Goal: Task Accomplishment & Management: Manage account settings

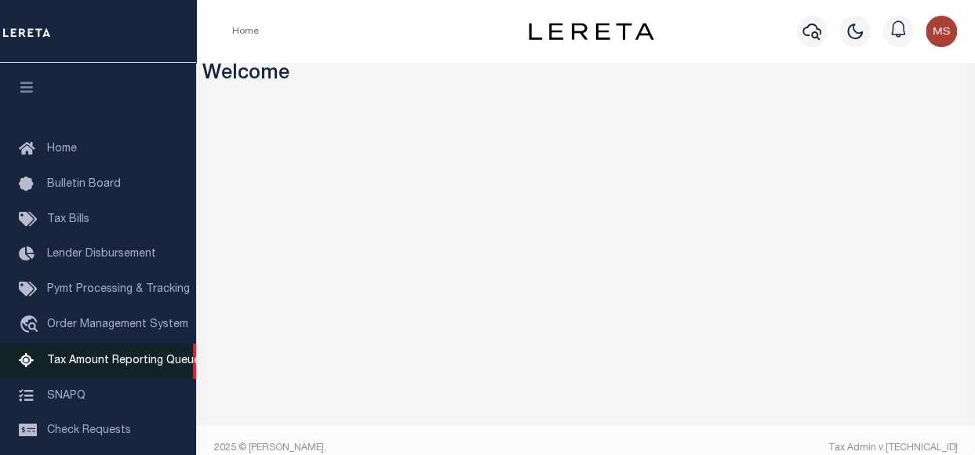
click at [112, 366] on span "Tax Amount Reporting Queue" at bounding box center [123, 360] width 153 height 11
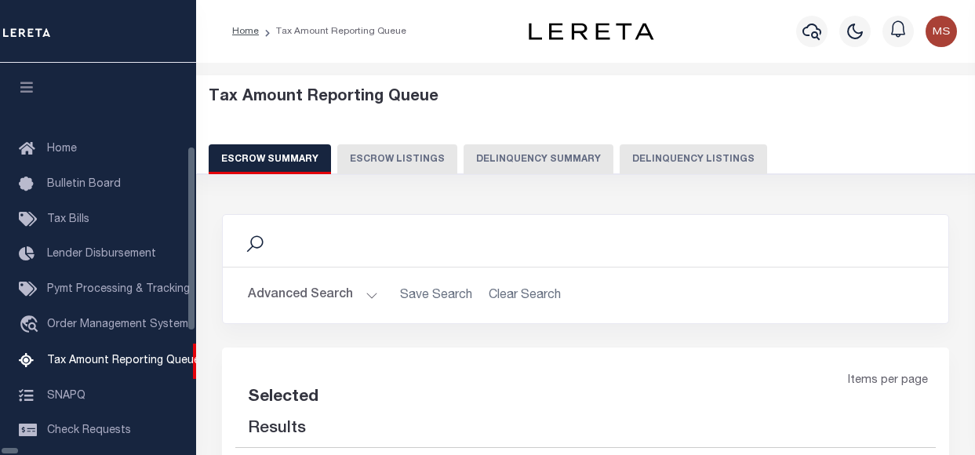
select select "100"
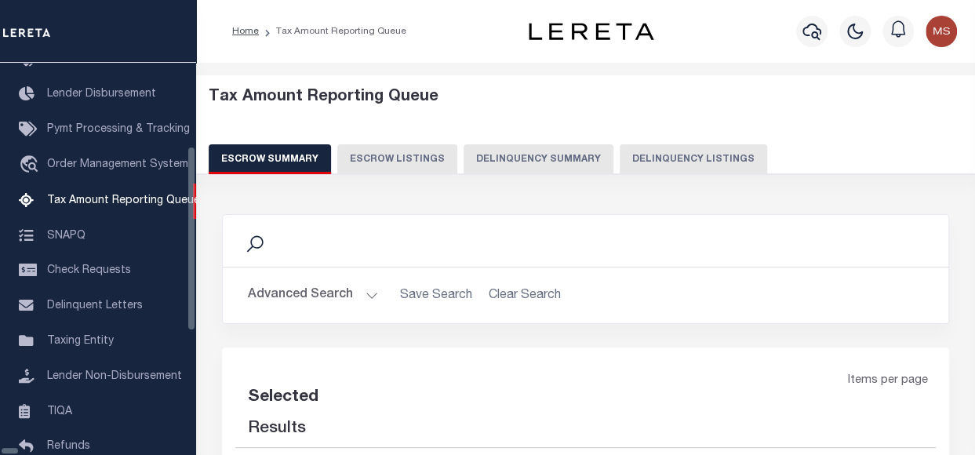
select select "100"
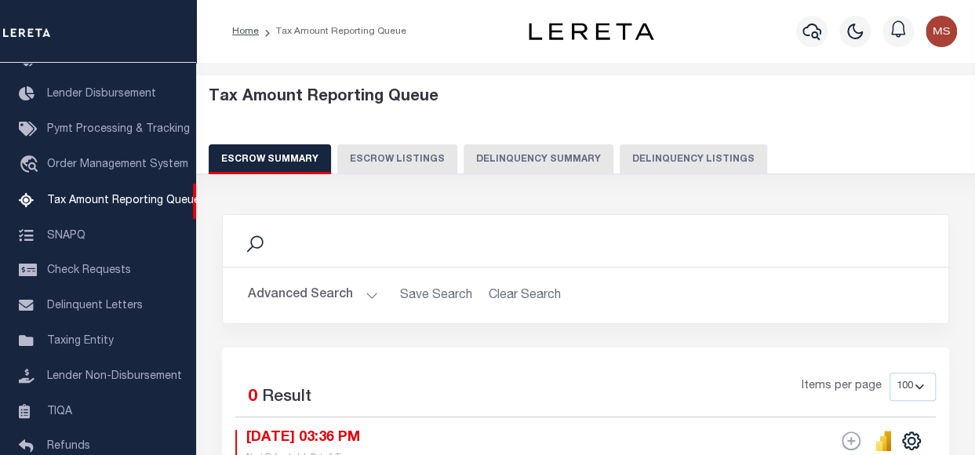
click at [644, 162] on button "Delinquency Listings" at bounding box center [692, 159] width 147 height 30
select select "100"
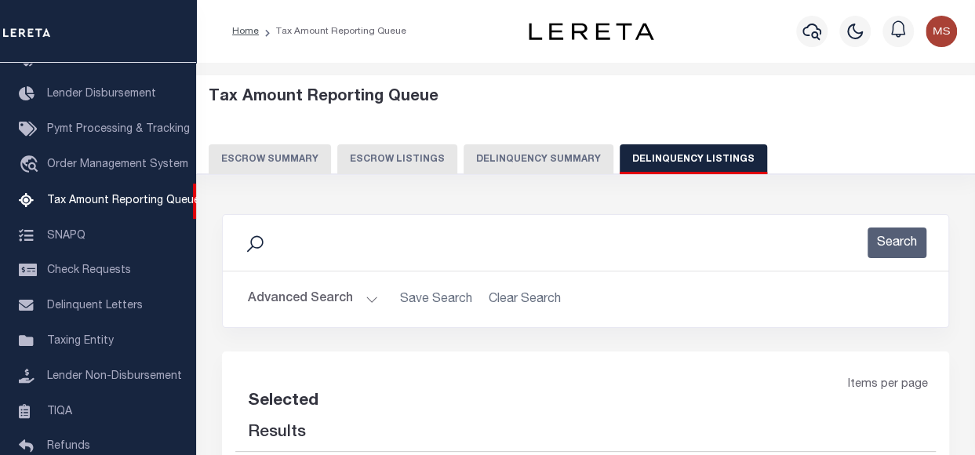
select select "100"
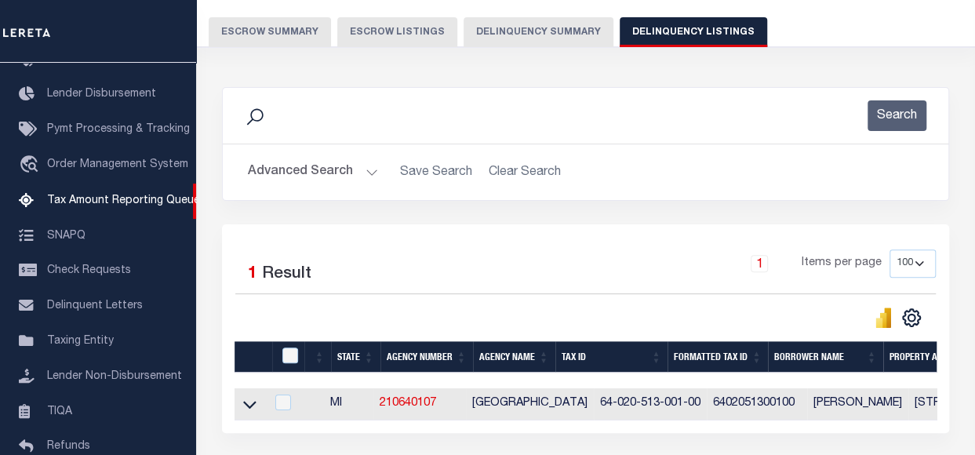
scroll to position [78, 0]
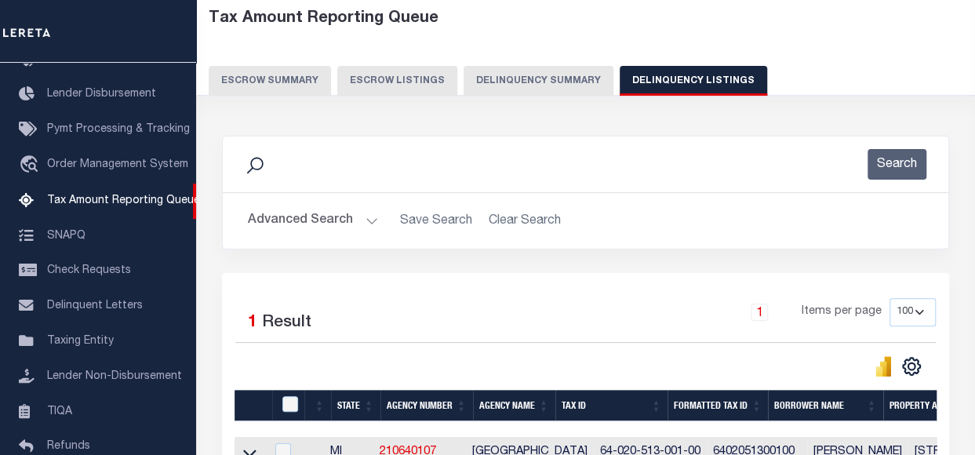
click at [370, 217] on button "Advanced Search" at bounding box center [313, 220] width 130 height 31
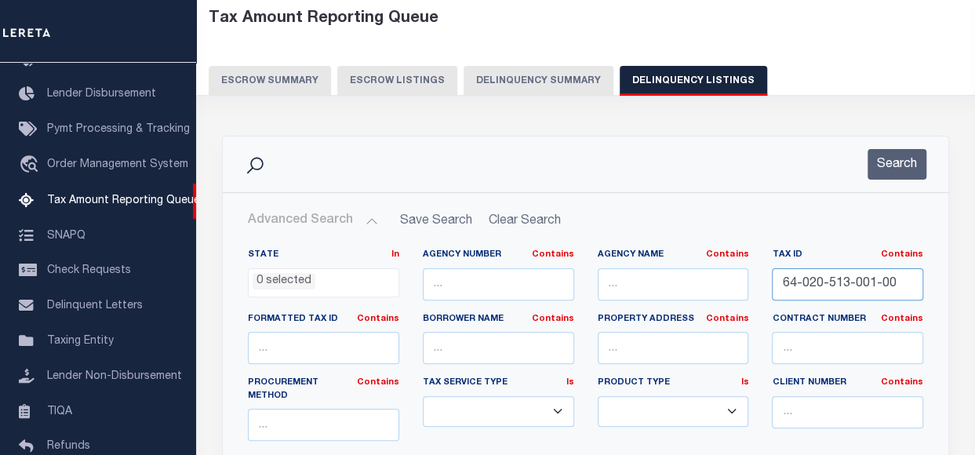
drag, startPoint x: 907, startPoint y: 291, endPoint x: 768, endPoint y: 283, distance: 139.8
click at [768, 283] on div "Tax ID Contains Contains Is 64-020-513-001-00" at bounding box center [847, 281] width 175 height 64
paste input "80-52-741-001-01"
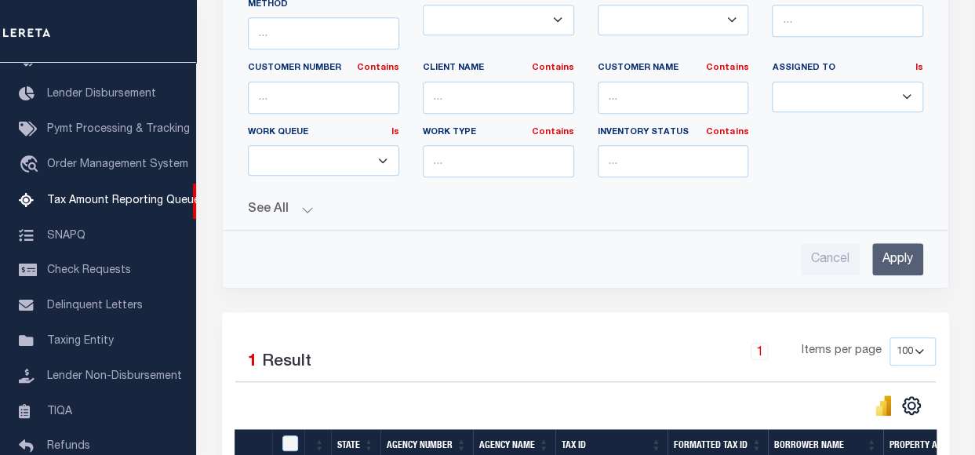
scroll to position [470, 0]
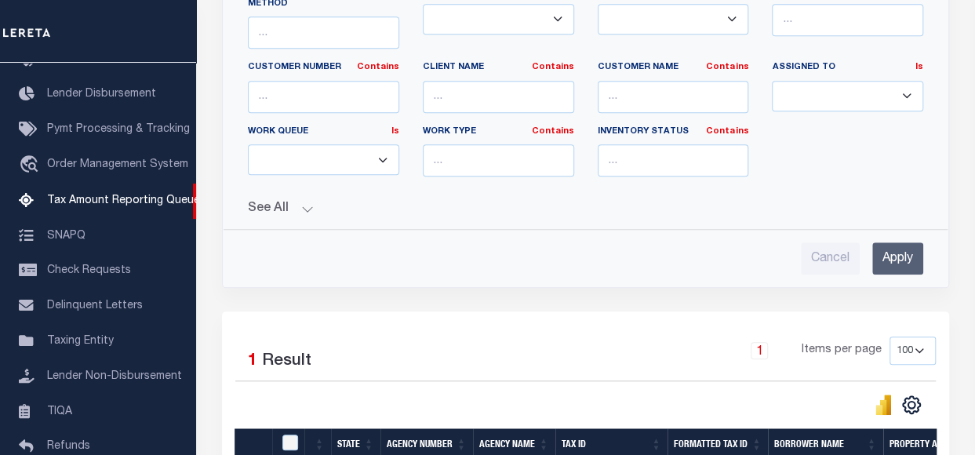
type input "80-52-741-001-01"
click at [905, 242] on input "Apply" at bounding box center [897, 258] width 51 height 32
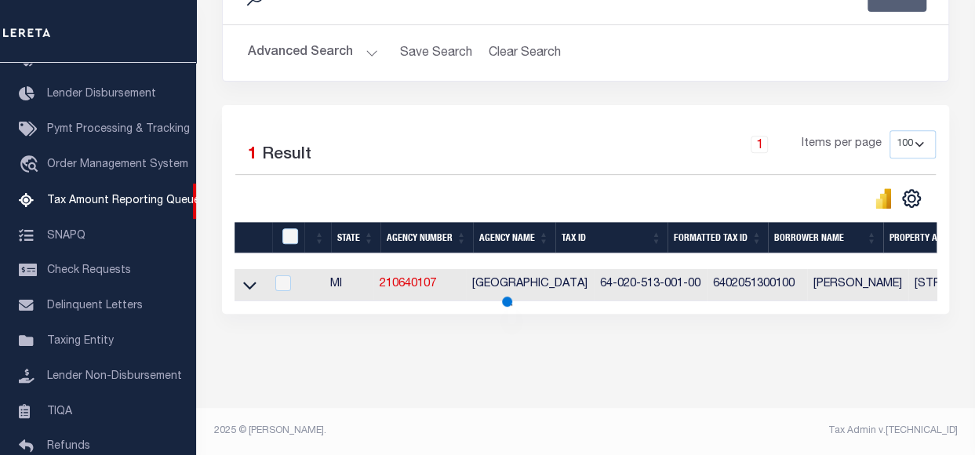
scroll to position [256, 0]
click at [248, 277] on icon at bounding box center [249, 285] width 13 height 16
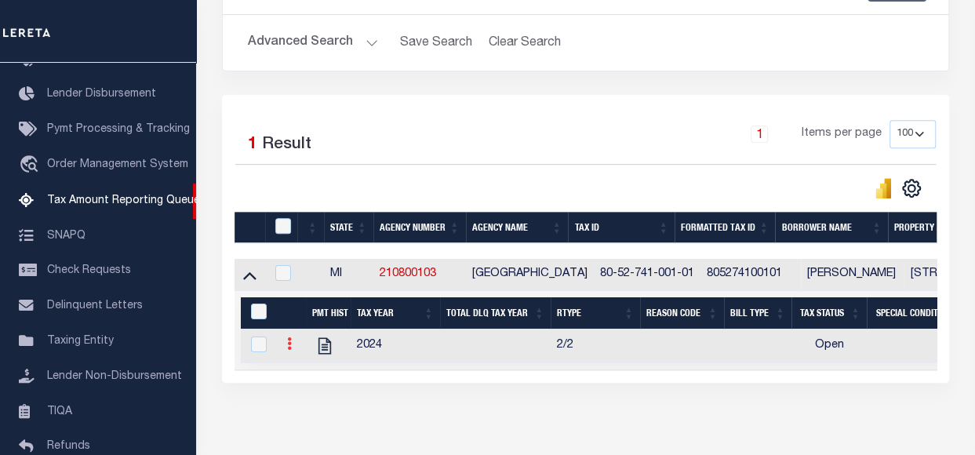
click at [292, 343] on link at bounding box center [289, 345] width 17 height 13
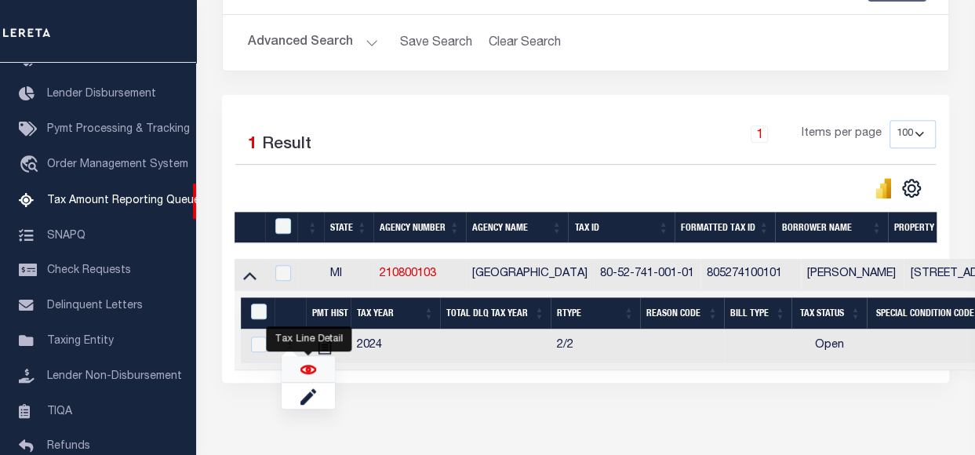
click at [307, 368] on img "" at bounding box center [308, 369] width 16 height 16
checkbox input "true"
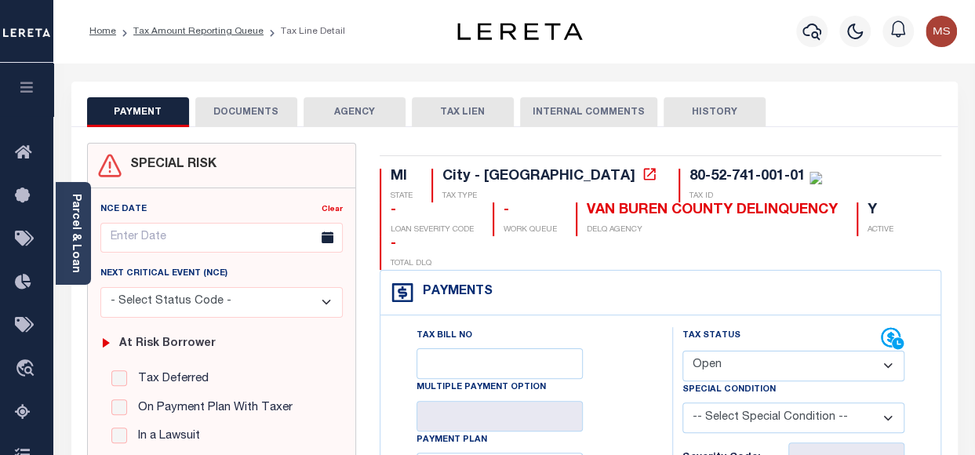
click at [766, 350] on select "- Select Status Code - Open Due/Unpaid Paid Incomplete No Tax Due Internal Refu…" at bounding box center [793, 365] width 222 height 31
select select "PYD"
click at [682, 350] on select "- Select Status Code - Open Due/Unpaid Paid Incomplete No Tax Due Internal Refu…" at bounding box center [793, 365] width 222 height 31
type input "[DATE]"
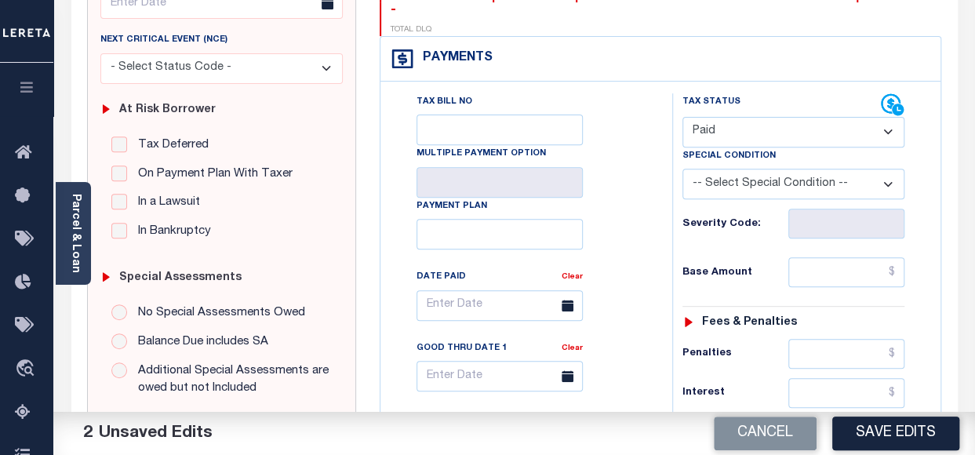
scroll to position [235, 0]
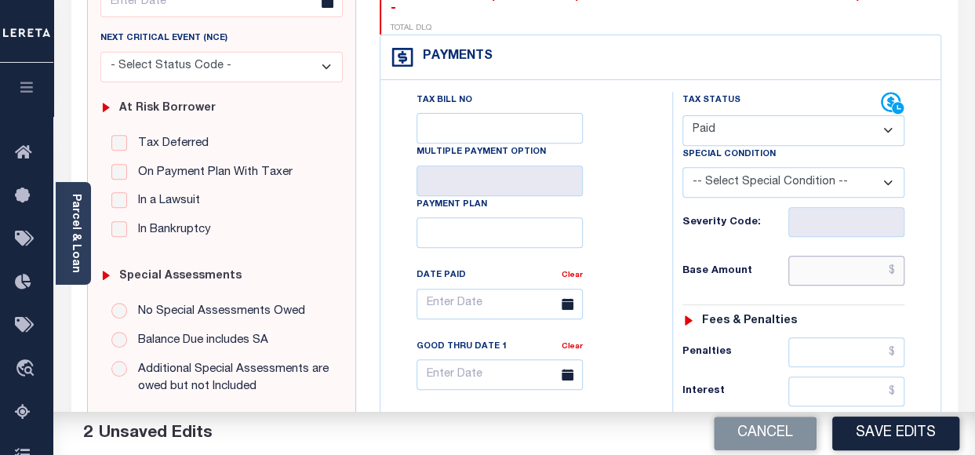
click at [851, 256] on input "text" at bounding box center [846, 271] width 116 height 30
type input "$0.00"
click at [859, 337] on input "text" at bounding box center [846, 352] width 116 height 30
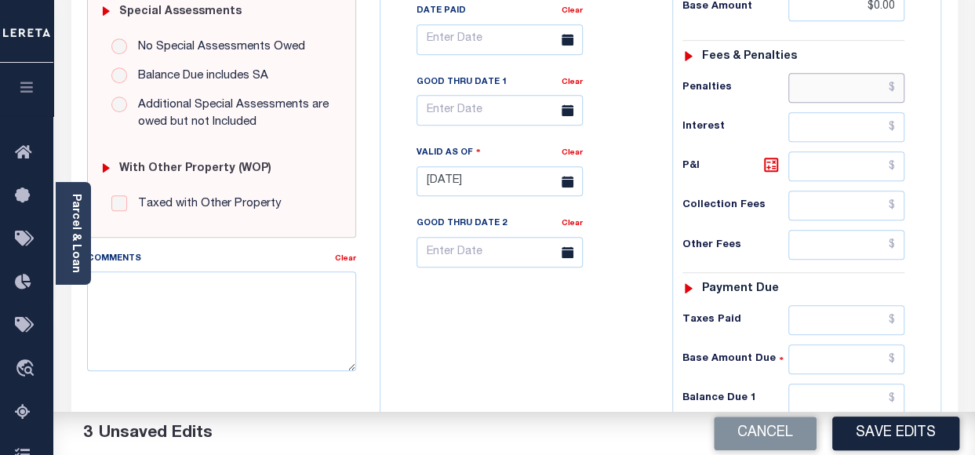
scroll to position [549, 0]
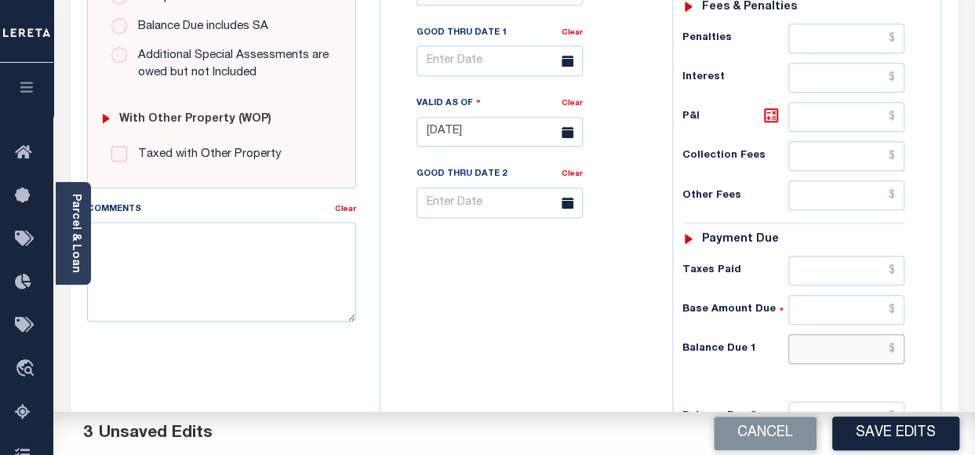
click at [855, 334] on input "text" at bounding box center [846, 349] width 116 height 30
type input "$0.00"
click at [536, 285] on div "Tax Bill No Multiple Payment Option Payment Plan Clear" at bounding box center [522, 124] width 276 height 692
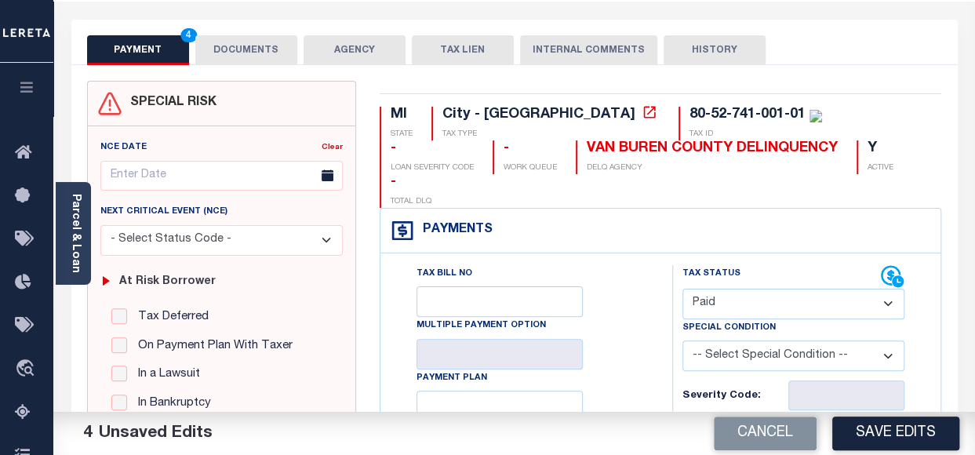
scroll to position [0, 0]
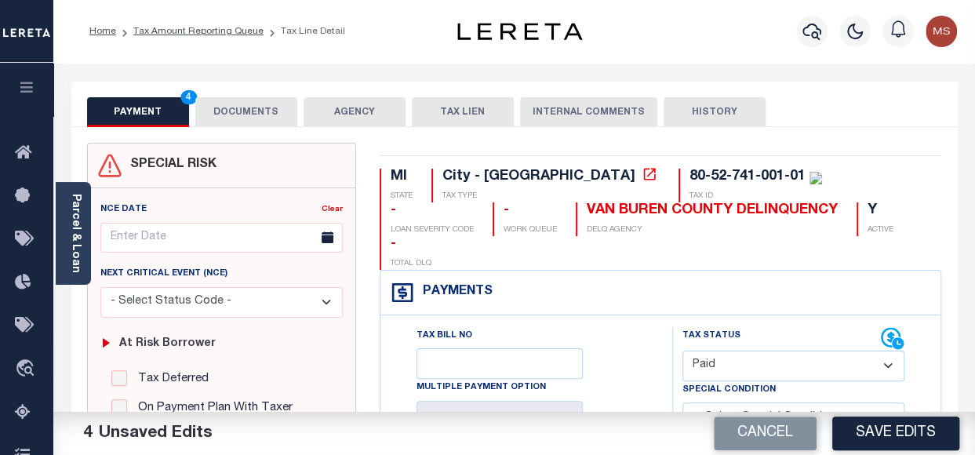
click at [249, 118] on button "DOCUMENTS" at bounding box center [246, 112] width 102 height 30
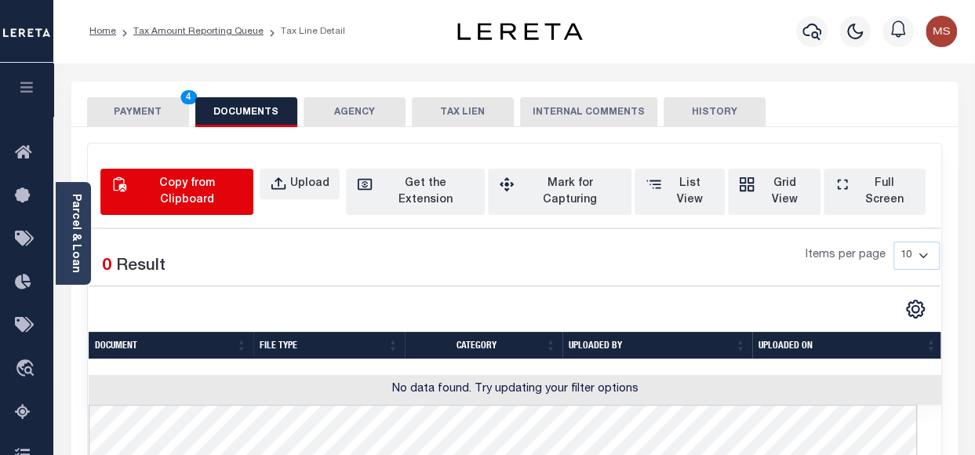
click at [209, 190] on div "Copy from Clipboard" at bounding box center [186, 192] width 112 height 33
select select "POP"
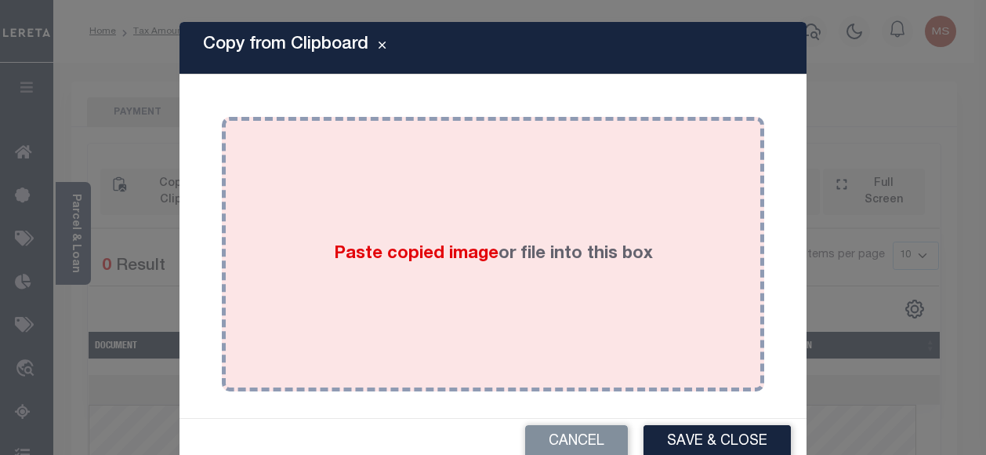
click at [419, 300] on div "Paste copied image or file into this box" at bounding box center [493, 254] width 519 height 251
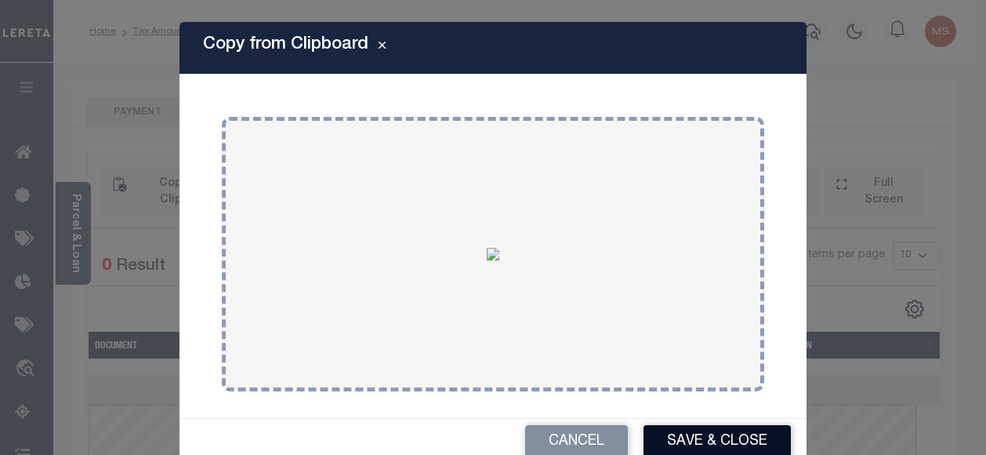
click at [714, 441] on button "Save & Close" at bounding box center [717, 442] width 147 height 34
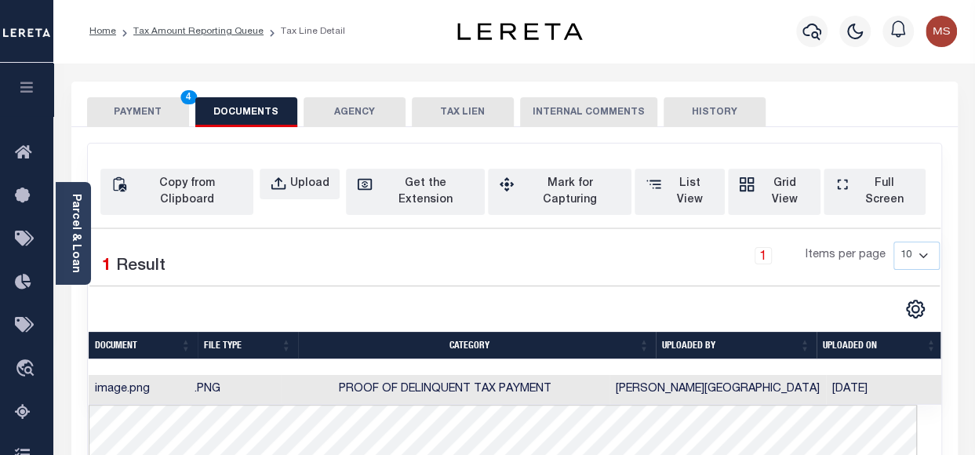
click at [124, 118] on button "PAYMENT 4" at bounding box center [138, 112] width 102 height 30
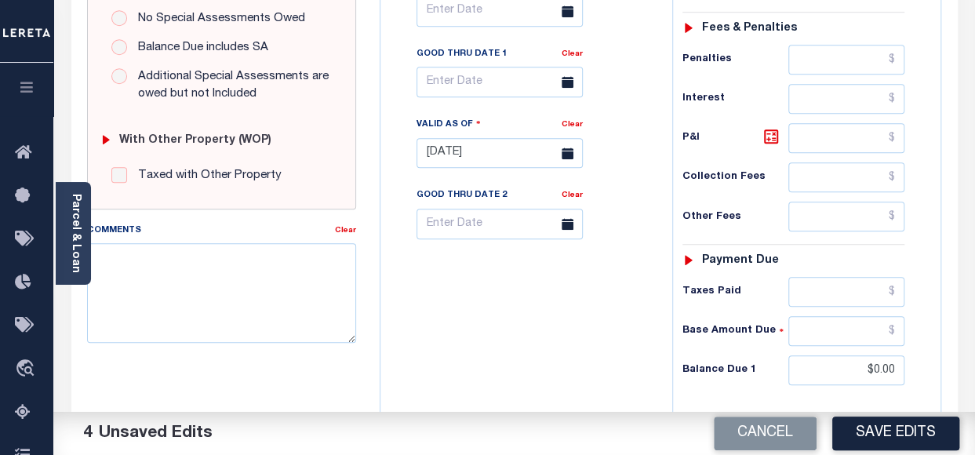
scroll to position [806, 0]
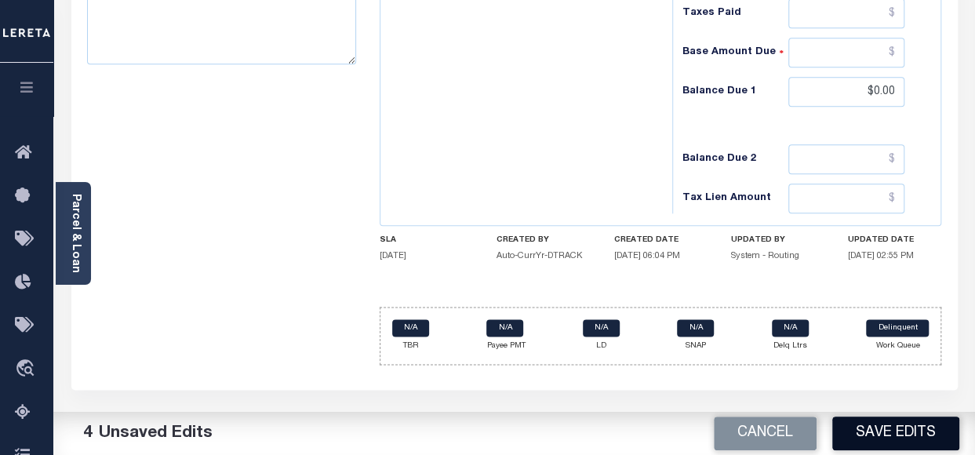
click at [877, 434] on button "Save Edits" at bounding box center [895, 433] width 127 height 34
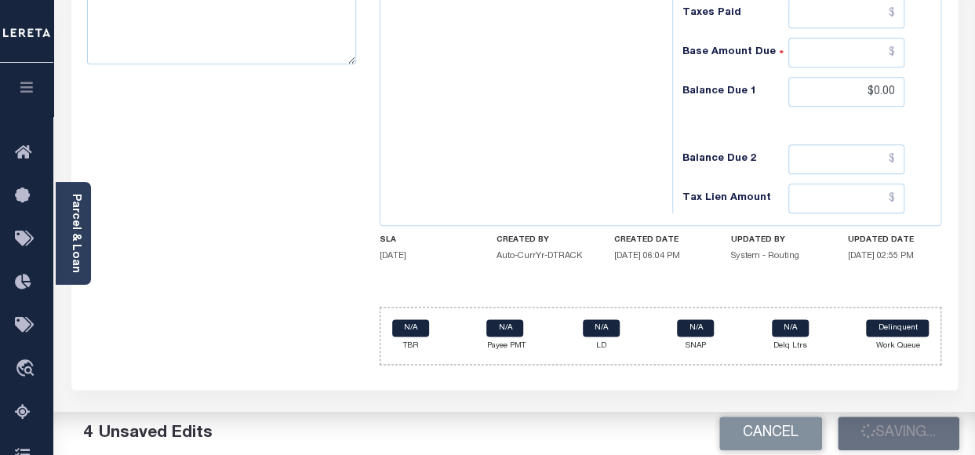
checkbox input "false"
type input "$0"
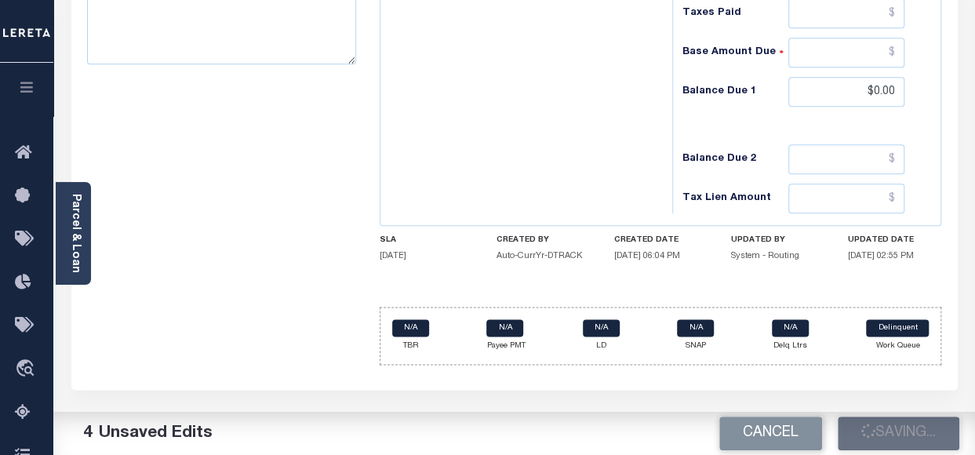
type input "$0"
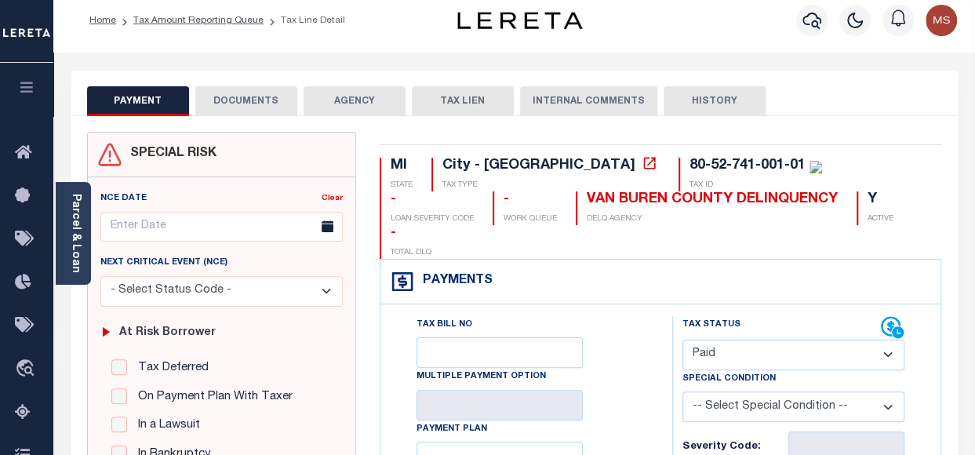
scroll to position [0, 0]
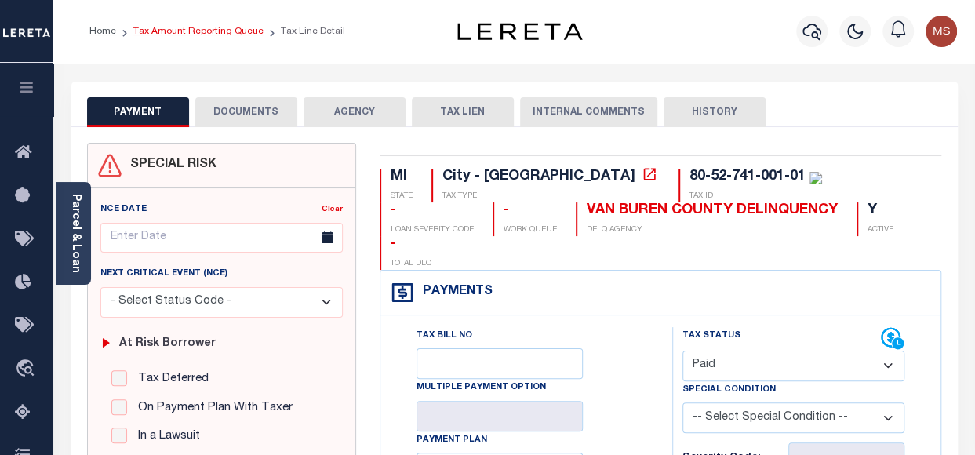
click at [179, 29] on link "Tax Amount Reporting Queue" at bounding box center [198, 31] width 130 height 9
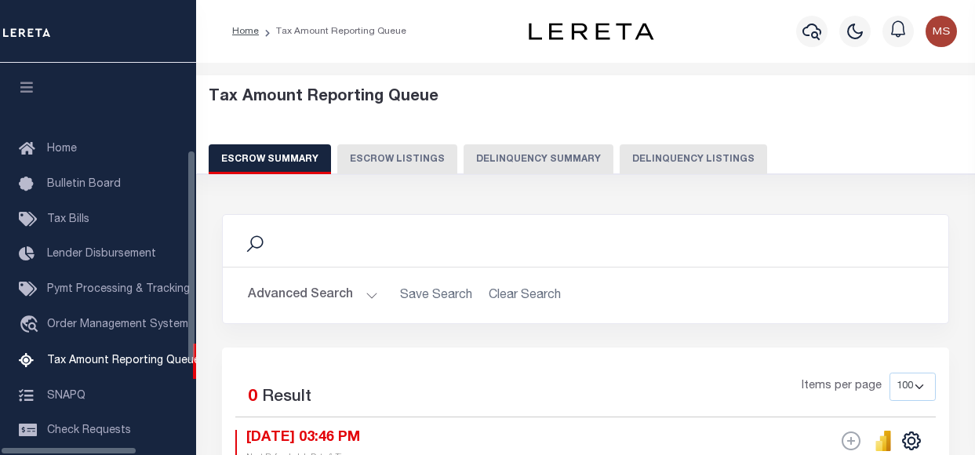
select select "100"
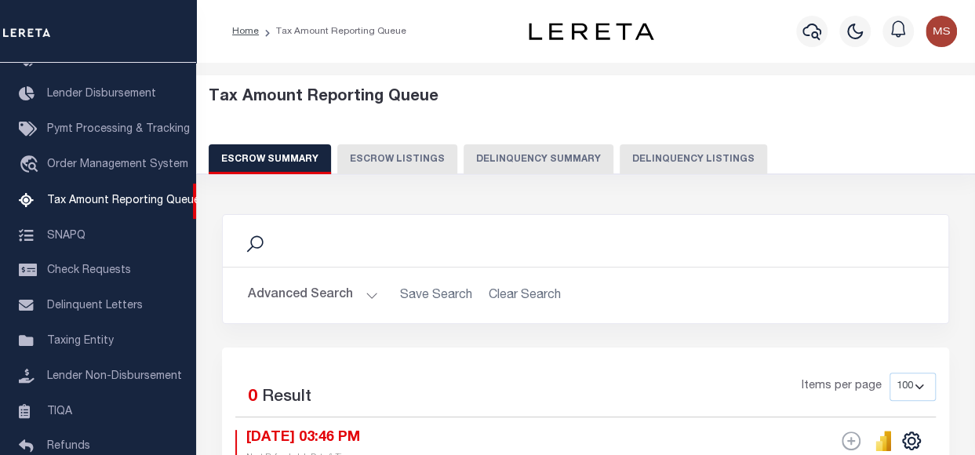
click at [639, 159] on button "Delinquency Listings" at bounding box center [692, 159] width 147 height 30
select select "100"
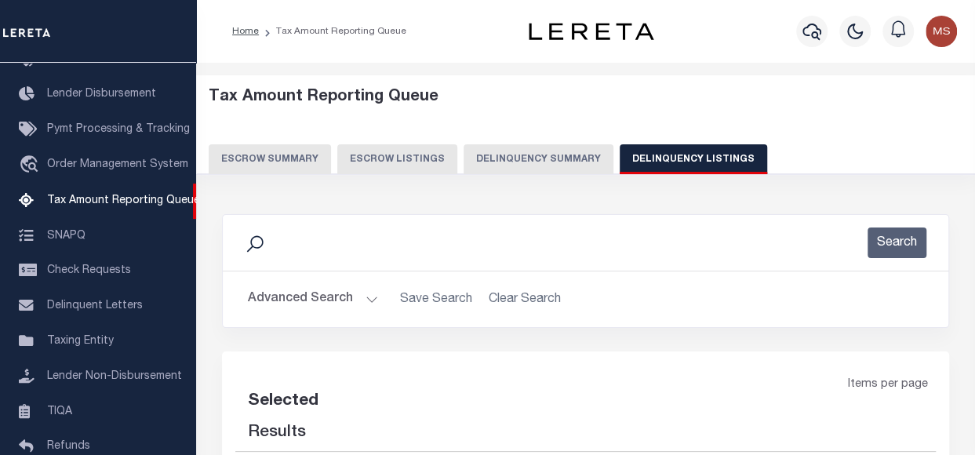
select select "100"
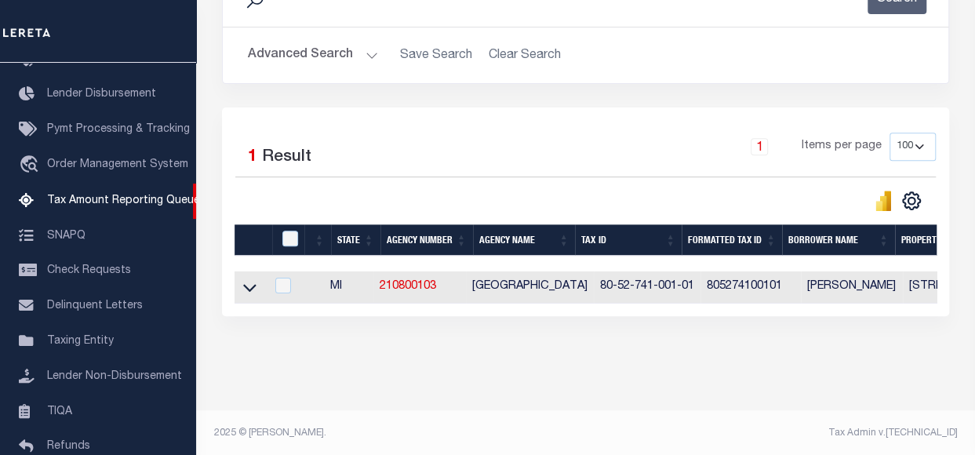
scroll to position [256, 0]
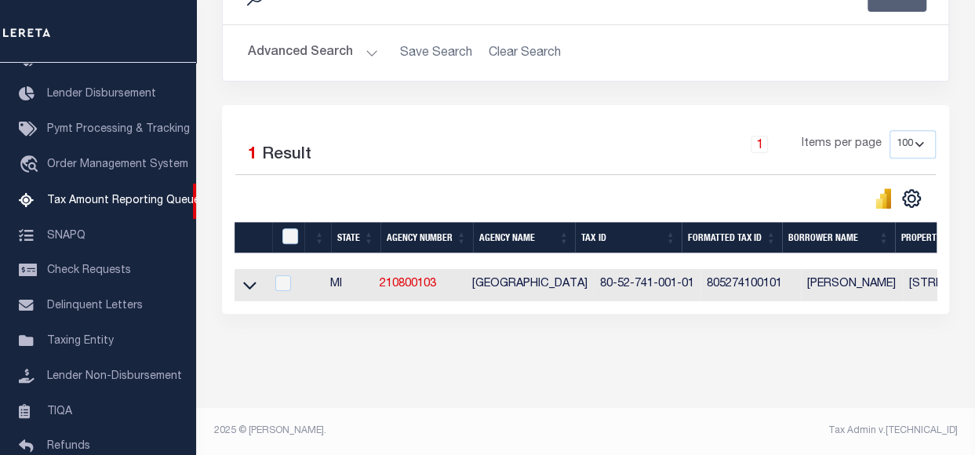
click at [252, 282] on icon at bounding box center [249, 286] width 13 height 8
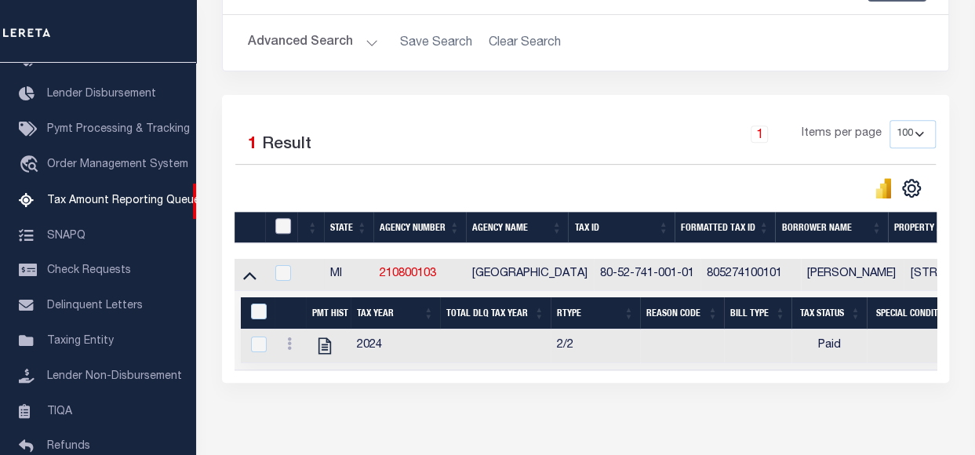
click at [285, 227] on input "checkbox" at bounding box center [283, 226] width 16 height 16
checkbox input "true"
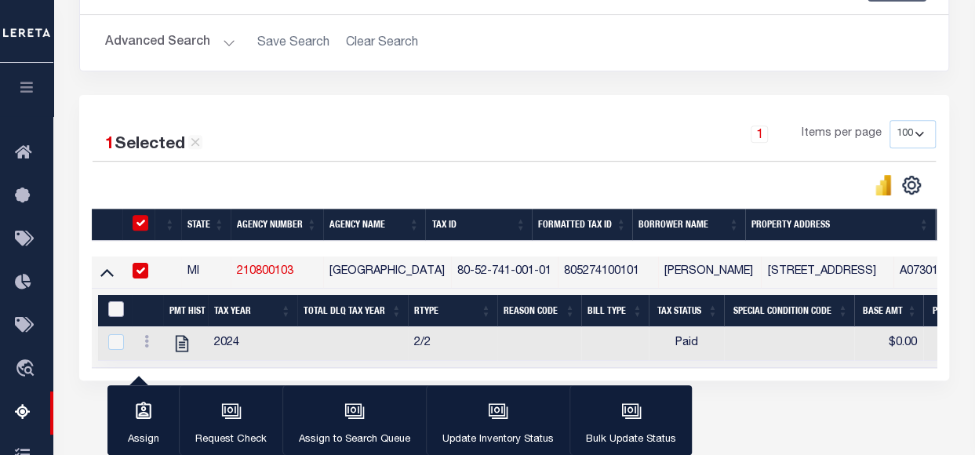
click at [111, 305] on input "&nbsp;" at bounding box center [116, 309] width 16 height 16
checkbox input "true"
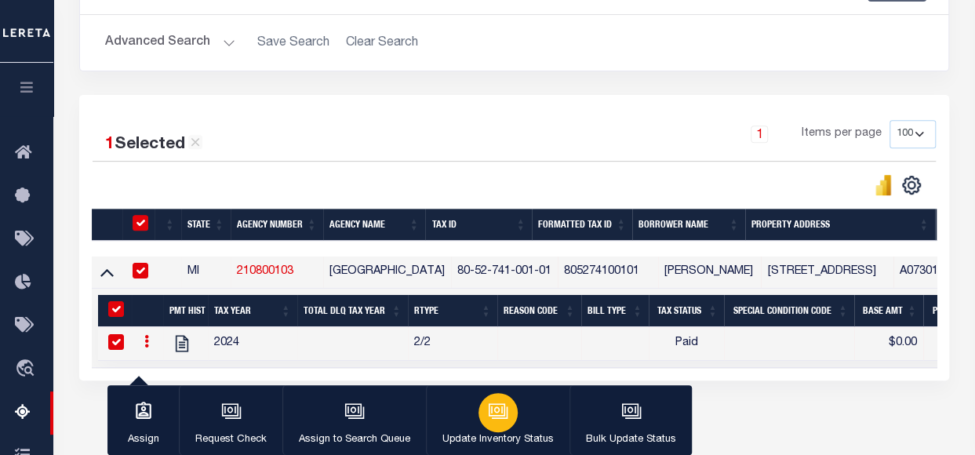
click at [491, 412] on icon "button" at bounding box center [497, 409] width 12 height 7
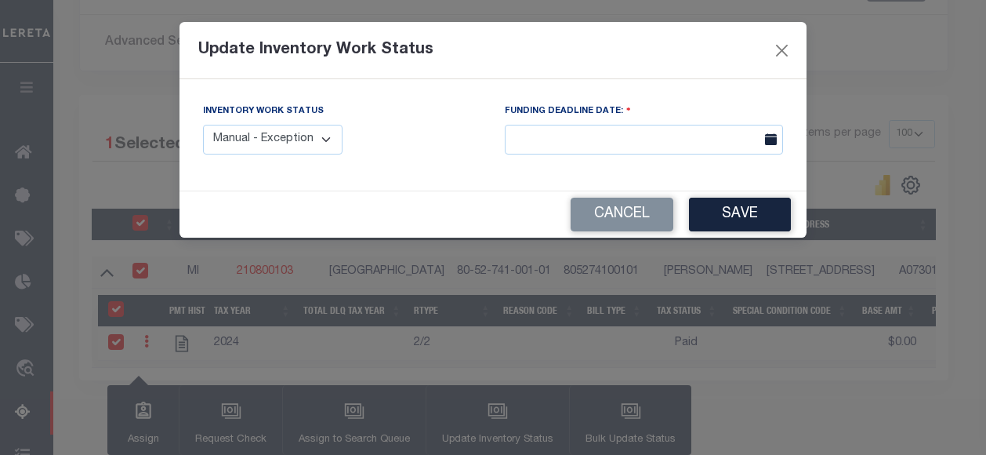
click at [309, 131] on select "Manual - Exception Pended - Awaiting Search Late Add Exception Completed" at bounding box center [273, 140] width 140 height 31
click at [318, 145] on select "Manual - Exception Pended - Awaiting Search Late Add Exception Completed" at bounding box center [273, 140] width 140 height 31
click at [317, 137] on select "Manual - Exception Pended - Awaiting Search Late Add Exception Completed" at bounding box center [273, 140] width 140 height 31
select select "4"
click at [203, 125] on select "Manual - Exception Pended - Awaiting Search Late Add Exception Completed" at bounding box center [273, 140] width 140 height 31
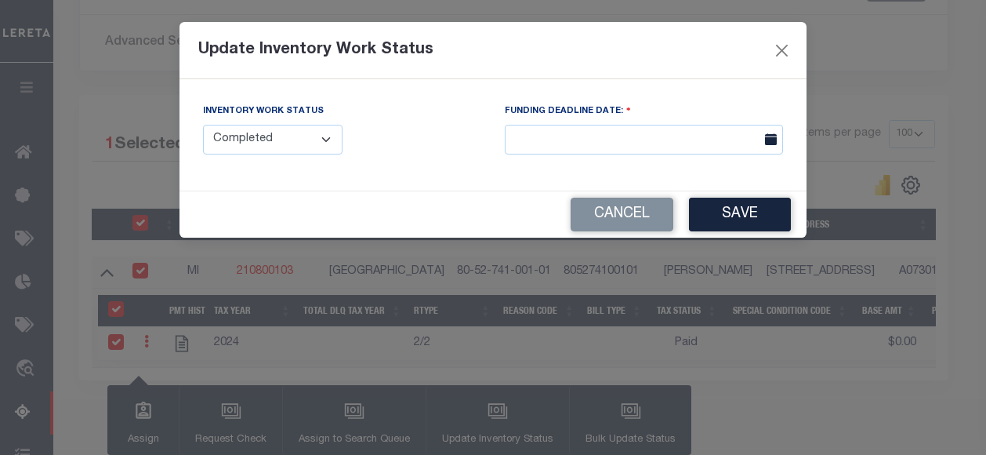
click at [768, 139] on icon at bounding box center [771, 139] width 12 height 12
click at [739, 216] on button "Save" at bounding box center [740, 215] width 102 height 34
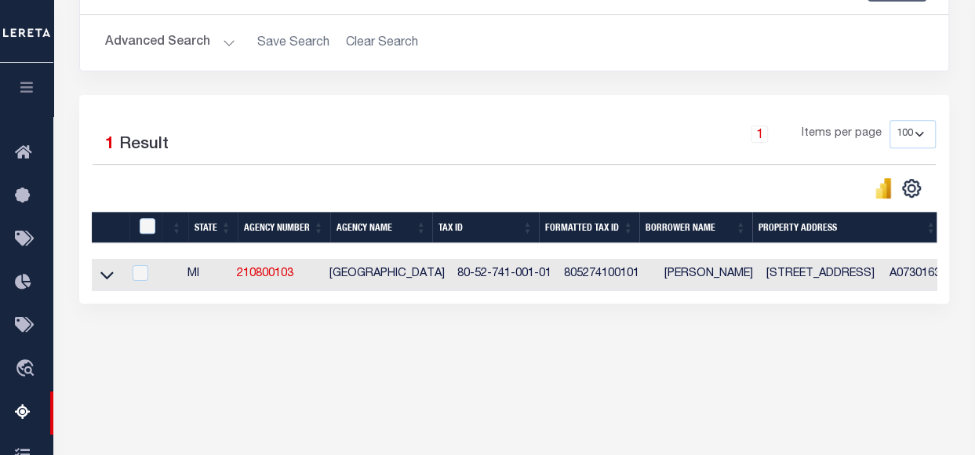
click at [103, 276] on icon at bounding box center [106, 276] width 13 height 8
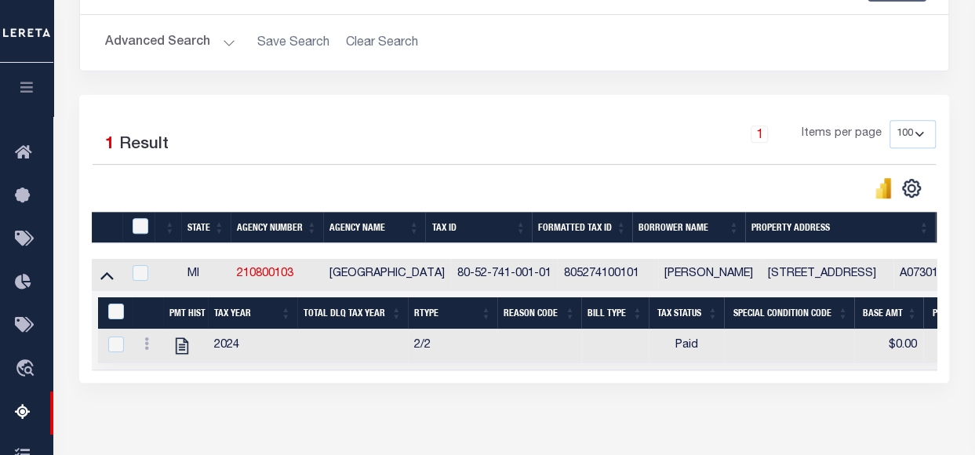
scroll to position [0, 0]
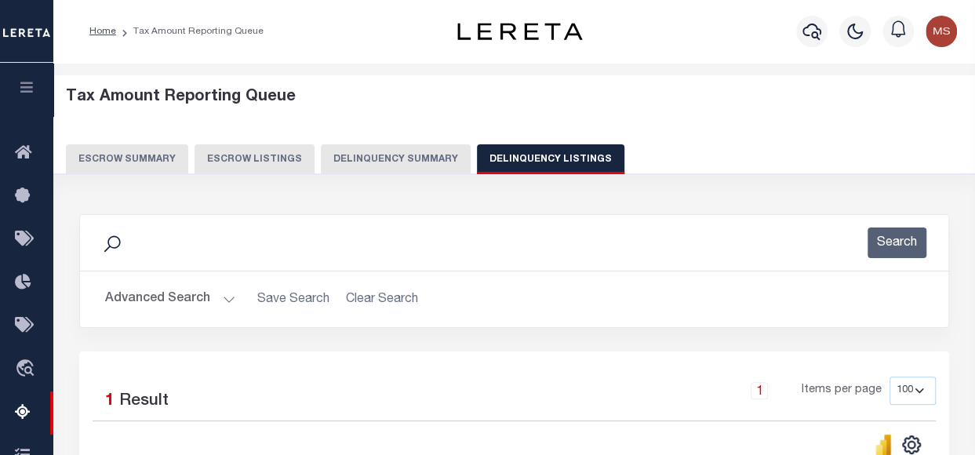
click at [224, 300] on button "Advanced Search" at bounding box center [170, 299] width 130 height 31
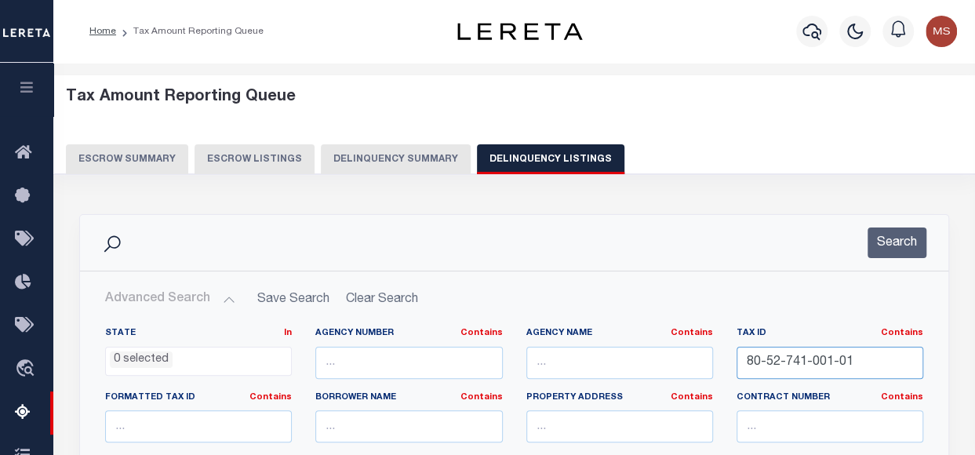
drag, startPoint x: 790, startPoint y: 358, endPoint x: 719, endPoint y: 355, distance: 70.6
paste input "70-16-21-330-002"
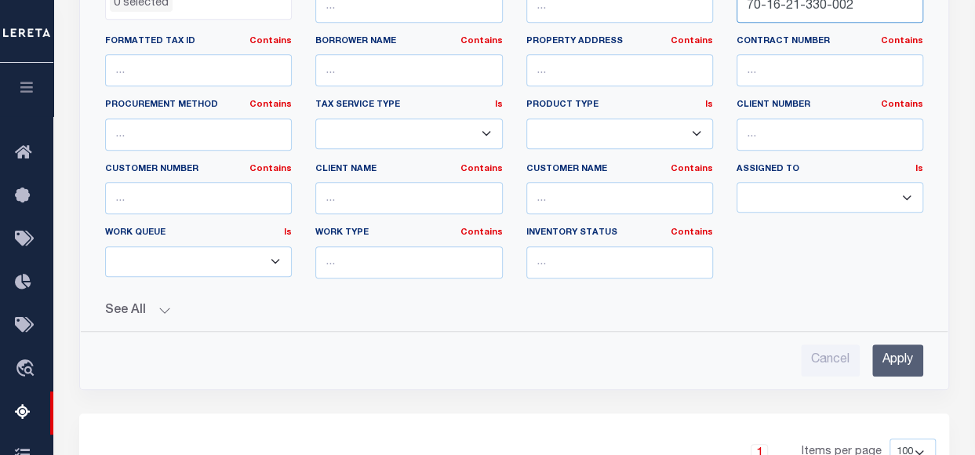
scroll to position [470, 0]
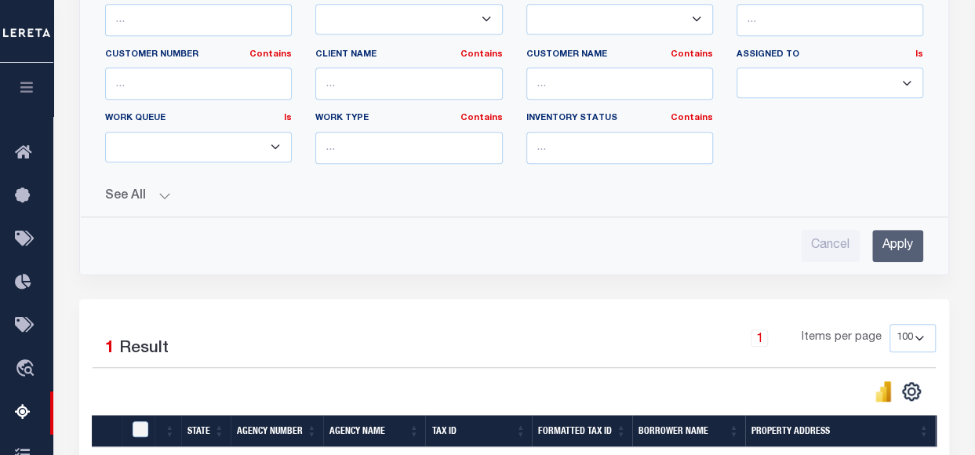
type input "70-16-21-330-002"
click at [897, 241] on input "Apply" at bounding box center [897, 246] width 51 height 32
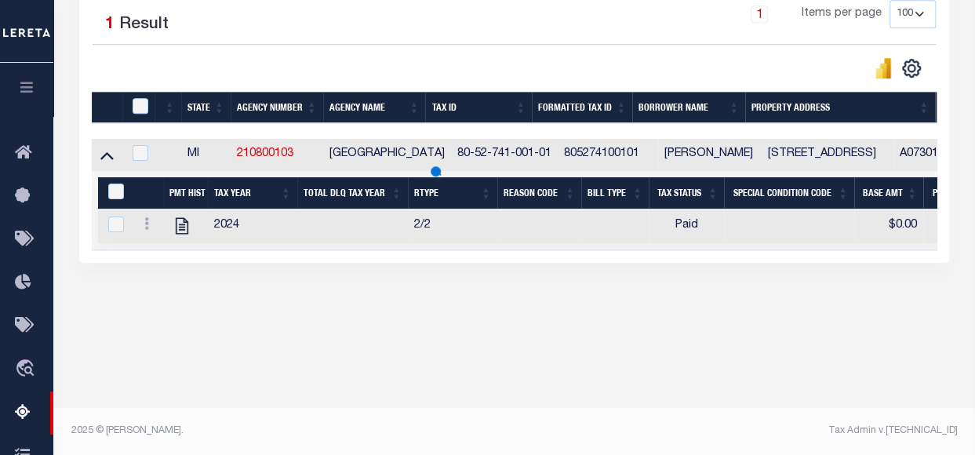
scroll to position [376, 0]
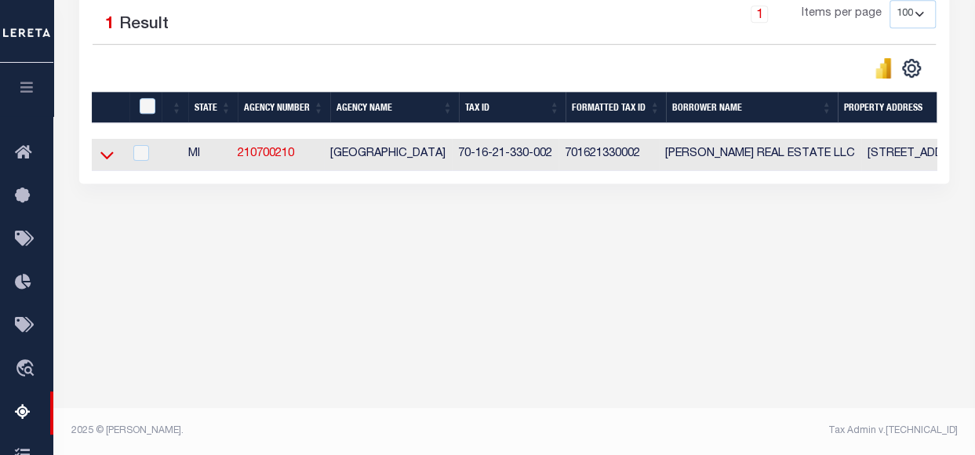
click at [103, 158] on icon at bounding box center [106, 155] width 13 height 16
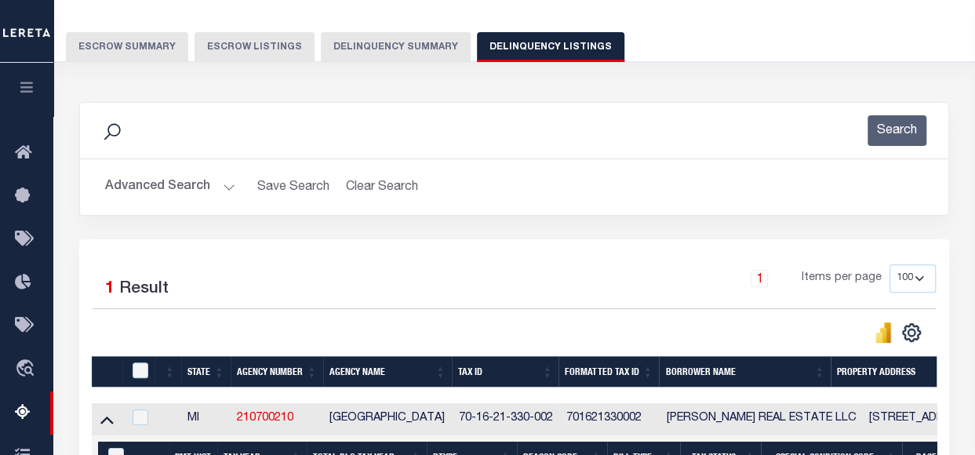
scroll to position [63, 0]
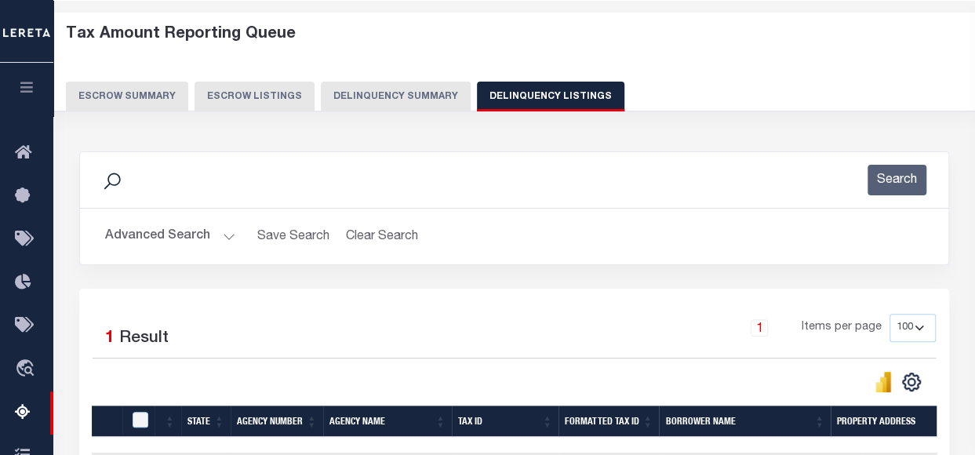
click at [230, 233] on button "Advanced Search" at bounding box center [170, 236] width 130 height 31
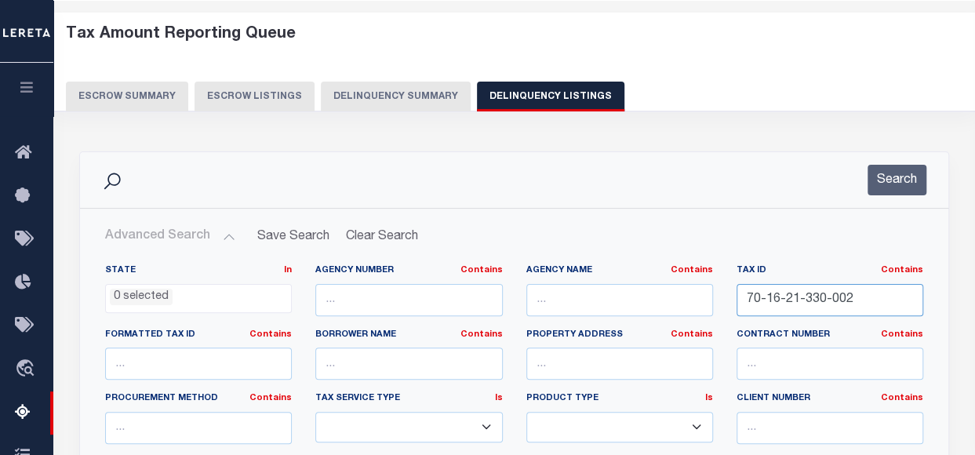
drag, startPoint x: 833, startPoint y: 299, endPoint x: 728, endPoint y: 286, distance: 105.8
click at [728, 286] on div "Tax ID Contains Contains Is 70-16-21-330-002" at bounding box center [829, 296] width 210 height 64
paste input "70-16-25-101-006"
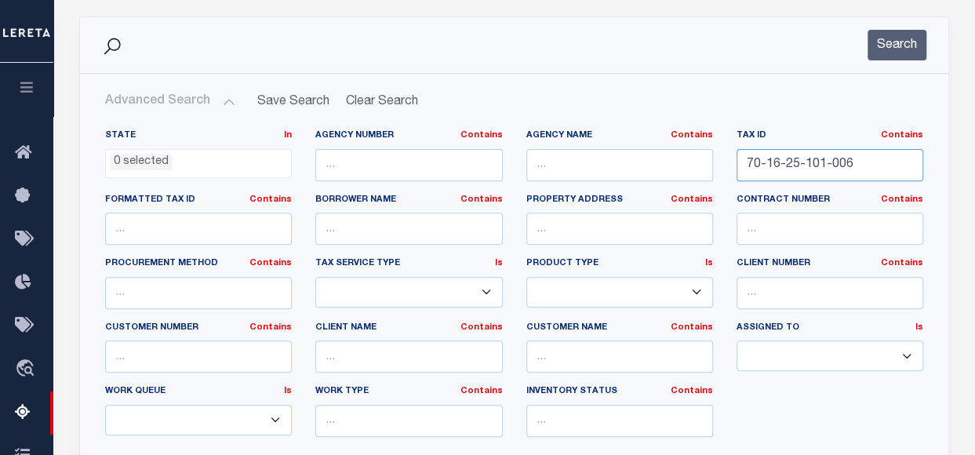
scroll to position [298, 0]
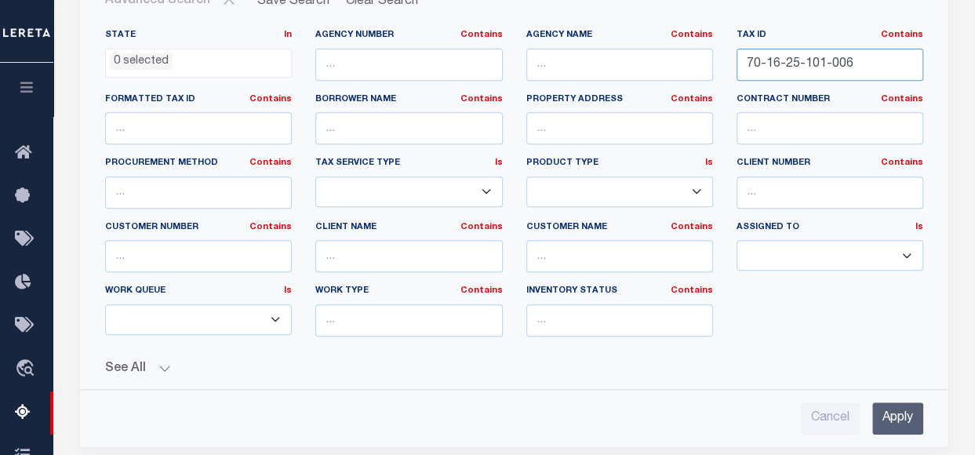
type input "70-16-25-101-006"
click at [902, 405] on input "Apply" at bounding box center [897, 418] width 51 height 32
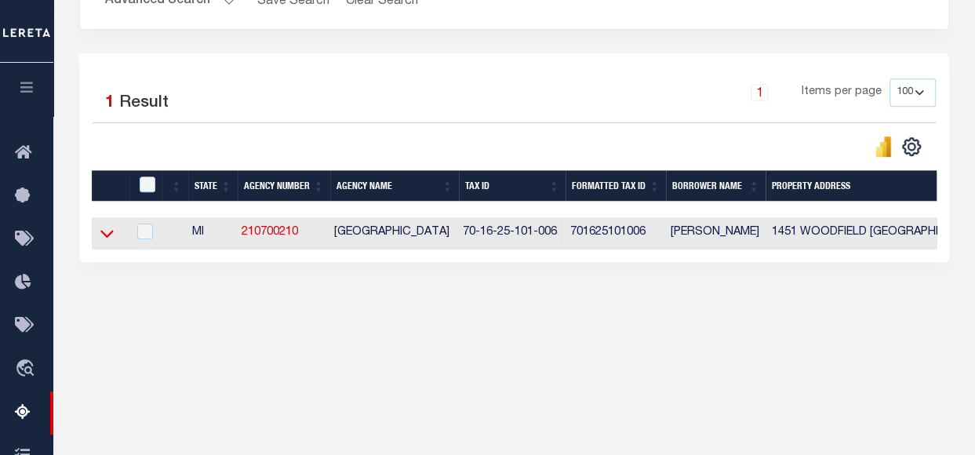
click at [108, 236] on icon at bounding box center [106, 235] width 13 height 8
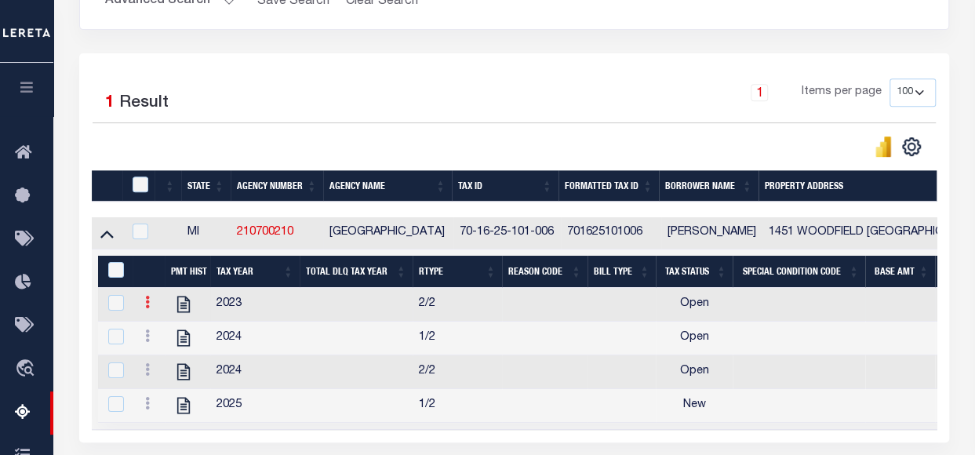
click at [145, 302] on icon at bounding box center [147, 302] width 5 height 13
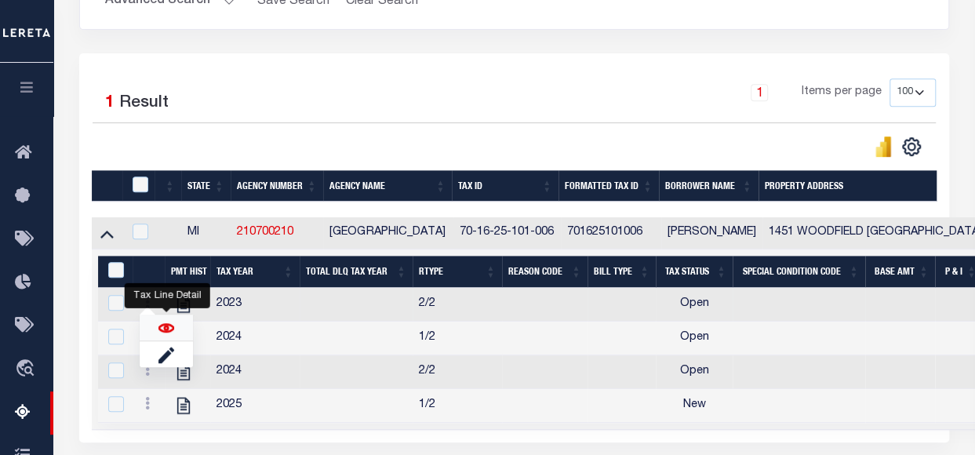
click at [165, 330] on img "" at bounding box center [166, 328] width 16 height 16
checkbox input "false"
checkbox input "true"
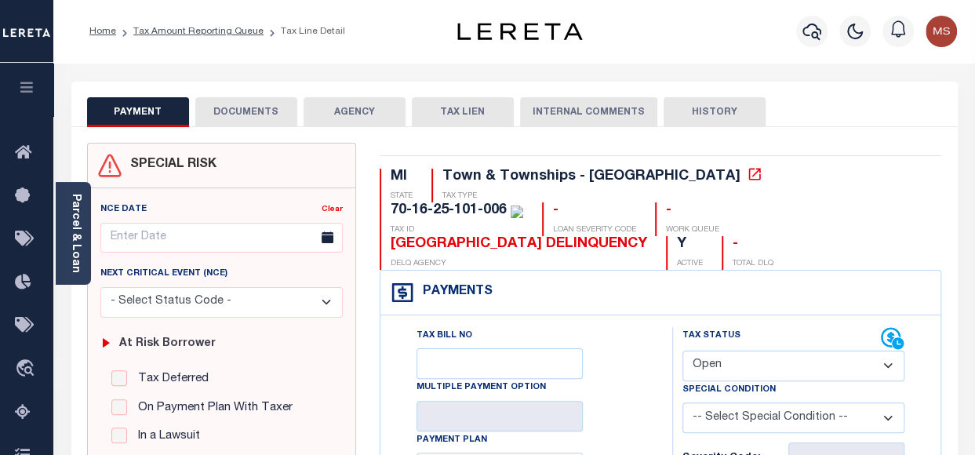
click at [737, 350] on select "- Select Status Code - Open Due/Unpaid Paid Incomplete No Tax Due Internal Refu…" at bounding box center [793, 365] width 222 height 31
select select "PYD"
click at [682, 350] on select "- Select Status Code - Open Due/Unpaid Paid Incomplete No Tax Due Internal Refu…" at bounding box center [793, 365] width 222 height 31
type input "[DATE]"
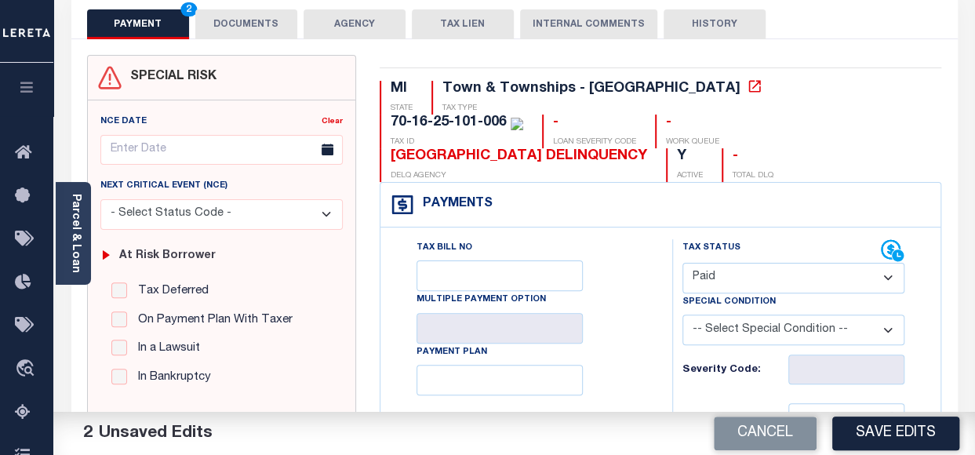
scroll to position [235, 0]
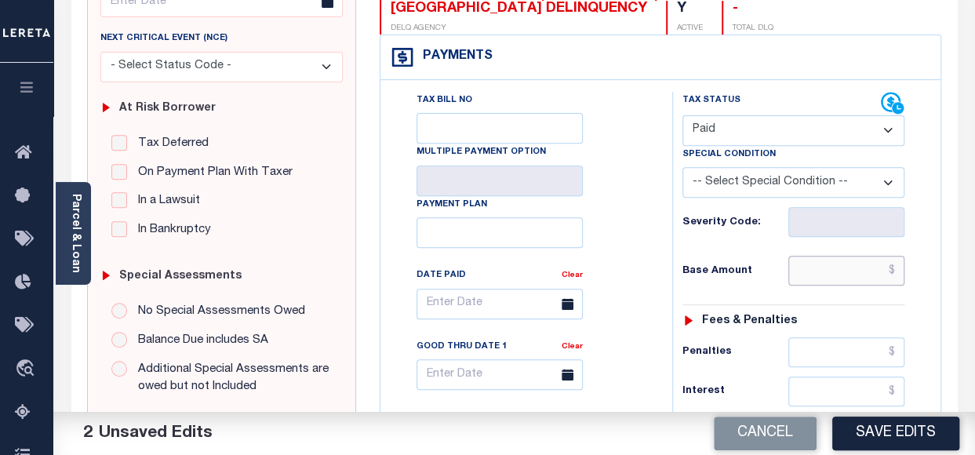
click at [826, 256] on input "text" at bounding box center [846, 271] width 116 height 30
click at [636, 280] on div "Tax Bill No Multiple Payment Option Payment Plan Clear" at bounding box center [522, 312] width 252 height 440
type input "$0.00"
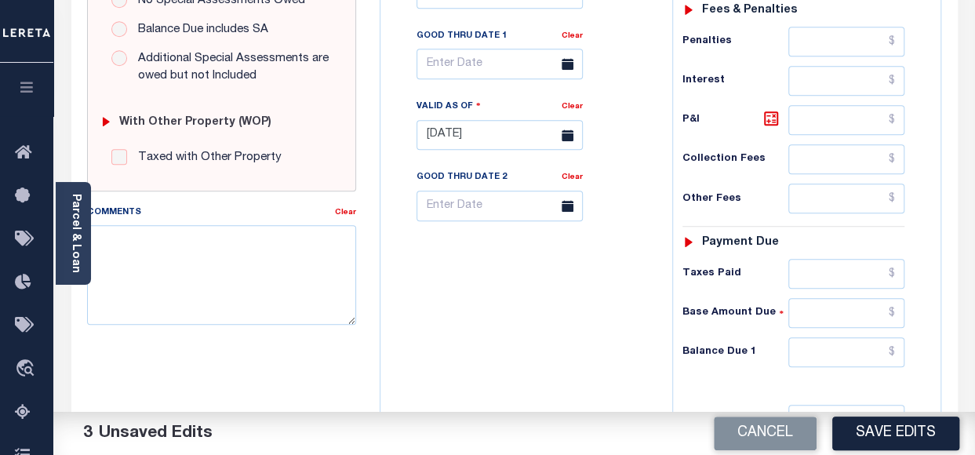
scroll to position [549, 0]
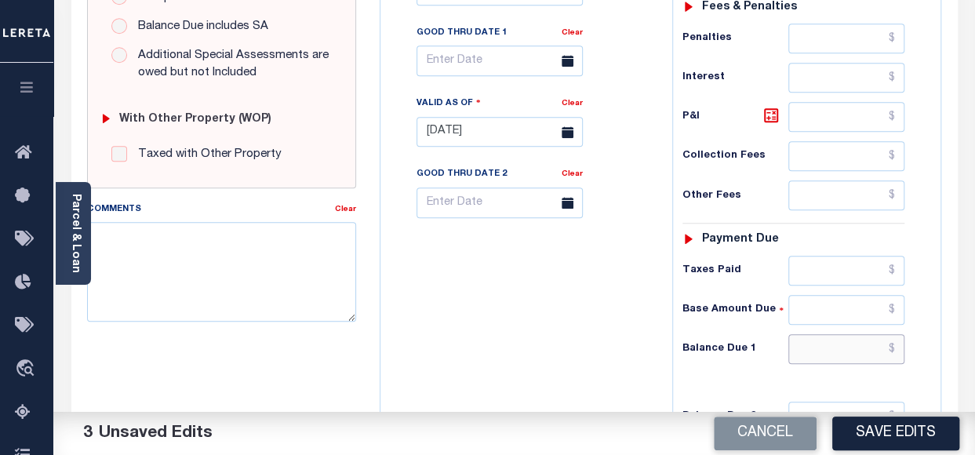
click at [871, 334] on input "text" at bounding box center [846, 349] width 116 height 30
type input "$0.00"
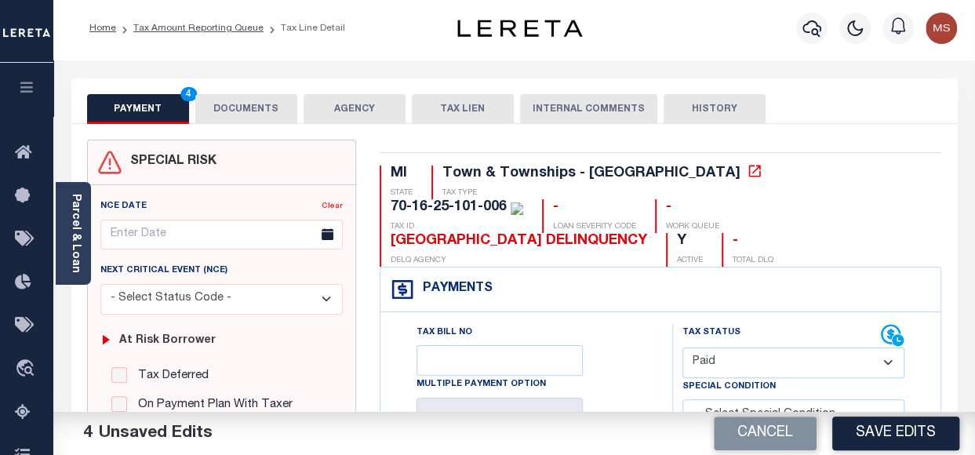
scroll to position [0, 0]
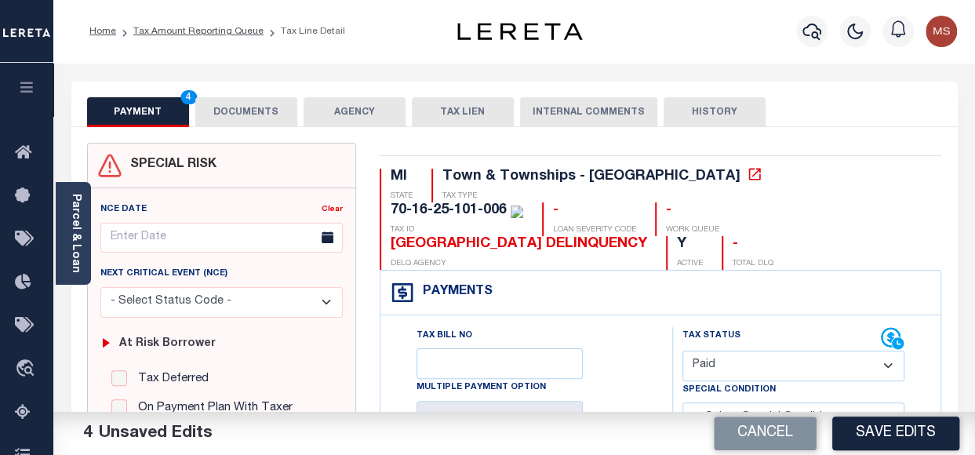
click at [237, 120] on button "DOCUMENTS" at bounding box center [246, 112] width 102 height 30
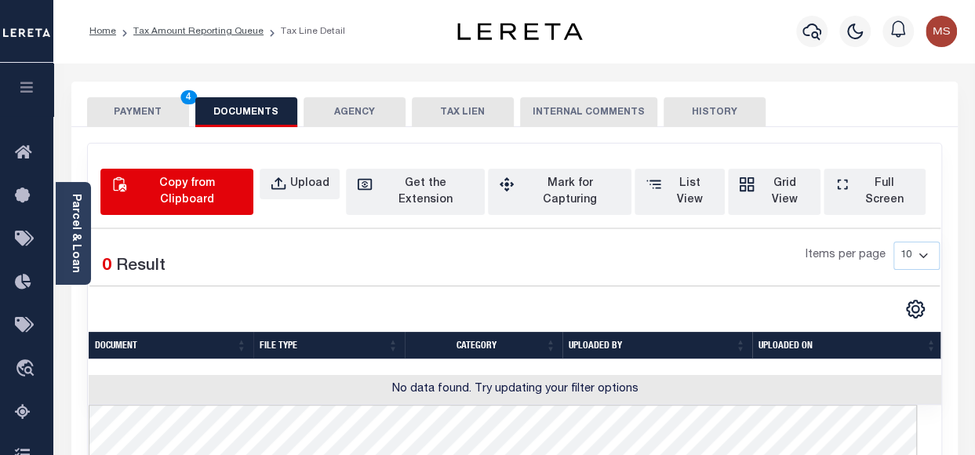
click at [242, 184] on div "Copy from Clipboard" at bounding box center [186, 192] width 112 height 33
select select "POP"
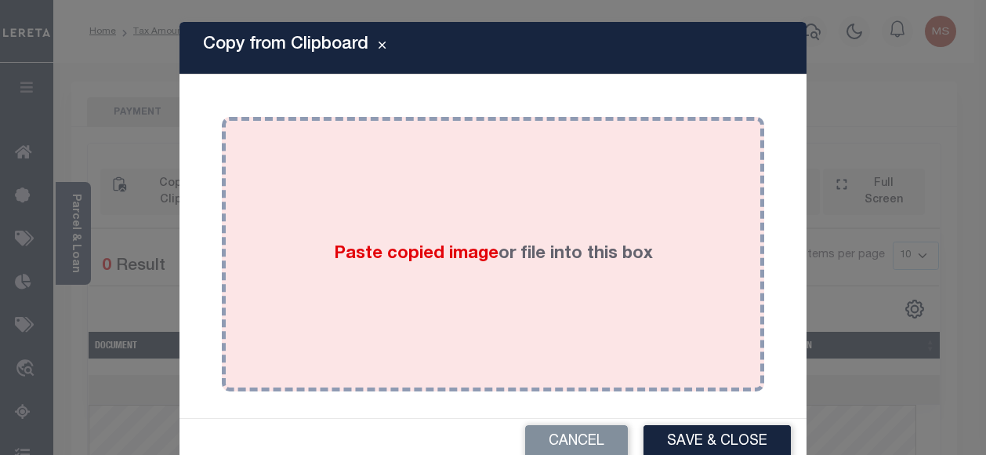
click at [395, 236] on div "Paste copied image or file into this box" at bounding box center [493, 254] width 519 height 251
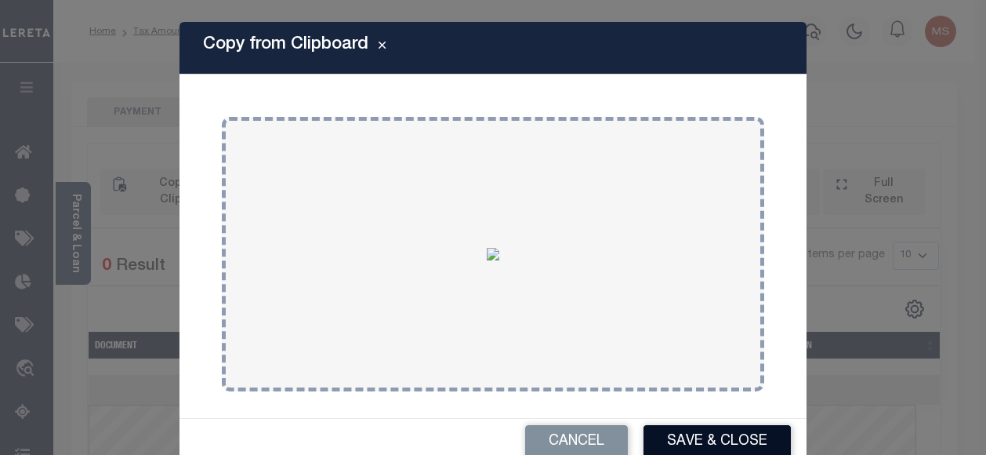
click at [726, 437] on button "Save & Close" at bounding box center [717, 442] width 147 height 34
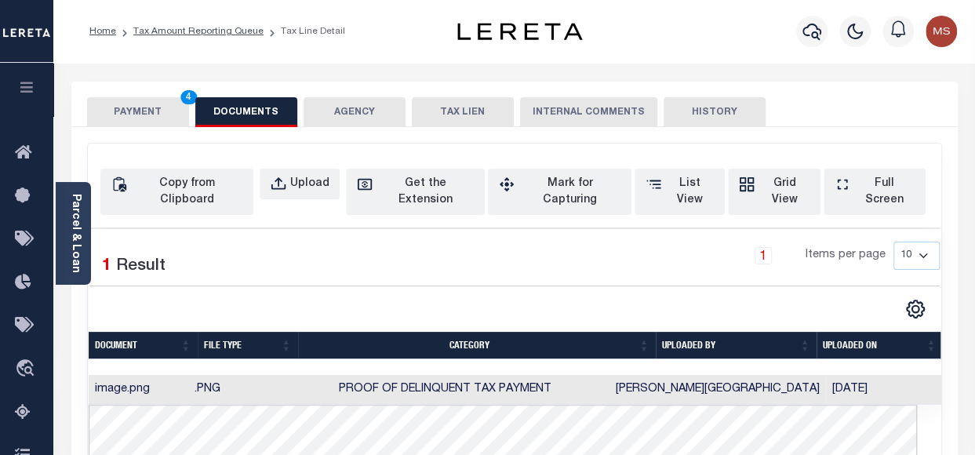
click at [134, 113] on button "PAYMENT 4" at bounding box center [138, 112] width 102 height 30
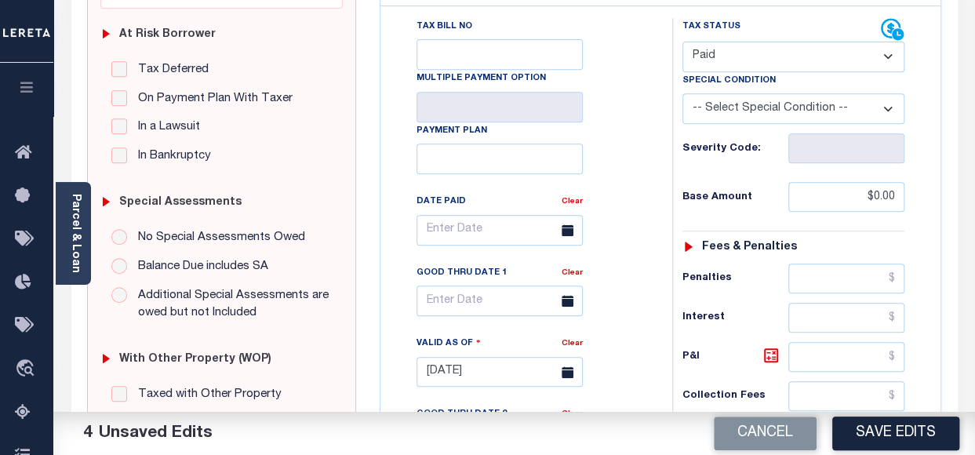
scroll to position [549, 0]
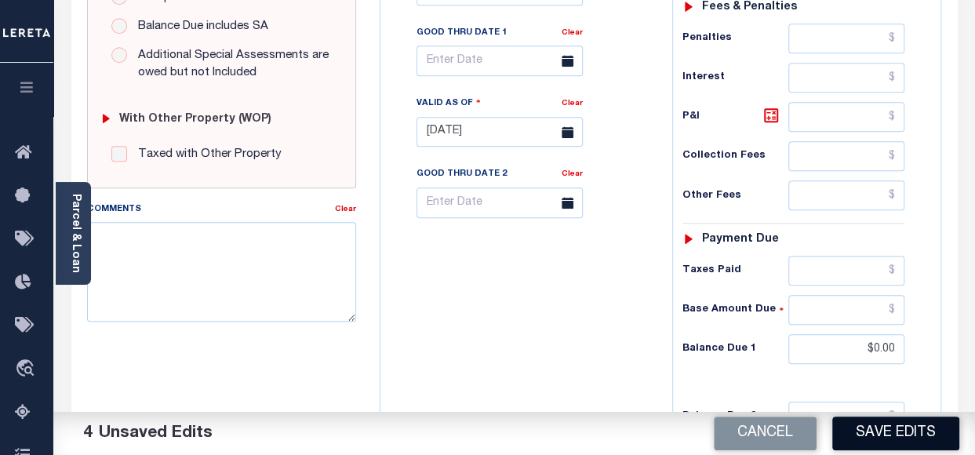
click at [875, 435] on button "Save Edits" at bounding box center [895, 433] width 127 height 34
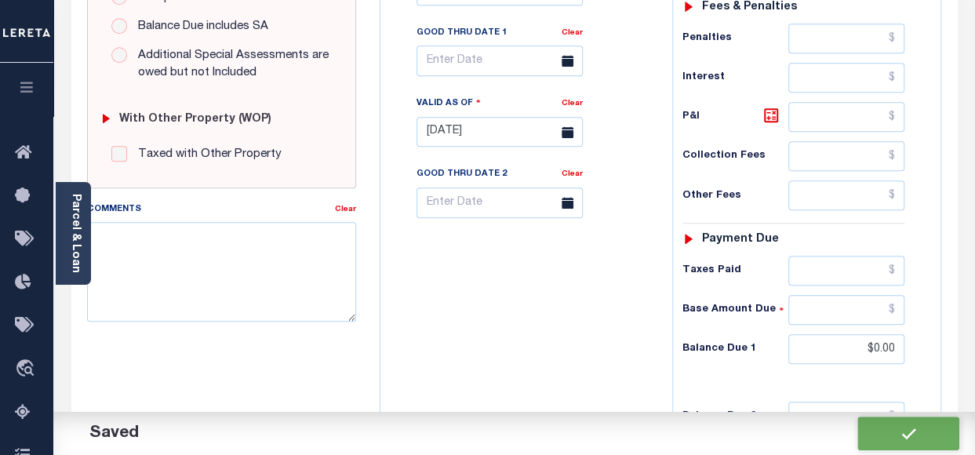
checkbox input "false"
type input "$0"
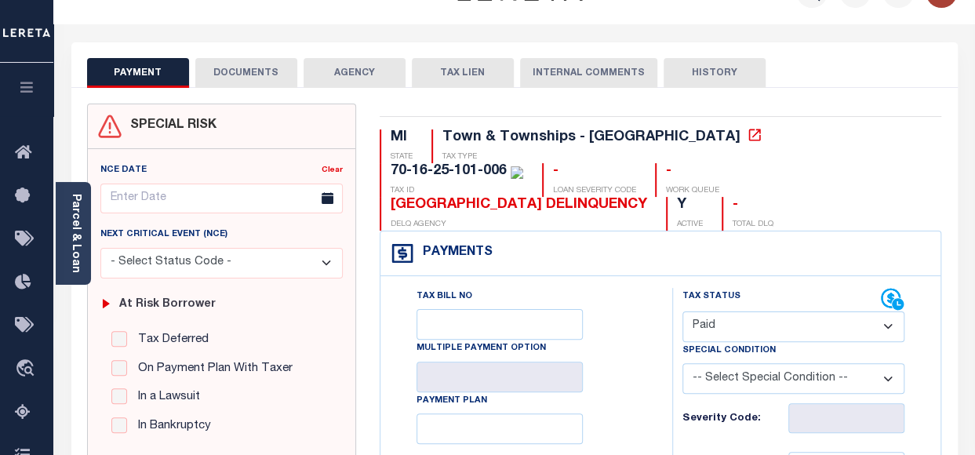
scroll to position [0, 0]
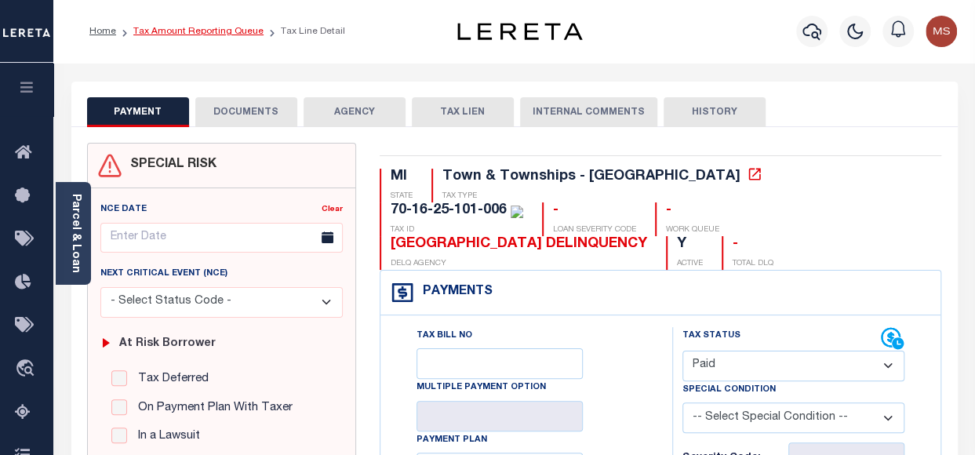
click at [210, 35] on link "Tax Amount Reporting Queue" at bounding box center [198, 31] width 130 height 9
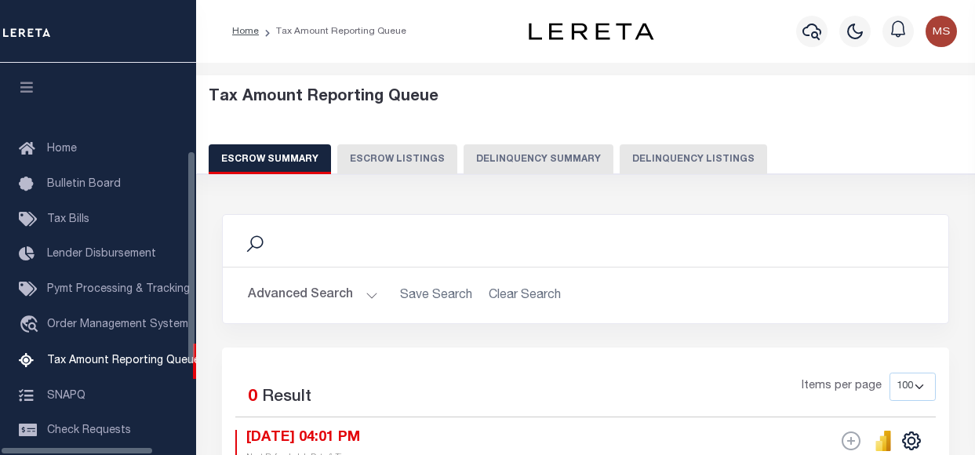
select select "100"
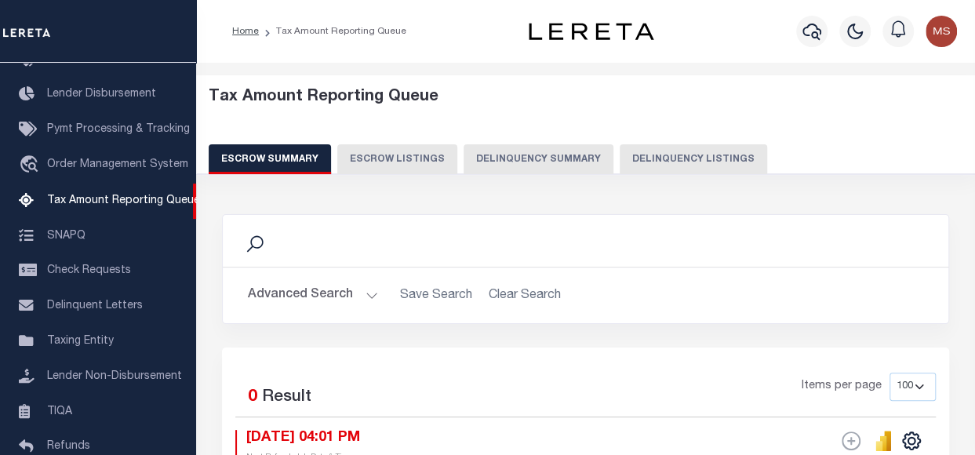
click at [659, 158] on button "Delinquency Listings" at bounding box center [692, 159] width 147 height 30
select select "100"
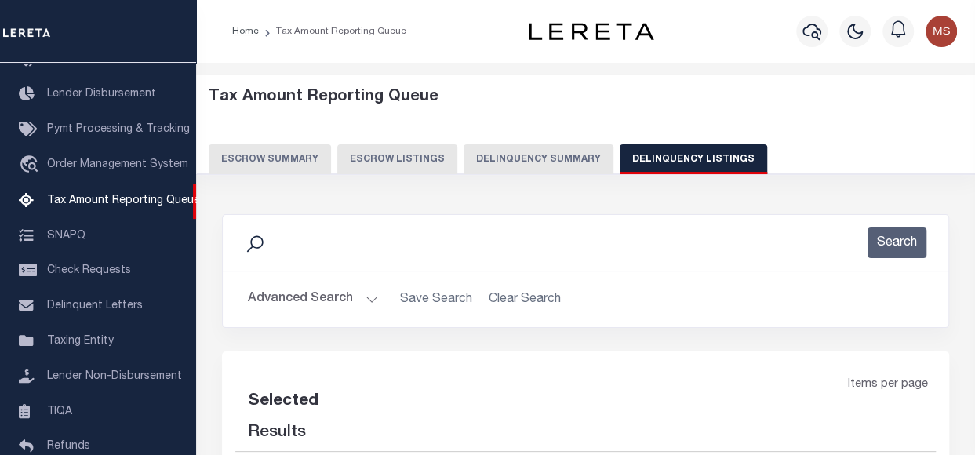
select select "100"
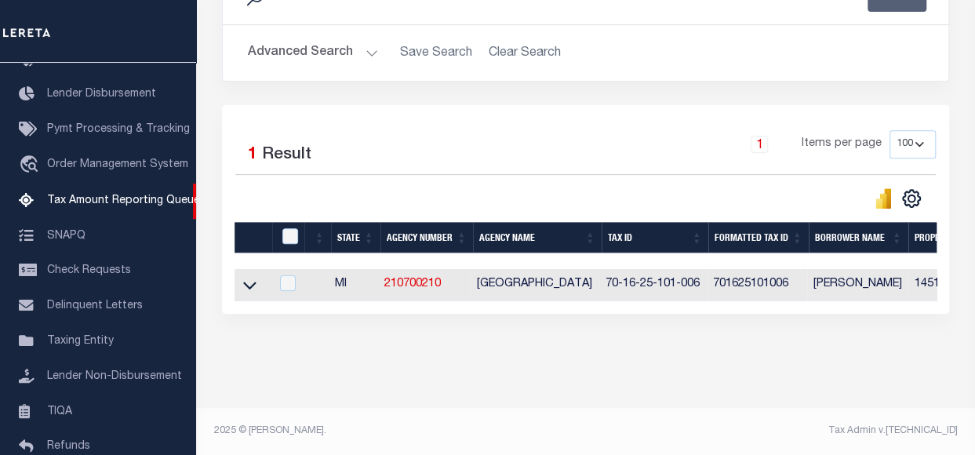
scroll to position [256, 0]
click at [250, 277] on icon at bounding box center [249, 285] width 13 height 16
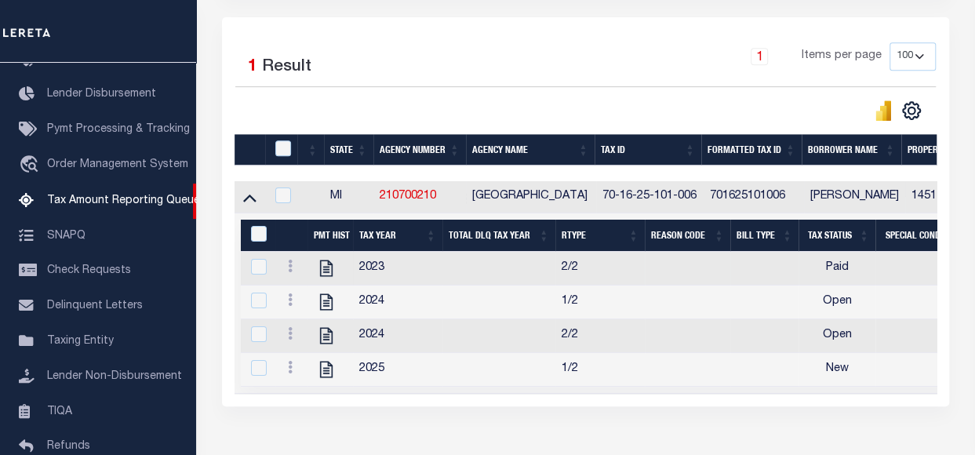
scroll to position [335, 0]
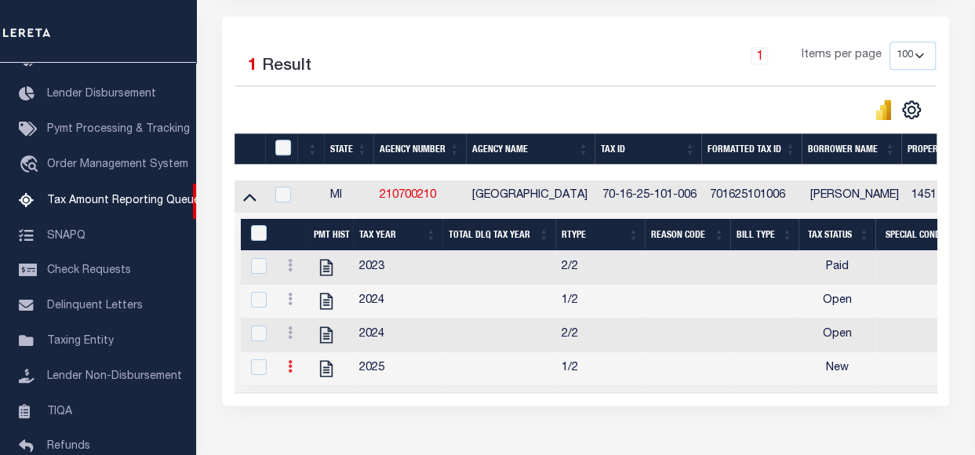
click at [290, 372] on icon at bounding box center [290, 366] width 5 height 13
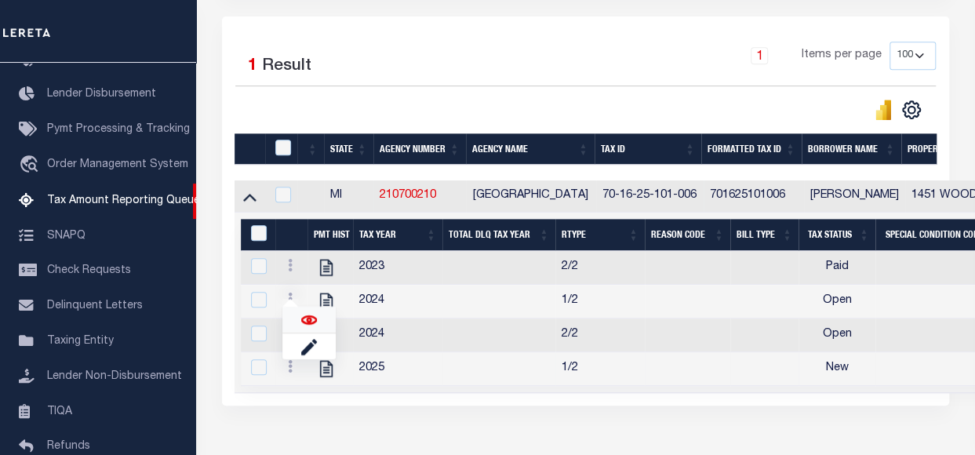
click at [309, 324] on img "" at bounding box center [309, 319] width 16 height 16
checkbox input "true"
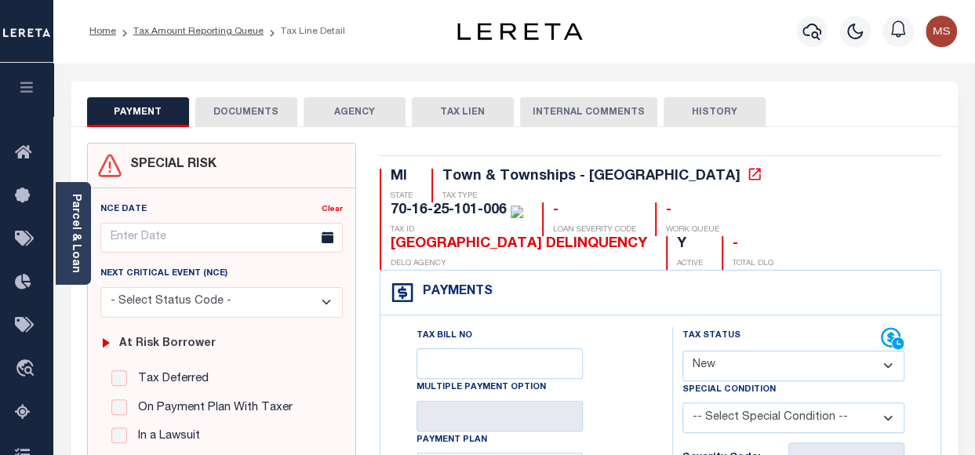
click at [789, 350] on select "- Select Status Code - Open Due/Unpaid Paid Incomplete No Tax Due Internal Refu…" at bounding box center [793, 365] width 222 height 31
select select "PYD"
click at [682, 350] on select "- Select Status Code - Open Due/Unpaid Paid Incomplete No Tax Due Internal Refu…" at bounding box center [793, 365] width 222 height 31
type input "[DATE]"
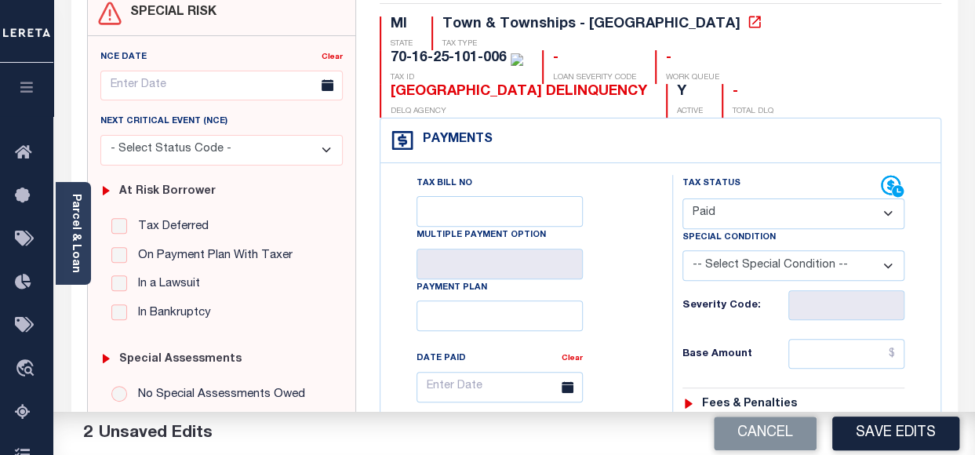
scroll to position [157, 0]
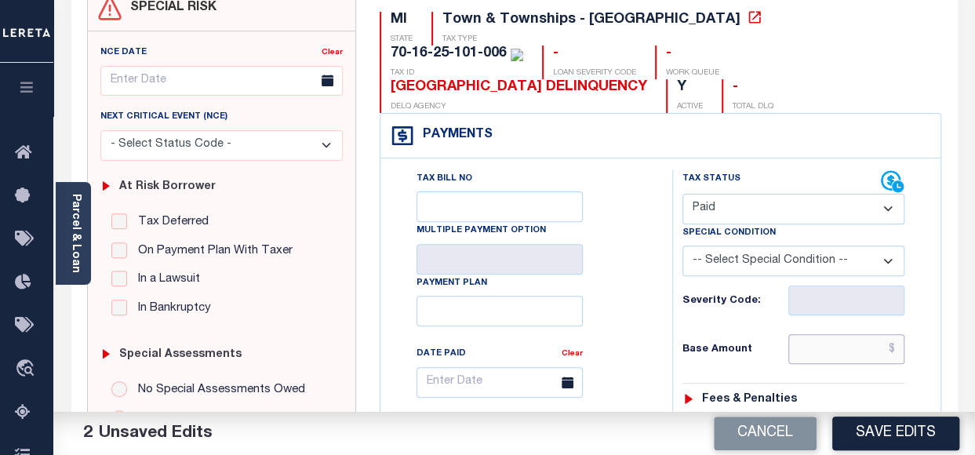
click at [842, 334] on input "text" at bounding box center [846, 349] width 116 height 30
click at [875, 334] on input "text" at bounding box center [846, 349] width 116 height 30
click at [843, 393] on div "Fees & Penalties" at bounding box center [793, 399] width 222 height 13
type input "$0.00"
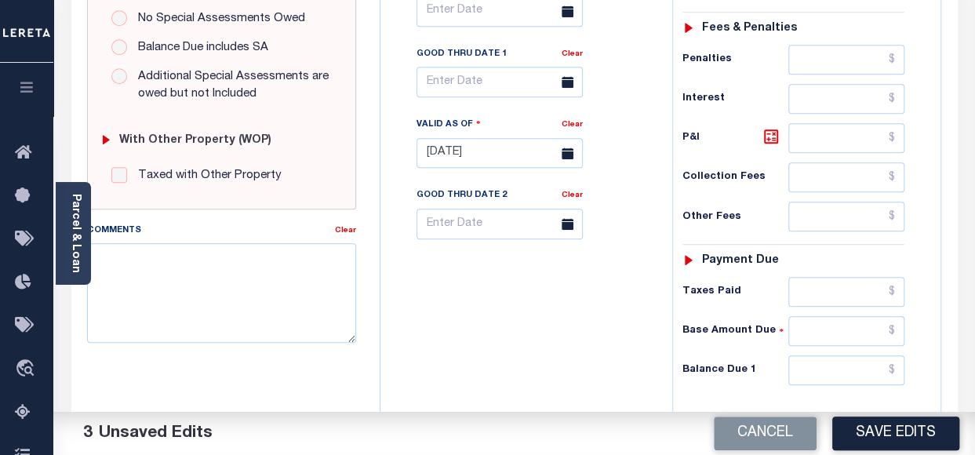
scroll to position [627, 0]
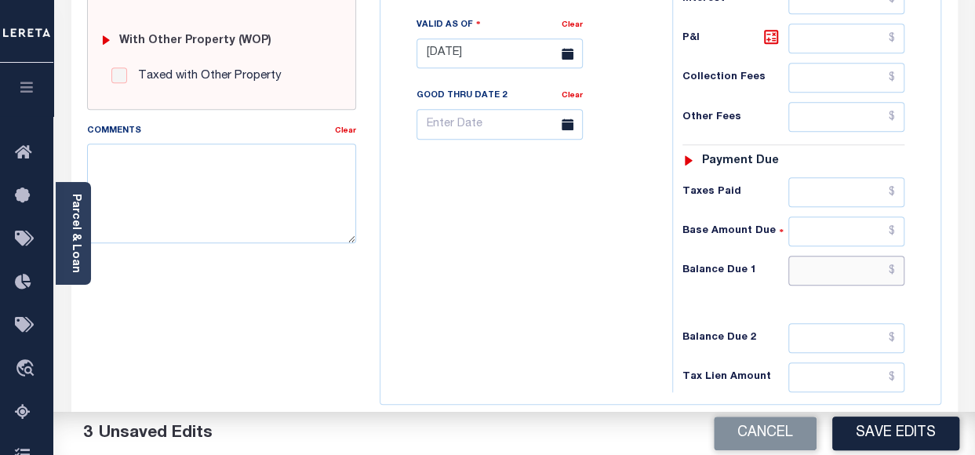
click at [856, 256] on input "text" at bounding box center [846, 271] width 116 height 30
type input "$0.00"
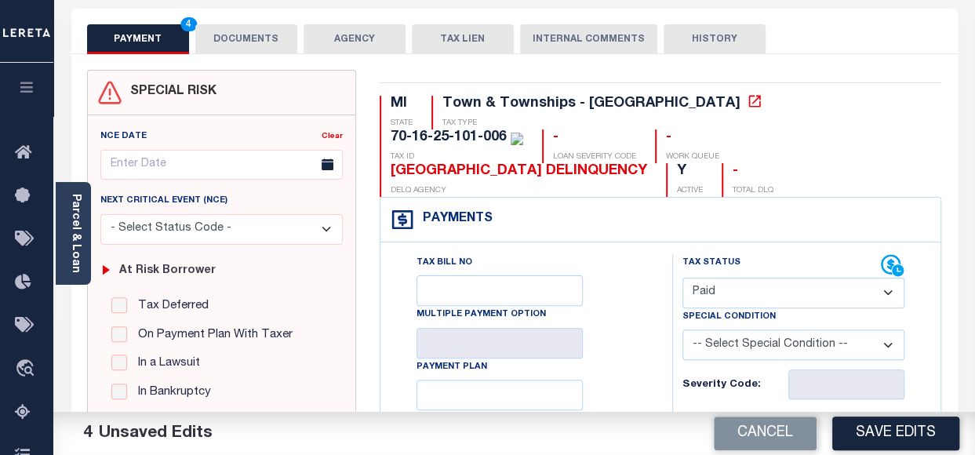
scroll to position [0, 0]
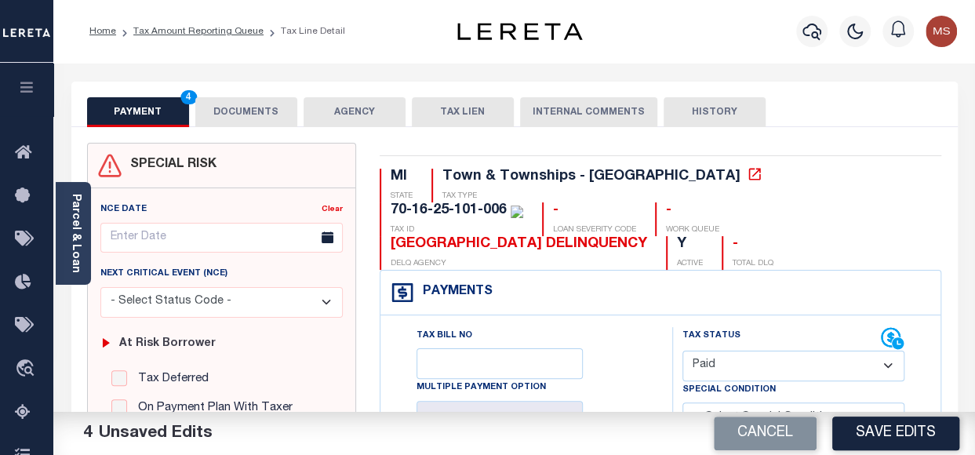
click at [243, 117] on button "DOCUMENTS" at bounding box center [246, 112] width 102 height 30
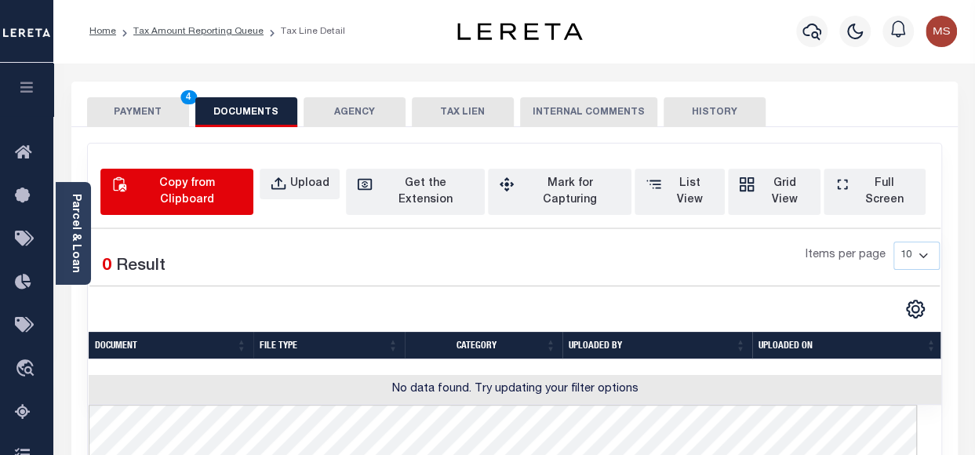
click at [220, 184] on div "Copy from Clipboard" at bounding box center [186, 192] width 112 height 33
select select "POP"
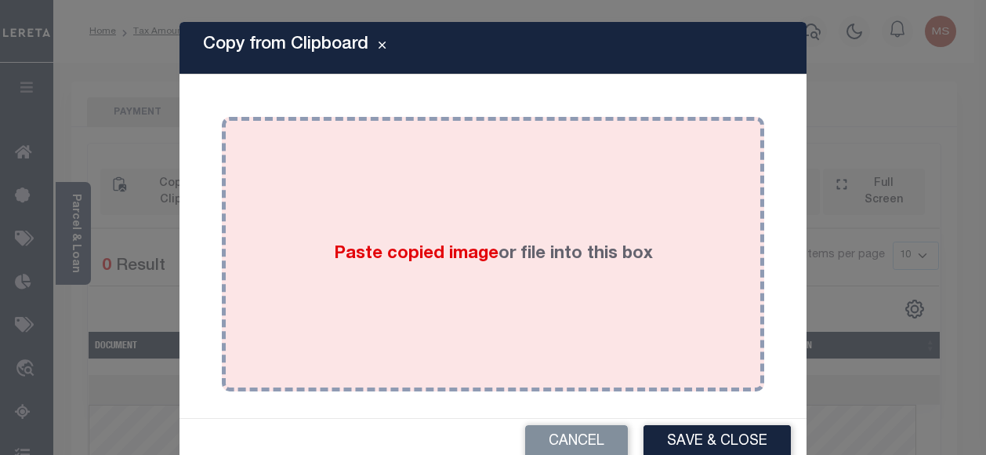
click at [268, 234] on div "Paste copied image or file into this box" at bounding box center [493, 254] width 519 height 251
click at [227, 241] on div "Paste copied image or file into this box" at bounding box center [493, 254] width 543 height 274
click at [514, 245] on label "Paste copied image or file into this box" at bounding box center [493, 254] width 319 height 26
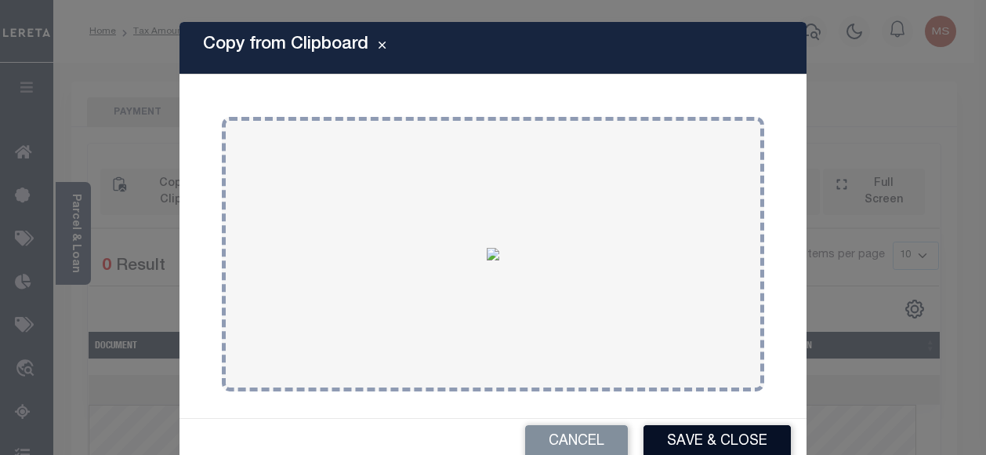
click at [717, 440] on button "Save & Close" at bounding box center [717, 442] width 147 height 34
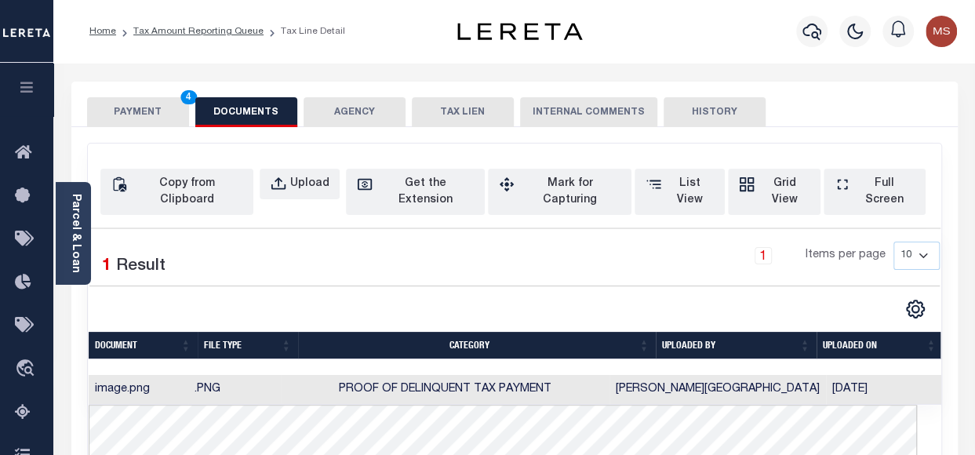
click at [154, 111] on button "PAYMENT 4" at bounding box center [138, 112] width 102 height 30
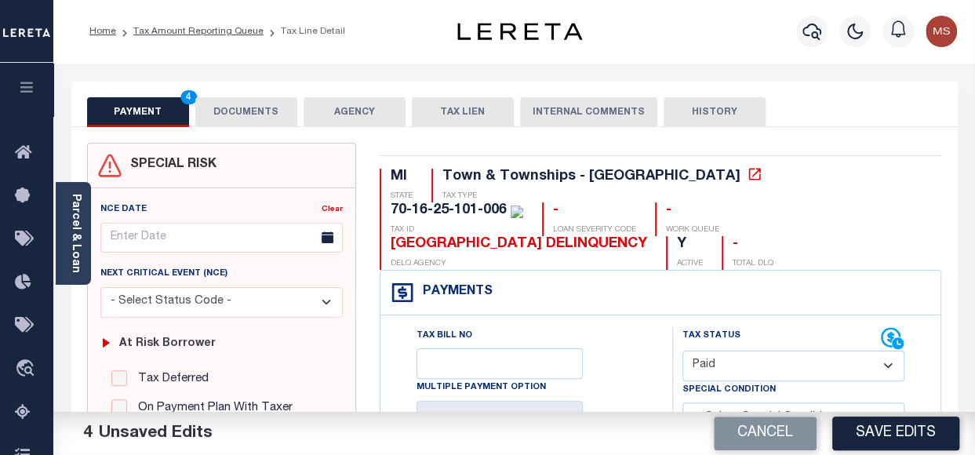
click at [870, 427] on button "Save Edits" at bounding box center [895, 433] width 127 height 34
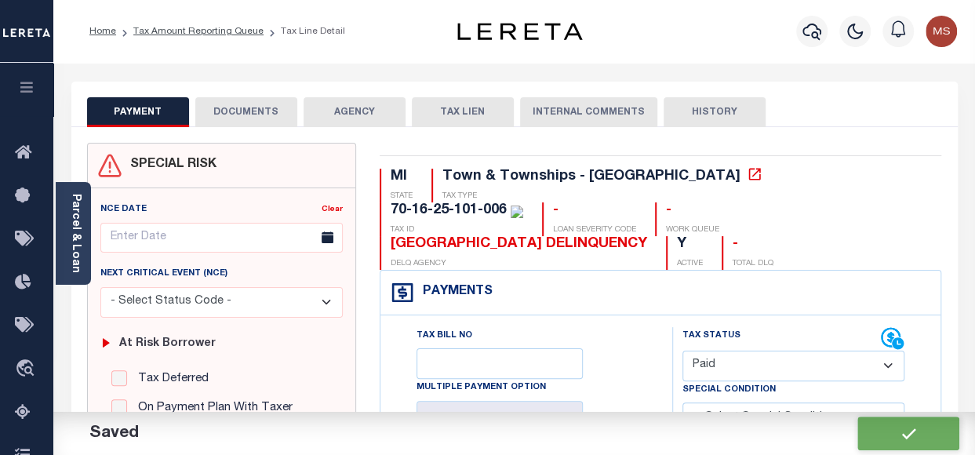
checkbox input "false"
type input "$0"
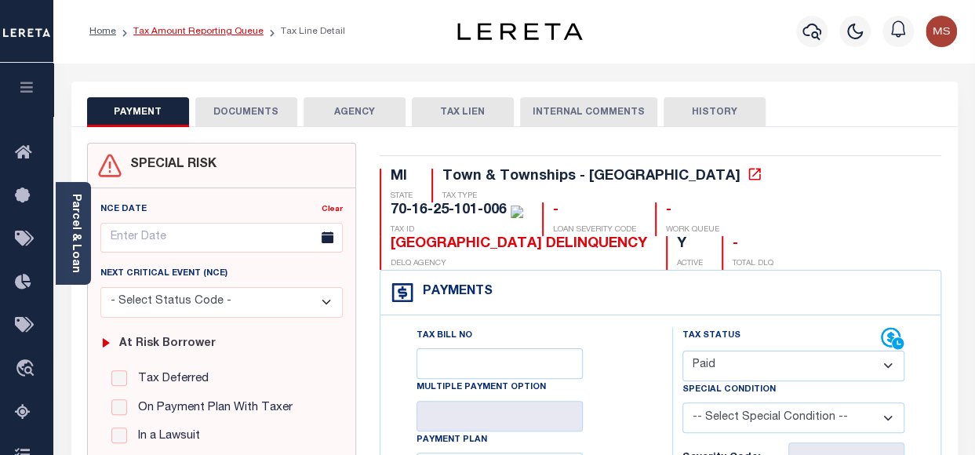
click at [188, 34] on link "Tax Amount Reporting Queue" at bounding box center [198, 31] width 130 height 9
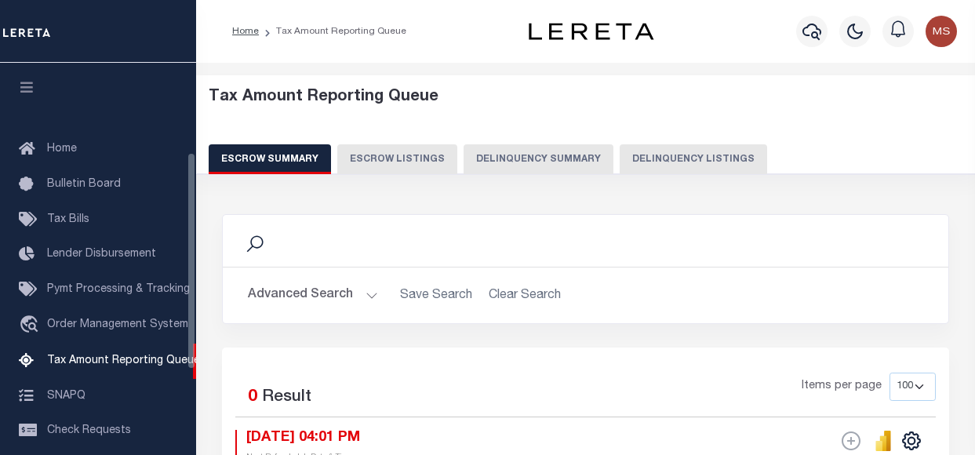
select select "100"
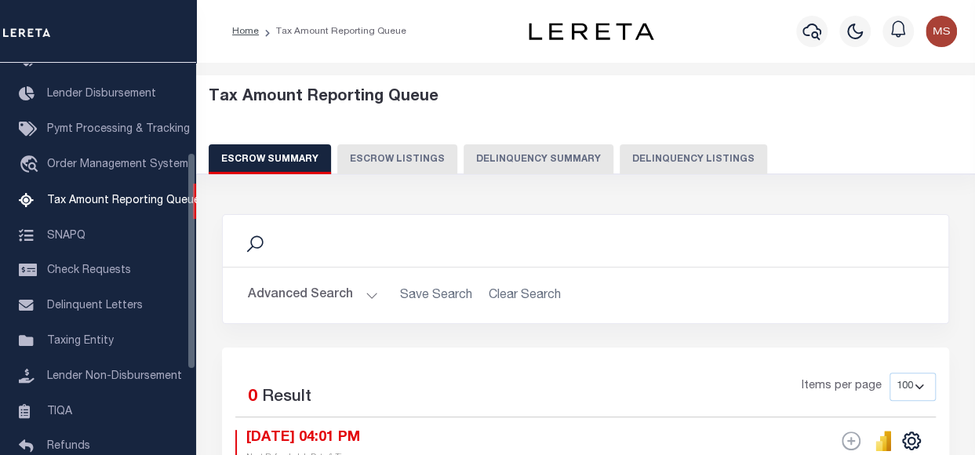
click at [695, 154] on button "Delinquency Listings" at bounding box center [692, 159] width 147 height 30
select select "100"
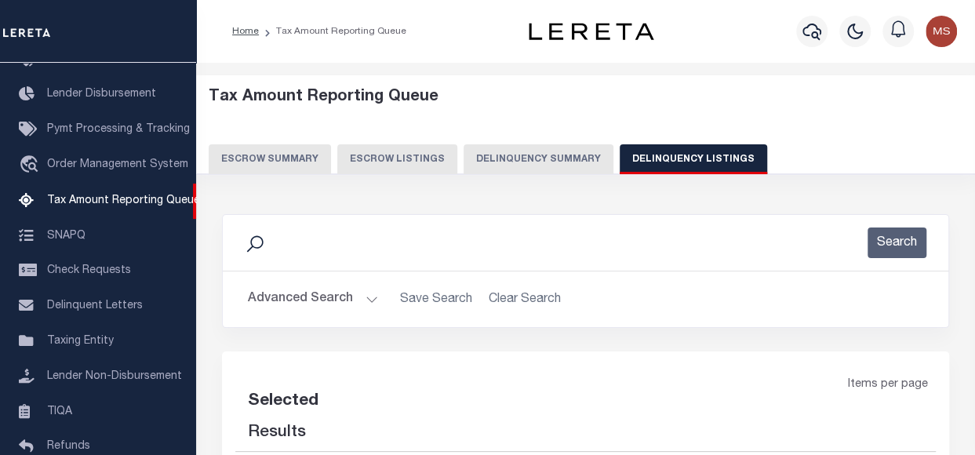
select select "100"
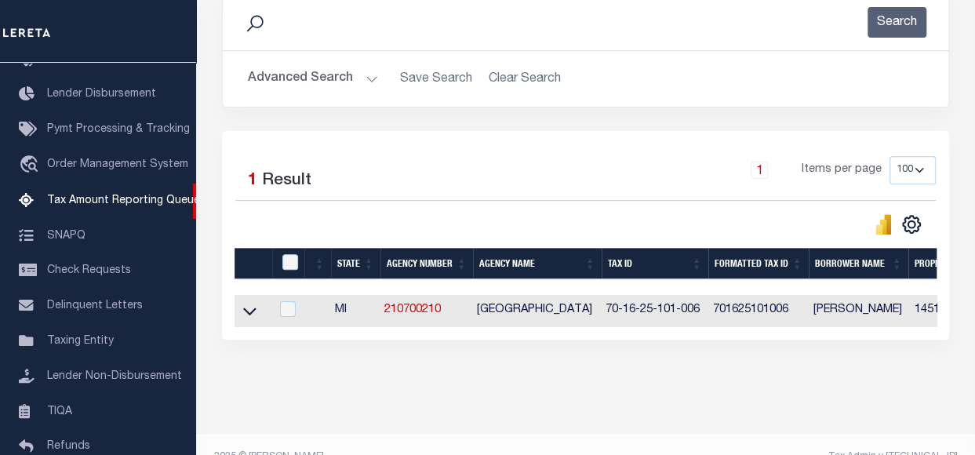
scroll to position [256, 0]
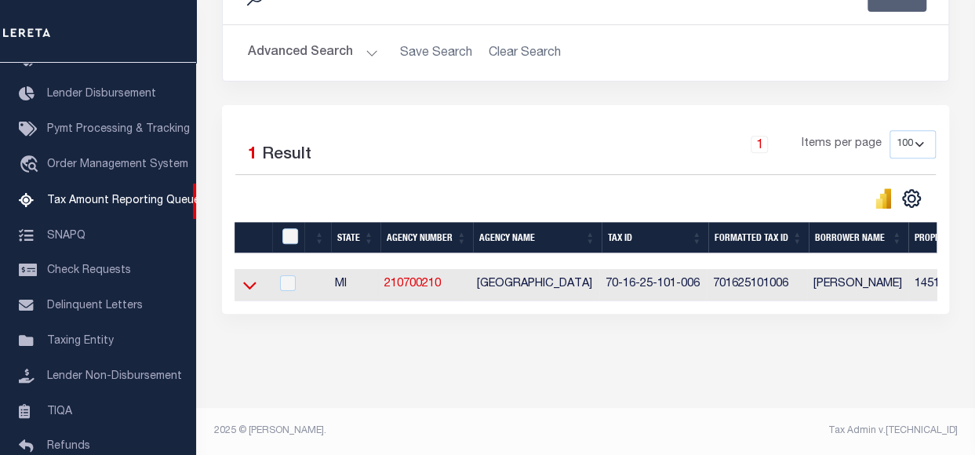
click at [249, 277] on icon at bounding box center [249, 285] width 13 height 16
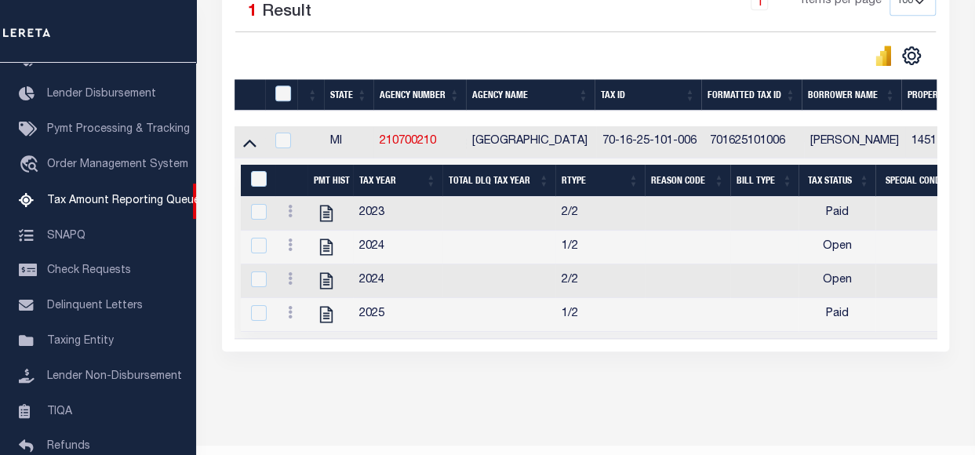
scroll to position [439, 0]
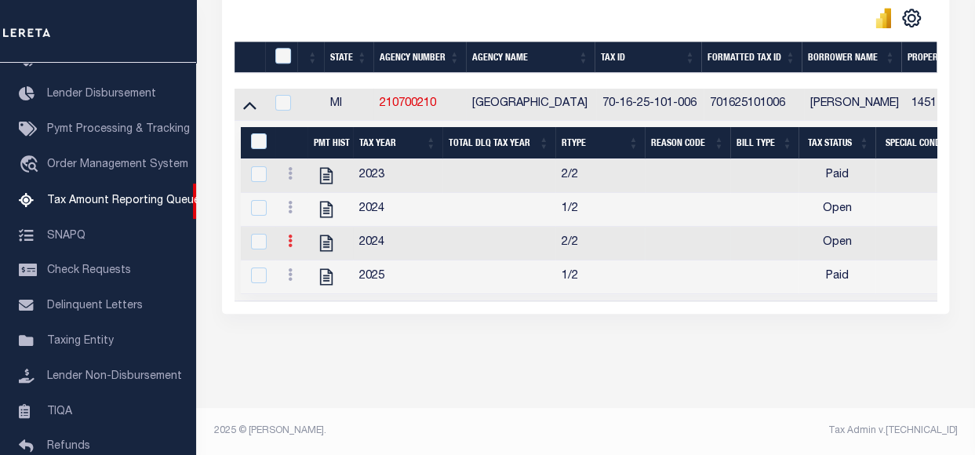
click at [290, 234] on icon at bounding box center [290, 240] width 5 height 13
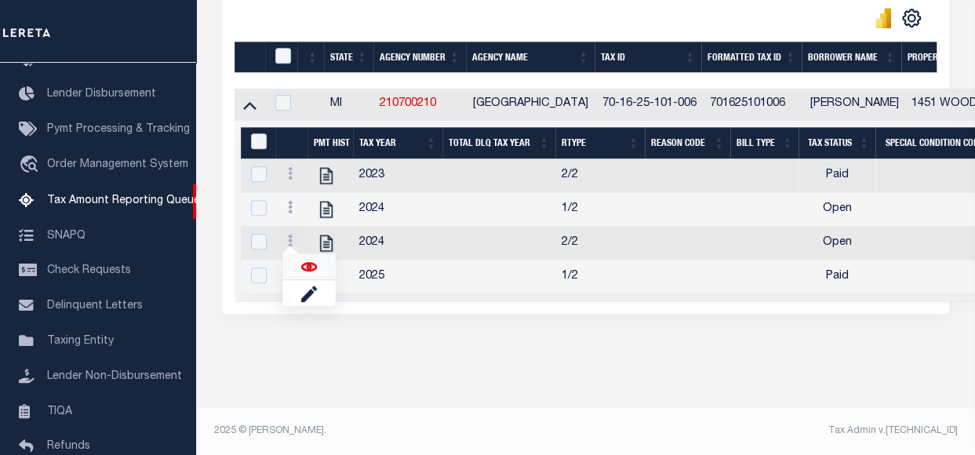
click at [307, 269] on img at bounding box center [309, 267] width 16 height 16
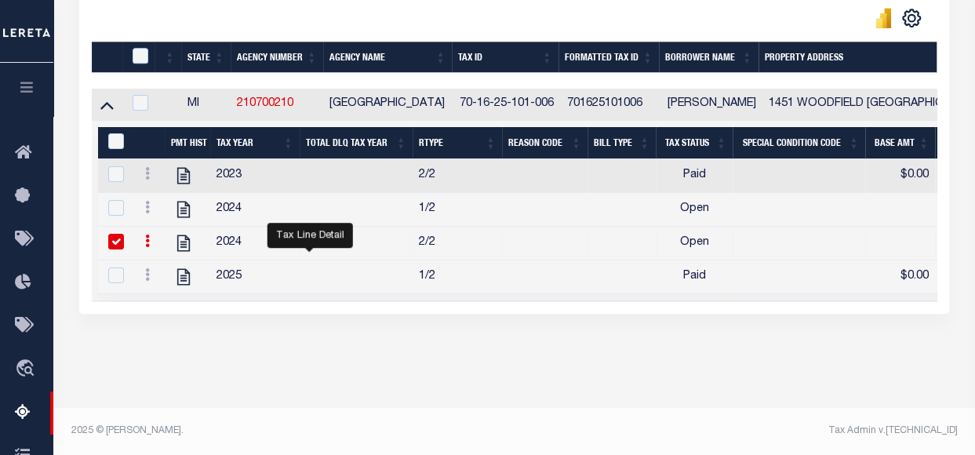
checkbox input "true"
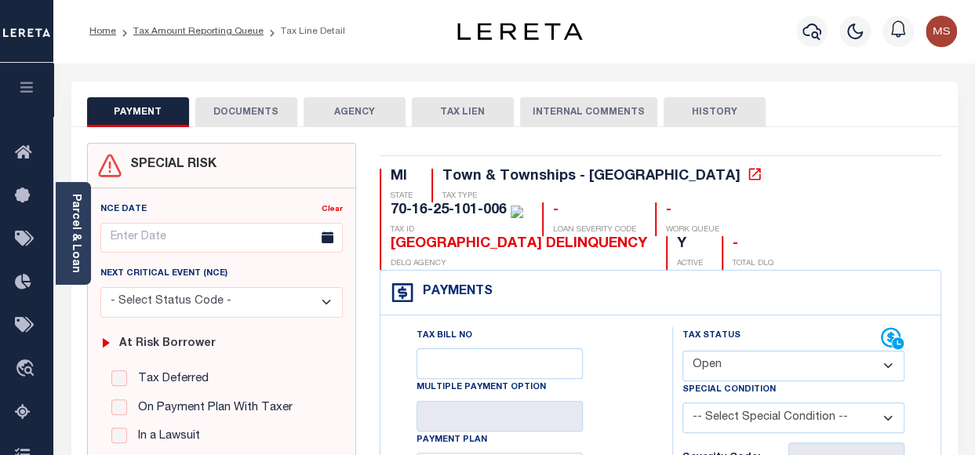
click at [811, 350] on select "- Select Status Code - Open Due/Unpaid Paid Incomplete No Tax Due Internal Refu…" at bounding box center [793, 365] width 222 height 31
select select "PYD"
click at [682, 350] on select "- Select Status Code - Open Due/Unpaid Paid Incomplete No Tax Due Internal Refu…" at bounding box center [793, 365] width 222 height 31
type input "[DATE]"
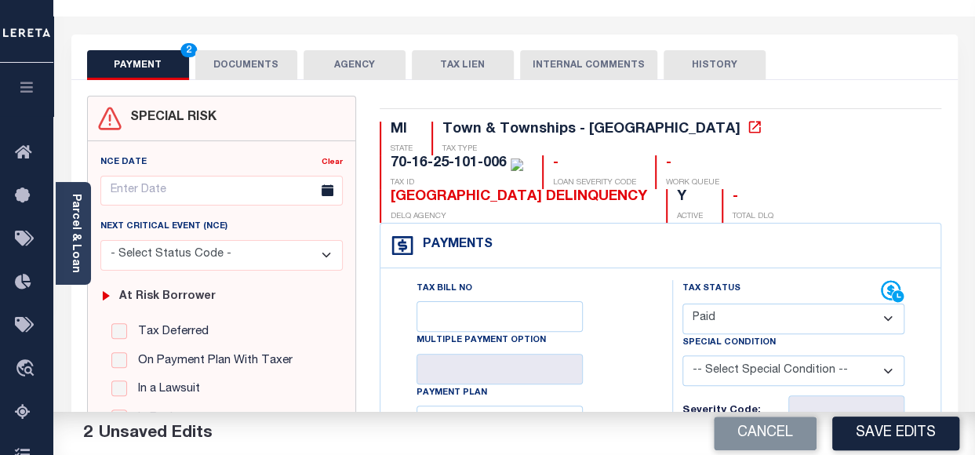
scroll to position [157, 0]
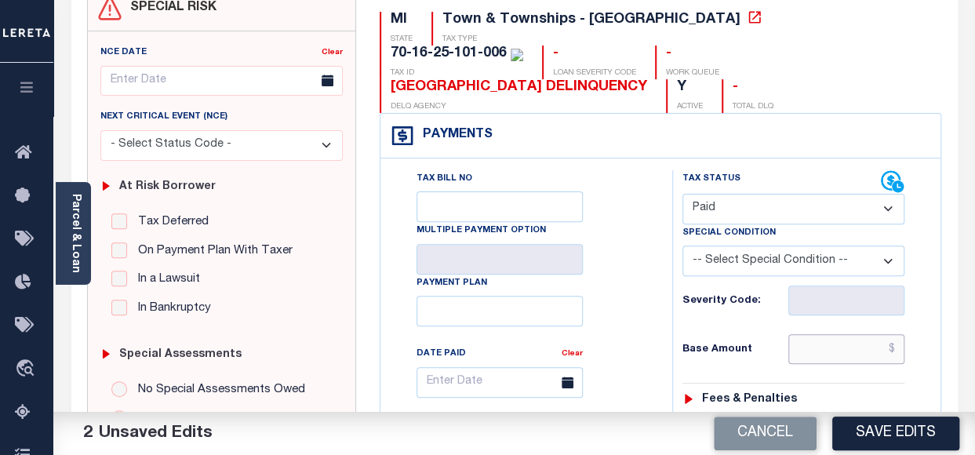
click at [827, 334] on input "text" at bounding box center [846, 349] width 116 height 30
type input "$0.00"
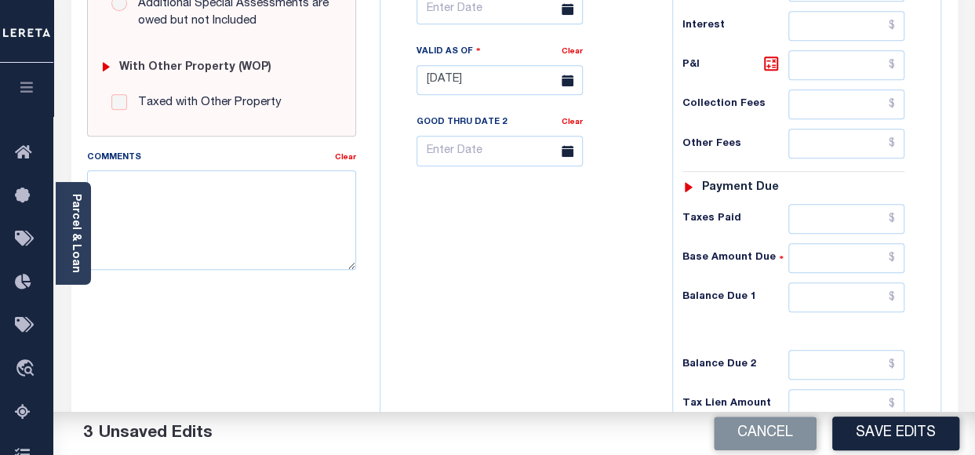
scroll to position [627, 0]
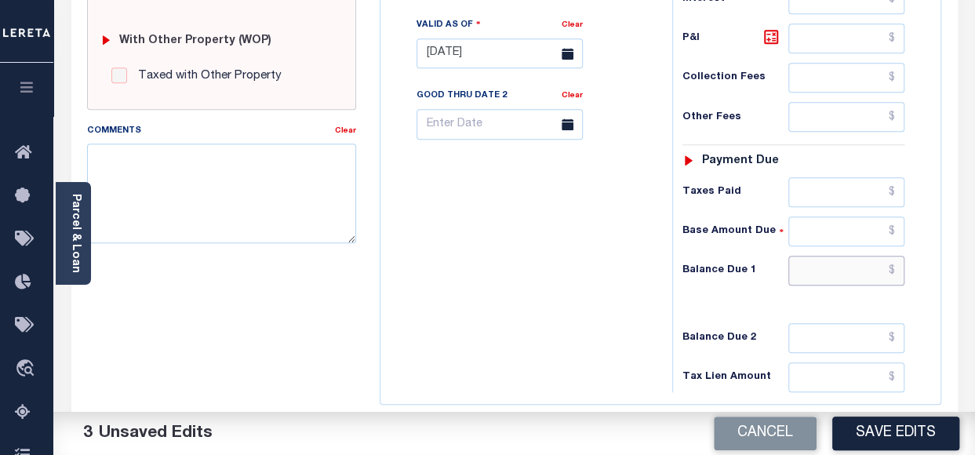
click at [851, 256] on input "text" at bounding box center [846, 271] width 116 height 30
type input "$0.00"
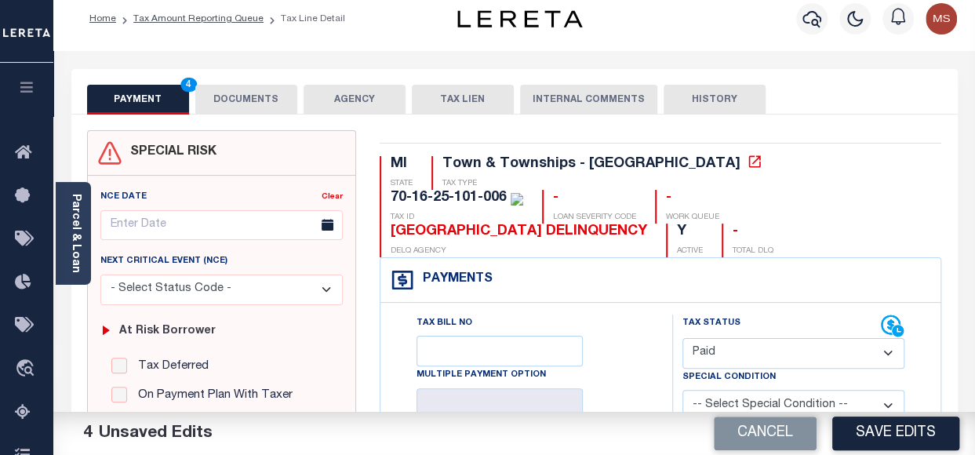
scroll to position [0, 0]
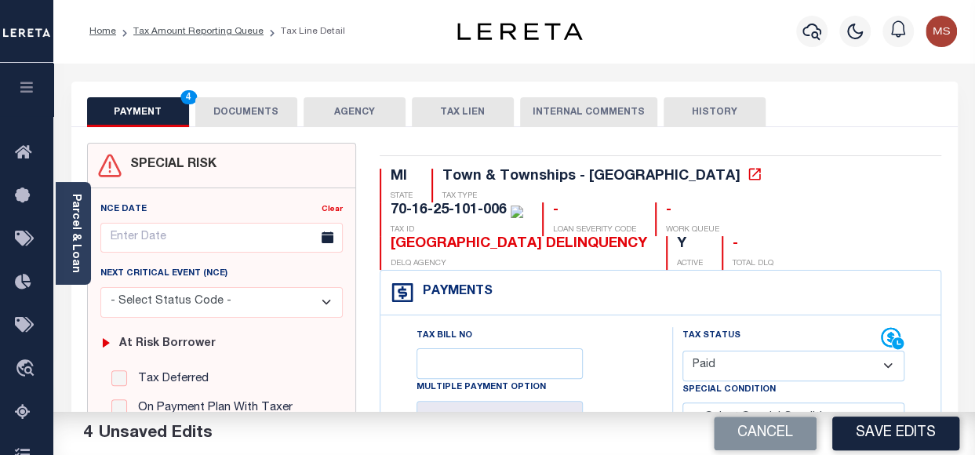
click at [277, 112] on button "DOCUMENTS" at bounding box center [246, 112] width 102 height 30
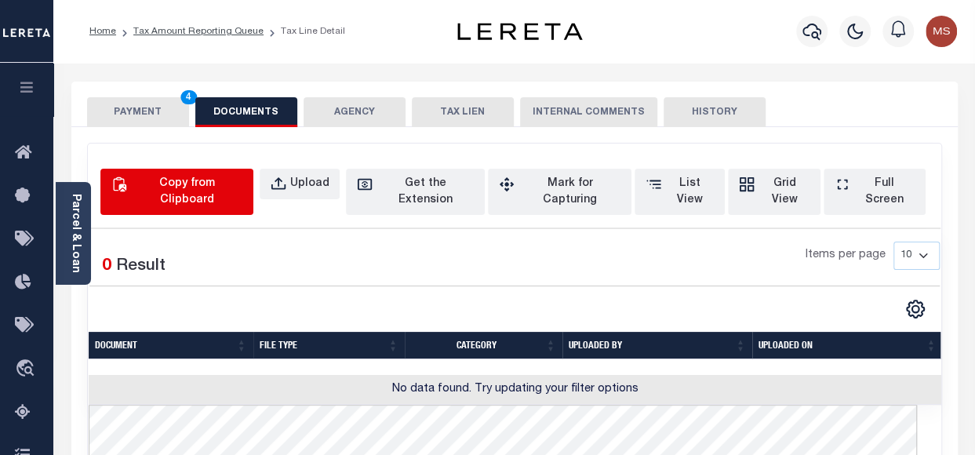
click at [212, 185] on div "Copy from Clipboard" at bounding box center [186, 192] width 112 height 33
select select "POP"
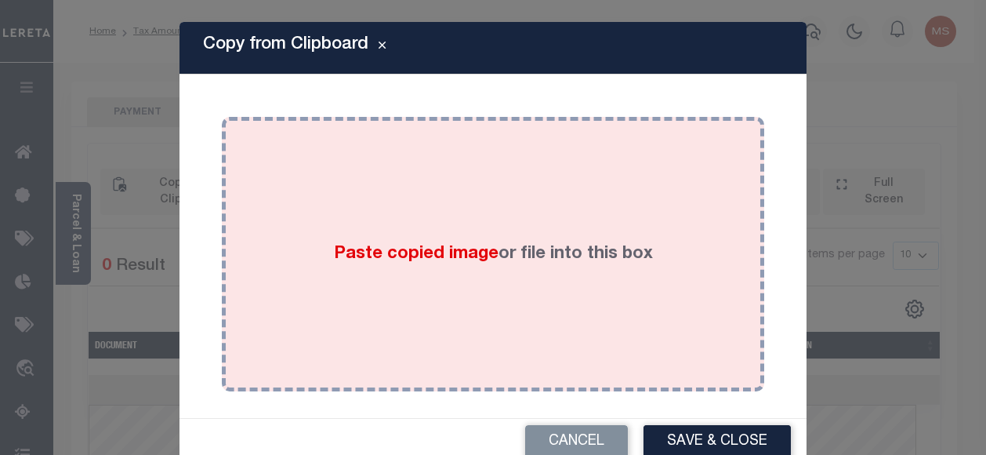
click at [426, 267] on div "Paste copied image or file into this box" at bounding box center [493, 254] width 519 height 251
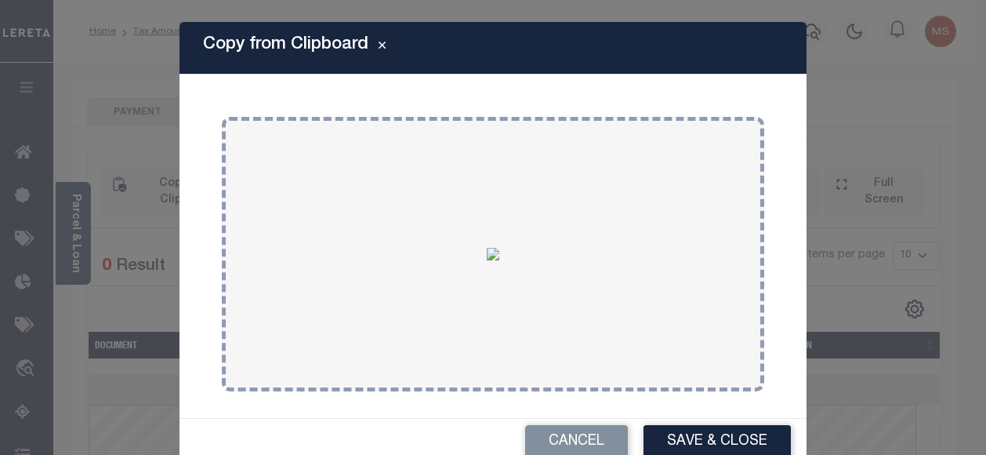
click at [692, 439] on button "Save & Close" at bounding box center [717, 442] width 147 height 34
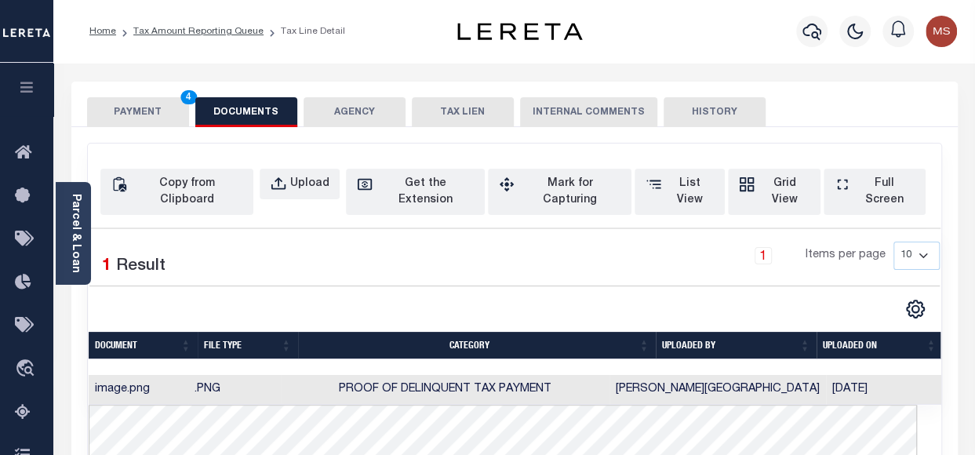
click at [140, 111] on button "PAYMENT 4" at bounding box center [138, 112] width 102 height 30
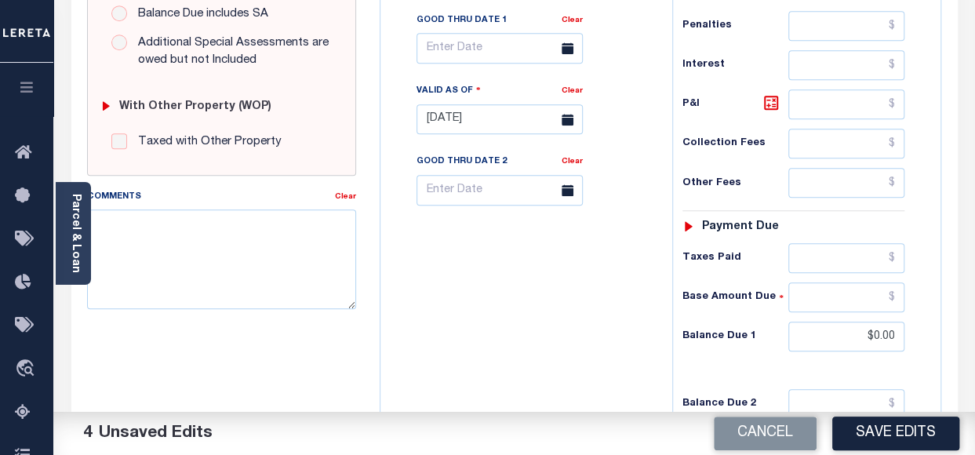
scroll to position [719, 0]
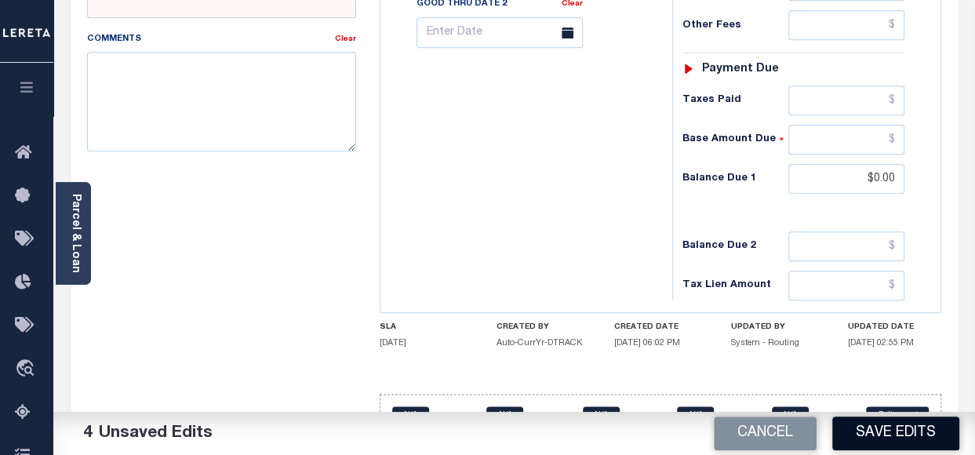
click at [875, 424] on button "Save Edits" at bounding box center [895, 433] width 127 height 34
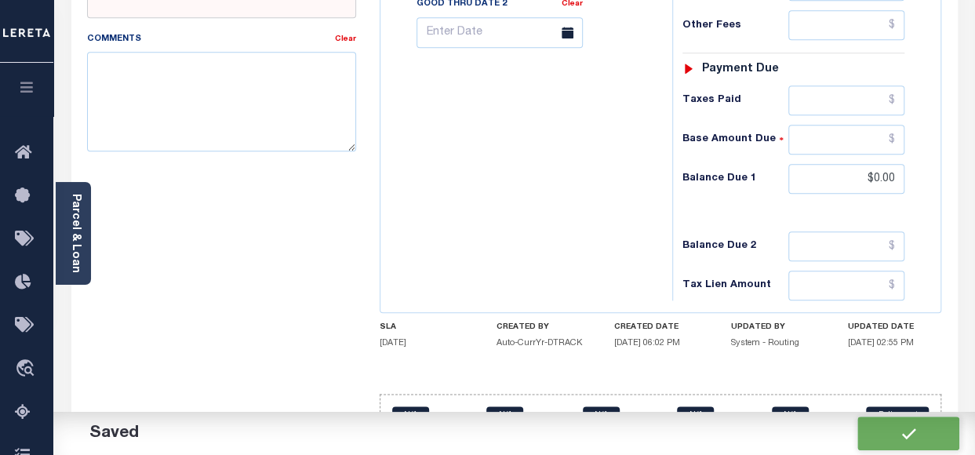
checkbox input "false"
type input "$0"
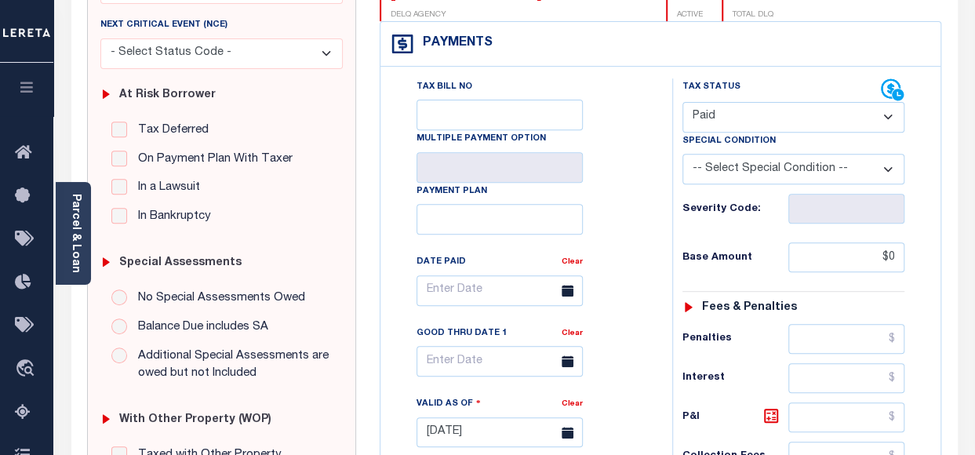
scroll to position [0, 0]
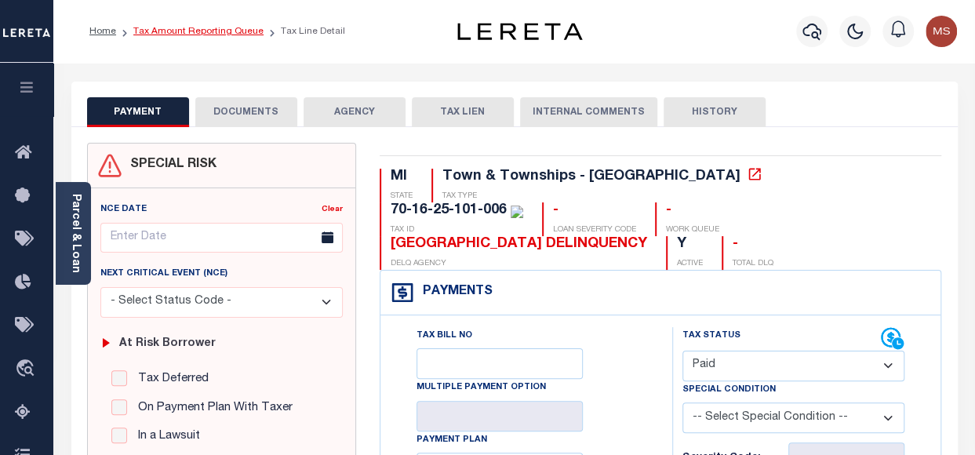
click at [196, 35] on link "Tax Amount Reporting Queue" at bounding box center [198, 31] width 130 height 9
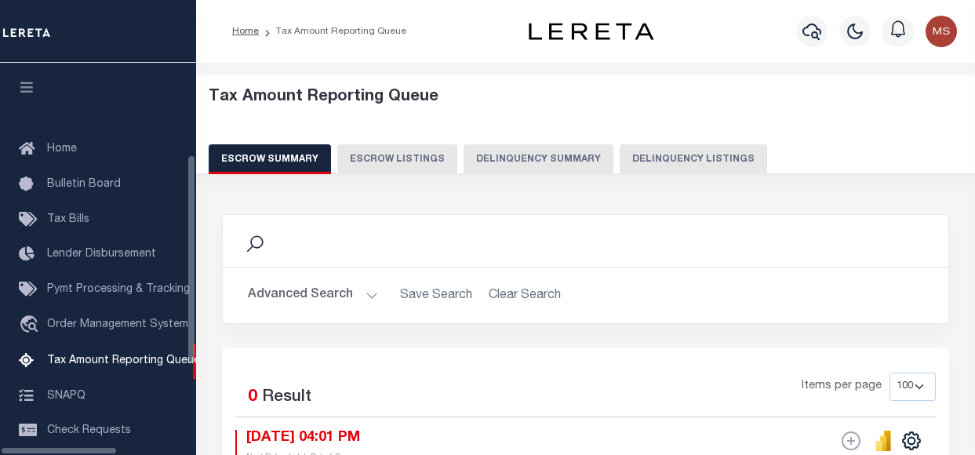
select select "100"
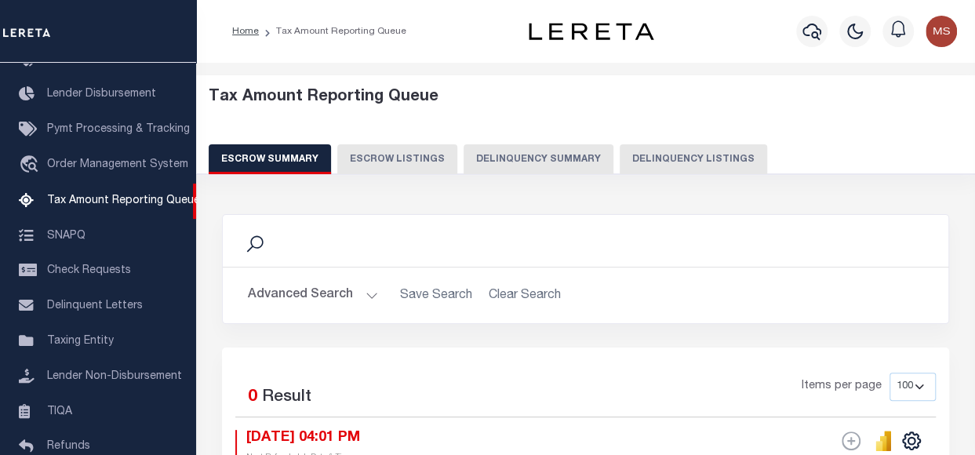
click at [647, 158] on button "Delinquency Listings" at bounding box center [692, 159] width 147 height 30
select select "100"
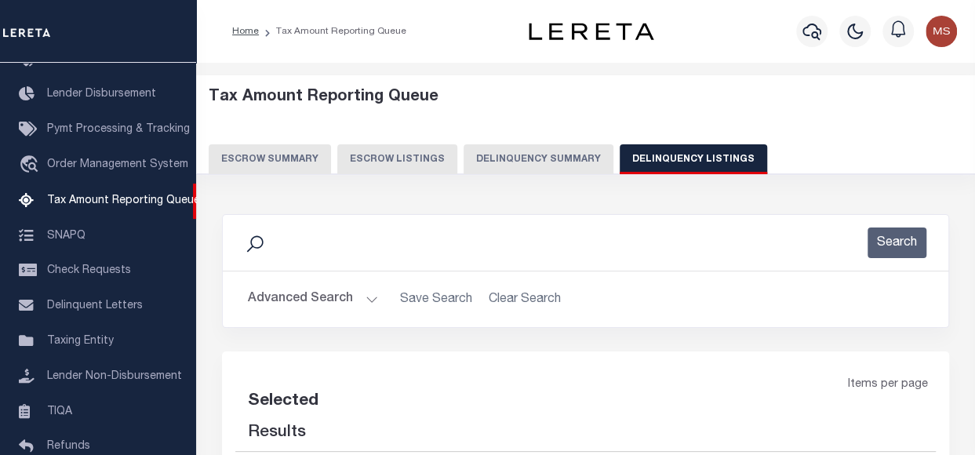
select select "100"
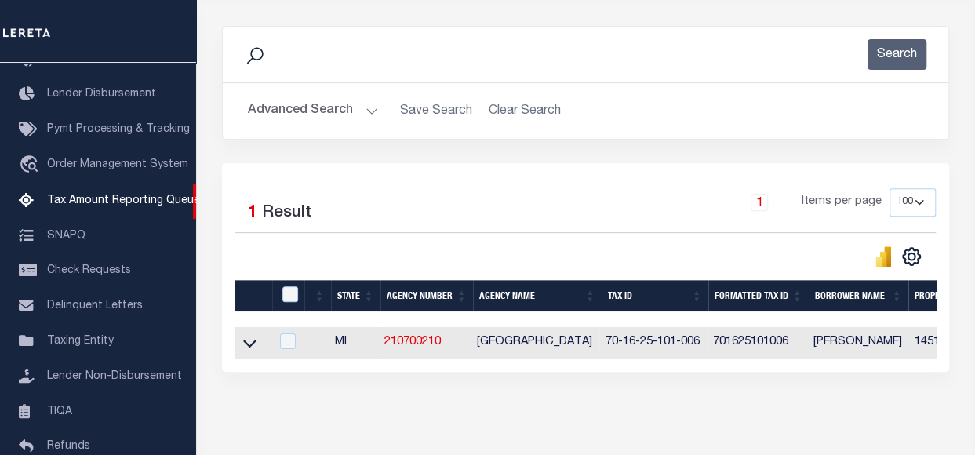
scroll to position [235, 0]
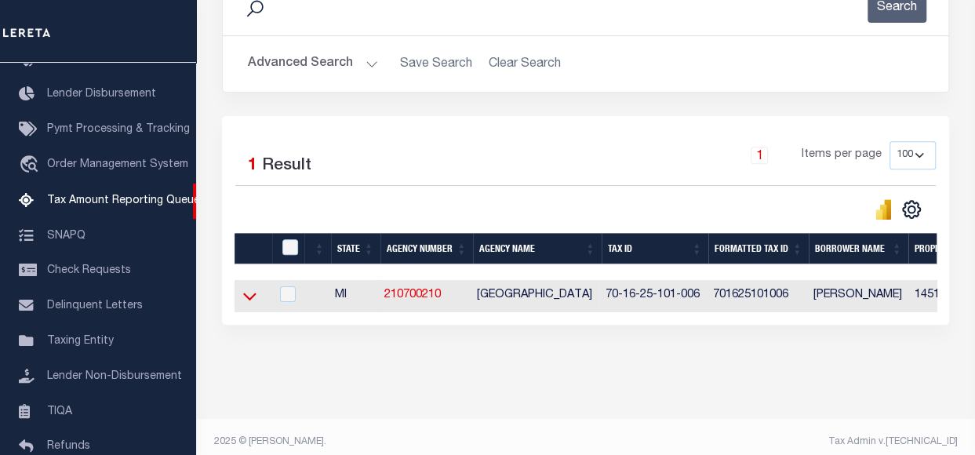
click at [244, 302] on icon at bounding box center [249, 296] width 13 height 16
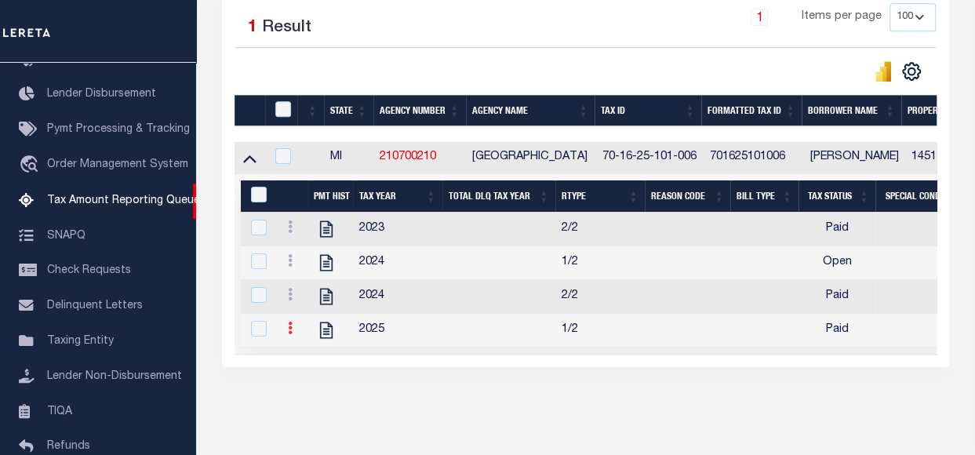
scroll to position [439, 0]
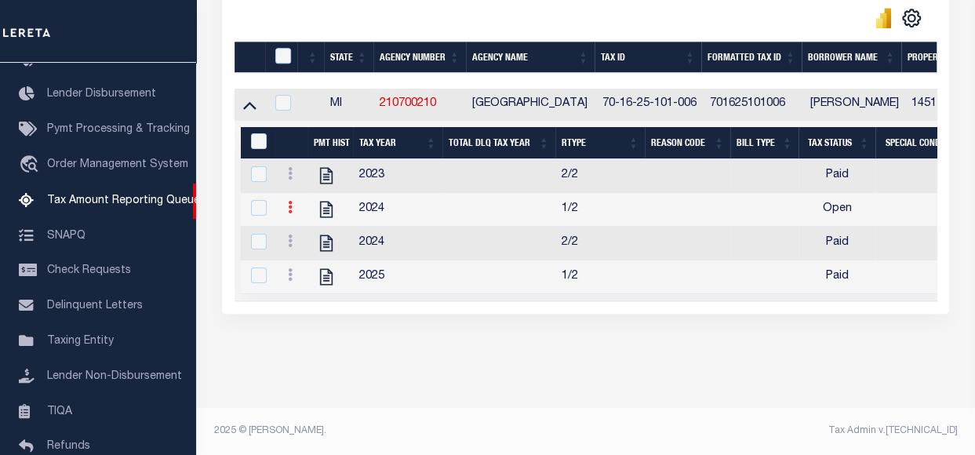
click at [289, 201] on icon at bounding box center [290, 207] width 5 height 13
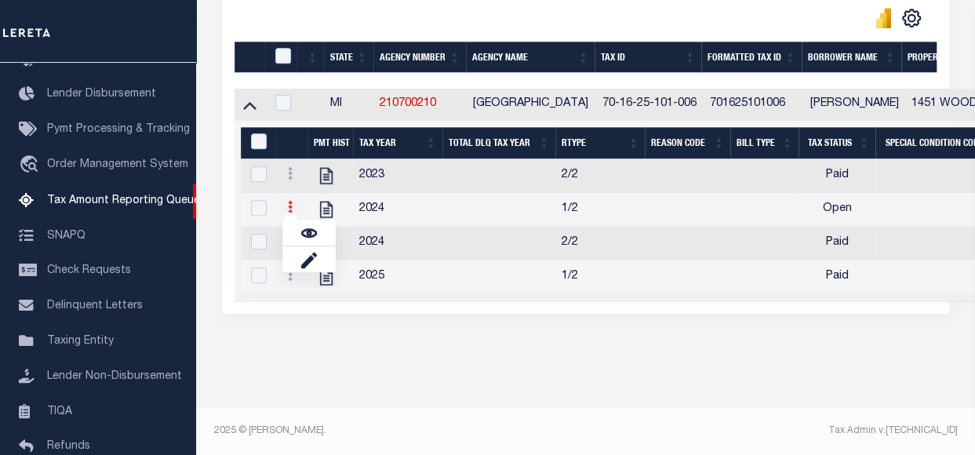
scroll to position [429, 0]
click at [312, 231] on img "" at bounding box center [309, 233] width 16 height 16
checkbox input "true"
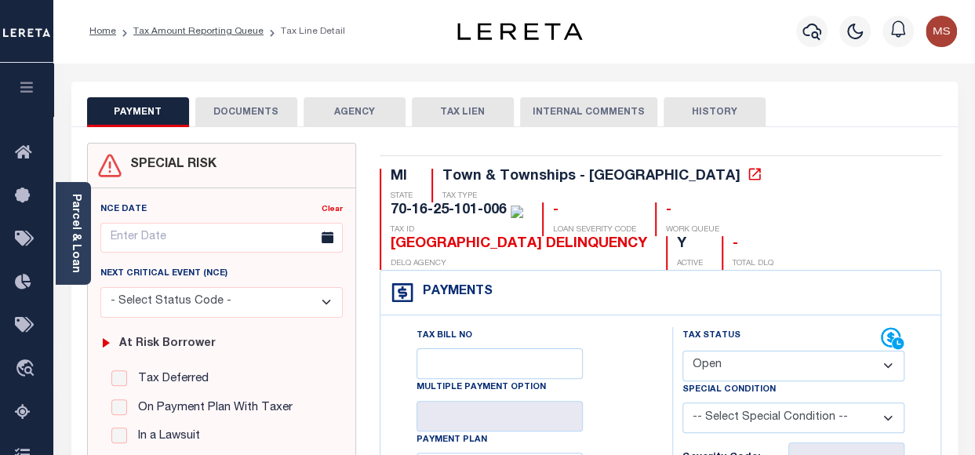
click at [745, 383] on label "Special Condition" at bounding box center [728, 389] width 93 height 13
click at [727, 350] on select "- Select Status Code - Open Due/Unpaid Paid Incomplete No Tax Due Internal Refu…" at bounding box center [793, 365] width 222 height 31
select select "PYD"
click at [682, 350] on select "- Select Status Code - Open Due/Unpaid Paid Incomplete No Tax Due Internal Refu…" at bounding box center [793, 365] width 222 height 31
type input "[DATE]"
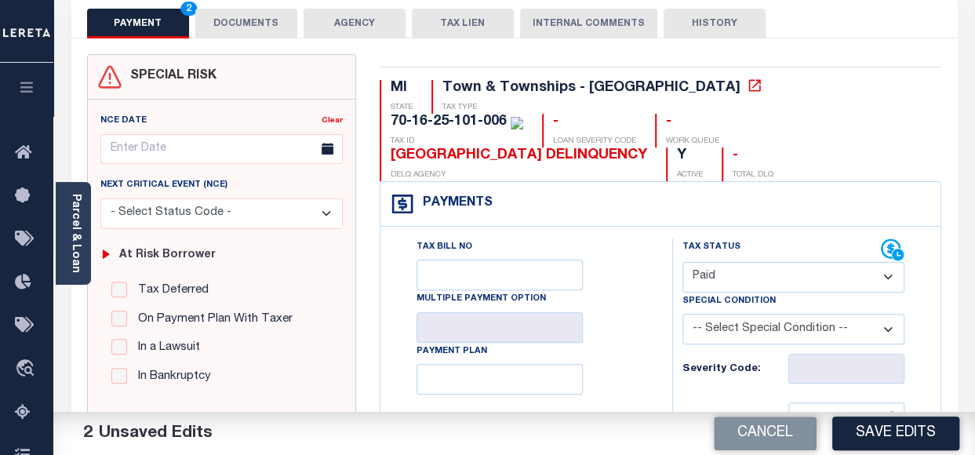
scroll to position [235, 0]
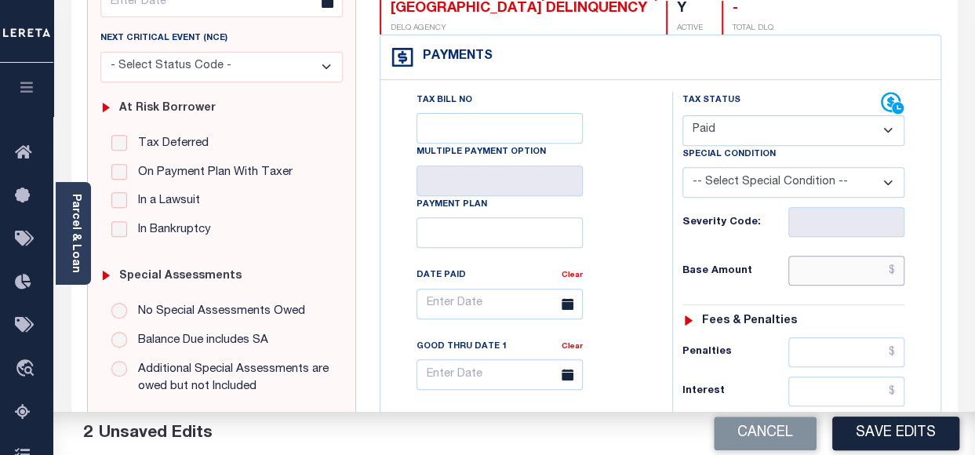
click at [862, 256] on input "text" at bounding box center [846, 271] width 116 height 30
type input "$0.00"
click at [758, 346] on h6 "Penalties" at bounding box center [735, 352] width 106 height 13
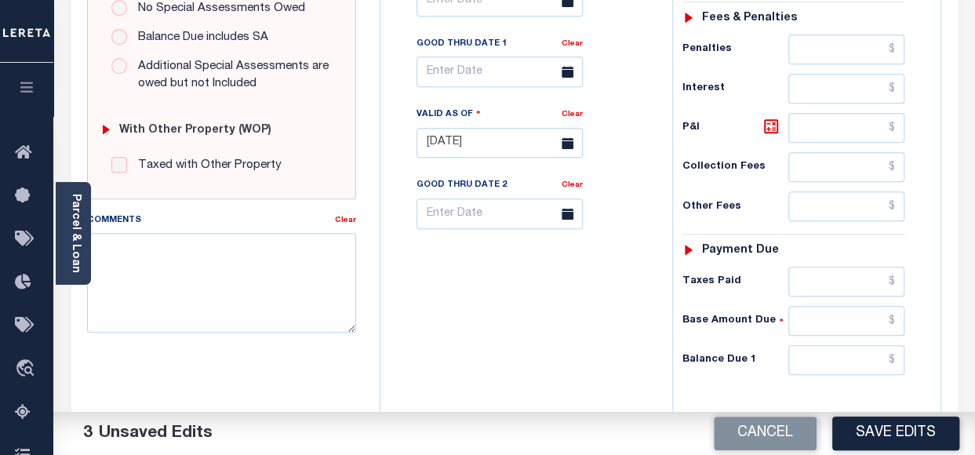
scroll to position [549, 0]
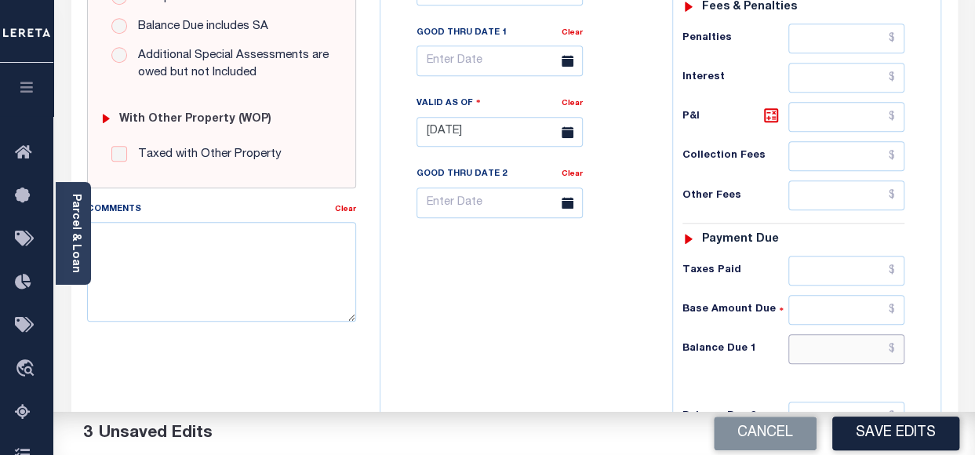
click at [848, 334] on input "text" at bounding box center [846, 349] width 116 height 30
type input "$0.00"
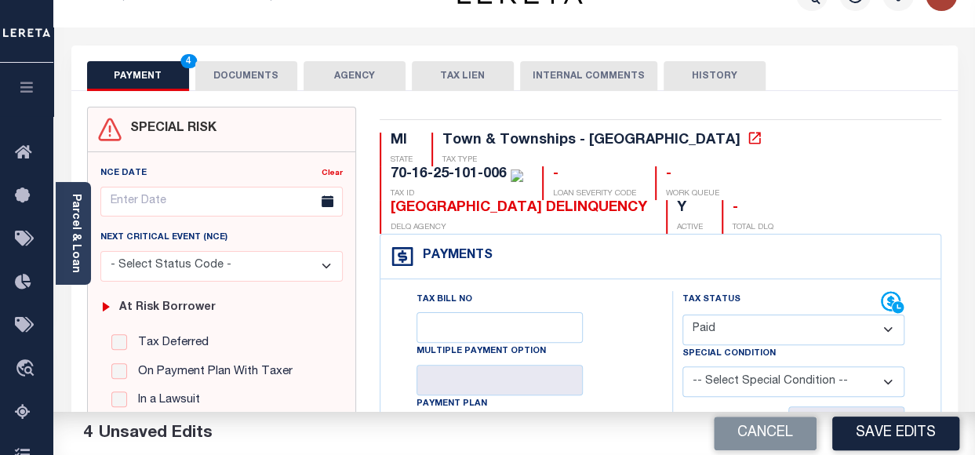
scroll to position [0, 0]
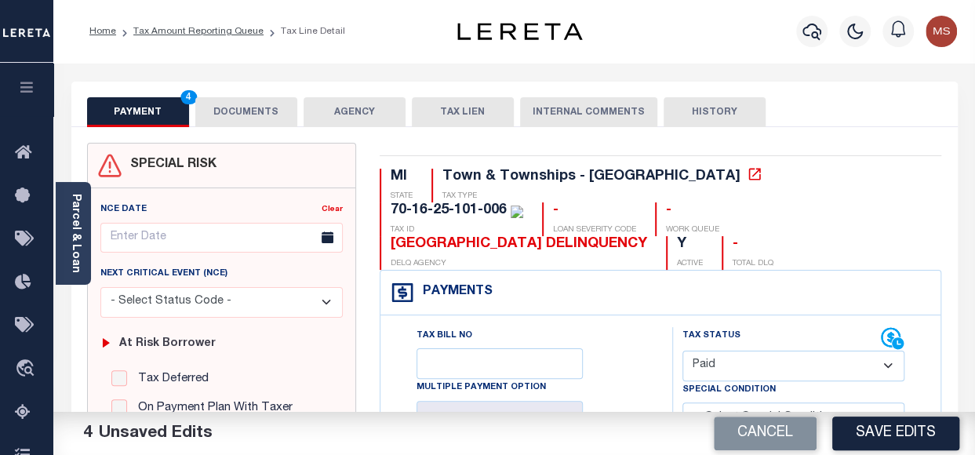
click at [253, 105] on button "DOCUMENTS" at bounding box center [246, 112] width 102 height 30
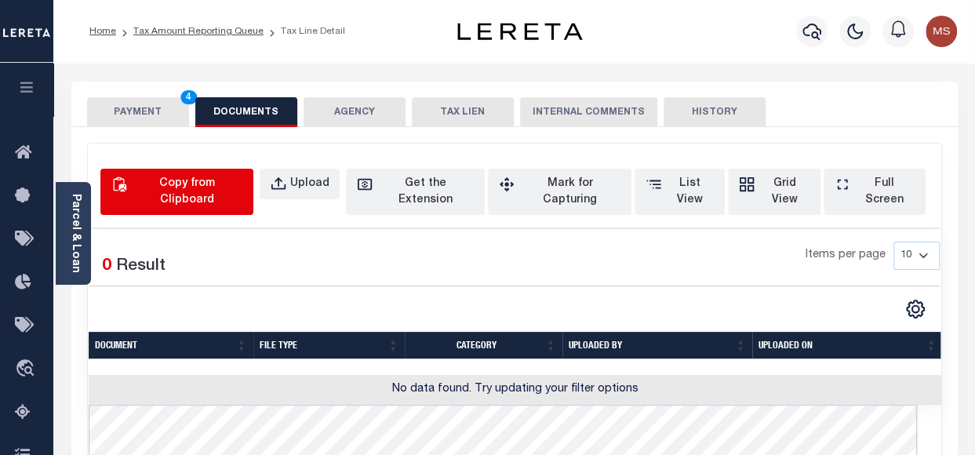
click at [224, 188] on div "Copy from Clipboard" at bounding box center [186, 192] width 112 height 33
select select "POP"
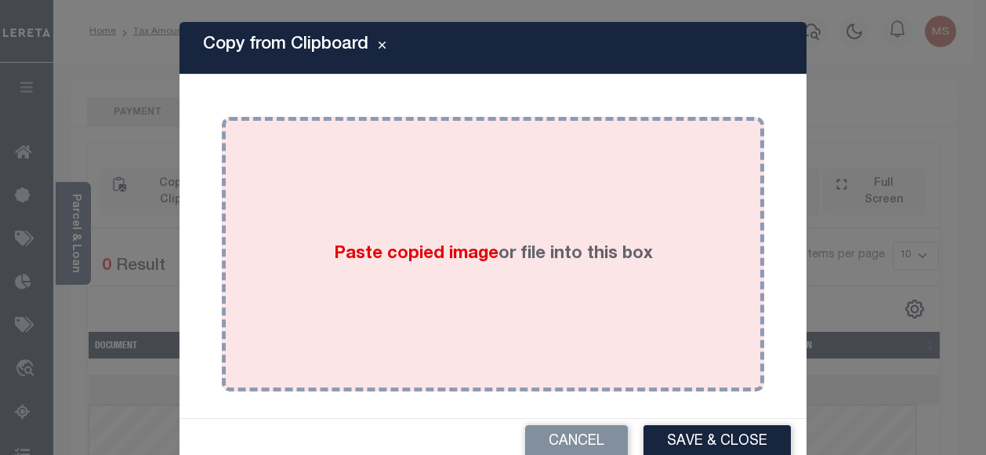
click at [489, 281] on div "Paste copied image or file into this box" at bounding box center [493, 254] width 519 height 251
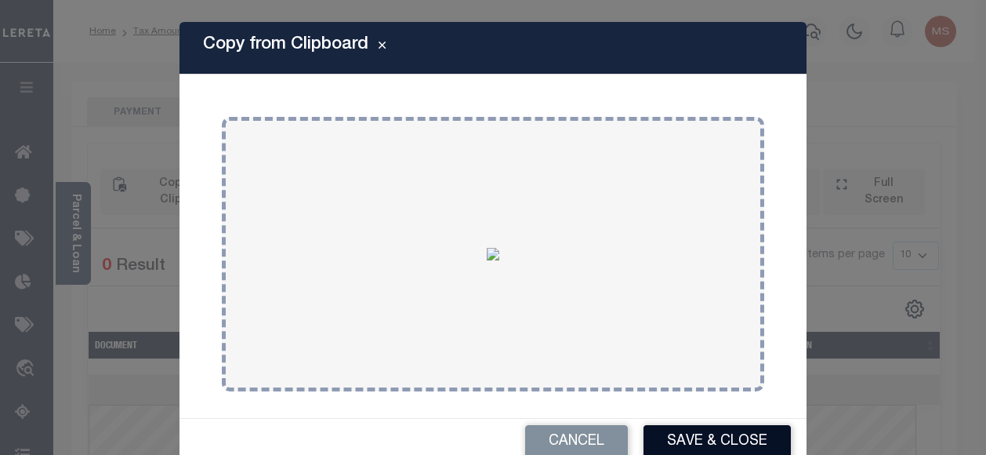
click at [683, 439] on button "Save & Close" at bounding box center [717, 442] width 147 height 34
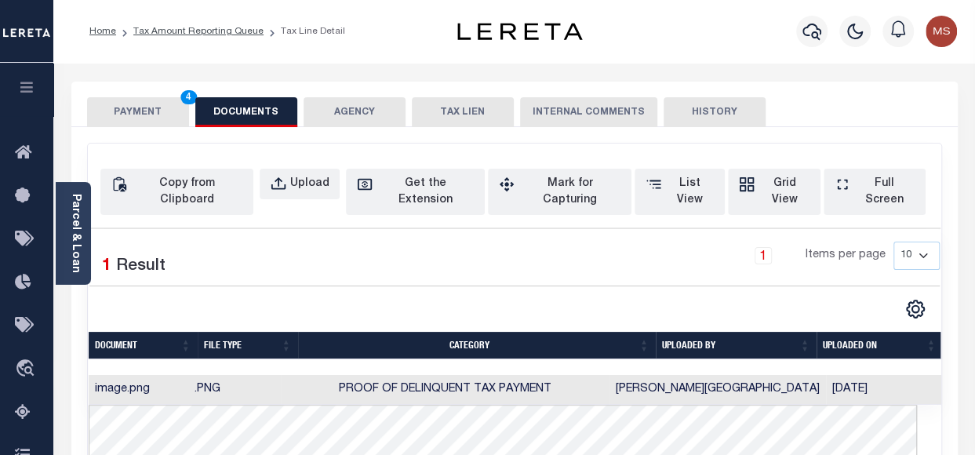
click at [136, 109] on button "PAYMENT 4" at bounding box center [138, 112] width 102 height 30
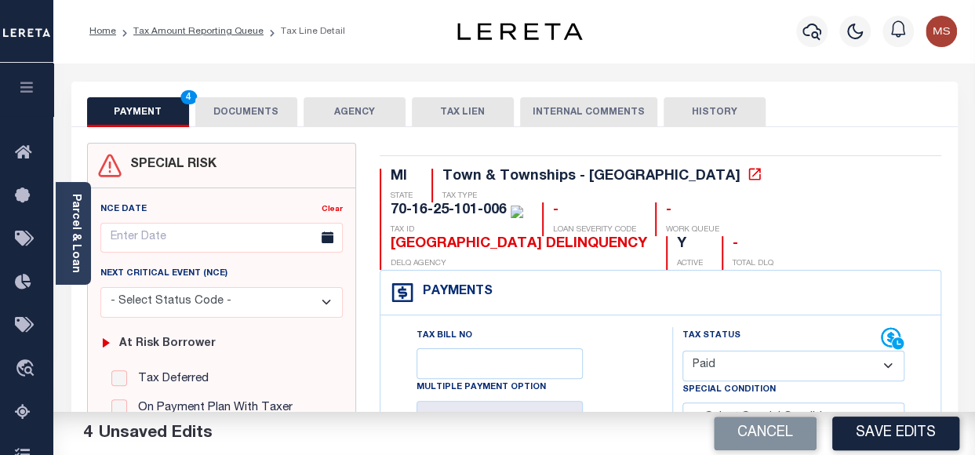
click at [881, 427] on button "Save Edits" at bounding box center [895, 433] width 127 height 34
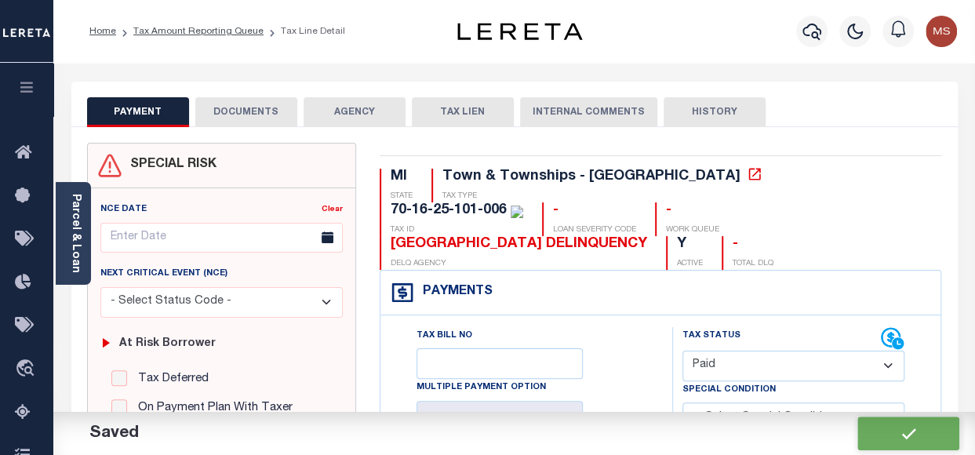
checkbox input "false"
type input "$0"
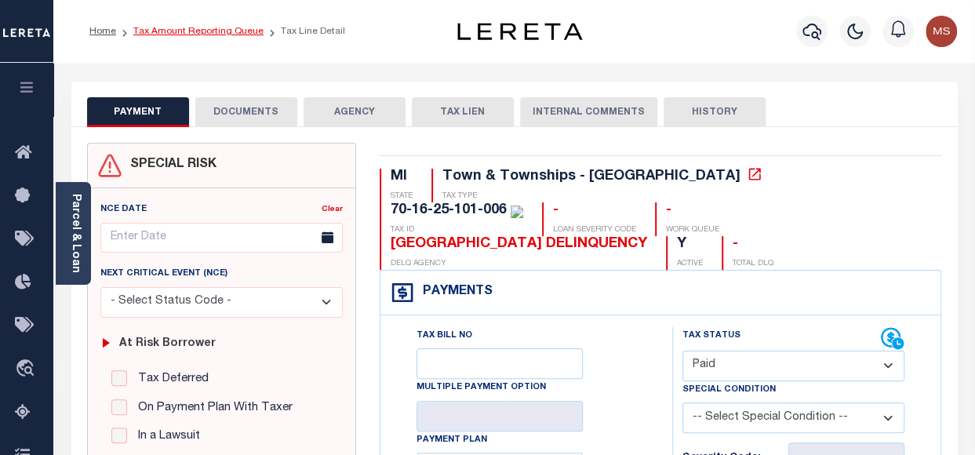
click at [174, 29] on link "Tax Amount Reporting Queue" at bounding box center [198, 31] width 130 height 9
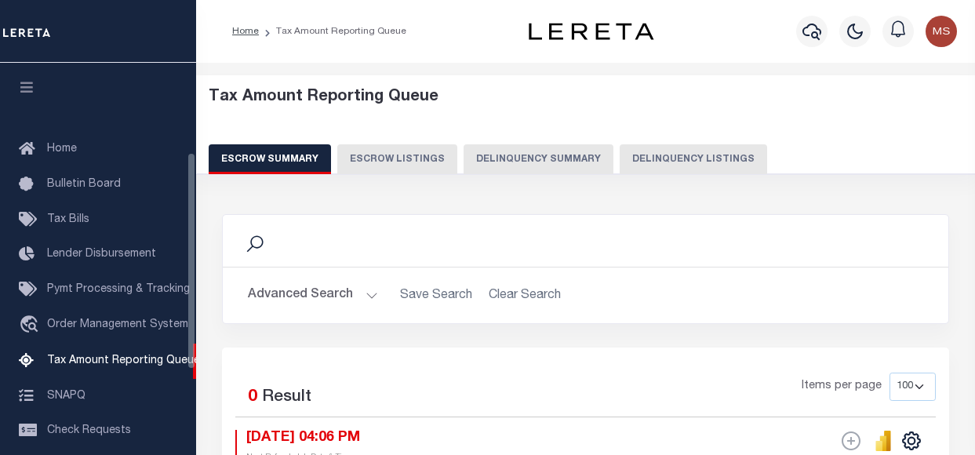
select select "100"
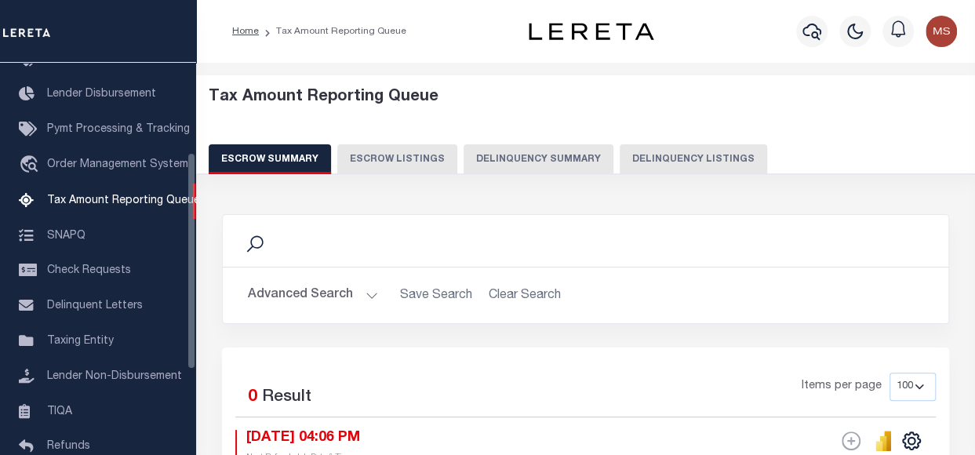
click at [682, 159] on button "Delinquency Listings" at bounding box center [692, 159] width 147 height 30
select select "100"
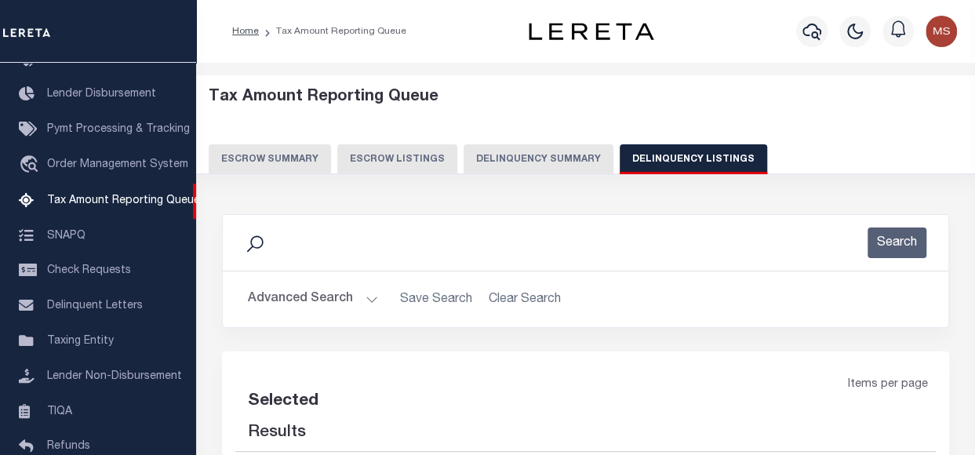
select select "100"
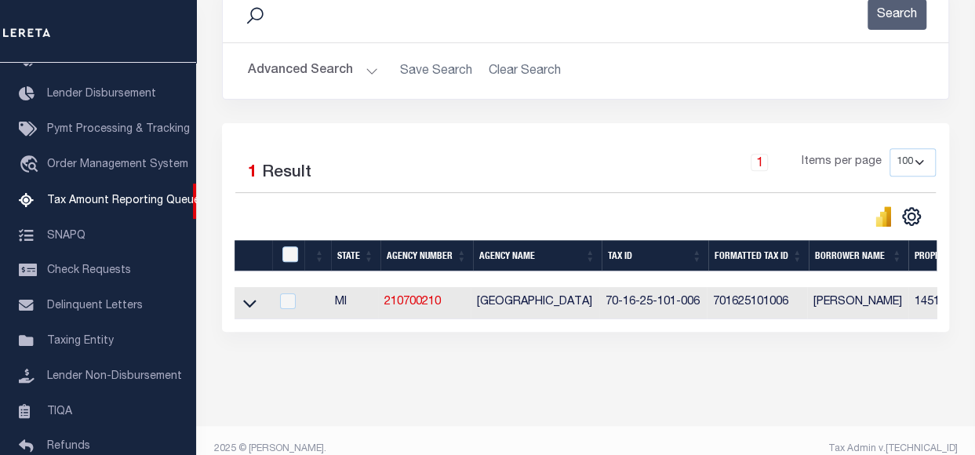
scroll to position [235, 0]
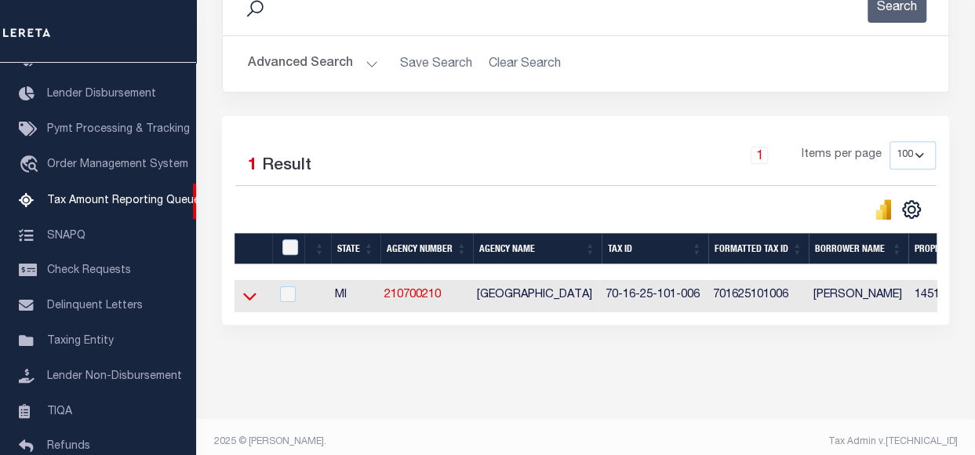
click at [255, 299] on icon at bounding box center [249, 296] width 13 height 16
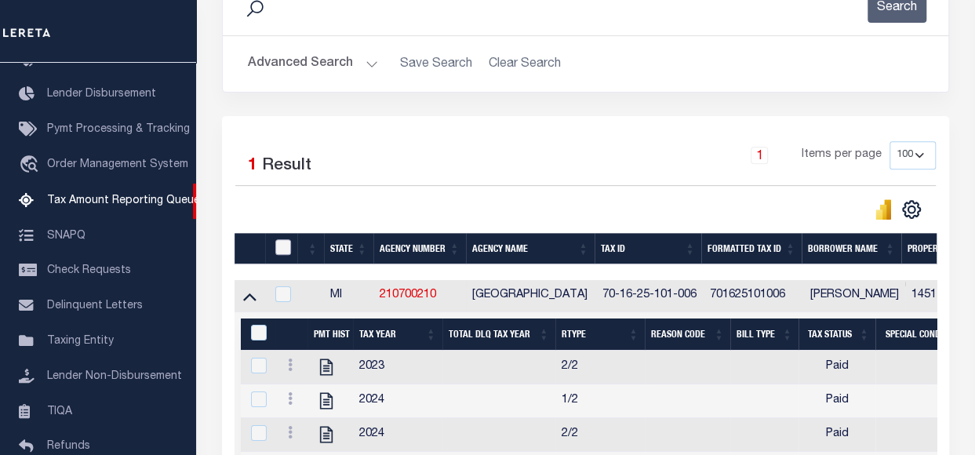
click at [284, 249] on input "checkbox" at bounding box center [283, 247] width 16 height 16
checkbox input "true"
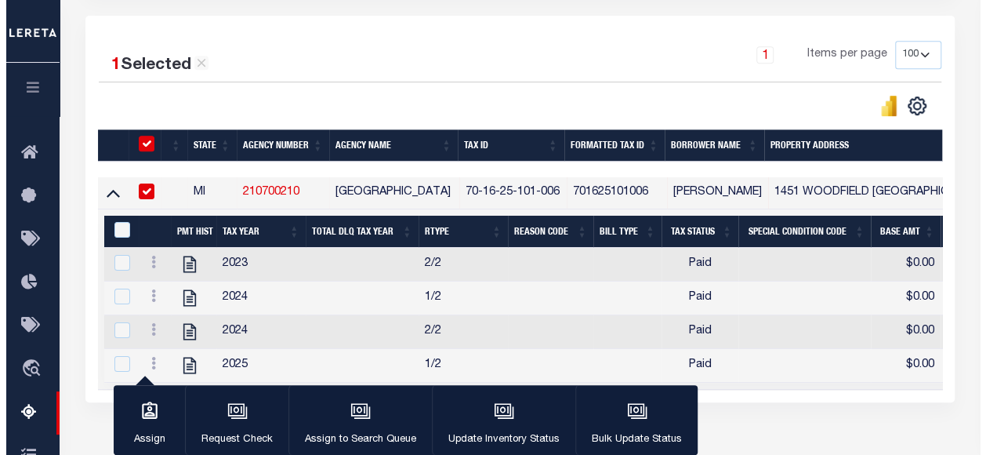
scroll to position [436, 0]
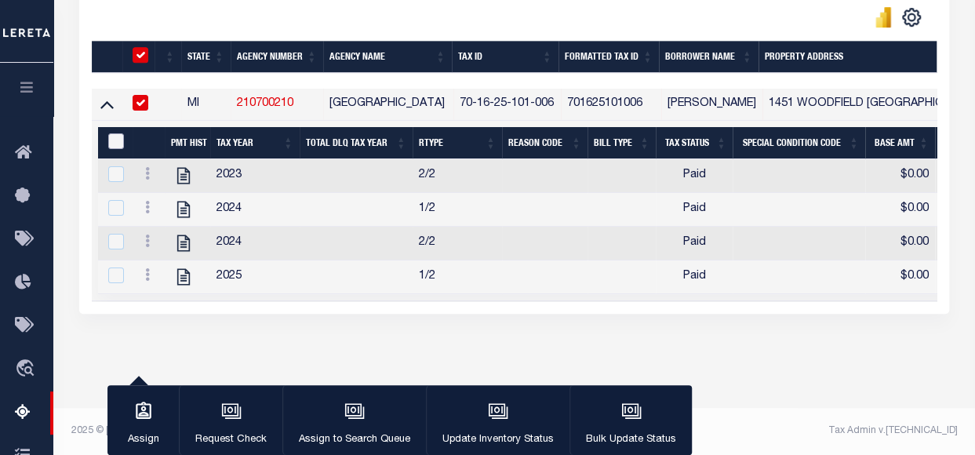
click at [122, 133] on input "&nbsp;" at bounding box center [116, 141] width 16 height 16
checkbox input "false"
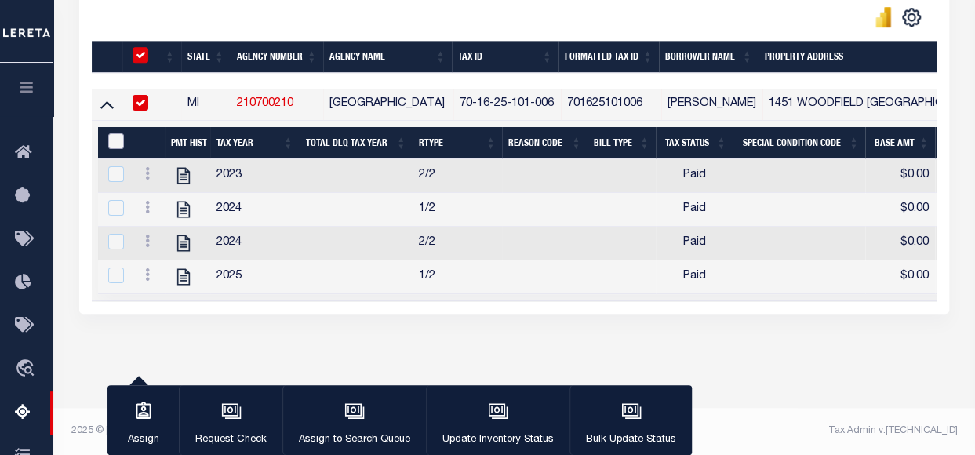
checkbox input "false"
click at [114, 133] on input "&nbsp;" at bounding box center [116, 141] width 16 height 16
checkbox input "true"
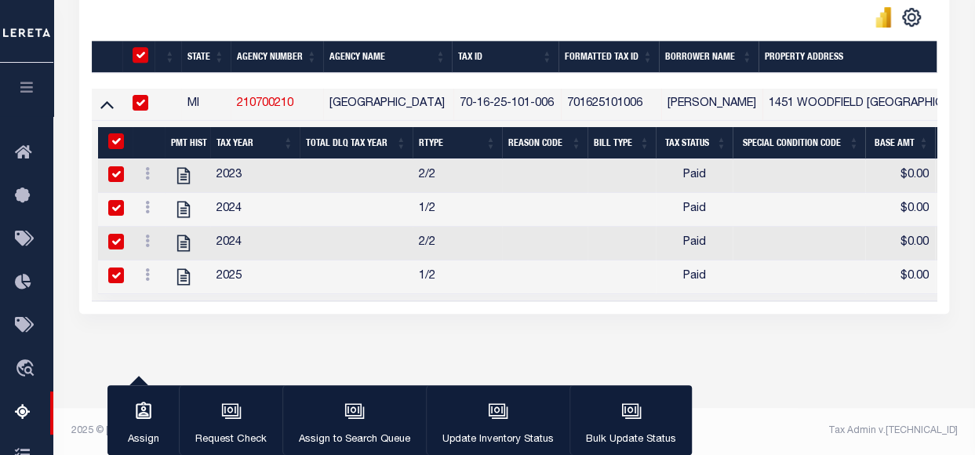
checkbox input "true"
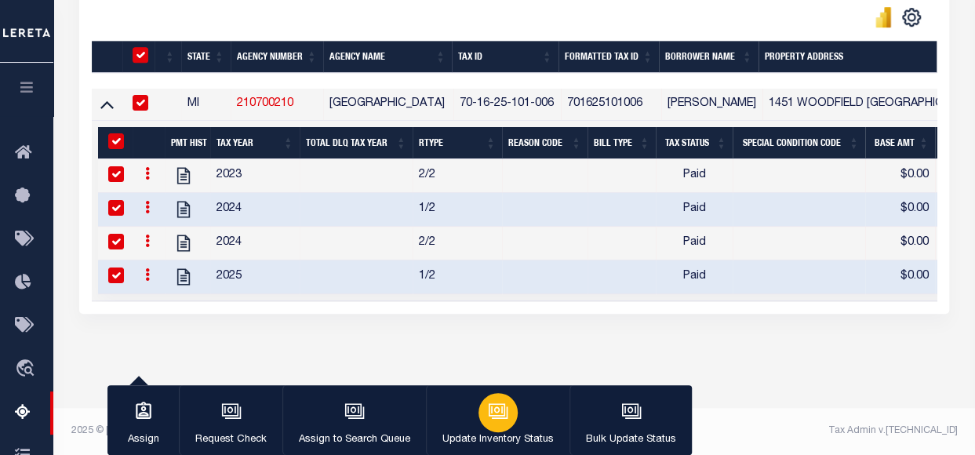
click at [496, 416] on icon "button" at bounding box center [496, 409] width 16 height 13
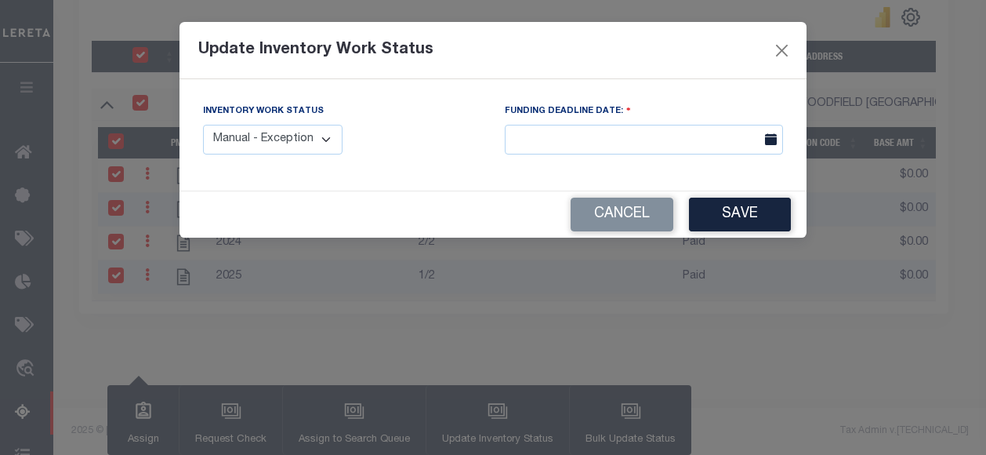
click at [327, 134] on select "Manual - Exception Pended - Awaiting Search Late Add Exception Completed" at bounding box center [273, 140] width 140 height 31
select select "4"
click at [203, 125] on select "Manual - Exception Pended - Awaiting Search Late Add Exception Completed" at bounding box center [273, 140] width 140 height 31
click at [745, 212] on button "Save" at bounding box center [740, 215] width 102 height 34
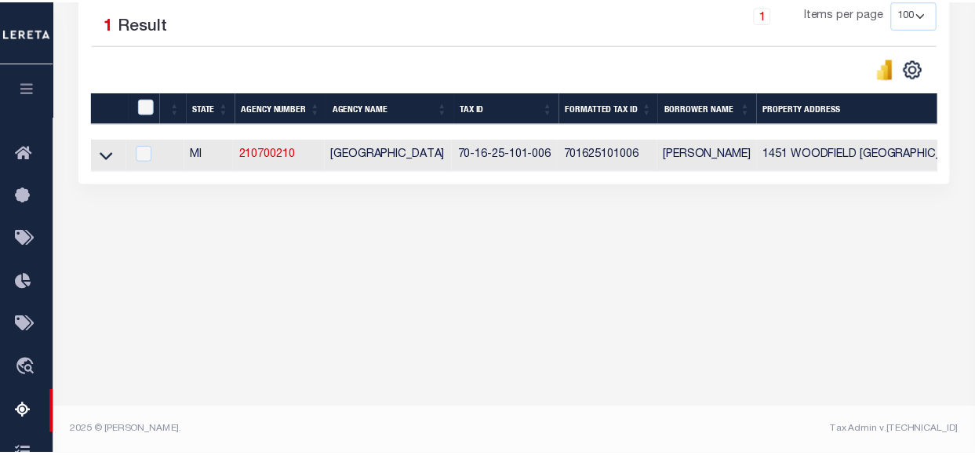
scroll to position [376, 0]
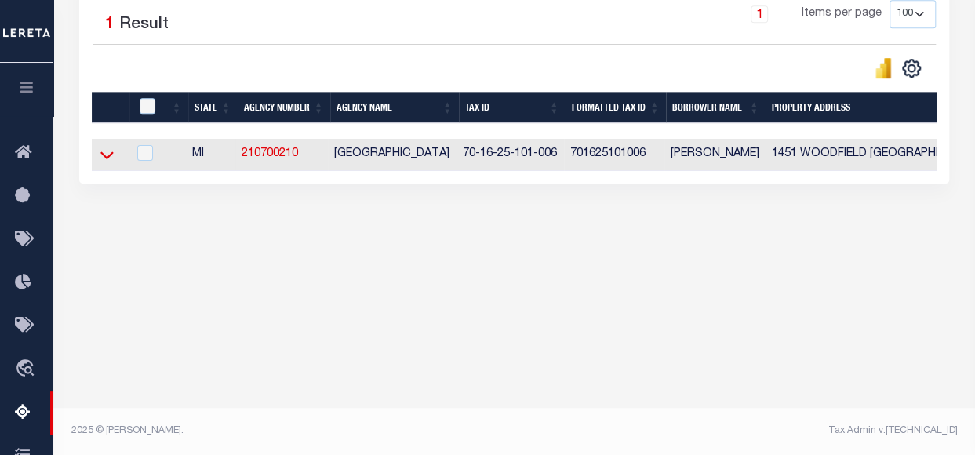
click at [107, 151] on icon at bounding box center [106, 155] width 13 height 16
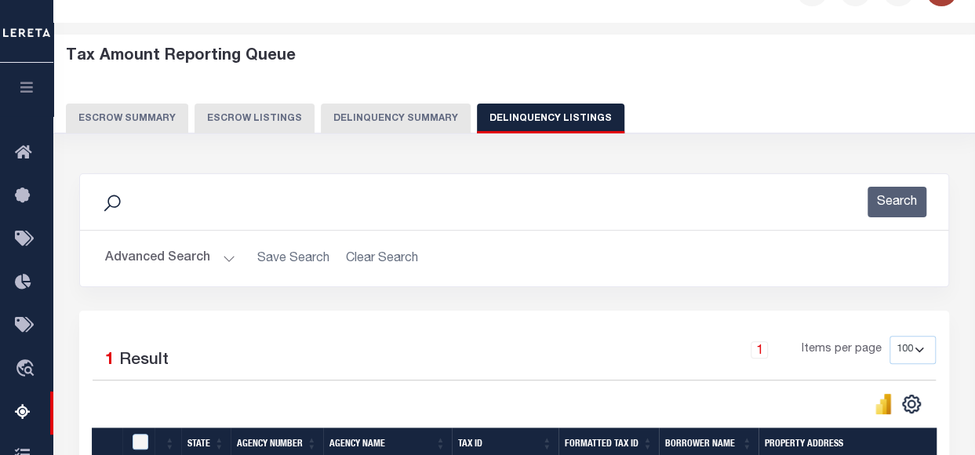
scroll to position [0, 0]
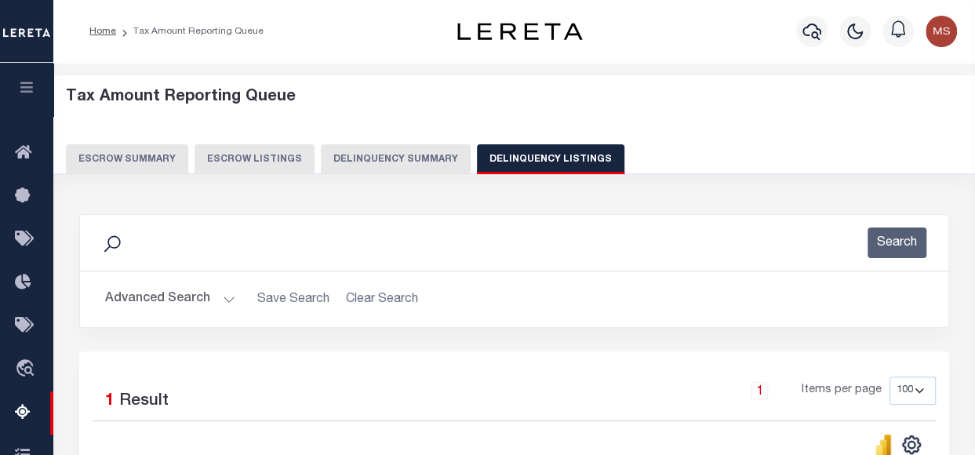
click at [223, 291] on button "Advanced Search" at bounding box center [170, 299] width 130 height 31
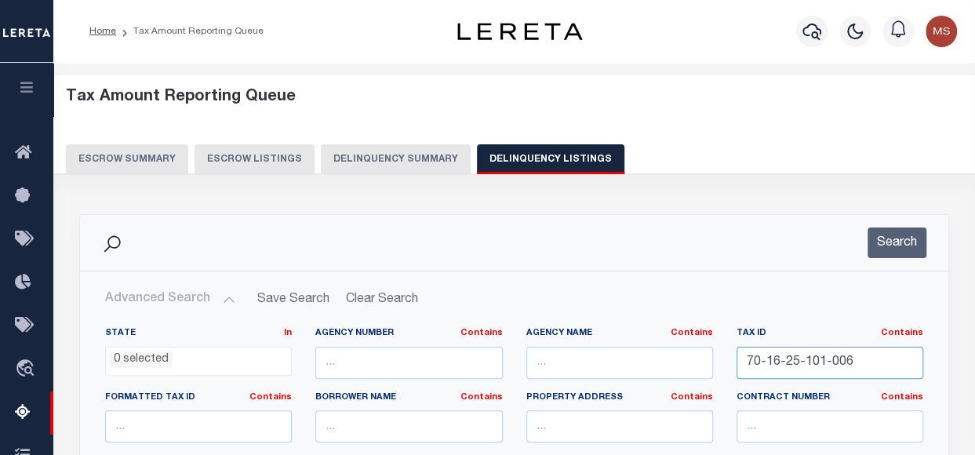
drag, startPoint x: 873, startPoint y: 365, endPoint x: 724, endPoint y: 361, distance: 149.0
click at [724, 361] on div "Tax ID Contains Contains Is 70-16-25-101-006" at bounding box center [829, 359] width 210 height 64
paste input "70-16-35-124-005"
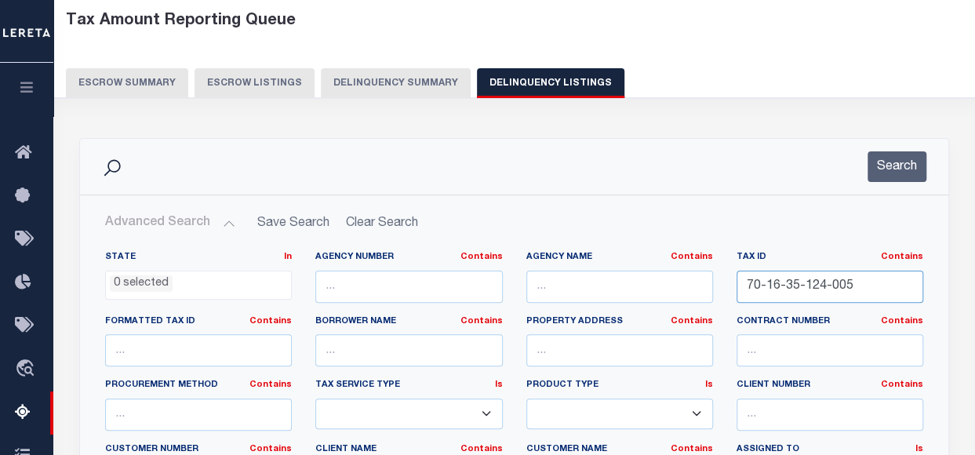
scroll to position [314, 0]
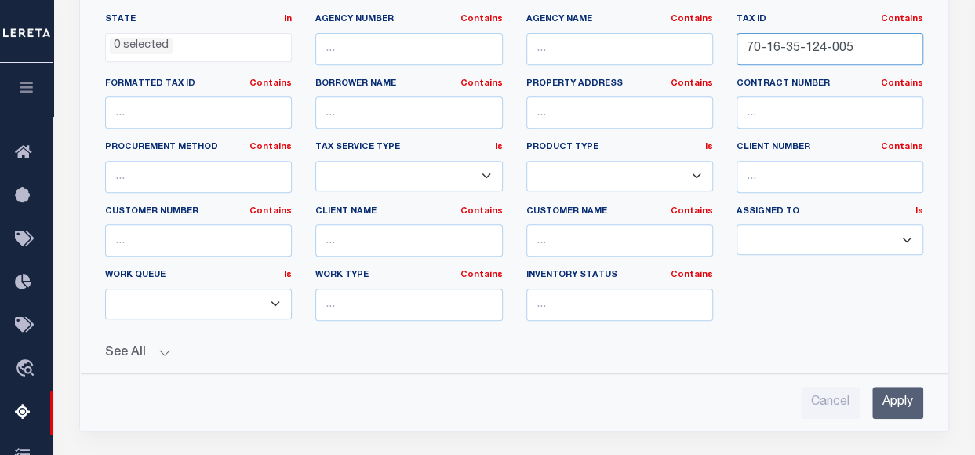
type input "70-16-35-124-005"
click at [894, 387] on input "Apply" at bounding box center [897, 403] width 51 height 32
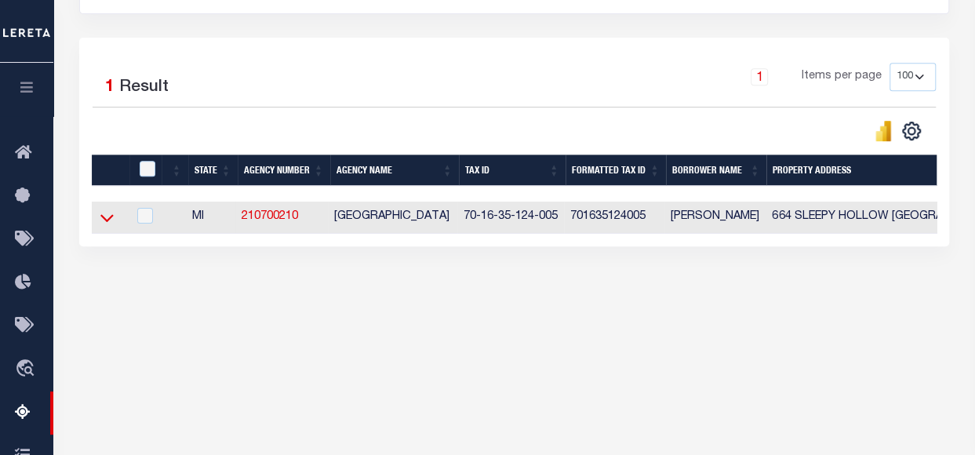
click at [103, 220] on icon at bounding box center [106, 217] width 13 height 16
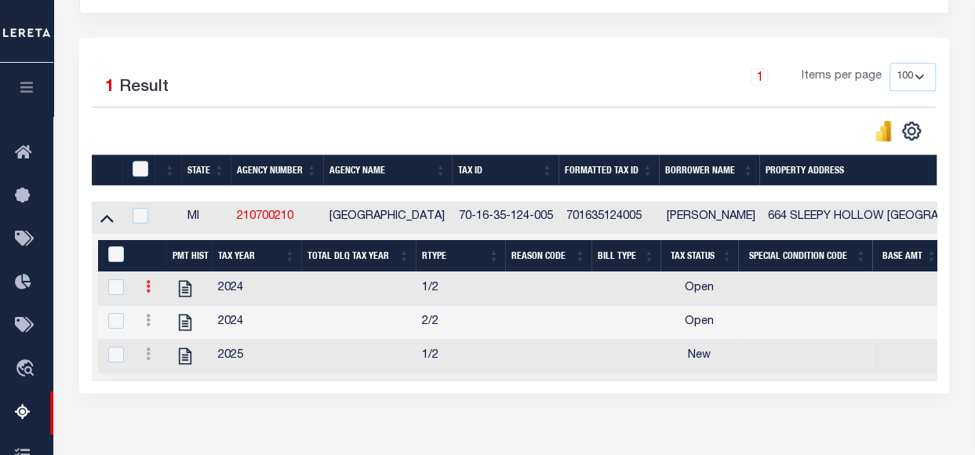
click at [147, 286] on icon at bounding box center [148, 286] width 5 height 13
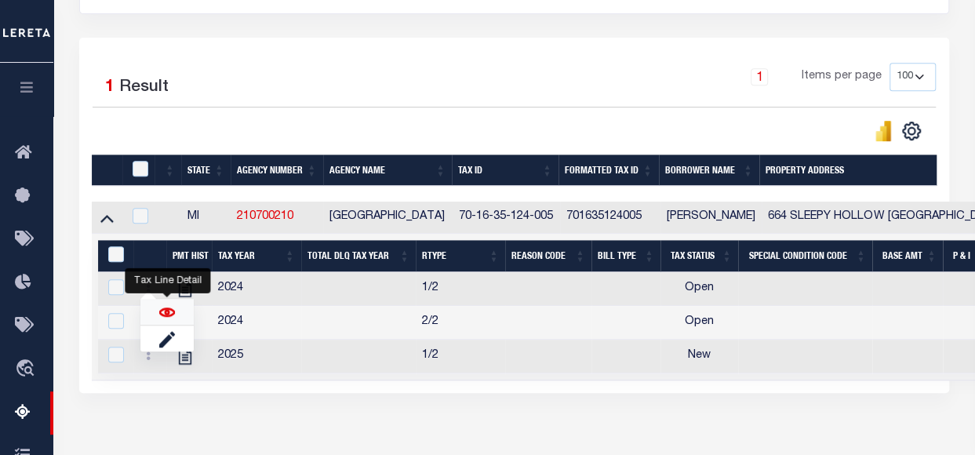
click at [168, 314] on img "" at bounding box center [167, 312] width 16 height 16
checkbox input "false"
checkbox input "true"
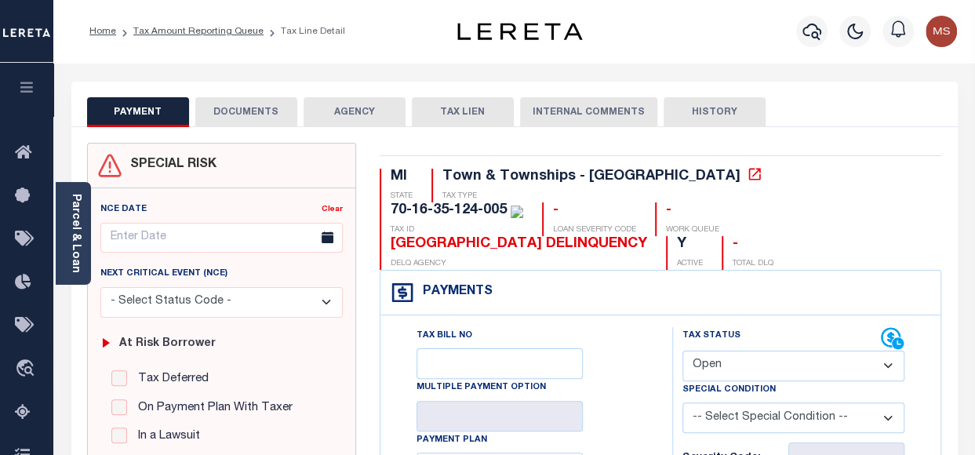
click at [734, 350] on select "- Select Status Code - Open Due/Unpaid Paid Incomplete No Tax Due Internal Refu…" at bounding box center [793, 365] width 222 height 31
select select "PYD"
click at [682, 350] on select "- Select Status Code - Open Due/Unpaid Paid Incomplete No Tax Due Internal Refu…" at bounding box center [793, 365] width 222 height 31
type input "[DATE]"
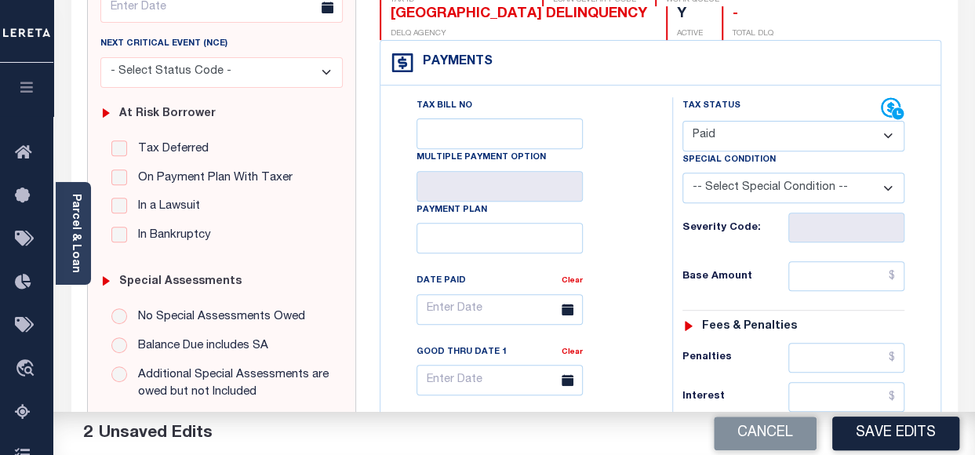
scroll to position [235, 0]
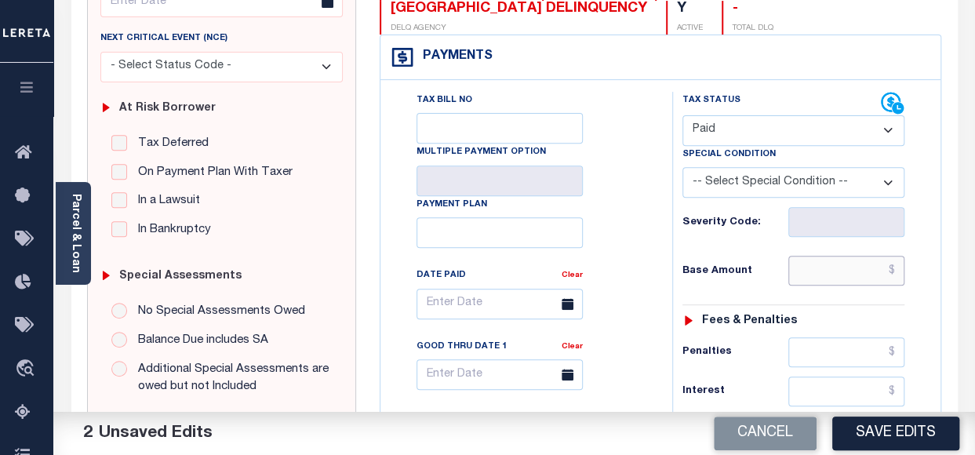
click at [839, 256] on input "text" at bounding box center [846, 271] width 116 height 30
type input "$0.00"
click at [808, 337] on input "text" at bounding box center [846, 352] width 116 height 30
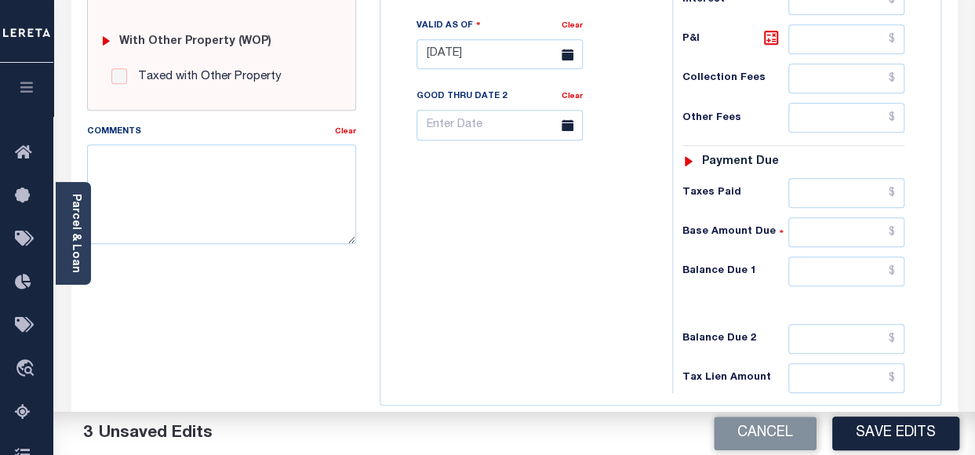
scroll to position [627, 0]
click at [833, 256] on input "text" at bounding box center [846, 271] width 116 height 30
type input "$0.00"
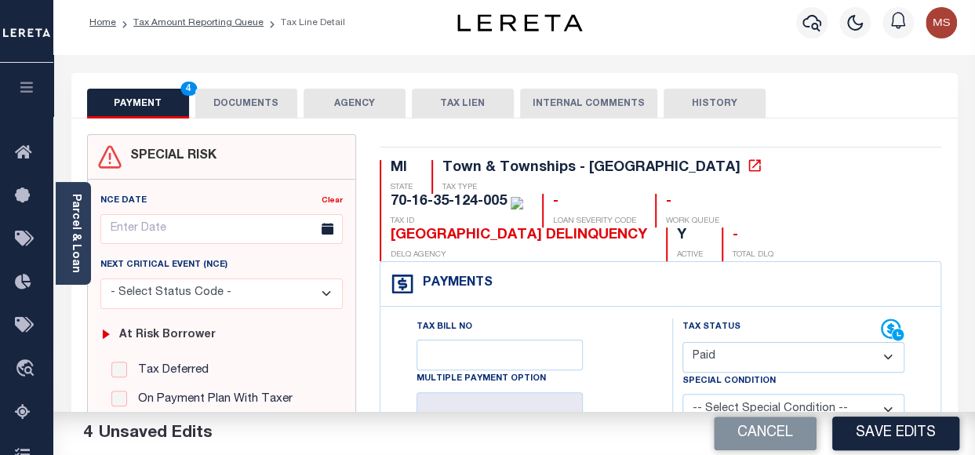
scroll to position [0, 0]
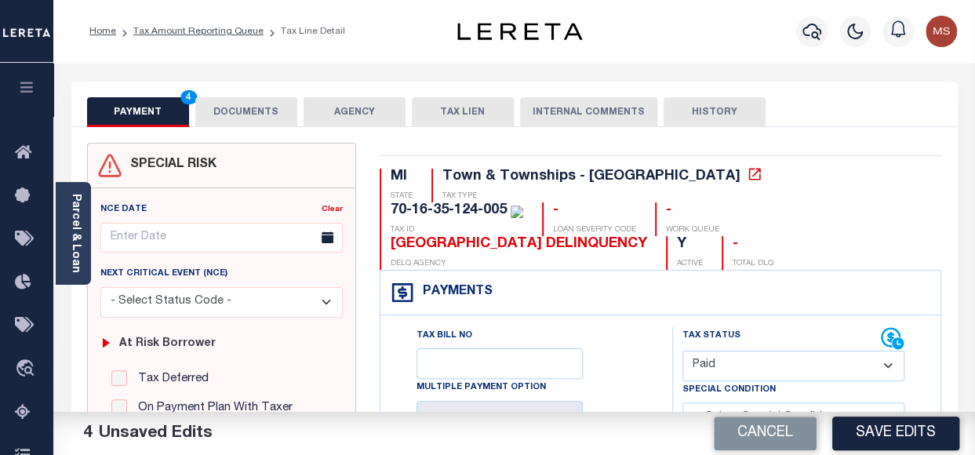
click at [270, 109] on button "DOCUMENTS" at bounding box center [246, 112] width 102 height 30
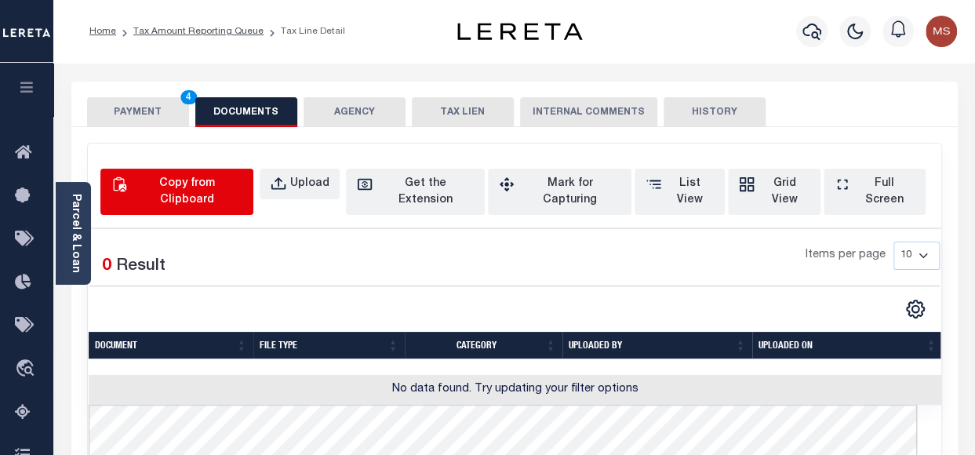
click at [242, 188] on div "Copy from Clipboard" at bounding box center [186, 192] width 112 height 33
select select "POP"
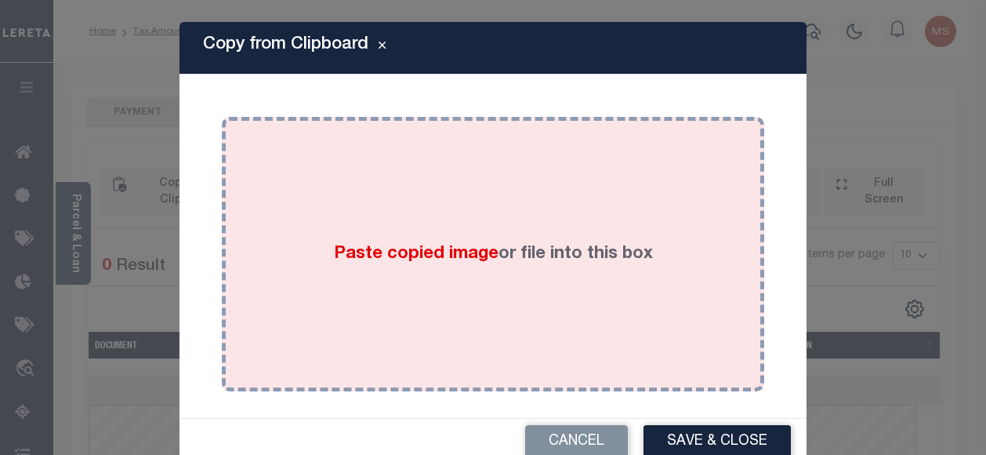
click at [391, 234] on div "Paste copied image or file into this box" at bounding box center [493, 254] width 519 height 251
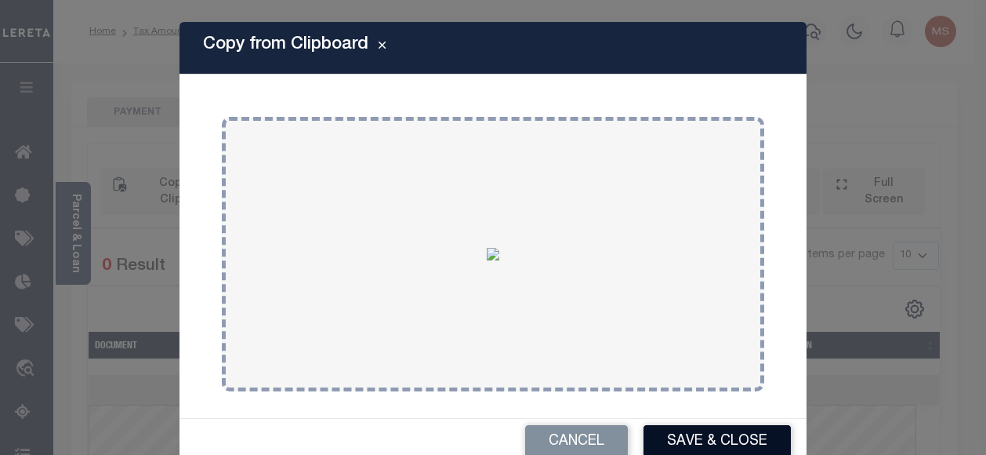
click at [729, 437] on button "Save & Close" at bounding box center [717, 442] width 147 height 34
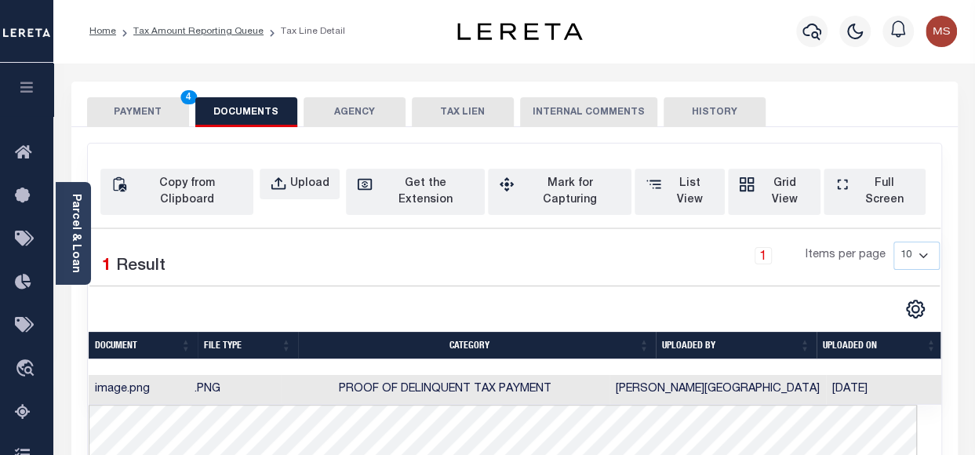
click at [152, 112] on button "PAYMENT 4" at bounding box center [138, 112] width 102 height 30
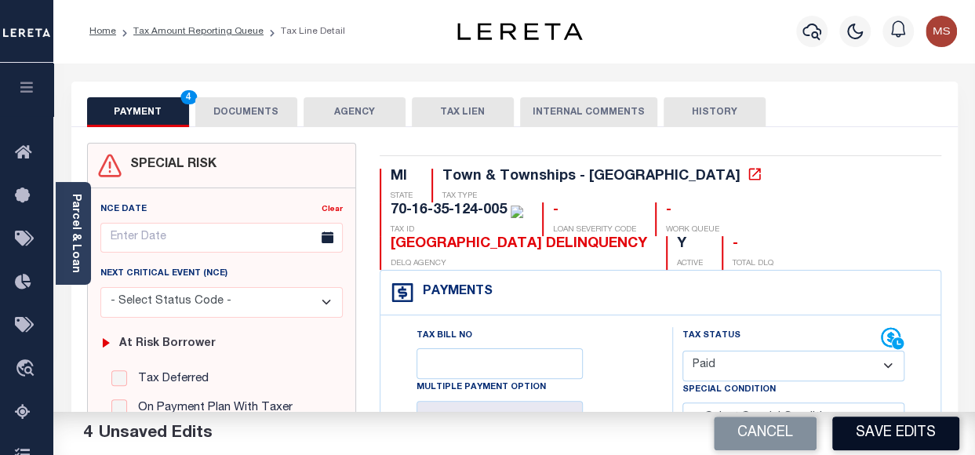
scroll to position [78, 0]
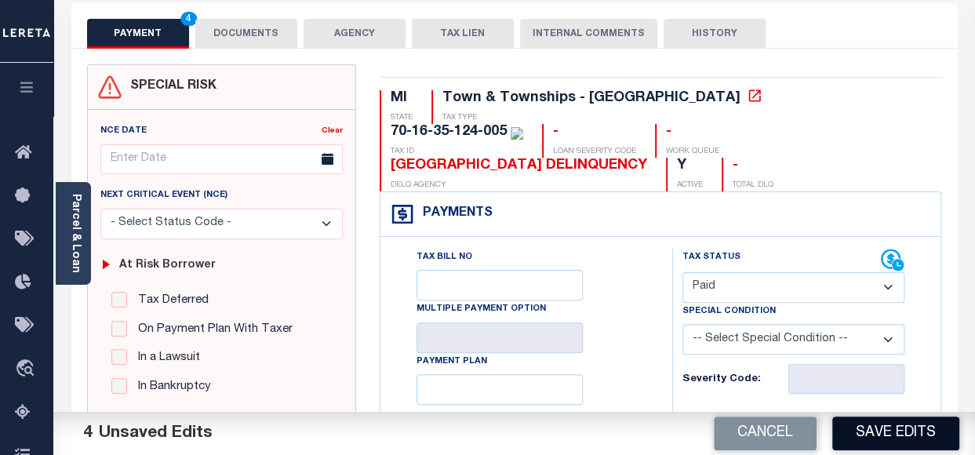
click at [907, 435] on button "Save Edits" at bounding box center [895, 433] width 127 height 34
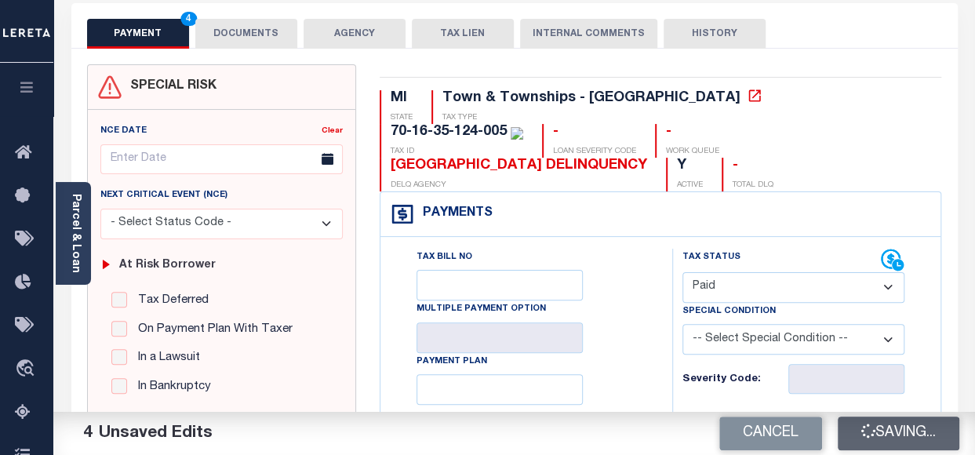
checkbox input "false"
type input "$0"
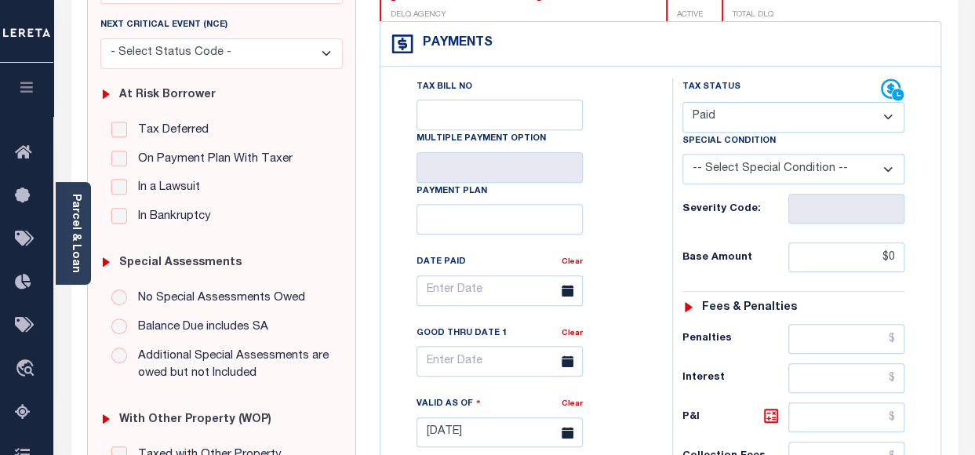
scroll to position [0, 0]
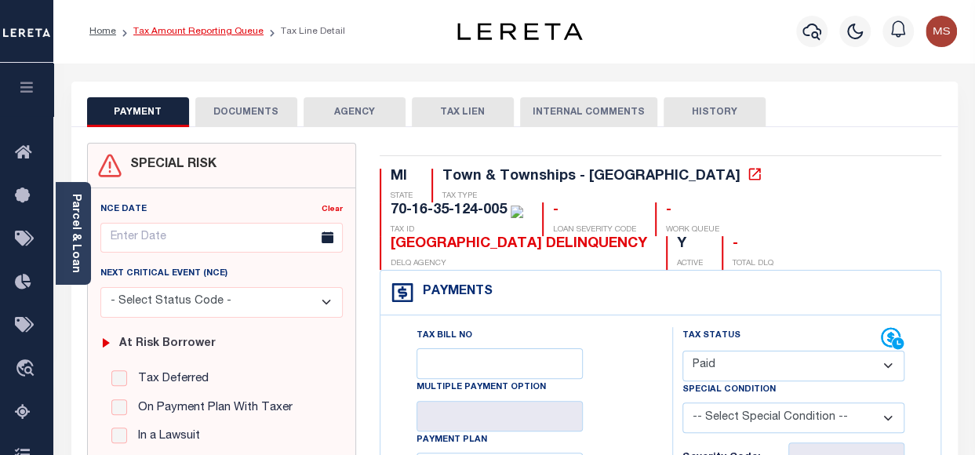
click at [188, 32] on link "Tax Amount Reporting Queue" at bounding box center [198, 31] width 130 height 9
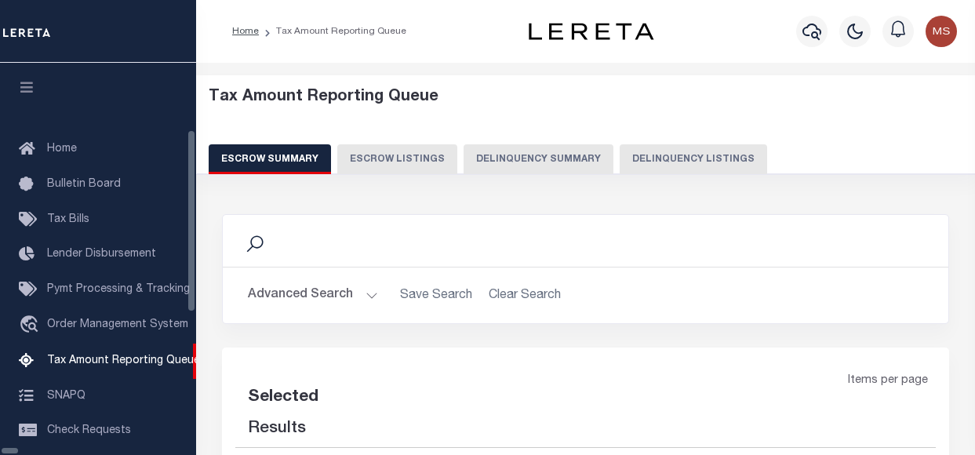
select select "100"
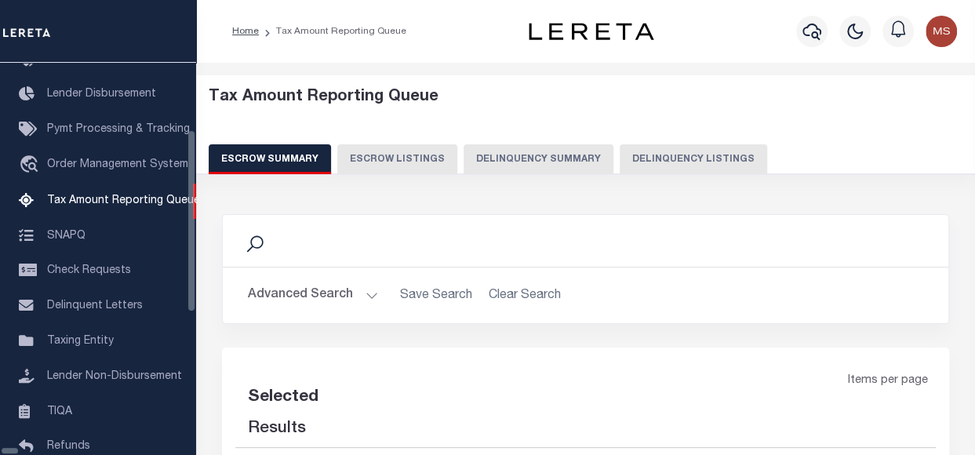
select select "100"
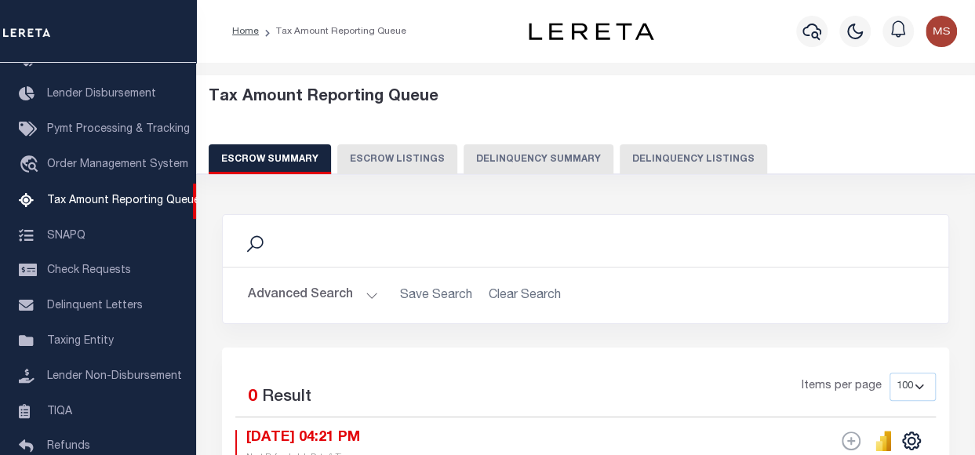
click at [692, 158] on button "Delinquency Listings" at bounding box center [692, 159] width 147 height 30
select select "100"
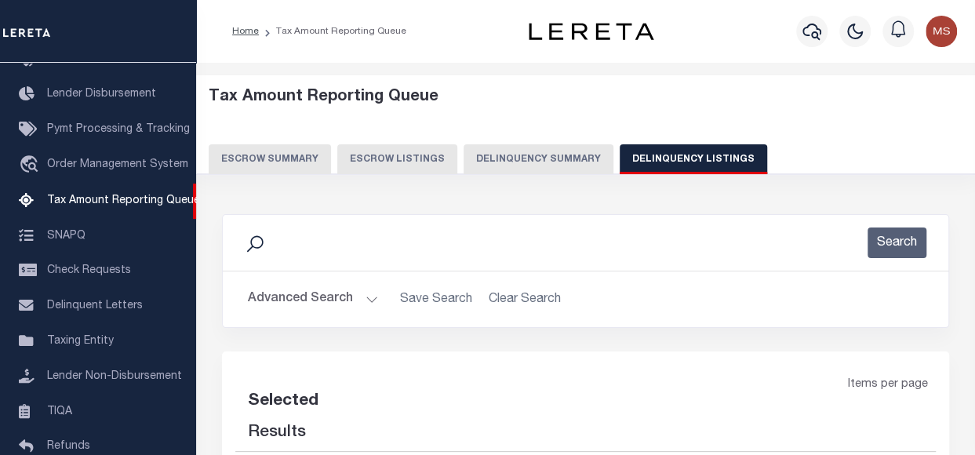
select select "100"
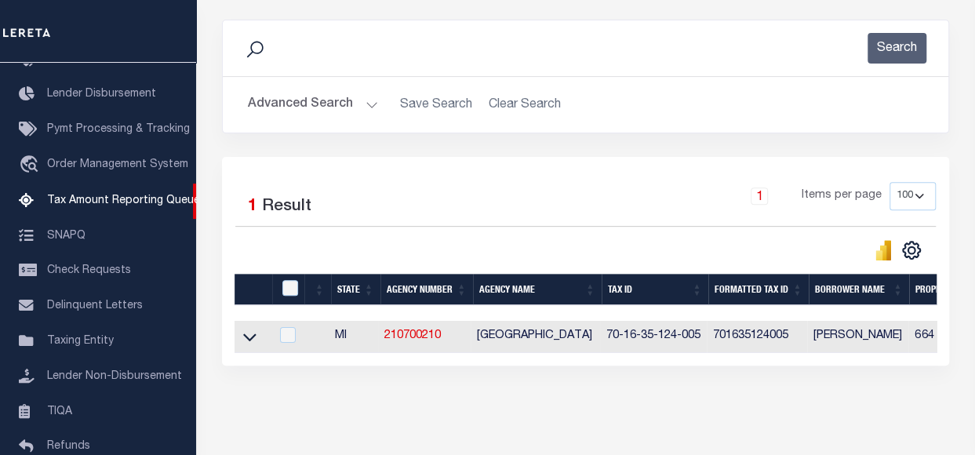
scroll to position [235, 0]
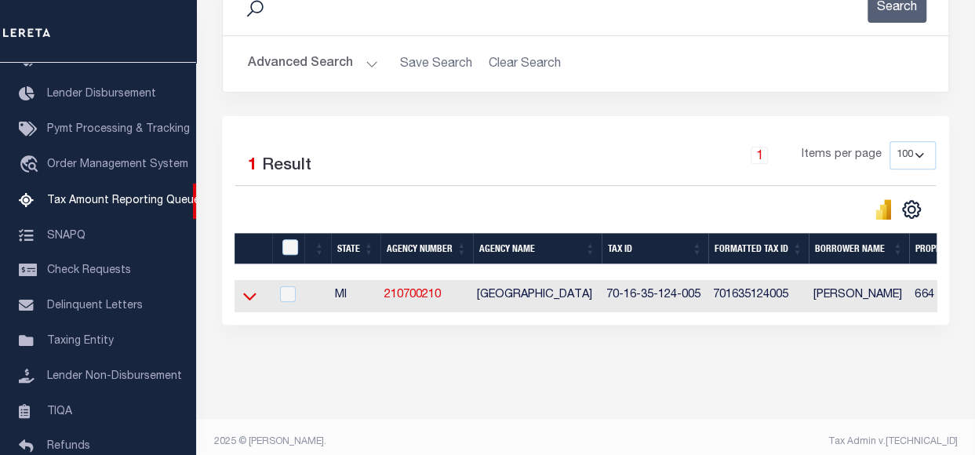
click at [252, 297] on icon at bounding box center [249, 297] width 13 height 8
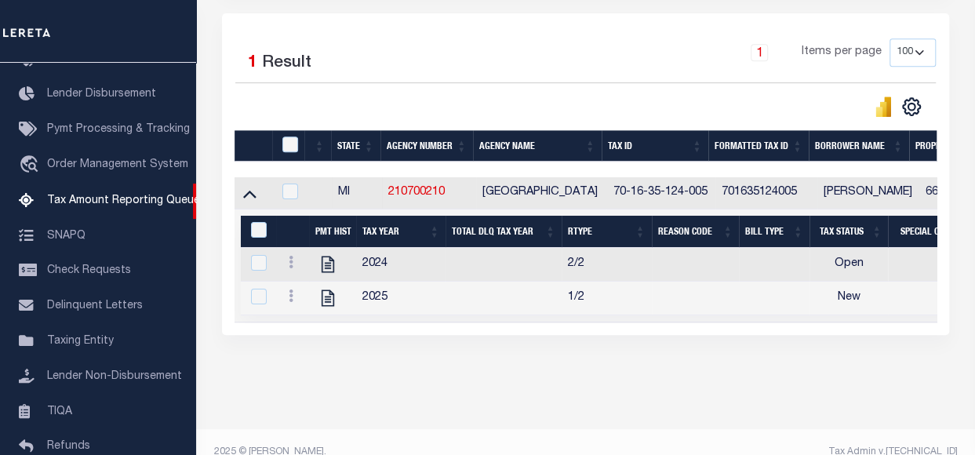
scroll to position [370, 0]
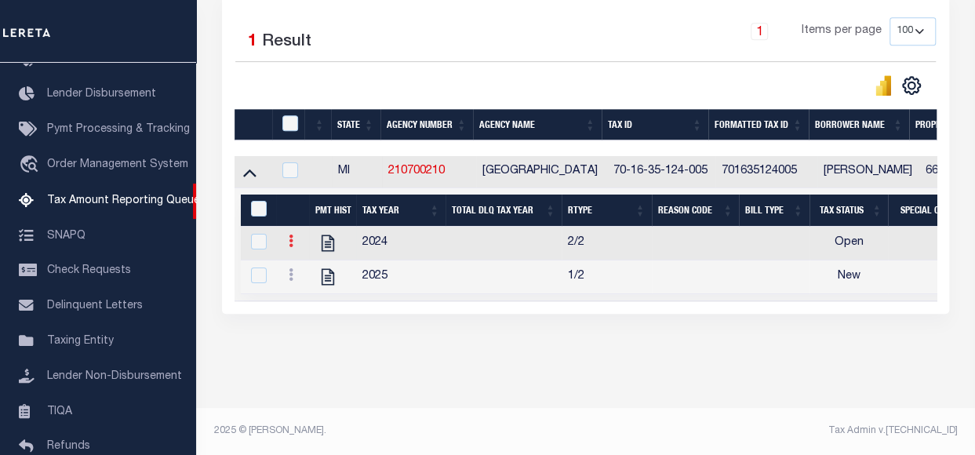
click at [289, 234] on icon at bounding box center [291, 240] width 5 height 13
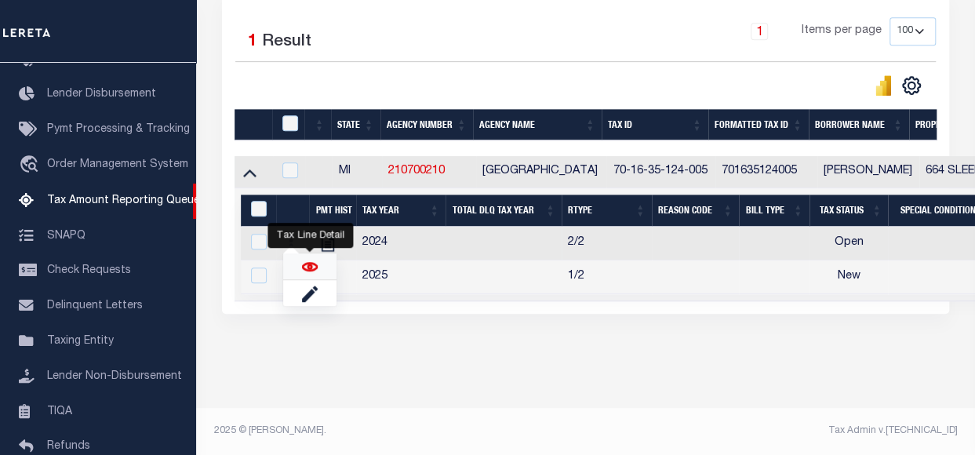
click at [306, 265] on img "" at bounding box center [310, 267] width 16 height 16
checkbox input "true"
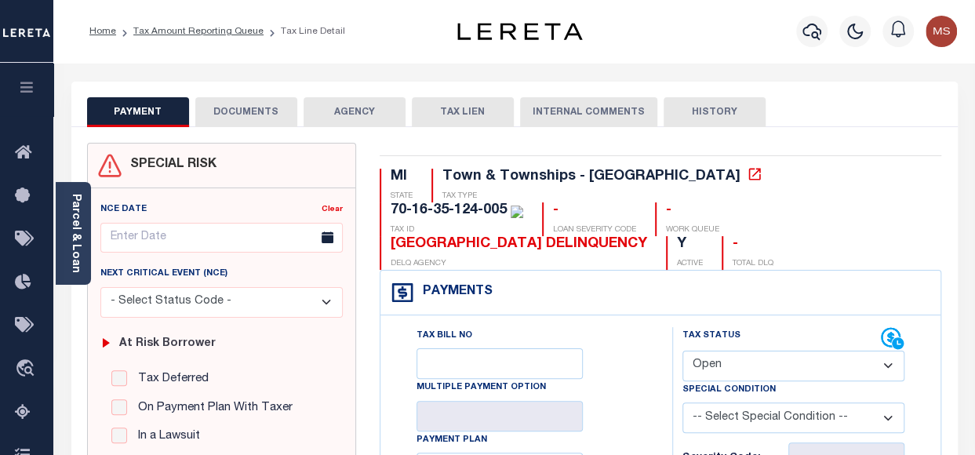
click at [756, 350] on select "- Select Status Code - Open Due/Unpaid Paid Incomplete No Tax Due Internal Refu…" at bounding box center [793, 365] width 222 height 31
click at [719, 350] on select "- Select Status Code - Open Due/Unpaid Paid Incomplete No Tax Due Internal Refu…" at bounding box center [793, 365] width 222 height 31
click at [729, 350] on select "- Select Status Code - Open Due/Unpaid Paid Incomplete No Tax Due Internal Refu…" at bounding box center [793, 365] width 222 height 31
select select "PYD"
click at [682, 350] on select "- Select Status Code - Open Due/Unpaid Paid Incomplete No Tax Due Internal Refu…" at bounding box center [793, 365] width 222 height 31
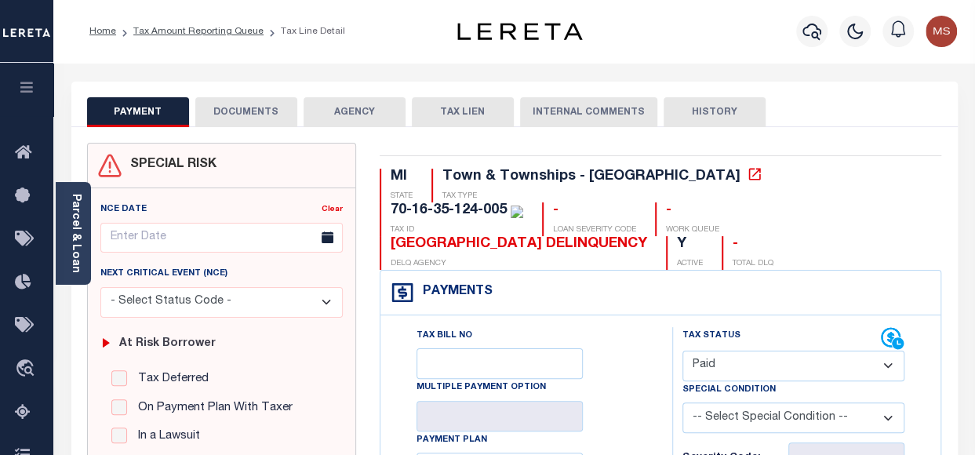
type input "[DATE]"
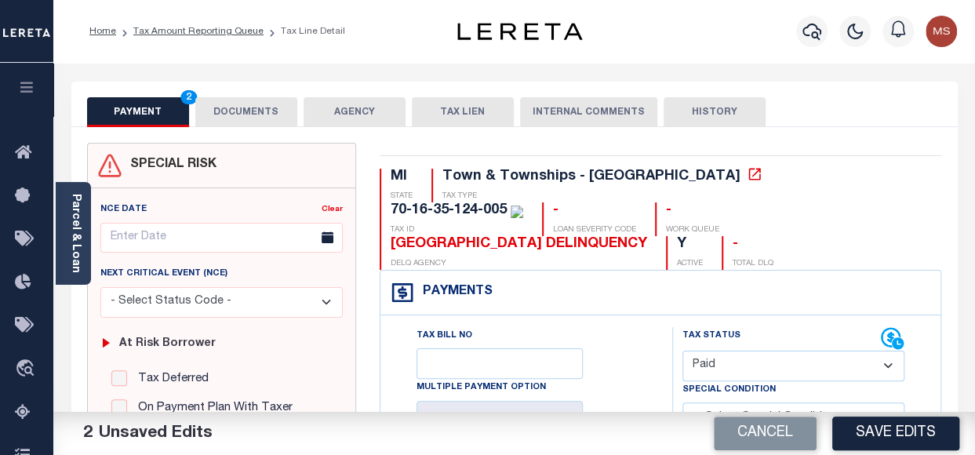
click at [235, 113] on button "DOCUMENTS" at bounding box center [246, 112] width 102 height 30
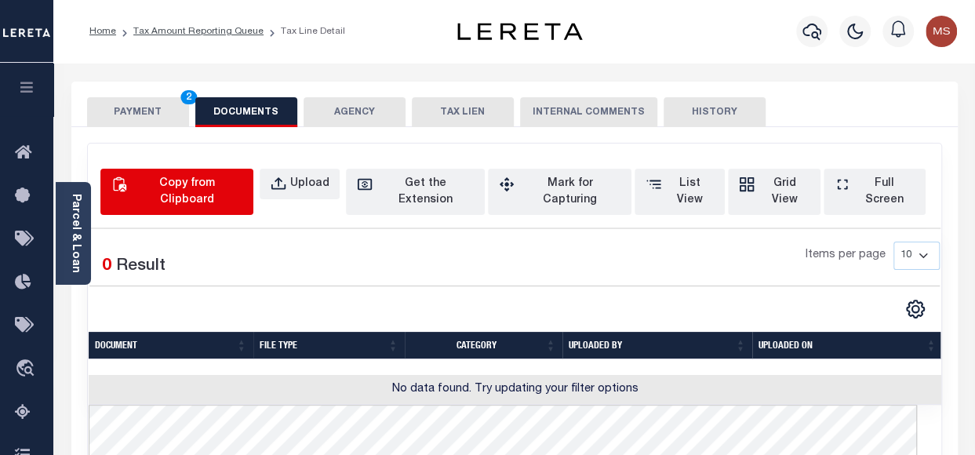
click at [196, 171] on button "Copy from Clipboard" at bounding box center [176, 192] width 153 height 46
select select "POP"
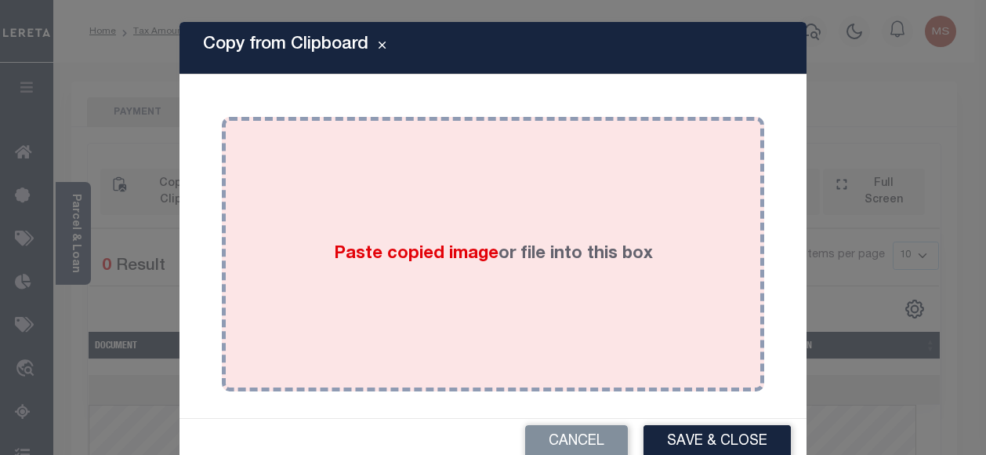
click at [430, 260] on span "Paste copied image" at bounding box center [416, 253] width 165 height 17
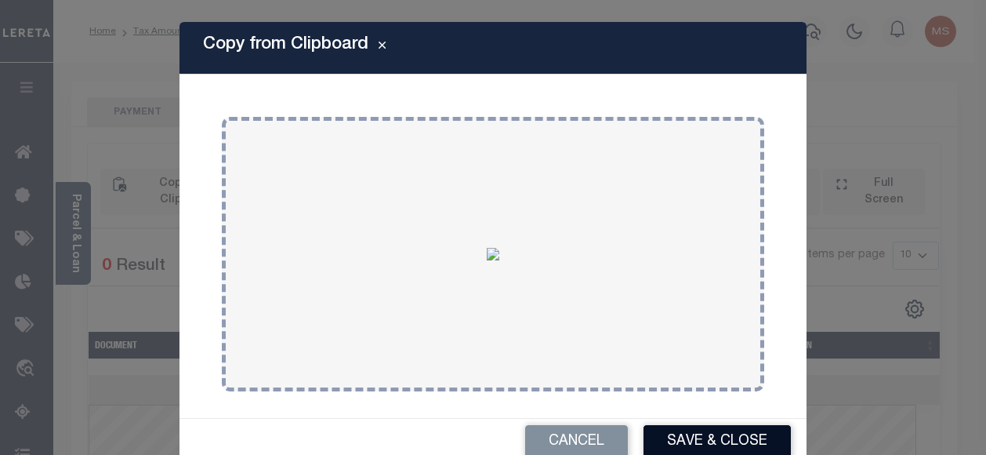
click at [666, 450] on button "Save & Close" at bounding box center [717, 442] width 147 height 34
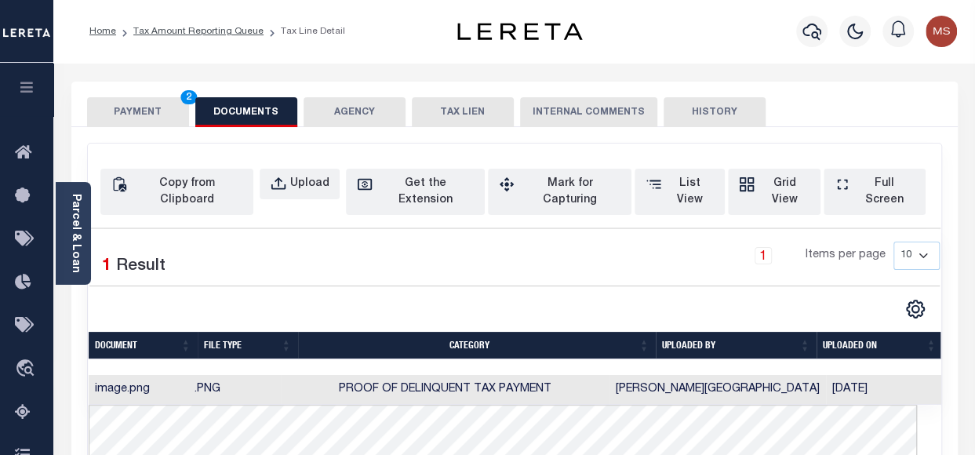
click at [129, 114] on button "PAYMENT 2" at bounding box center [138, 112] width 102 height 30
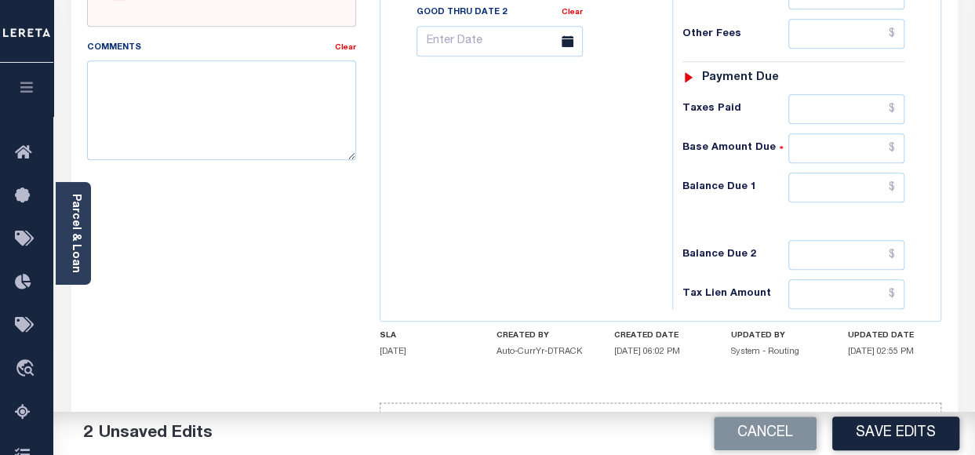
scroll to position [719, 0]
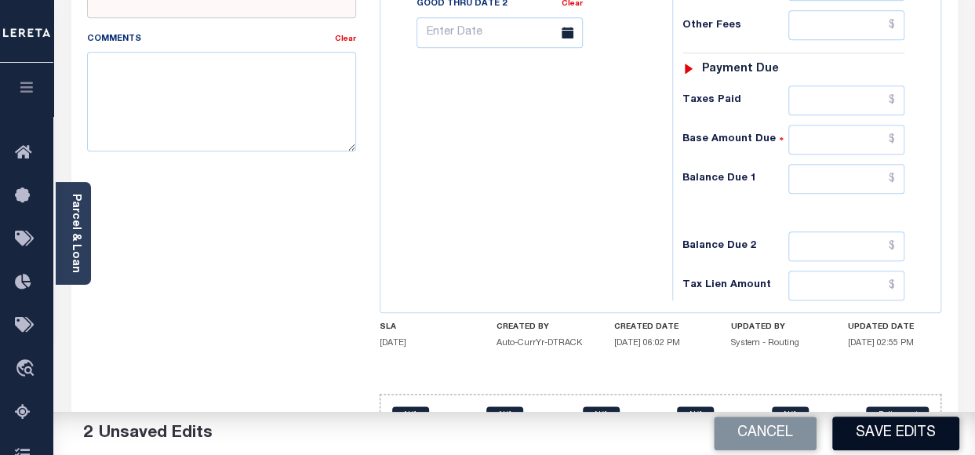
click at [884, 437] on button "Save Edits" at bounding box center [895, 433] width 127 height 34
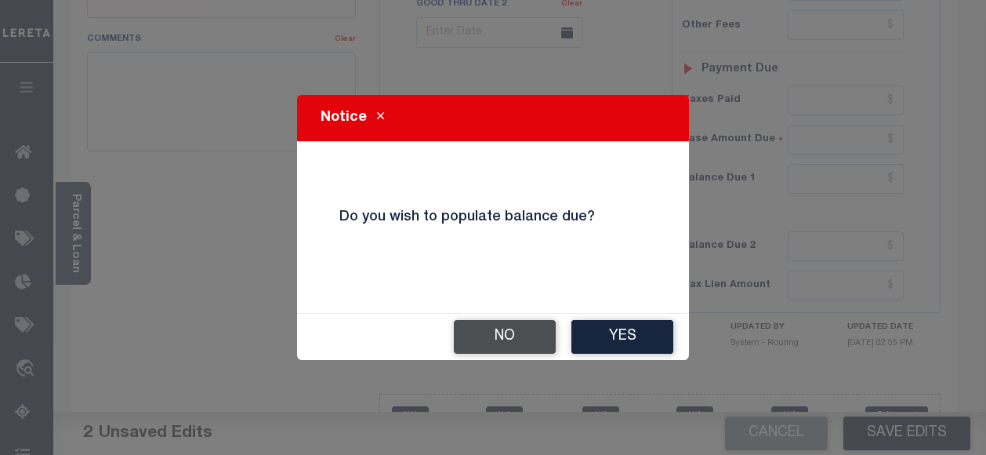
click at [516, 336] on button "No" at bounding box center [505, 337] width 102 height 34
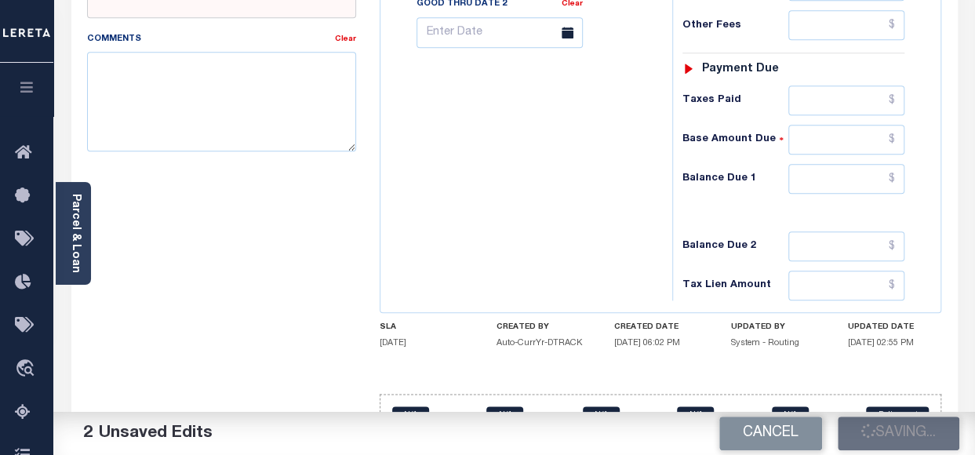
checkbox input "false"
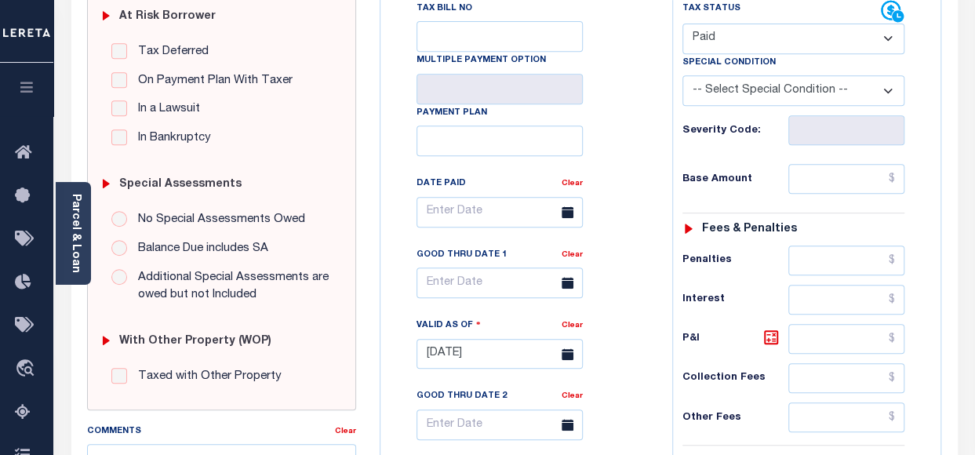
scroll to position [170, 0]
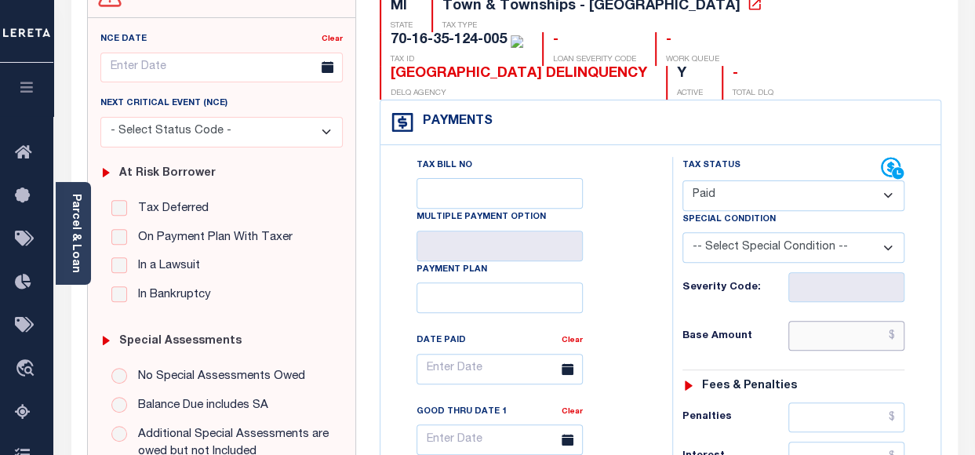
click at [842, 321] on input "text" at bounding box center [846, 336] width 116 height 30
type input "$0.00"
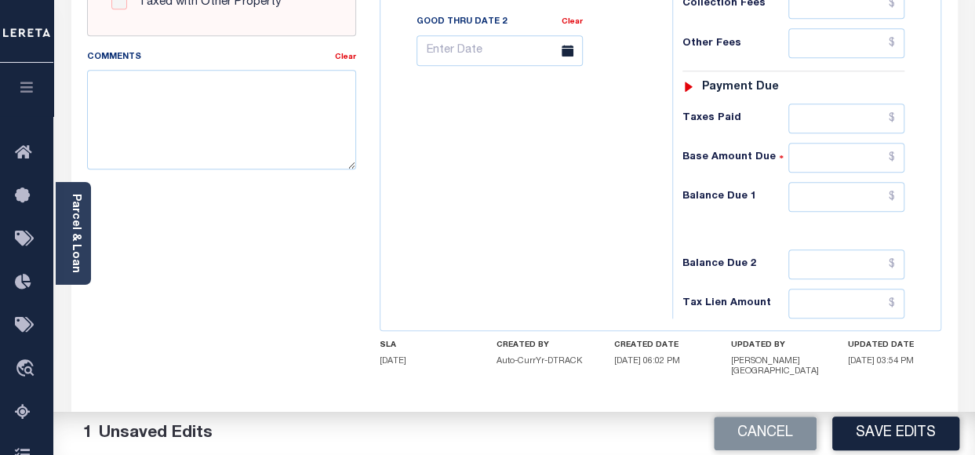
scroll to position [719, 0]
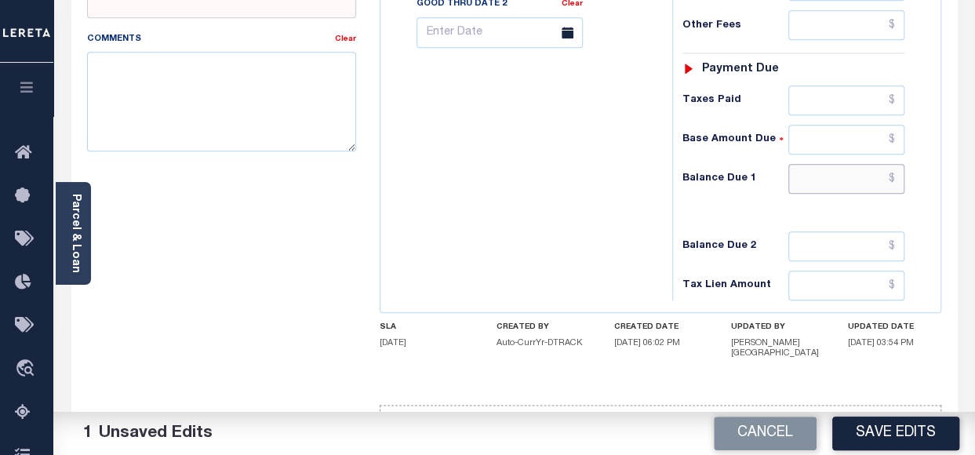
click at [857, 164] on input "text" at bounding box center [846, 179] width 116 height 30
type input "$0.00"
click at [899, 430] on button "Save Edits" at bounding box center [895, 433] width 127 height 34
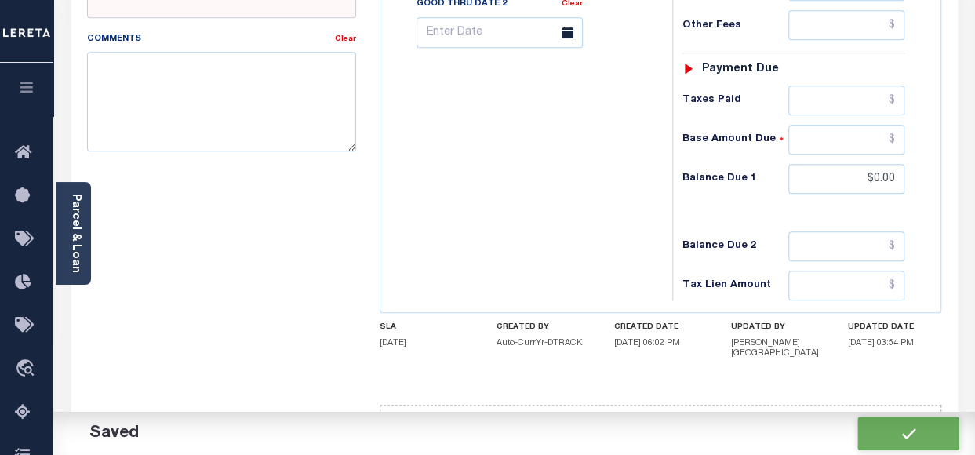
checkbox input "false"
type input "$0"
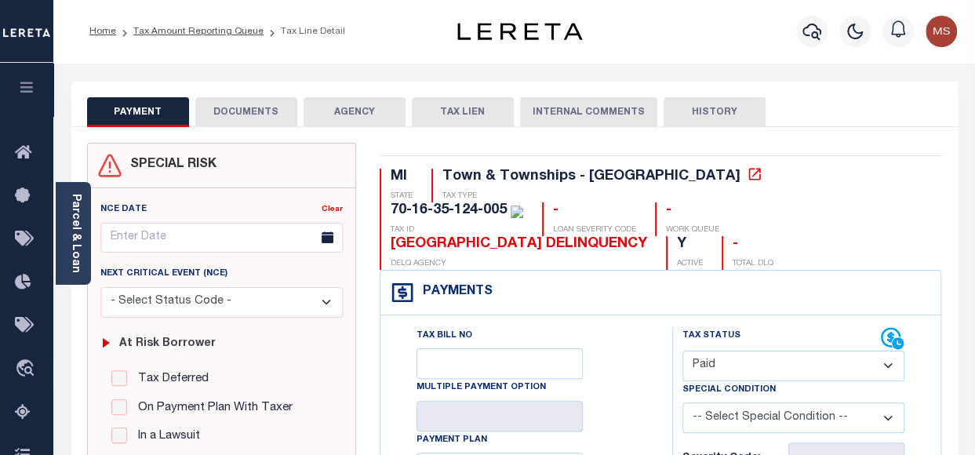
scroll to position [0, 0]
click at [213, 29] on link "Tax Amount Reporting Queue" at bounding box center [198, 31] width 130 height 9
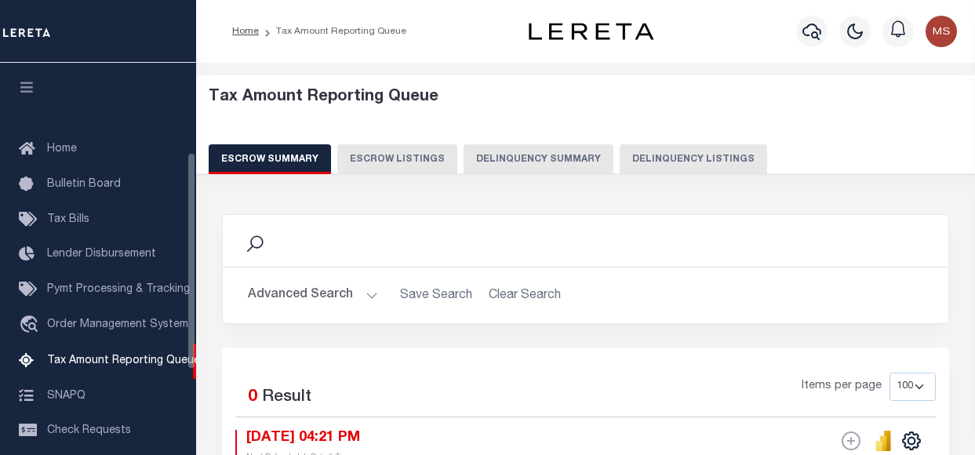
select select "100"
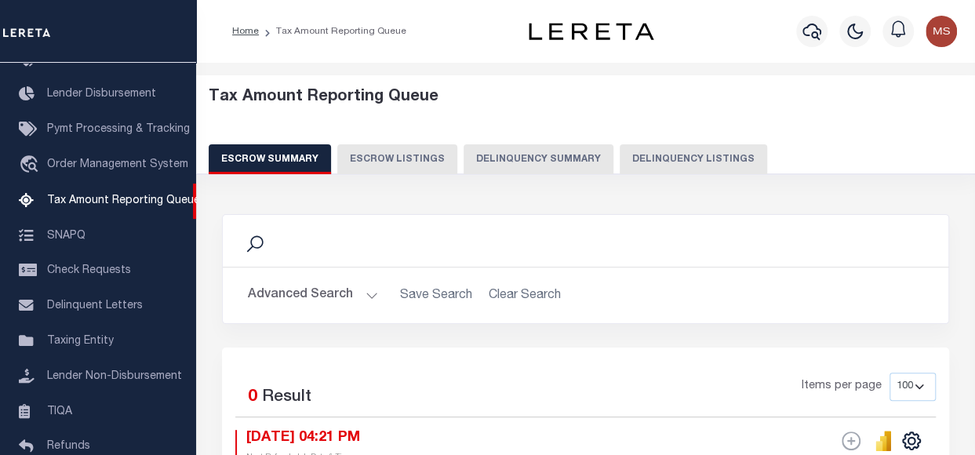
click at [699, 161] on button "Delinquency Listings" at bounding box center [692, 159] width 147 height 30
select select "100"
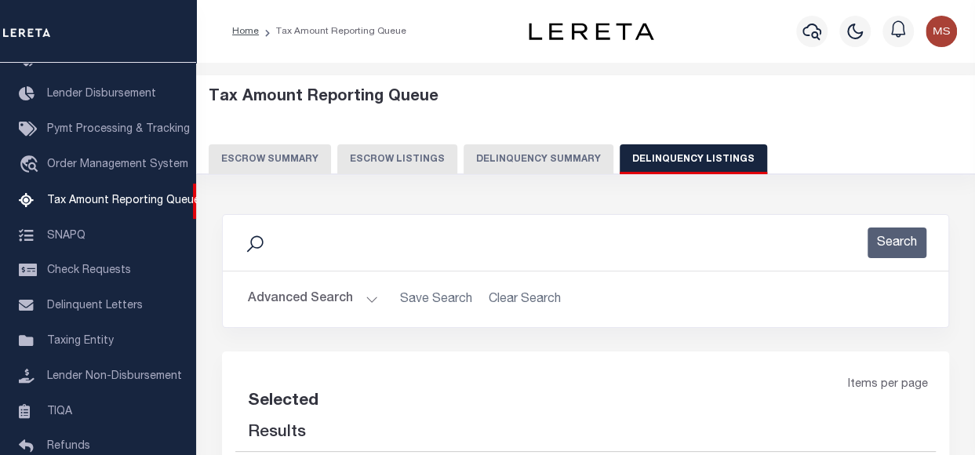
select select "100"
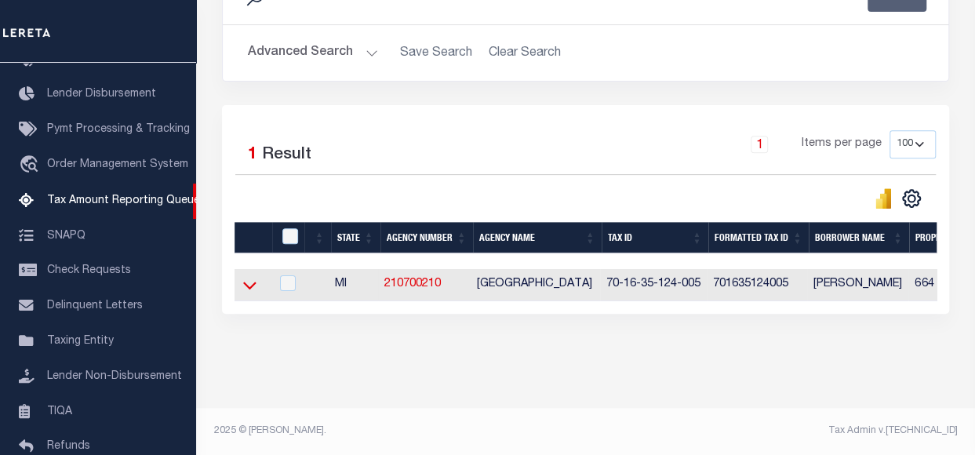
click at [252, 281] on icon at bounding box center [249, 285] width 13 height 16
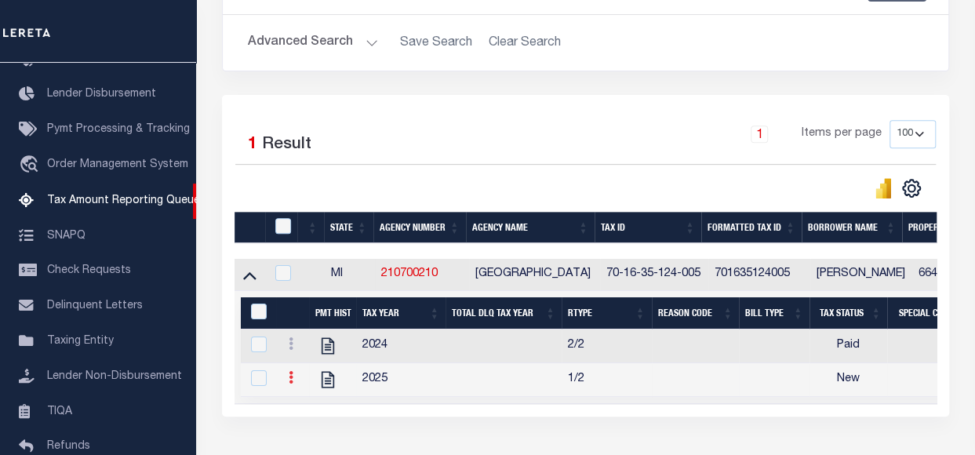
click at [292, 379] on icon at bounding box center [291, 377] width 5 height 13
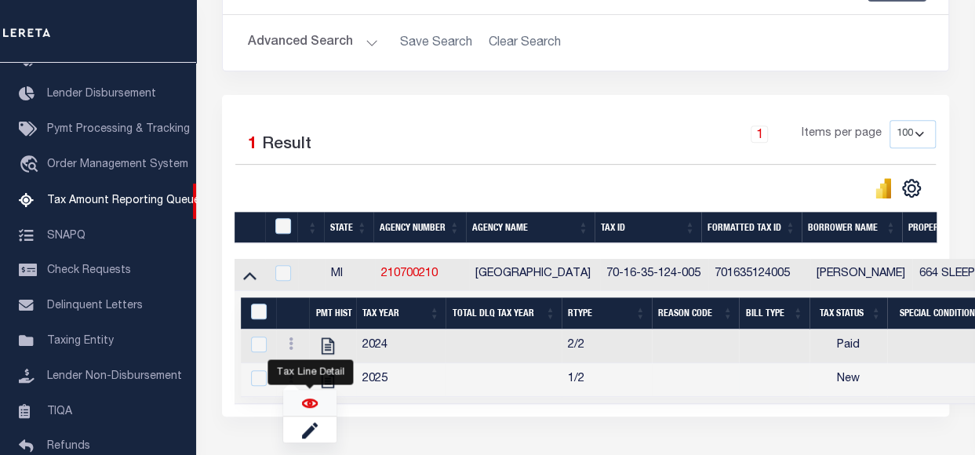
click at [303, 405] on img "" at bounding box center [310, 403] width 16 height 16
checkbox input "true"
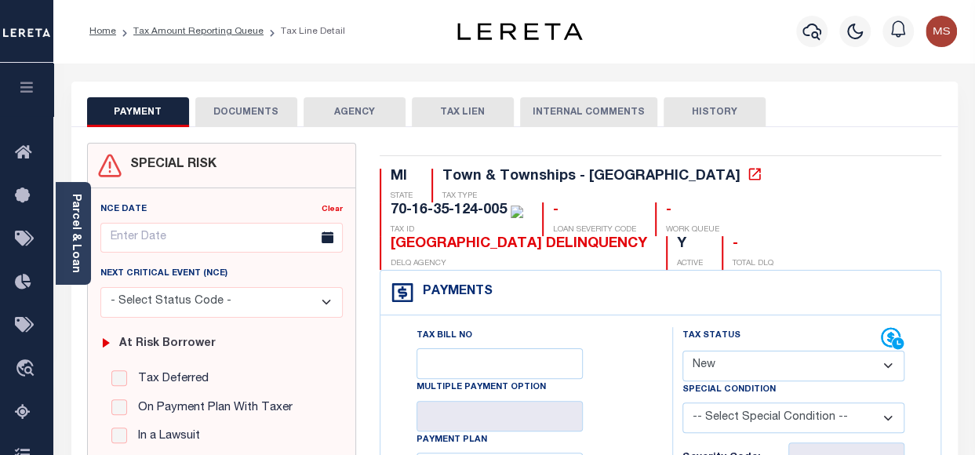
click at [764, 350] on select "- Select Status Code - Open Due/Unpaid Paid Incomplete No Tax Due Internal Refu…" at bounding box center [793, 365] width 222 height 31
select select "PYD"
click at [682, 350] on select "- Select Status Code - Open Due/Unpaid Paid Incomplete No Tax Due Internal Refu…" at bounding box center [793, 365] width 222 height 31
type input "[DATE]"
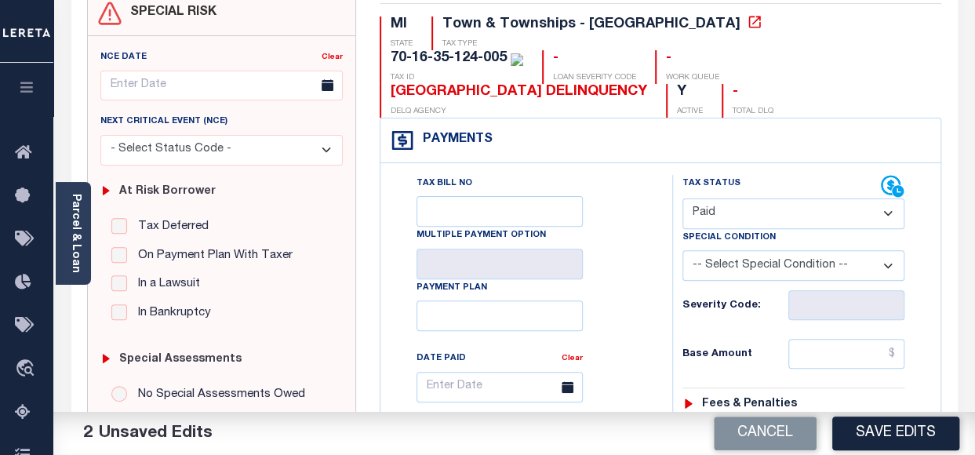
scroll to position [157, 0]
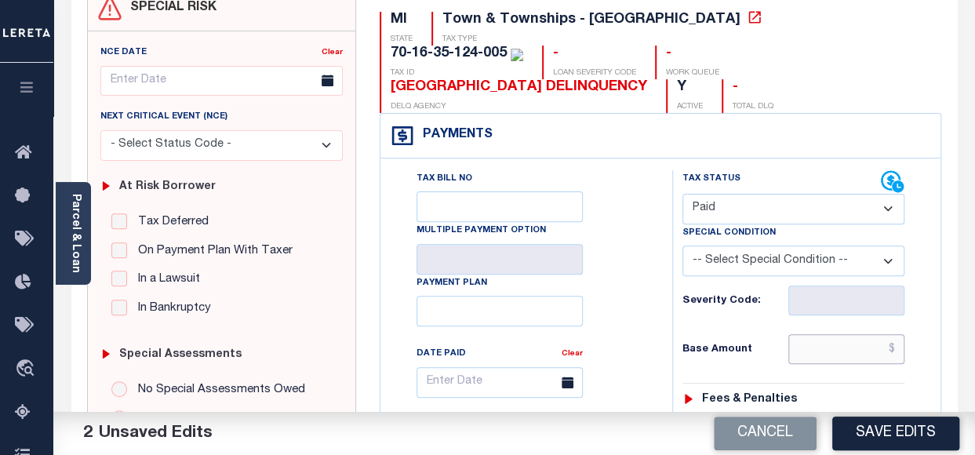
click at [815, 334] on input "text" at bounding box center [846, 349] width 116 height 30
type input "$0.00"
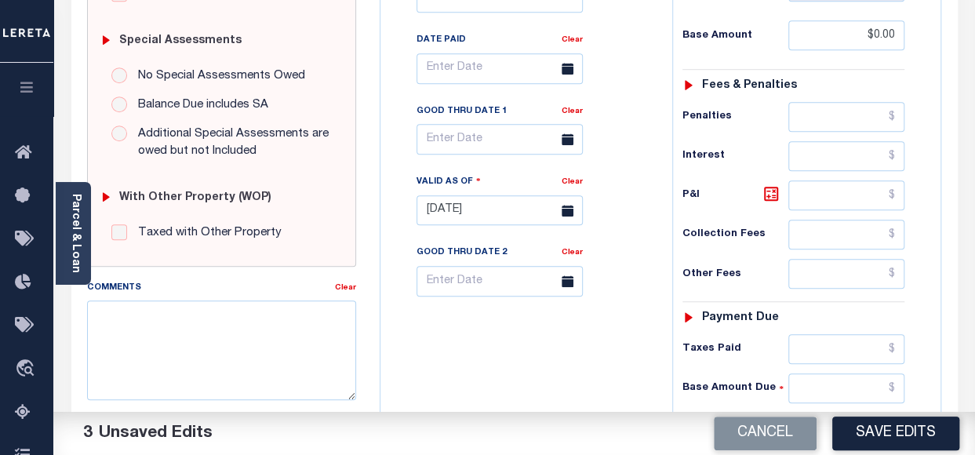
scroll to position [734, 0]
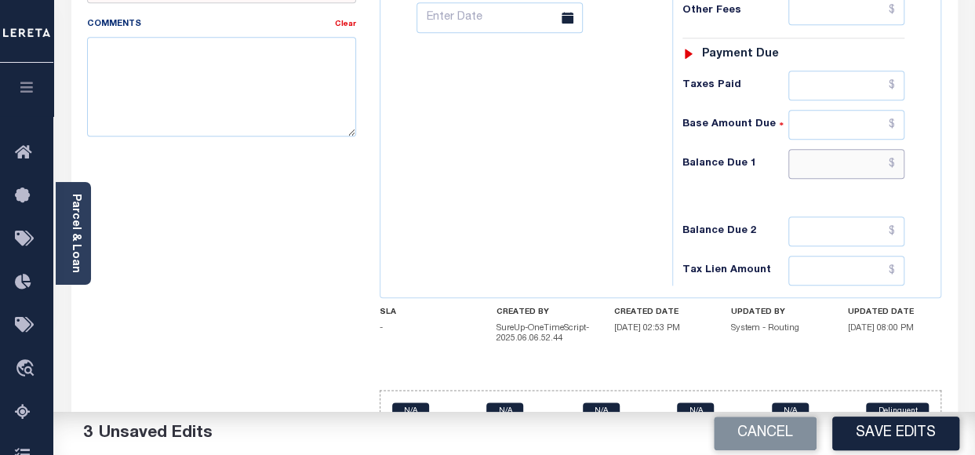
click at [840, 149] on input "text" at bounding box center [846, 164] width 116 height 30
type input "$0.00"
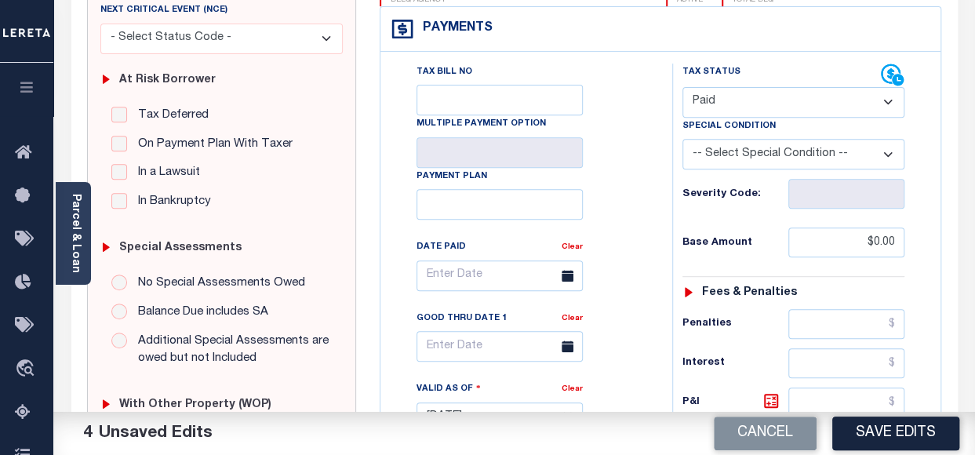
scroll to position [0, 0]
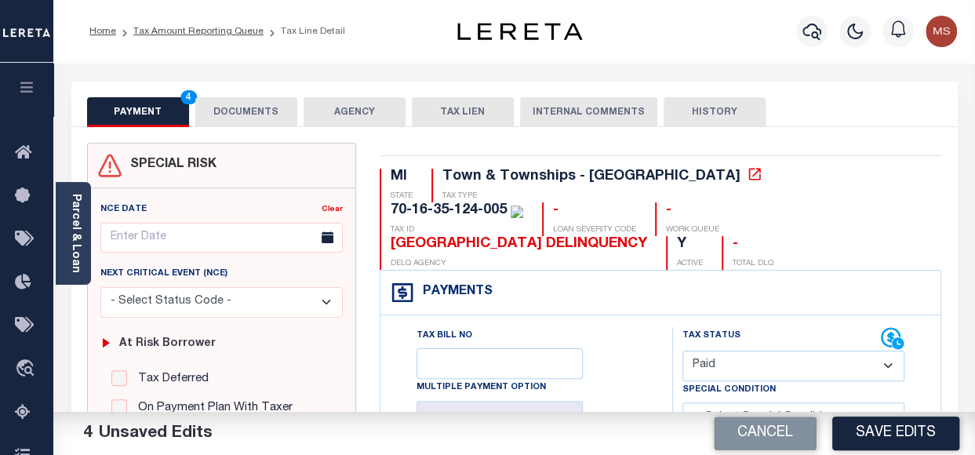
click at [247, 117] on button "DOCUMENTS" at bounding box center [246, 112] width 102 height 30
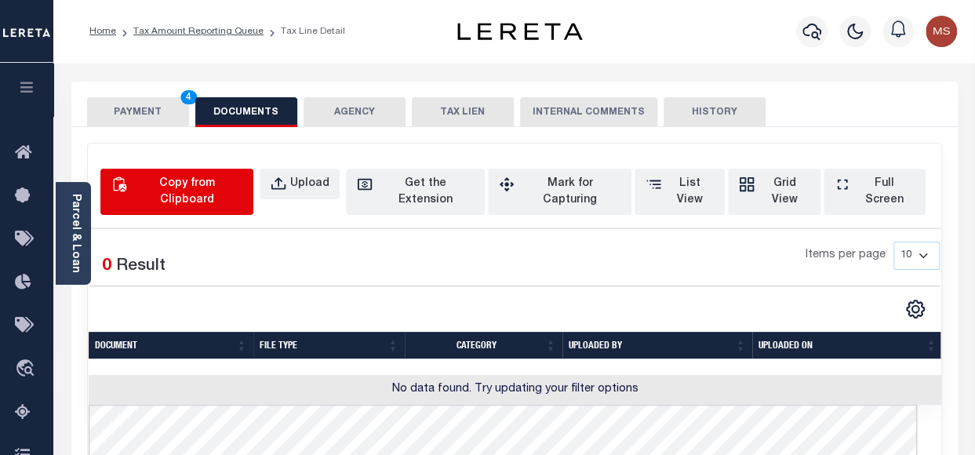
click at [202, 189] on div "Copy from Clipboard" at bounding box center [186, 192] width 112 height 33
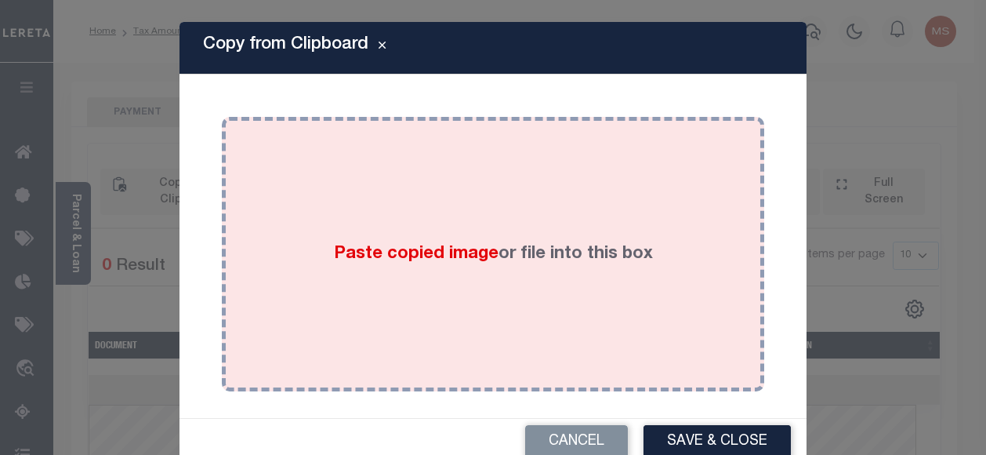
click at [347, 272] on div "Paste copied image or file into this box" at bounding box center [493, 254] width 519 height 251
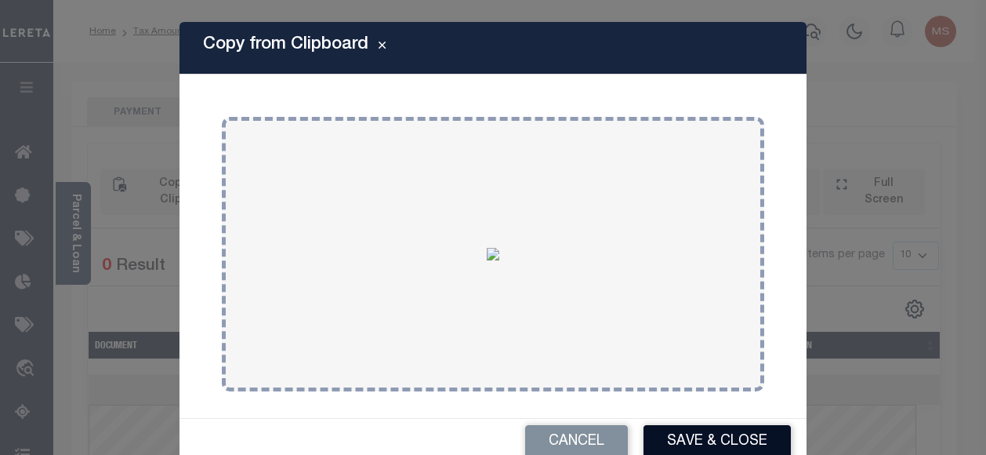
click at [710, 439] on button "Save & Close" at bounding box center [717, 442] width 147 height 34
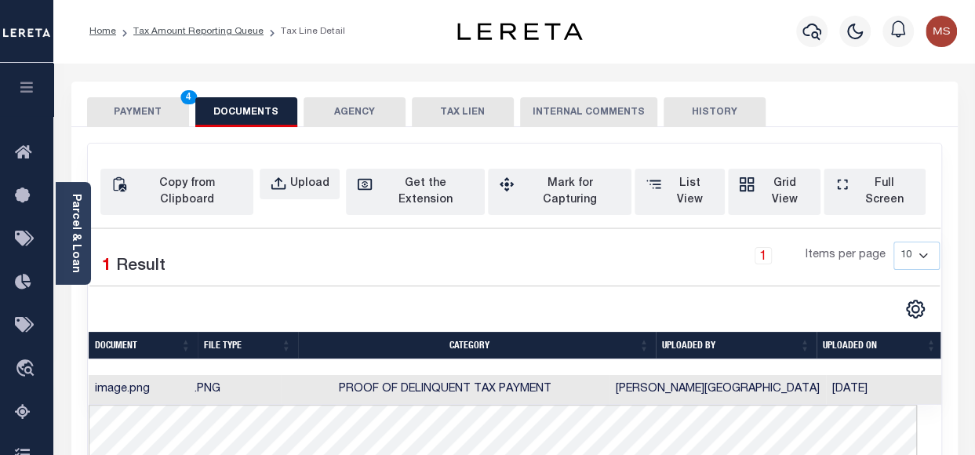
click at [127, 110] on button "PAYMENT 4" at bounding box center [138, 112] width 102 height 30
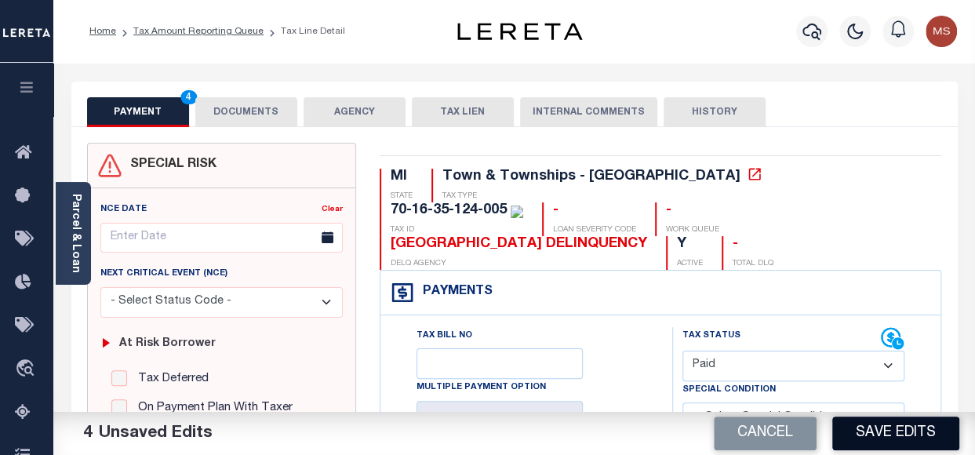
click at [879, 440] on button "Save Edits" at bounding box center [895, 433] width 127 height 34
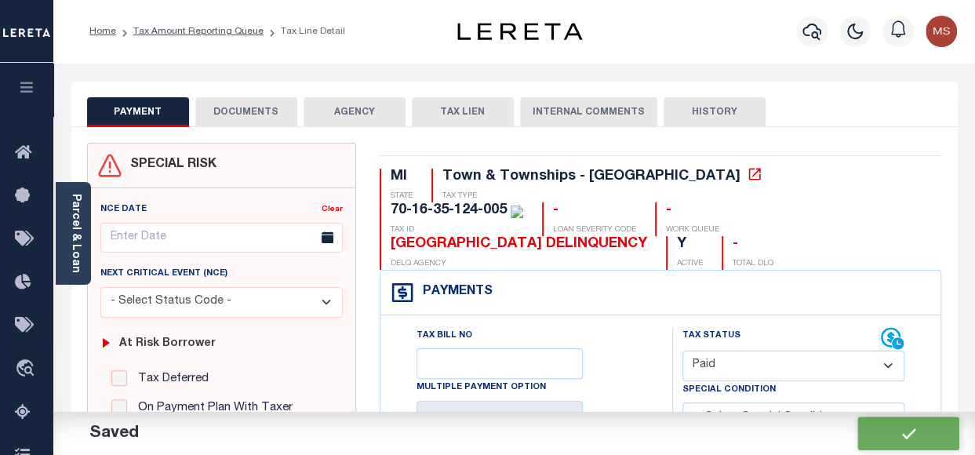
checkbox input "false"
type input "$0"
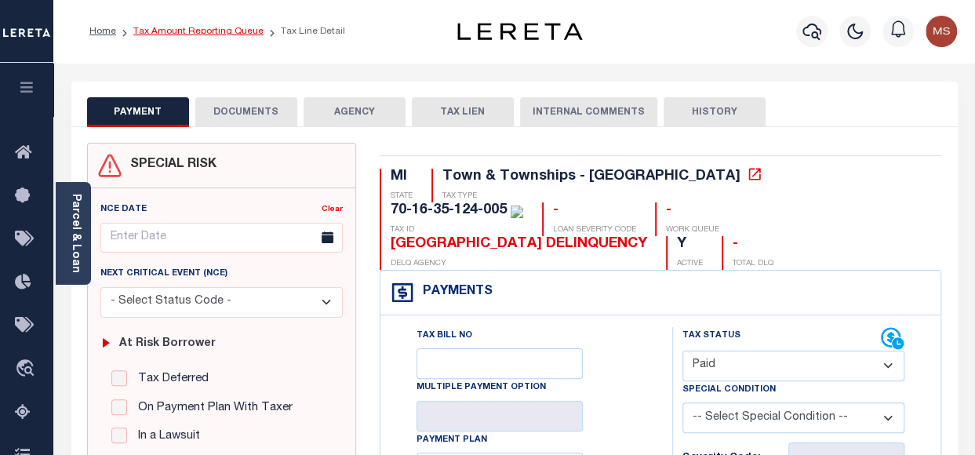
click at [205, 30] on link "Tax Amount Reporting Queue" at bounding box center [198, 31] width 130 height 9
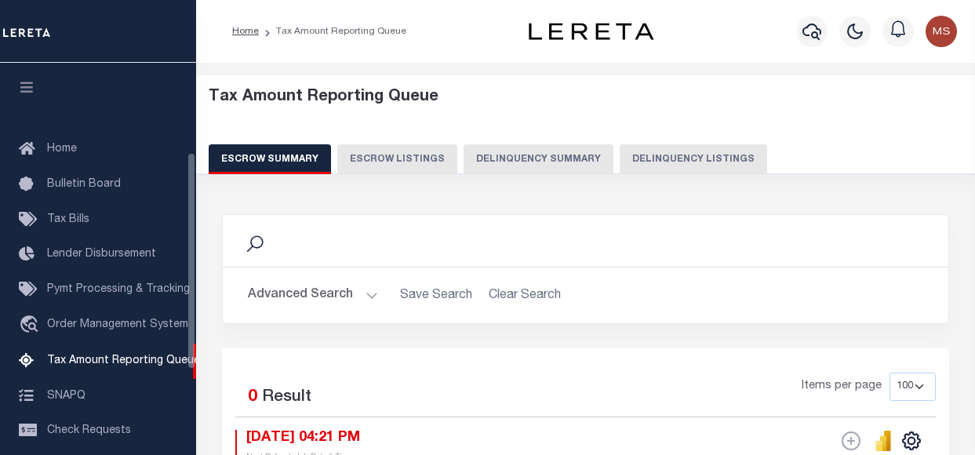
select select "100"
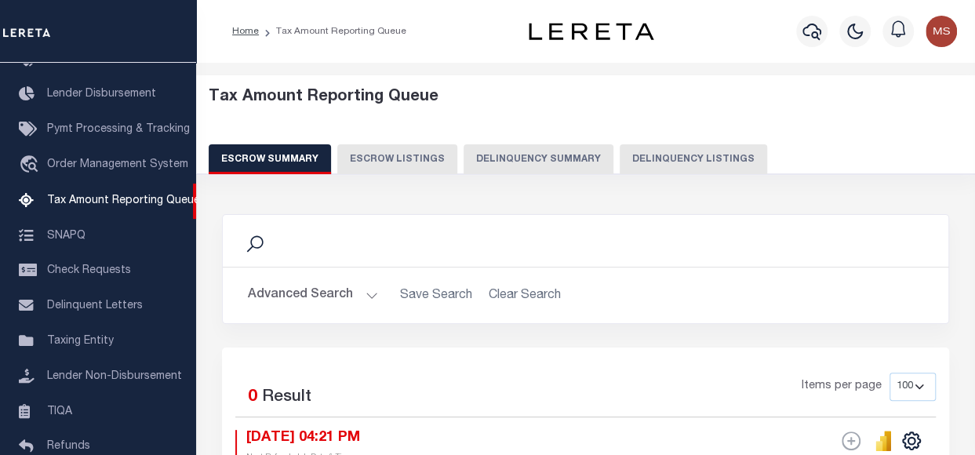
click at [674, 159] on button "Delinquency Listings" at bounding box center [692, 159] width 147 height 30
select select "100"
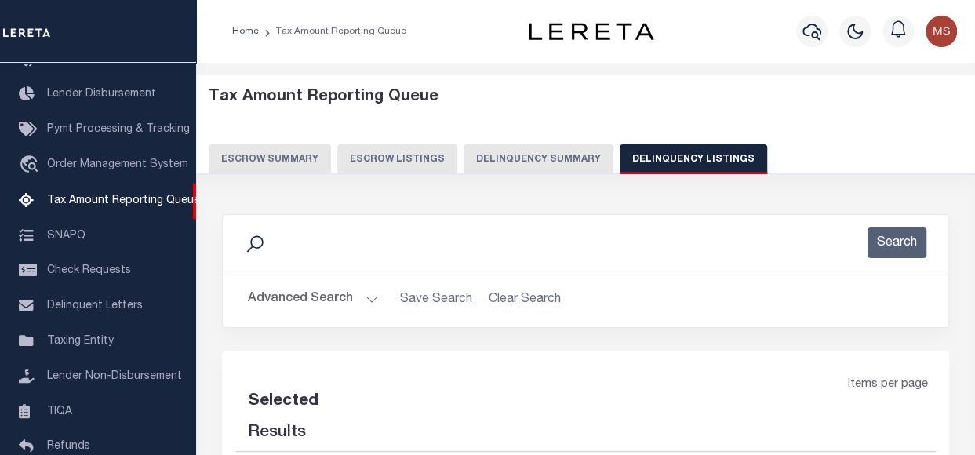
select select "100"
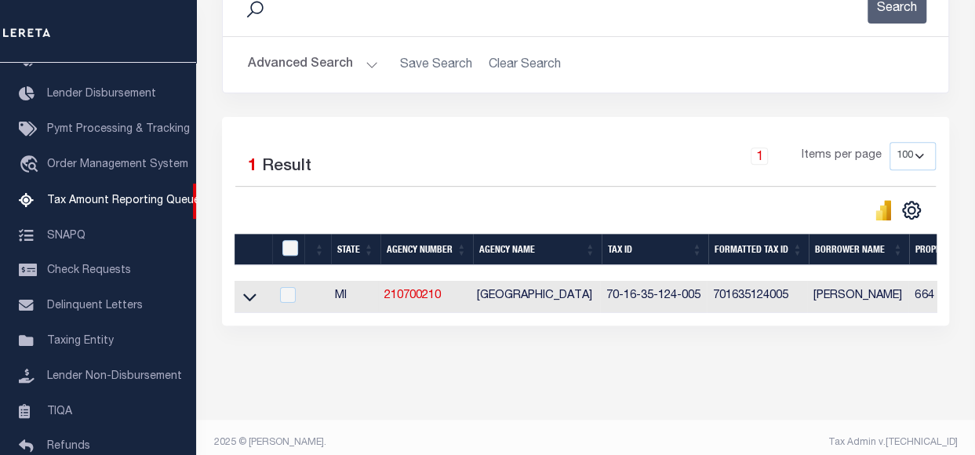
scroll to position [235, 0]
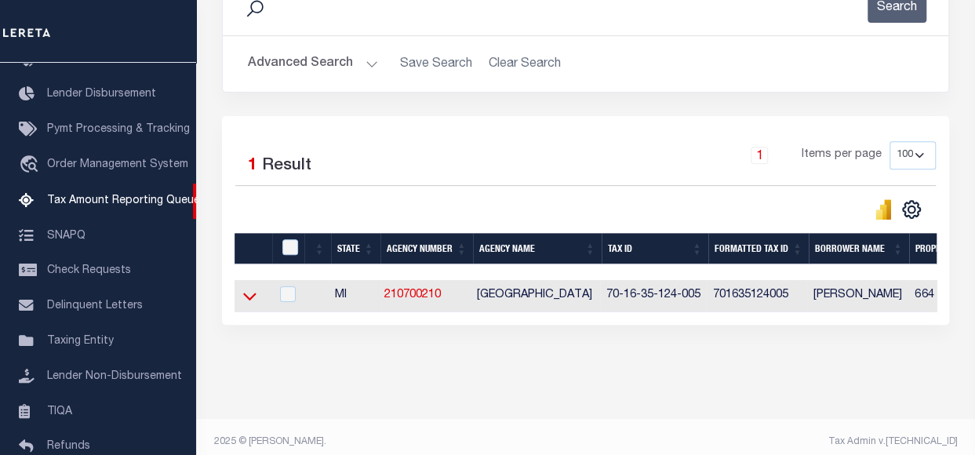
click at [252, 297] on icon at bounding box center [249, 297] width 13 height 8
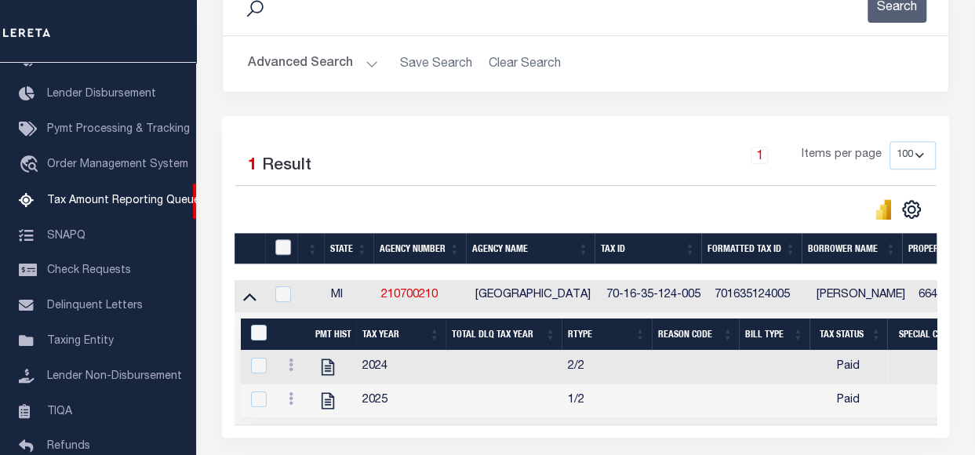
click at [286, 252] on input "checkbox" at bounding box center [283, 247] width 16 height 16
checkbox input "true"
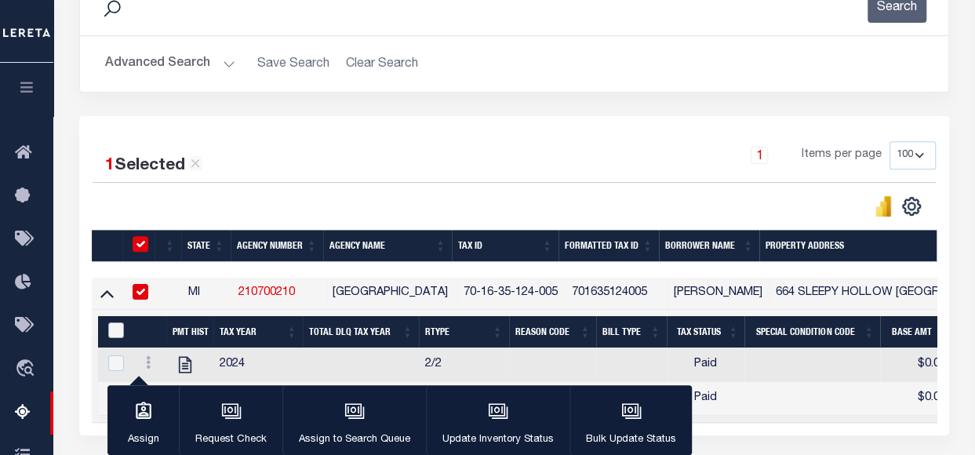
click at [117, 325] on input "&nbsp;" at bounding box center [116, 330] width 16 height 16
checkbox input "true"
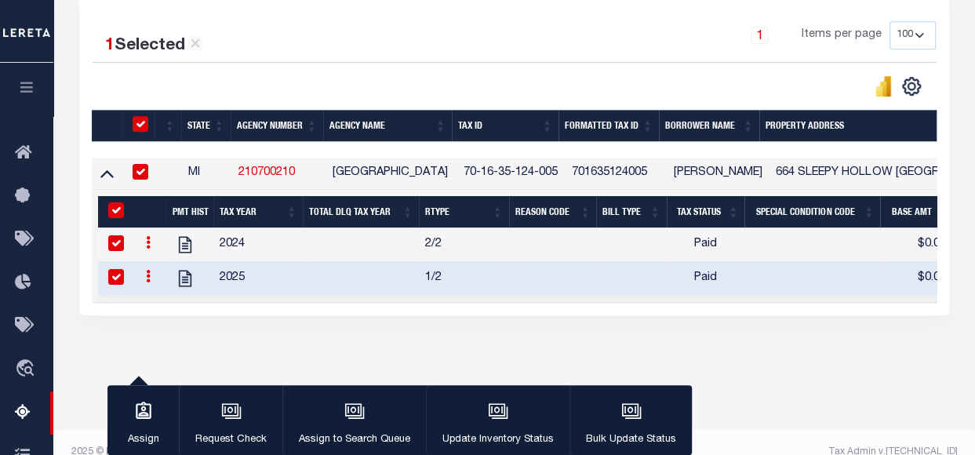
scroll to position [376, 0]
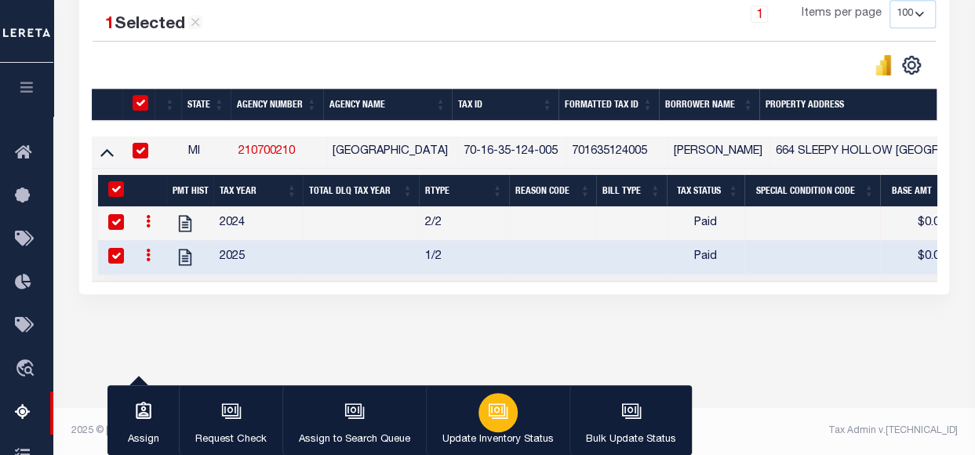
click at [492, 402] on icon "button" at bounding box center [498, 411] width 20 height 20
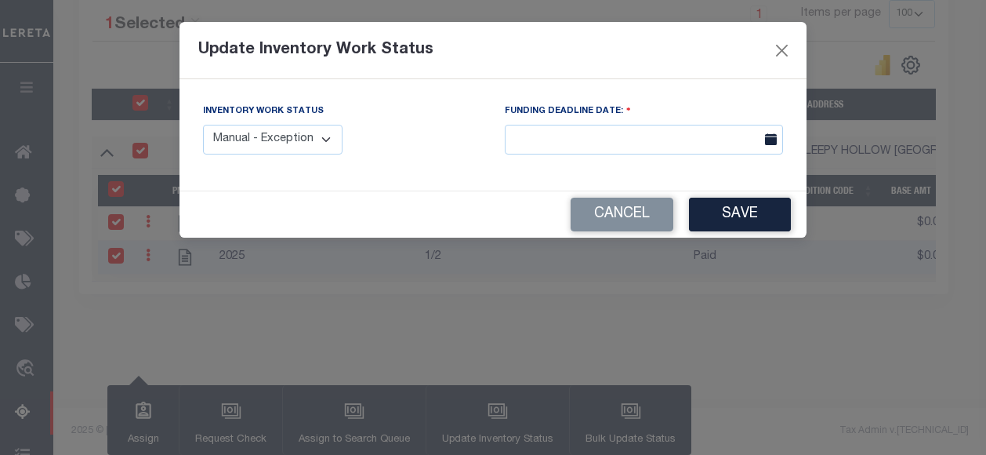
click at [311, 143] on select "Manual - Exception Pended - Awaiting Search Late Add Exception Completed" at bounding box center [273, 140] width 140 height 31
select select "4"
click at [203, 125] on select "Manual - Exception Pended - Awaiting Search Late Add Exception Completed" at bounding box center [273, 140] width 140 height 31
click at [742, 216] on button "Save" at bounding box center [740, 215] width 102 height 34
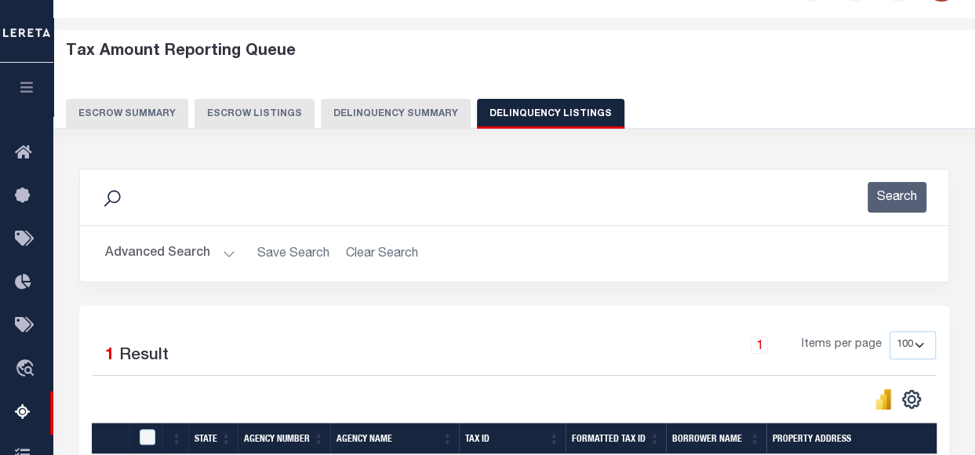
scroll to position [0, 0]
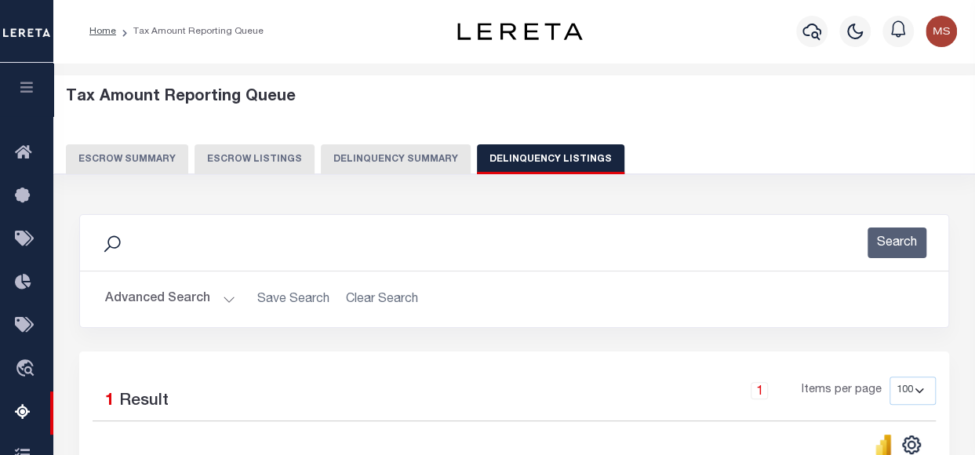
click at [207, 296] on button "Advanced Search" at bounding box center [170, 299] width 130 height 31
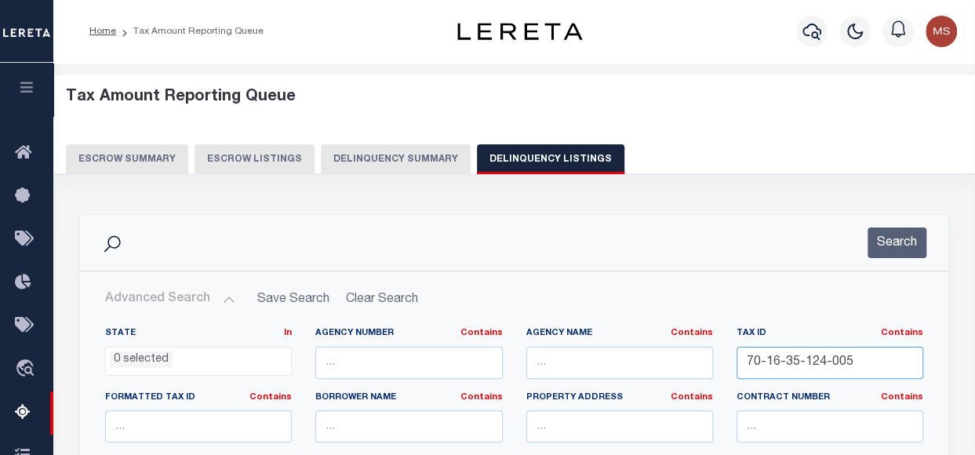
drag, startPoint x: 851, startPoint y: 351, endPoint x: 723, endPoint y: 347, distance: 127.9
paste input "05-380-035-0003-00"
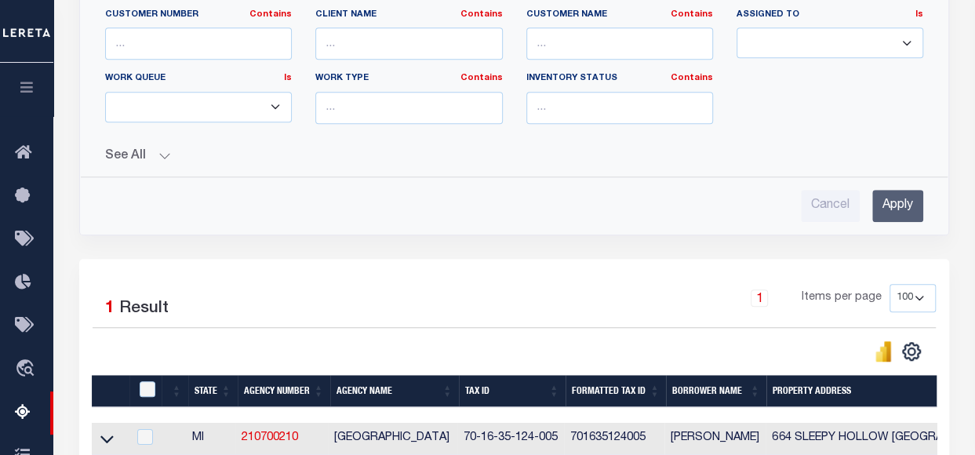
scroll to position [549, 0]
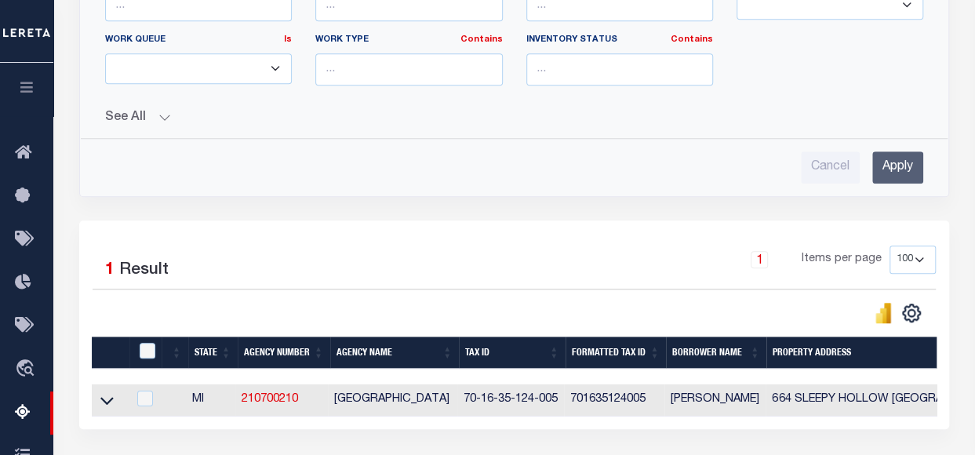
type input "05-380-035-0003-00"
click at [894, 167] on input "Apply" at bounding box center [897, 167] width 51 height 32
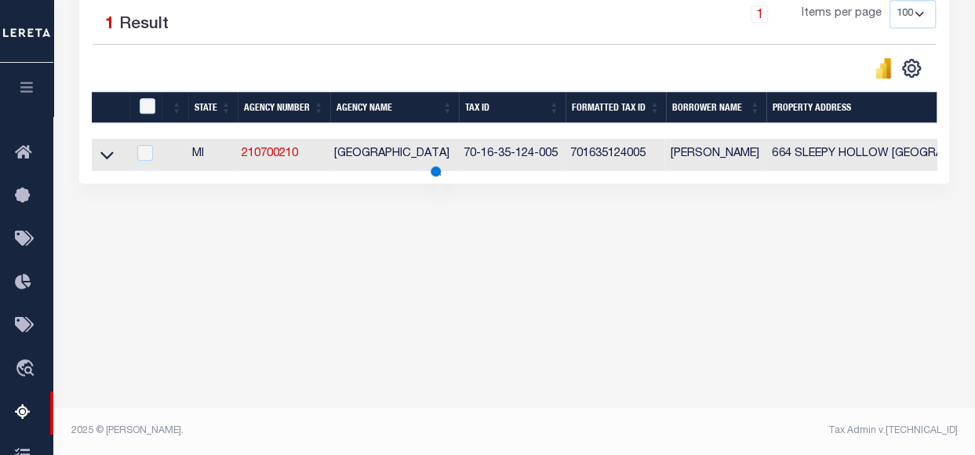
scroll to position [376, 0]
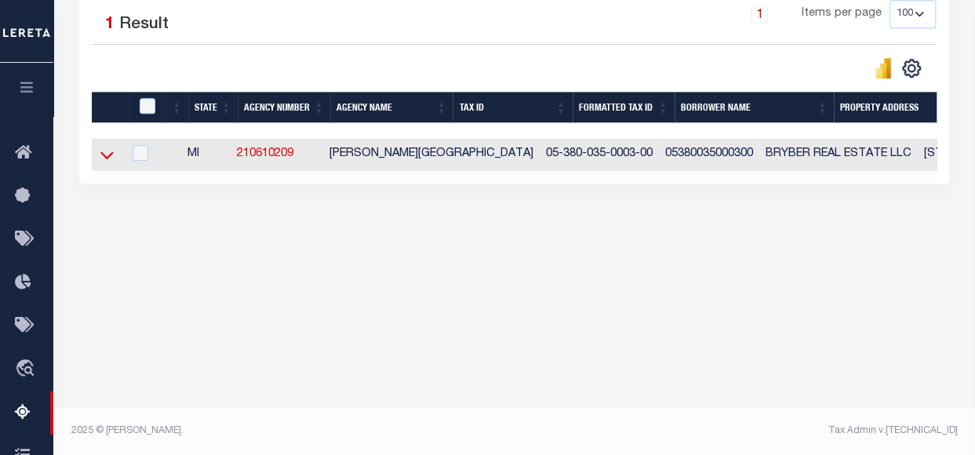
click at [104, 156] on icon at bounding box center [106, 155] width 13 height 16
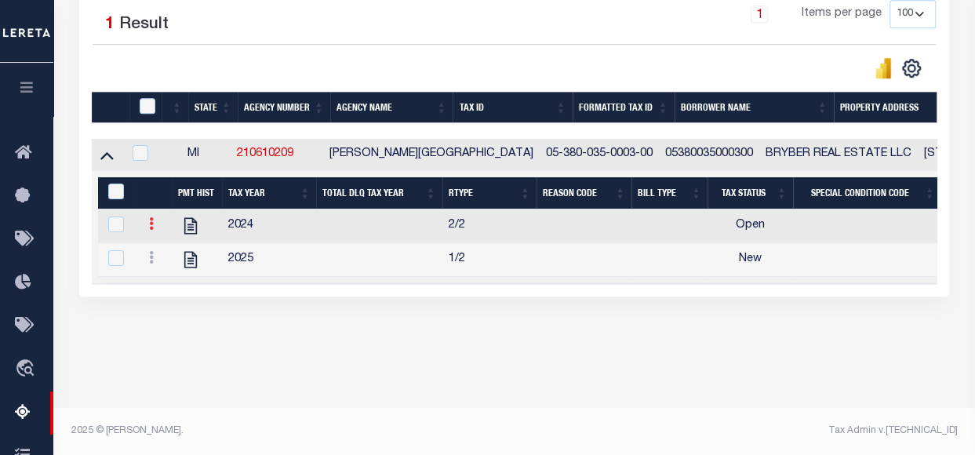
click at [151, 226] on icon at bounding box center [151, 223] width 5 height 13
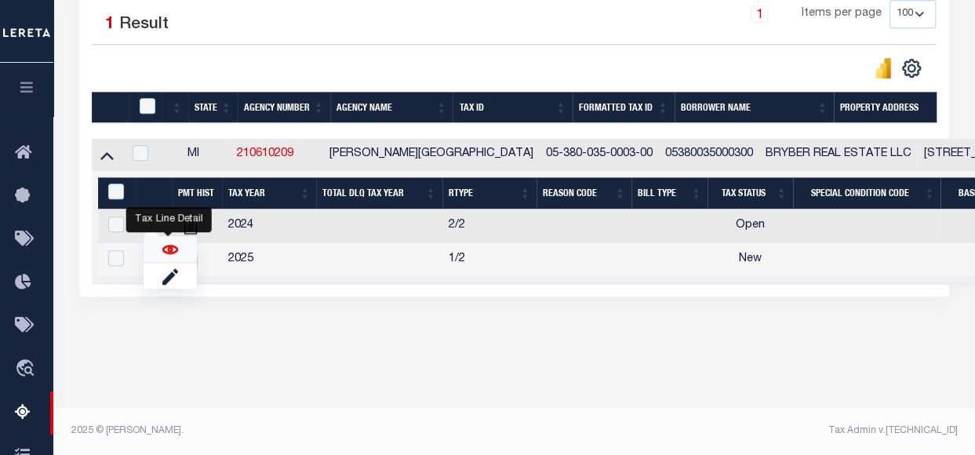
click at [168, 246] on img "" at bounding box center [170, 249] width 16 height 16
checkbox input "false"
checkbox input "true"
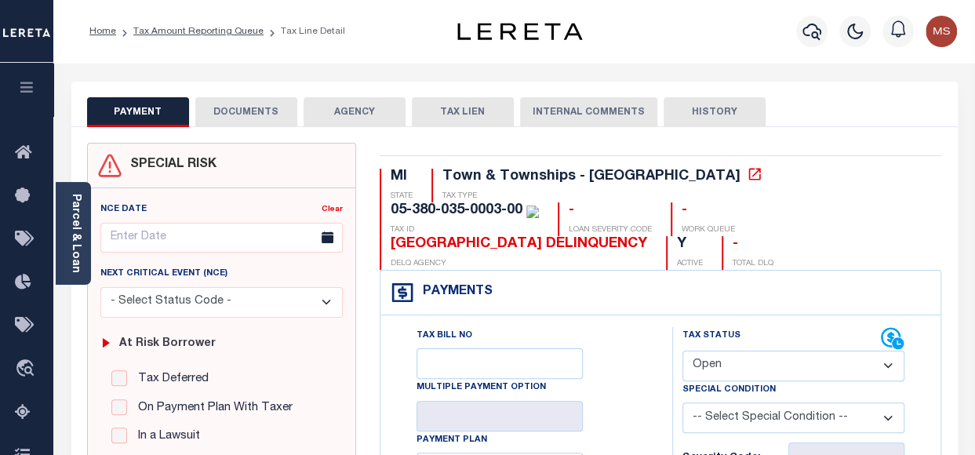
click at [732, 350] on select "- Select Status Code - Open Due/Unpaid Paid Incomplete No Tax Due Internal Refu…" at bounding box center [793, 365] width 222 height 31
select select "PYD"
click at [682, 350] on select "- Select Status Code - Open Due/Unpaid Paid Incomplete No Tax Due Internal Refu…" at bounding box center [793, 365] width 222 height 31
type input "[DATE]"
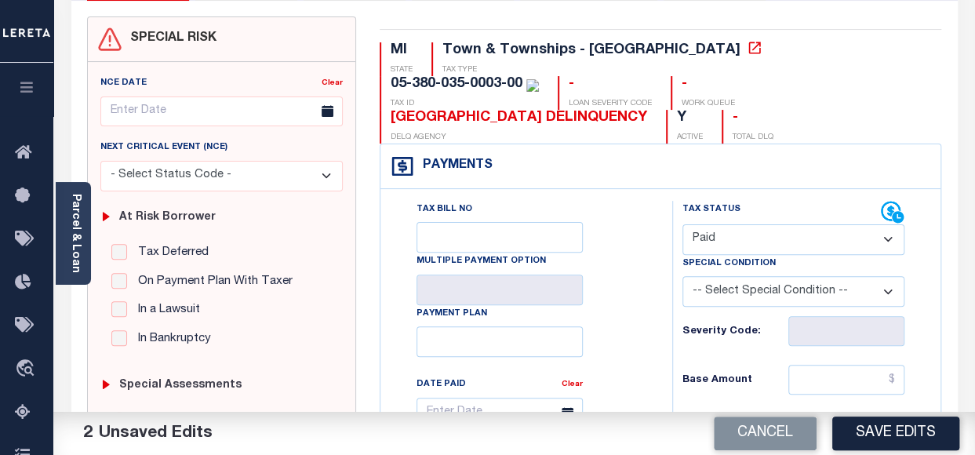
scroll to position [157, 0]
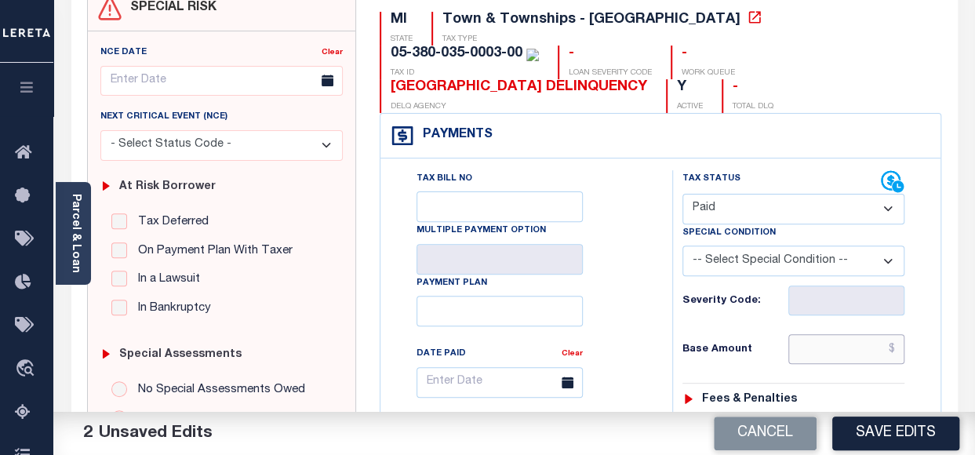
click at [844, 334] on input "text" at bounding box center [846, 349] width 116 height 30
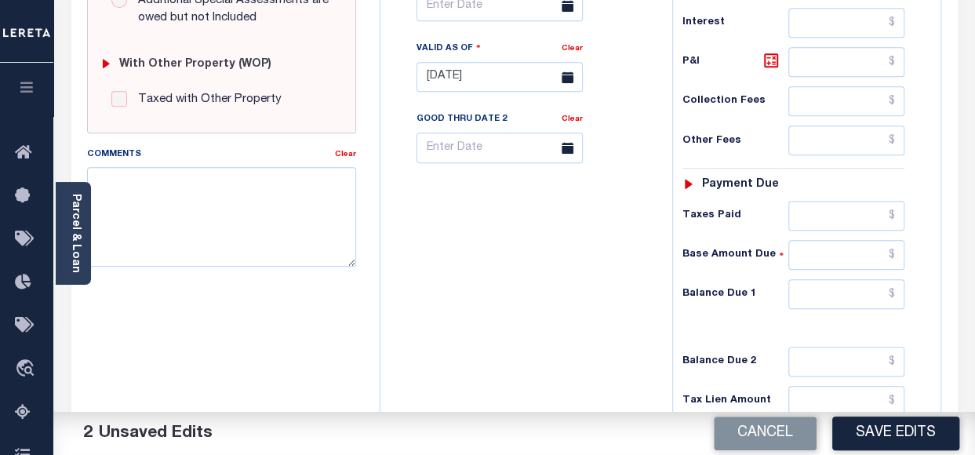
scroll to position [627, 0]
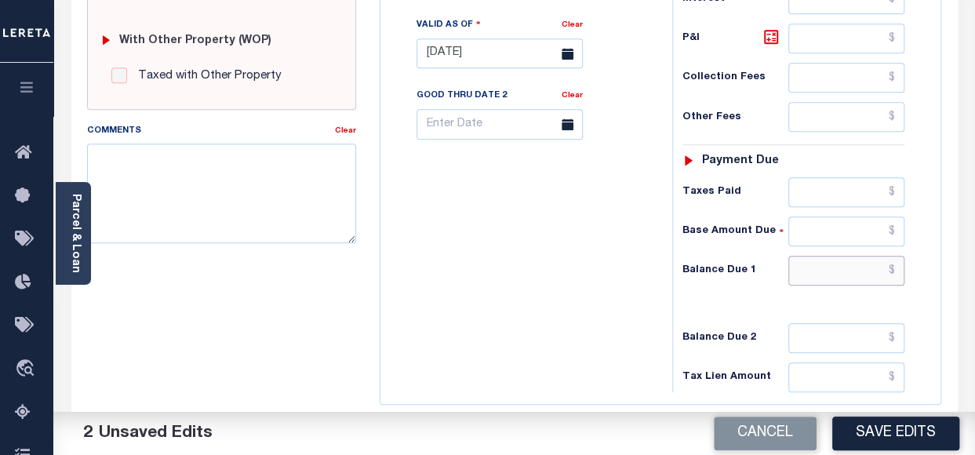
type input "$0.00"
click at [826, 256] on input "text" at bounding box center [846, 271] width 116 height 30
type input "$0.00"
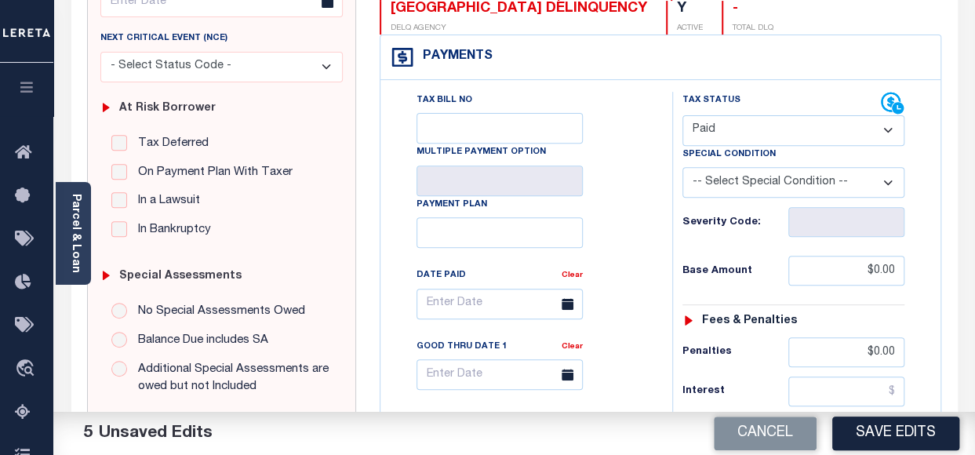
scroll to position [0, 0]
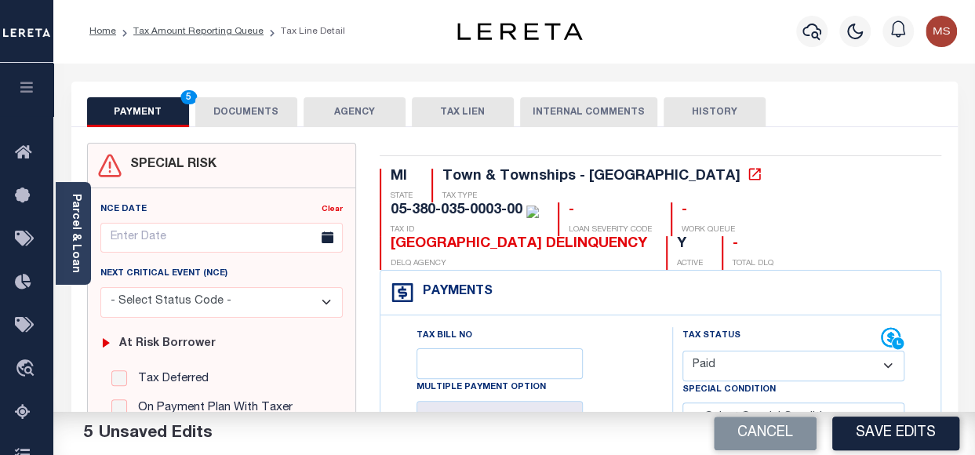
click at [250, 111] on button "DOCUMENTS" at bounding box center [246, 112] width 102 height 30
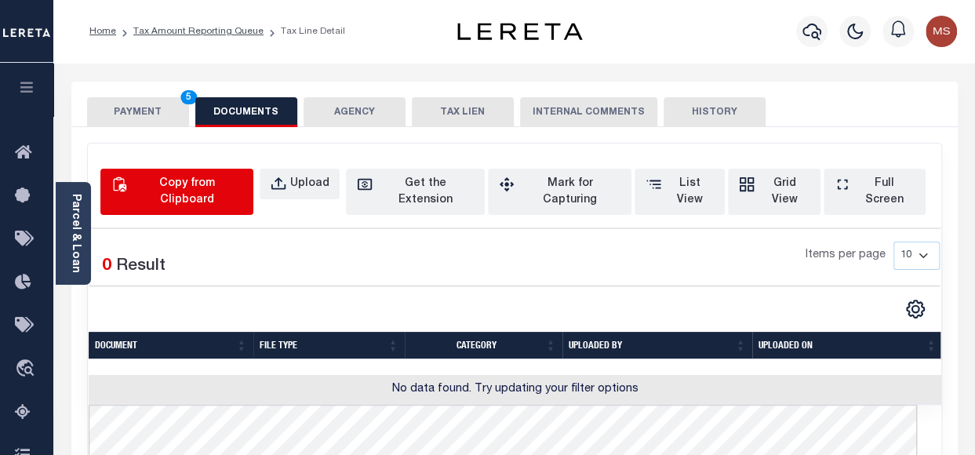
click at [242, 178] on div "Copy from Clipboard" at bounding box center [186, 192] width 112 height 33
select select "POP"
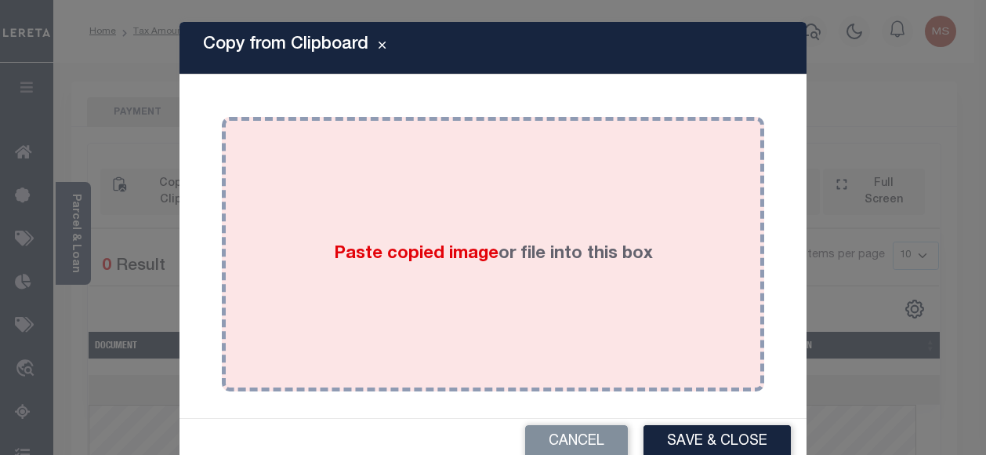
click at [555, 278] on div "Paste copied image or file into this box" at bounding box center [493, 254] width 519 height 251
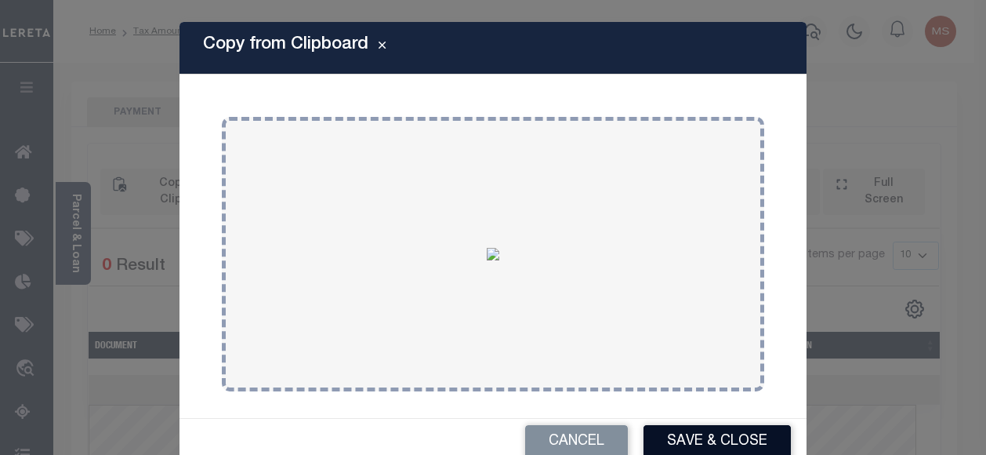
click at [717, 435] on button "Save & Close" at bounding box center [717, 442] width 147 height 34
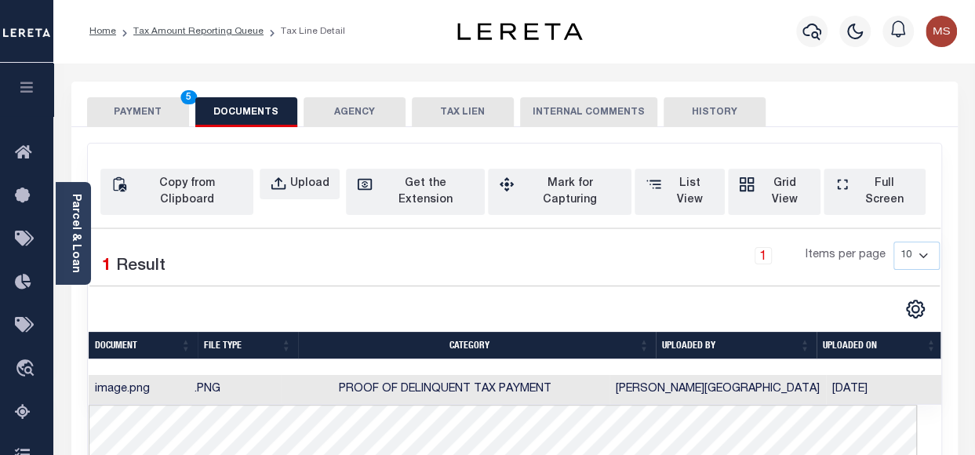
click at [124, 114] on button "PAYMENT 5" at bounding box center [138, 112] width 102 height 30
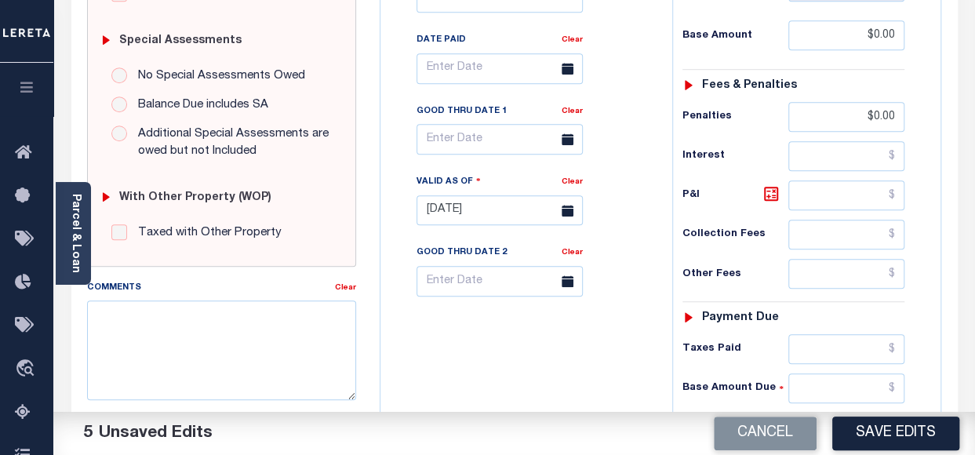
scroll to position [784, 0]
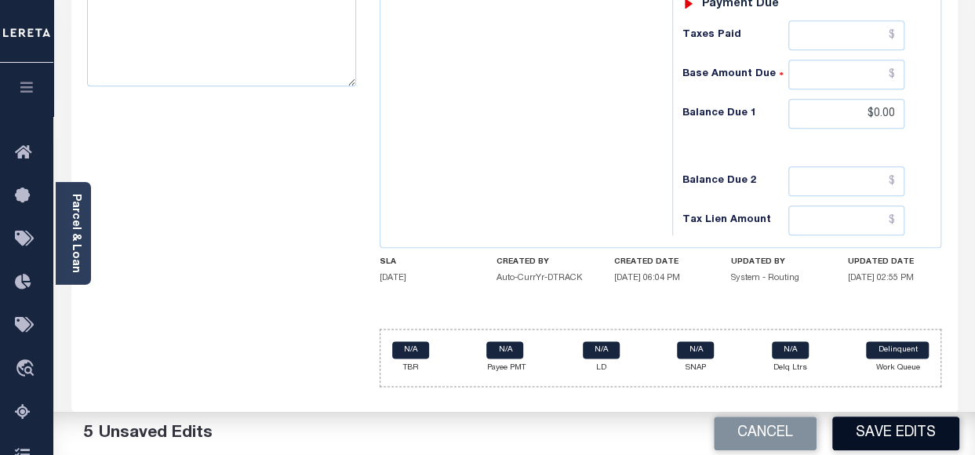
click at [889, 426] on button "Save Edits" at bounding box center [895, 433] width 127 height 34
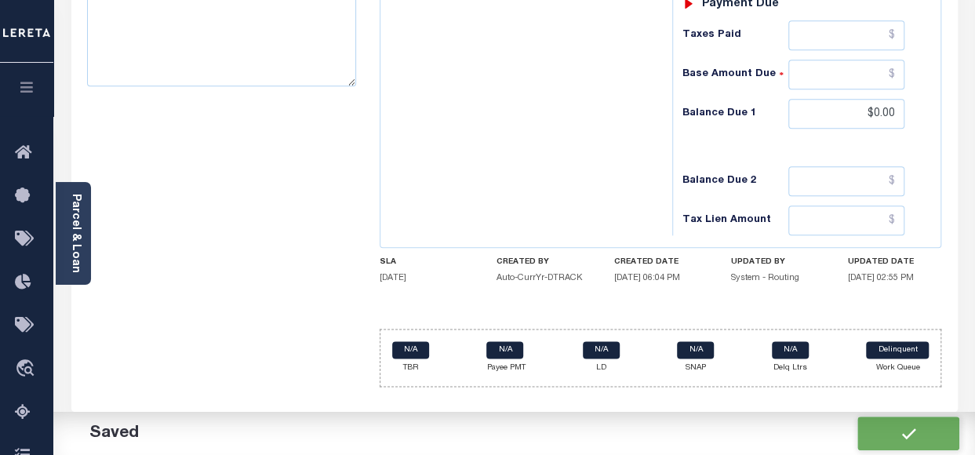
checkbox input "false"
type input "$0"
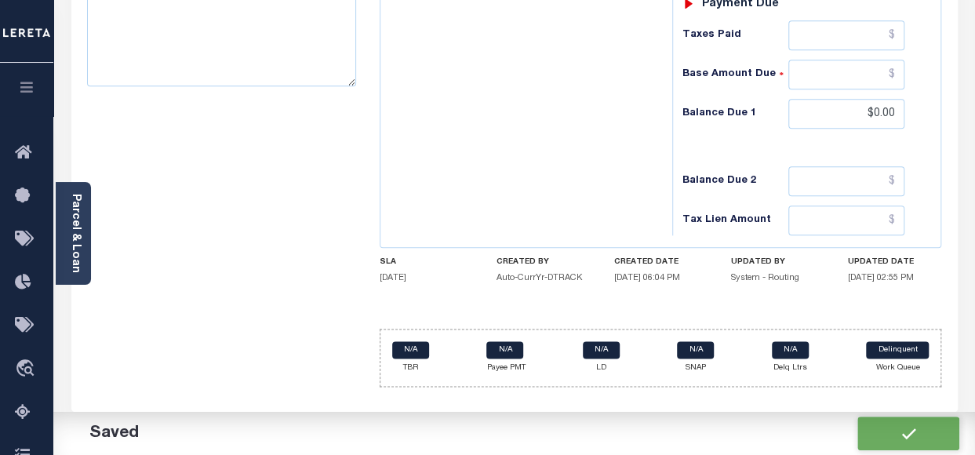
type input "$0"
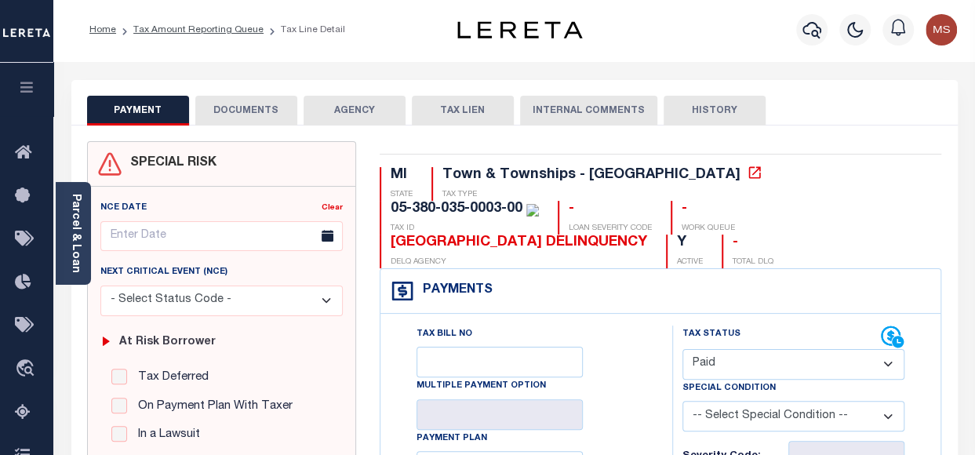
scroll to position [0, 0]
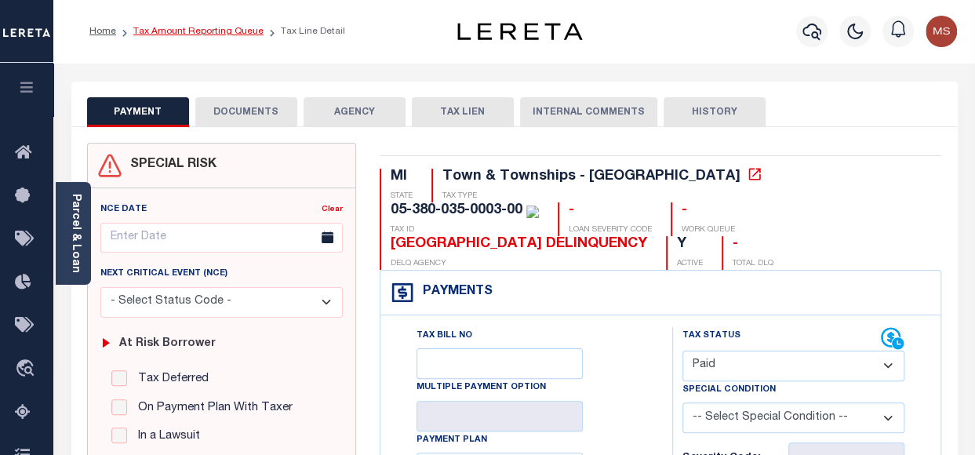
click at [235, 32] on link "Tax Amount Reporting Queue" at bounding box center [198, 31] width 130 height 9
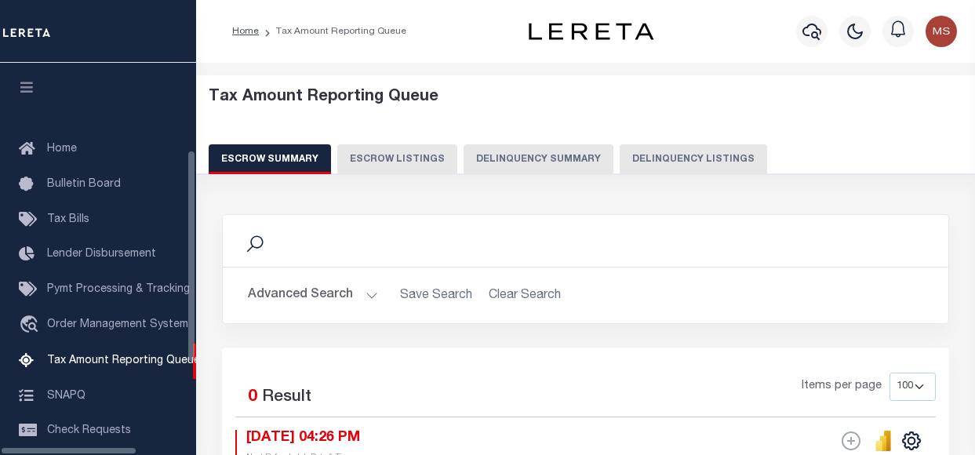
select select "100"
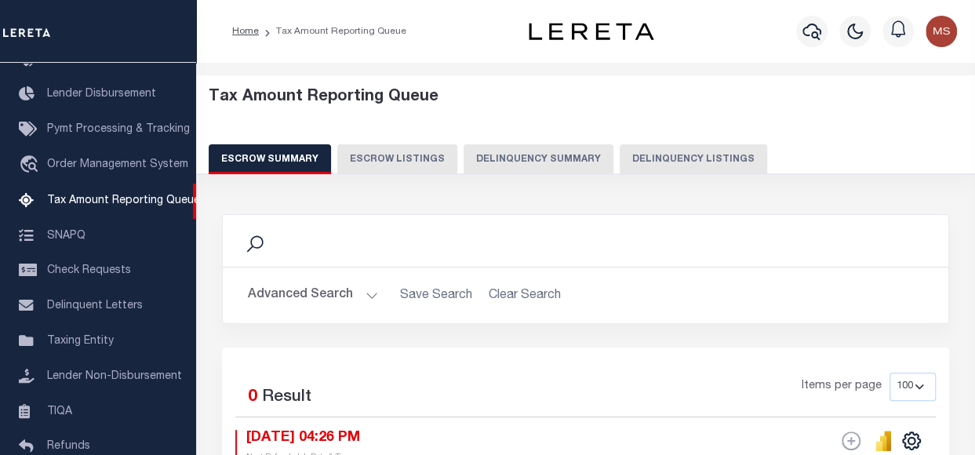
click at [670, 155] on button "Delinquency Listings" at bounding box center [692, 159] width 147 height 30
select select "100"
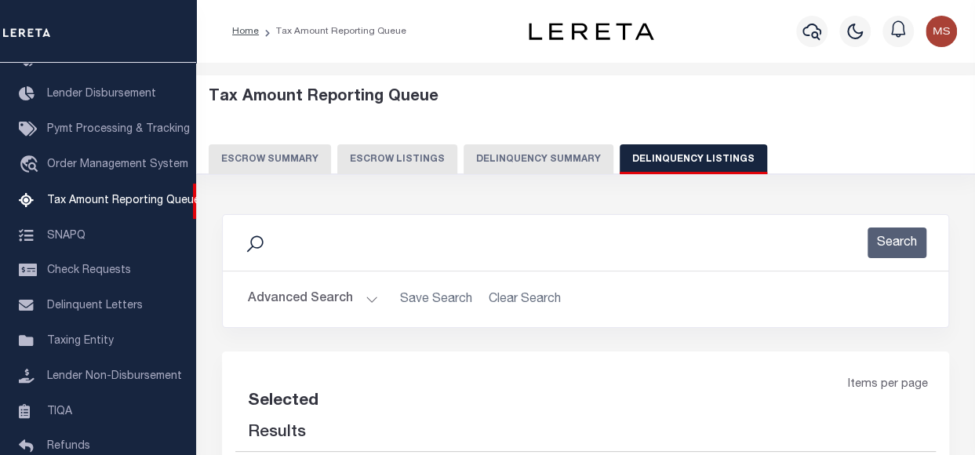
select select "100"
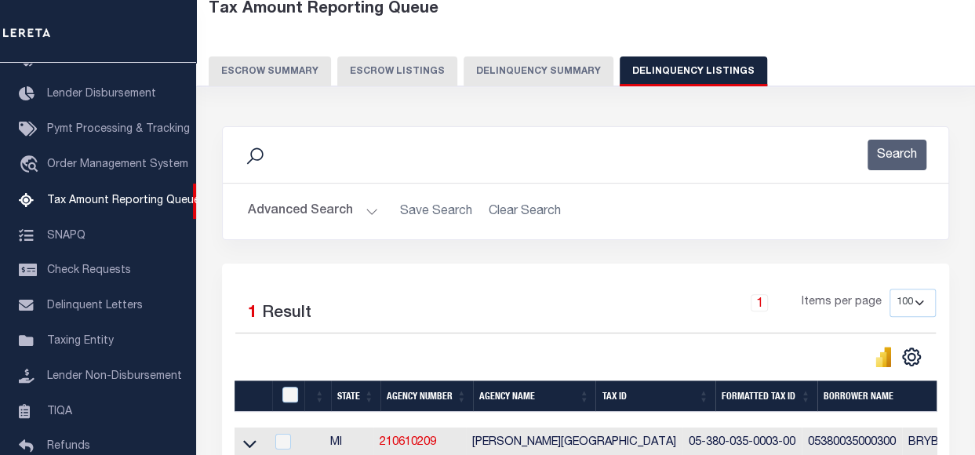
scroll to position [256, 0]
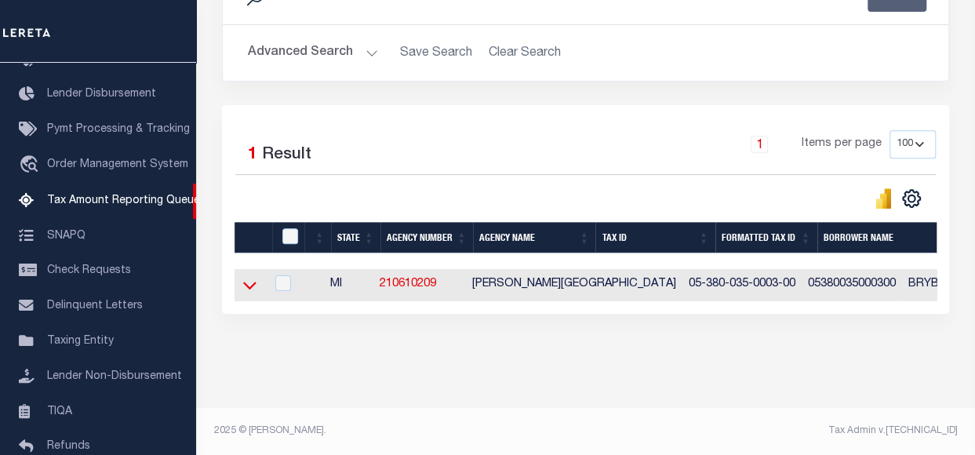
click at [253, 277] on icon at bounding box center [249, 285] width 13 height 16
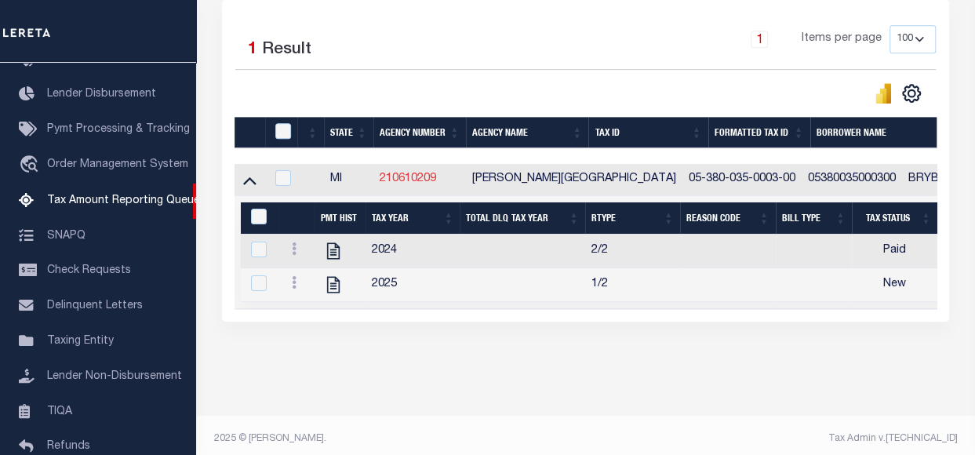
scroll to position [370, 0]
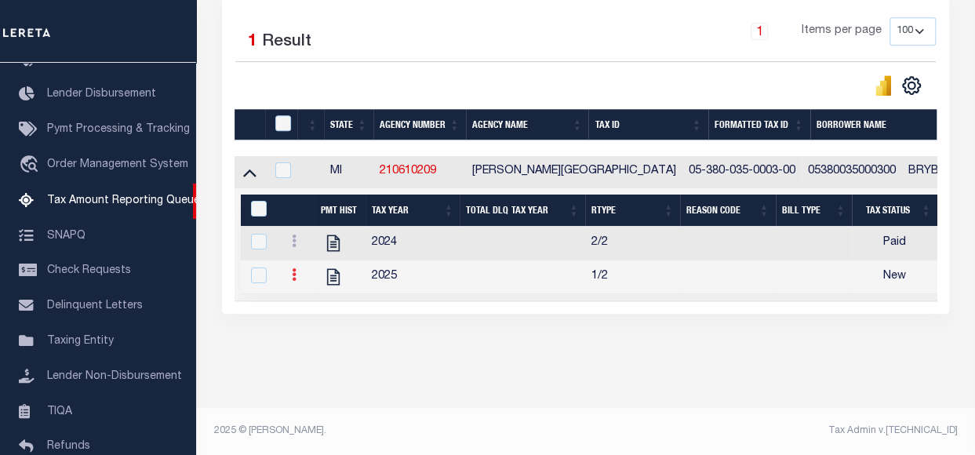
click at [292, 268] on icon at bounding box center [294, 274] width 5 height 13
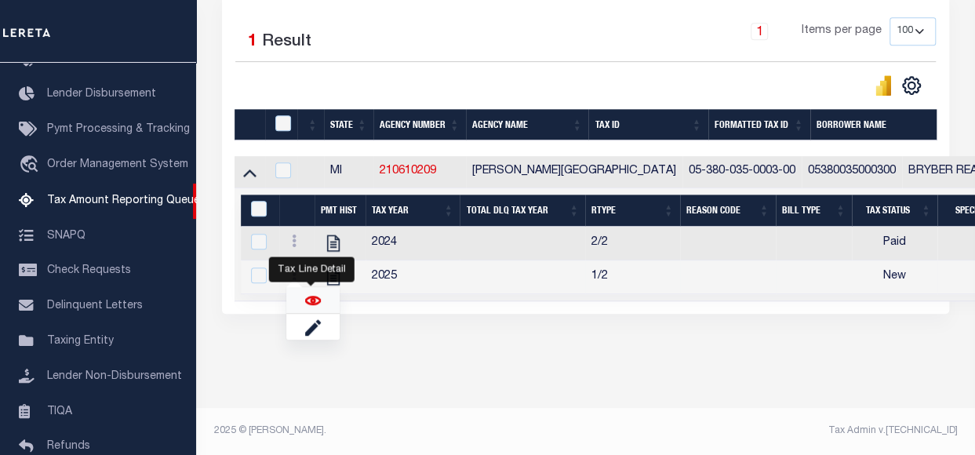
click at [307, 305] on img "" at bounding box center [313, 300] width 16 height 16
checkbox input "true"
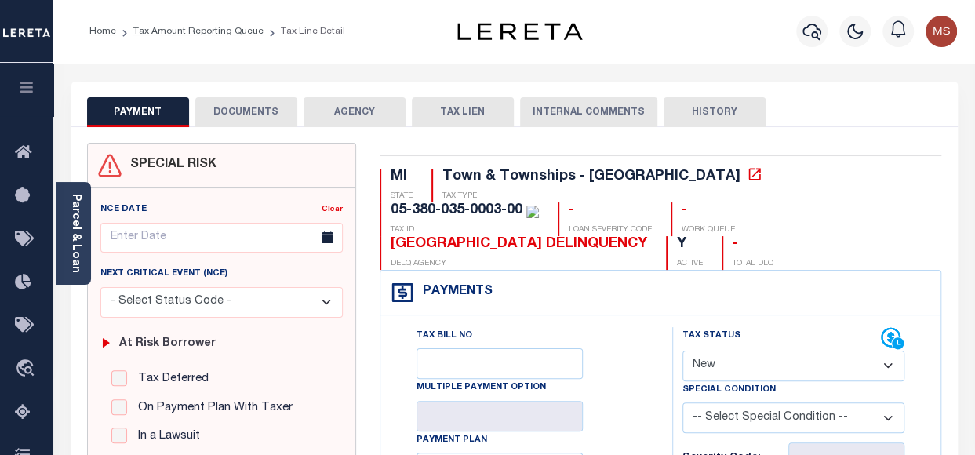
click at [750, 350] on select "- Select Status Code - Open Due/Unpaid Paid Incomplete No Tax Due Internal Refu…" at bounding box center [793, 365] width 222 height 31
select select "PYD"
click at [682, 350] on select "- Select Status Code - Open Due/Unpaid Paid Incomplete No Tax Due Internal Refu…" at bounding box center [793, 365] width 222 height 31
type input "[DATE]"
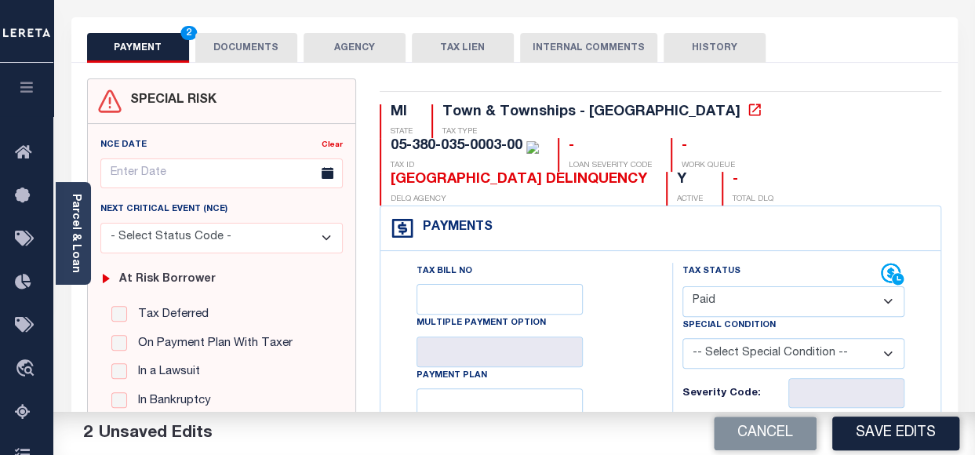
scroll to position [235, 0]
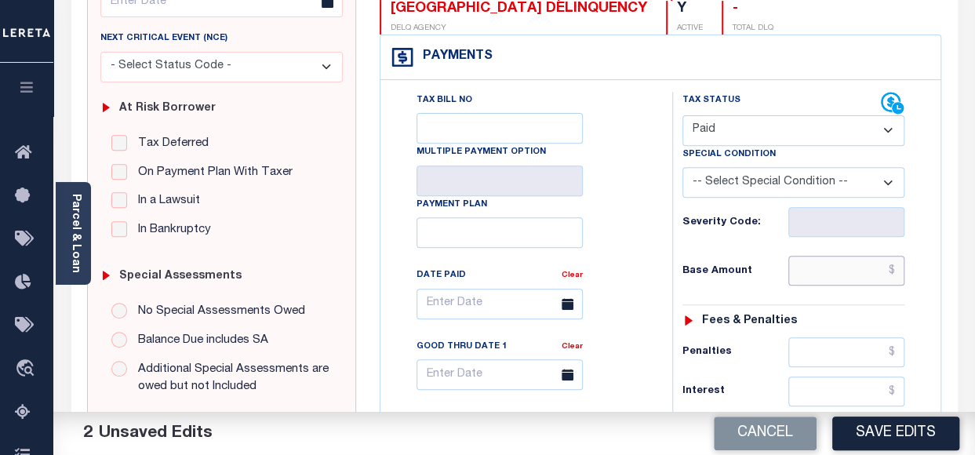
click at [812, 256] on input "text" at bounding box center [846, 271] width 116 height 30
click at [840, 337] on input "text" at bounding box center [846, 352] width 116 height 30
type input "$0.00"
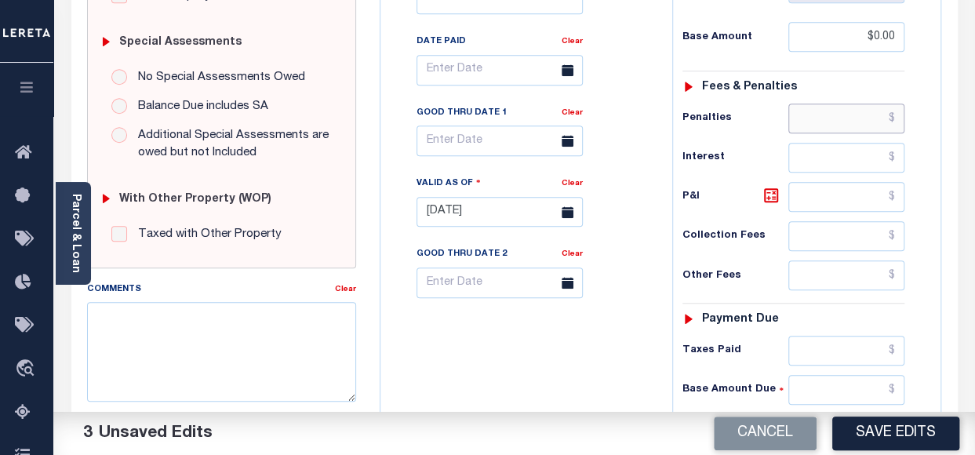
scroll to position [470, 0]
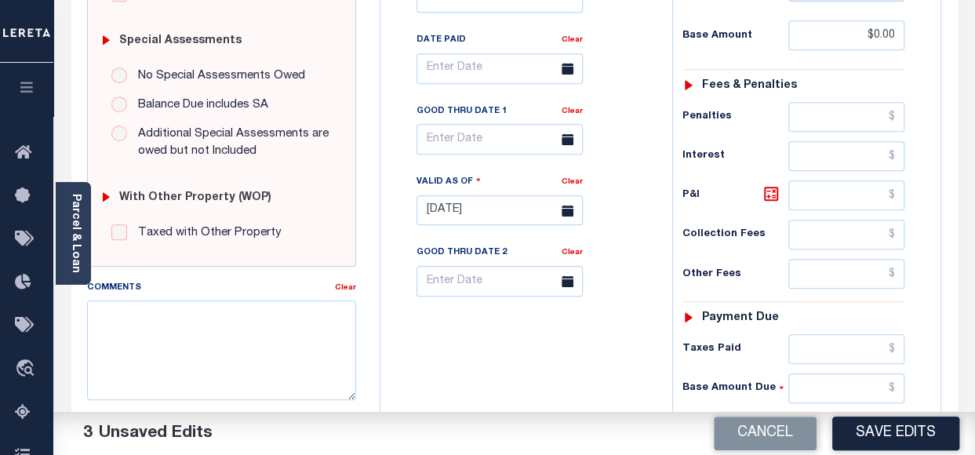
click at [833, 412] on input "text" at bounding box center [846, 427] width 116 height 30
type input "$0.00"
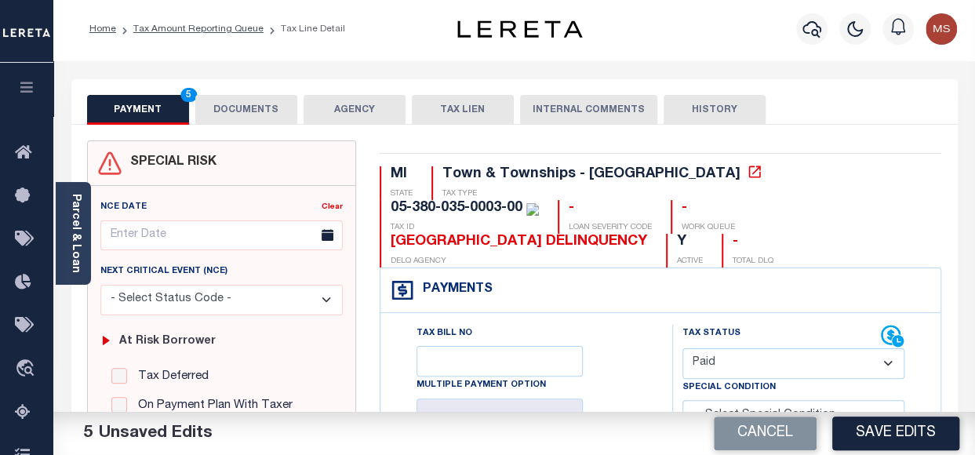
scroll to position [0, 0]
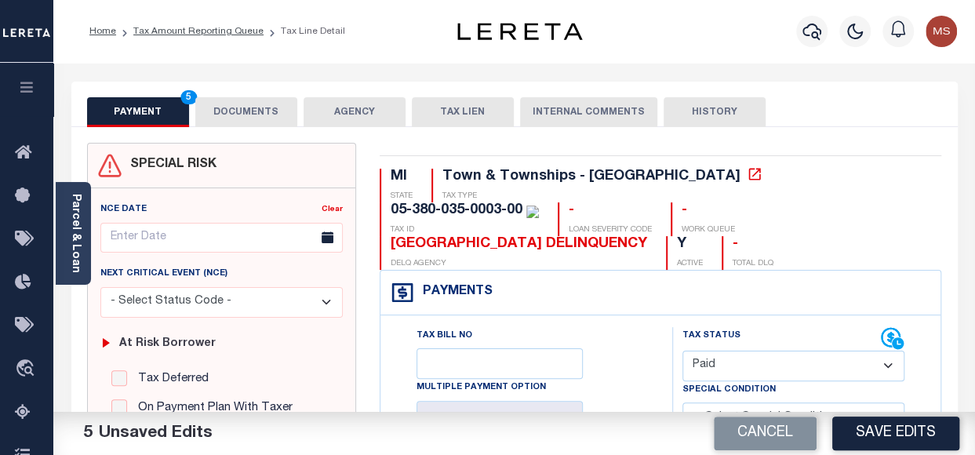
click at [256, 111] on button "DOCUMENTS" at bounding box center [246, 112] width 102 height 30
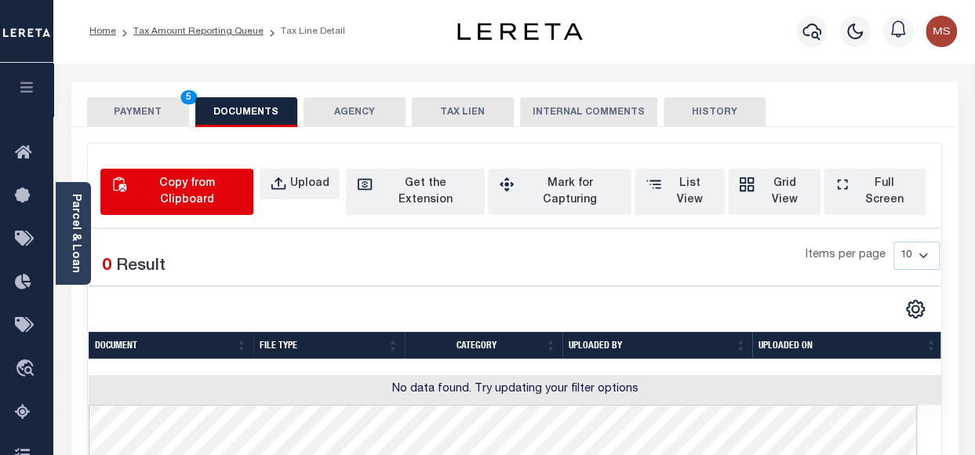
click at [224, 172] on button "Copy from Clipboard" at bounding box center [176, 192] width 153 height 46
select select "POP"
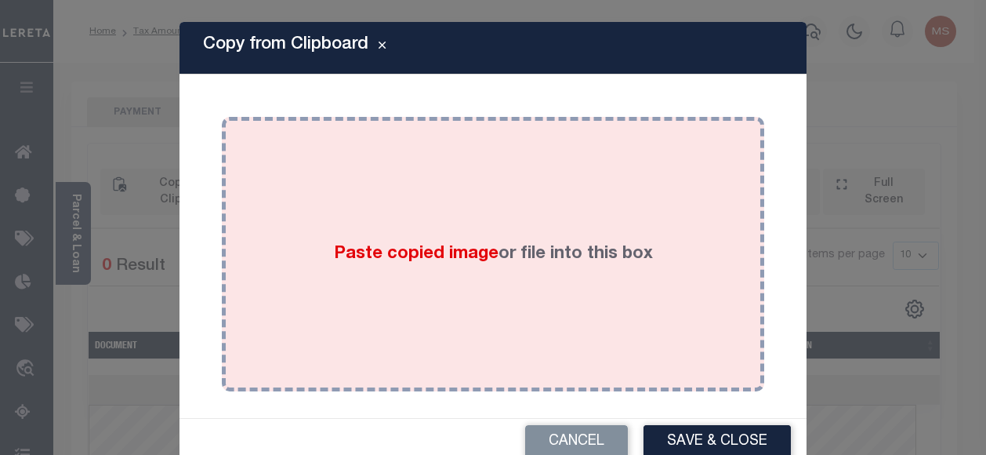
click at [227, 181] on div "Paste copied image or file into this box" at bounding box center [493, 254] width 543 height 274
click at [408, 240] on div "Paste copied image or file into this box" at bounding box center [493, 254] width 519 height 251
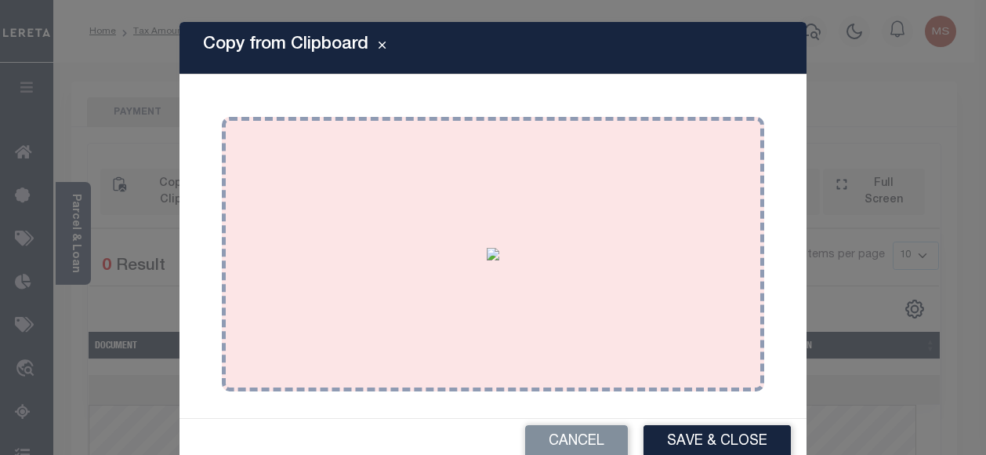
click at [708, 440] on button "Save & Close" at bounding box center [717, 442] width 147 height 34
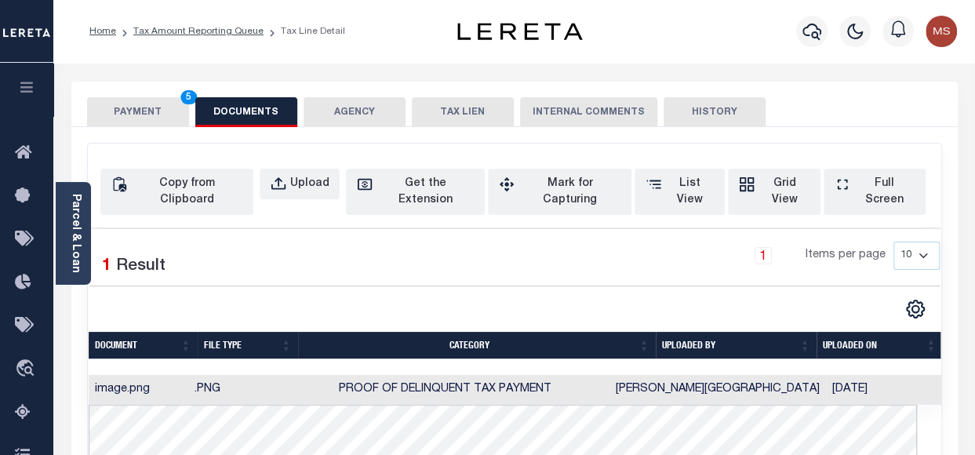
click at [125, 110] on button "PAYMENT 5" at bounding box center [138, 112] width 102 height 30
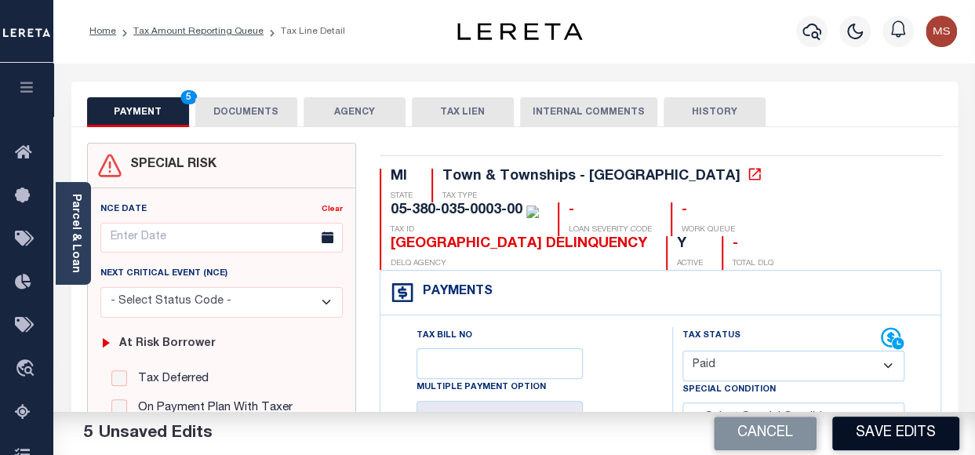
click at [894, 434] on button "Save Edits" at bounding box center [895, 433] width 127 height 34
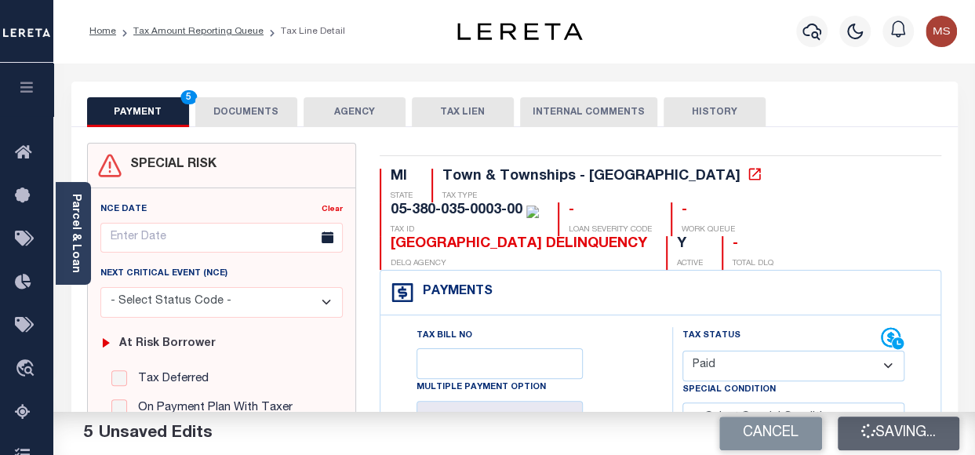
checkbox input "false"
type input "$0"
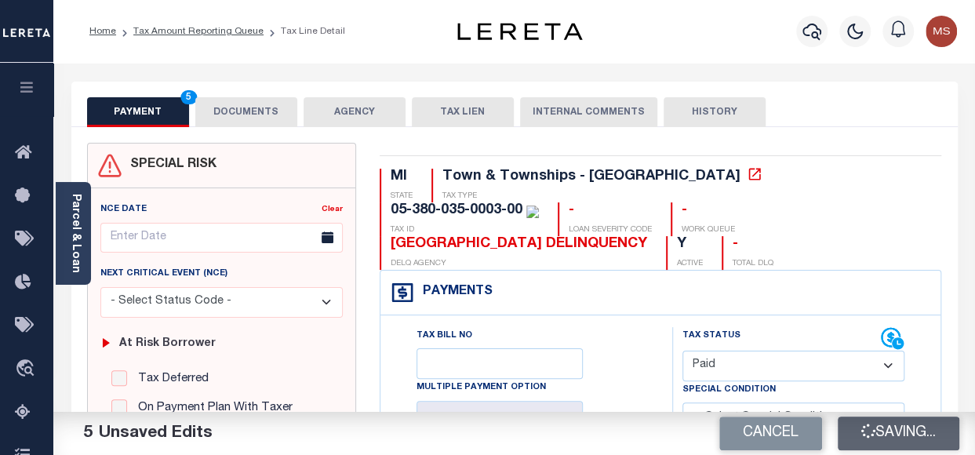
type input "$0"
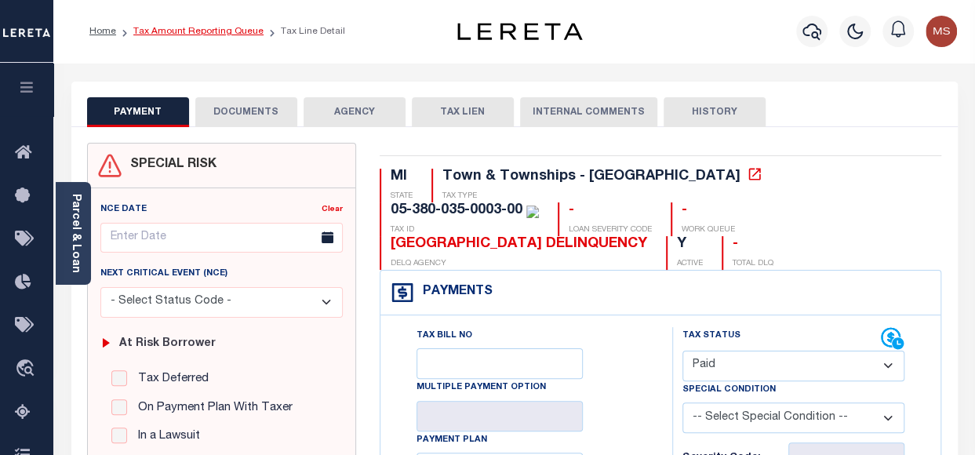
click at [193, 33] on link "Tax Amount Reporting Queue" at bounding box center [198, 31] width 130 height 9
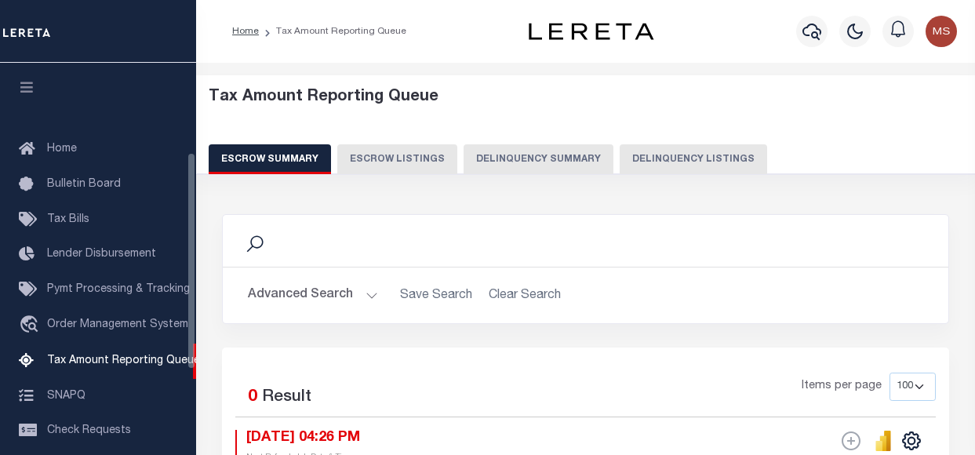
select select "100"
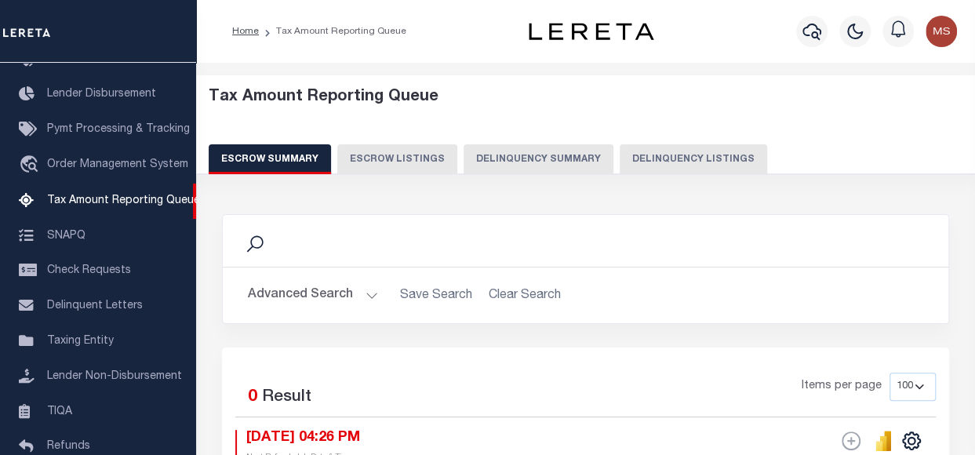
click at [702, 160] on button "Delinquency Listings" at bounding box center [692, 159] width 147 height 30
select select "100"
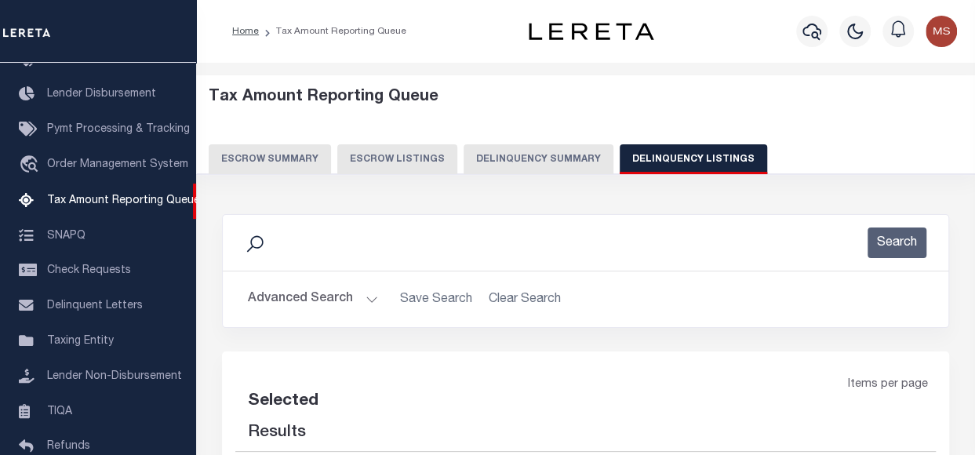
select select "100"
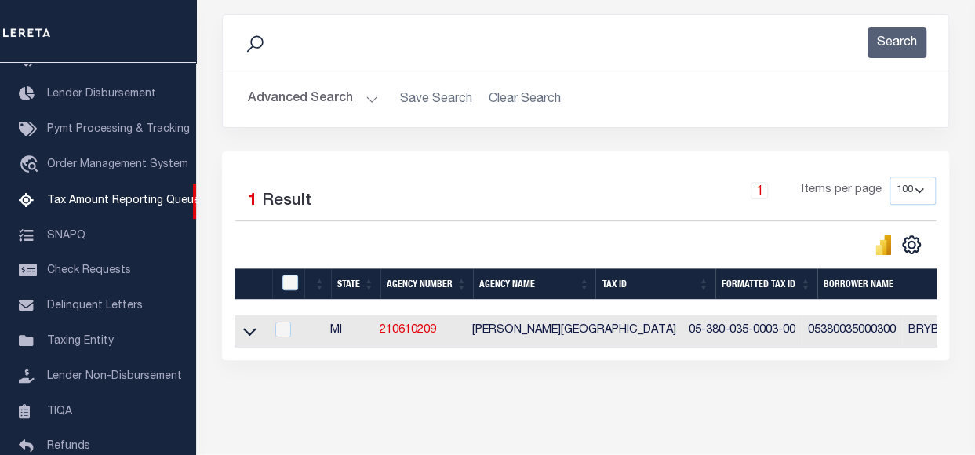
scroll to position [256, 0]
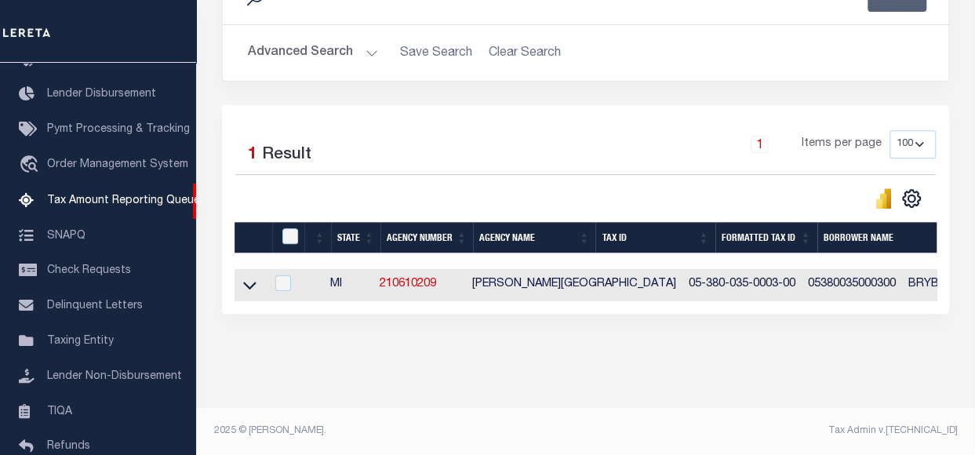
click at [249, 282] on icon at bounding box center [249, 286] width 13 height 8
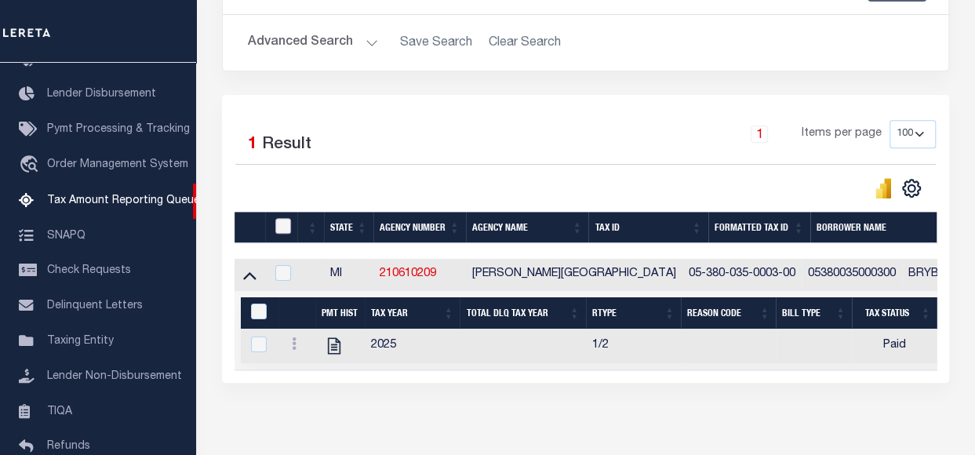
click at [289, 223] on input "checkbox" at bounding box center [283, 226] width 16 height 16
checkbox input "true"
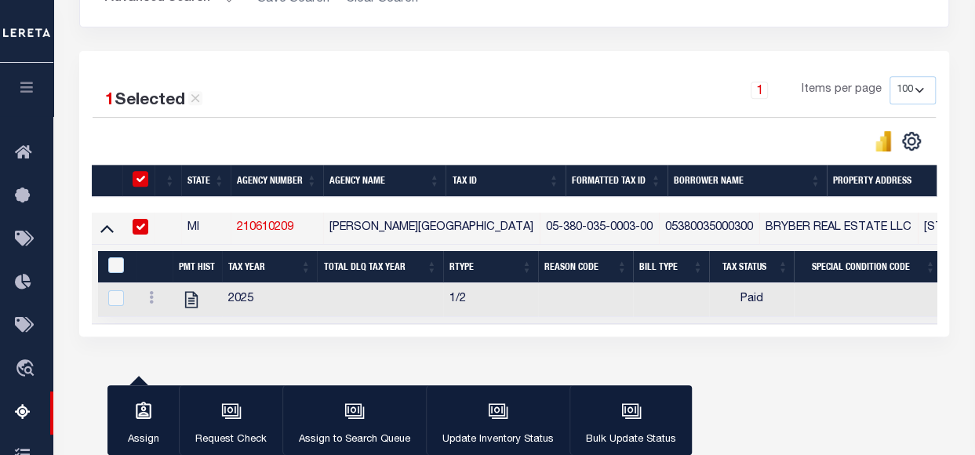
scroll to position [376, 0]
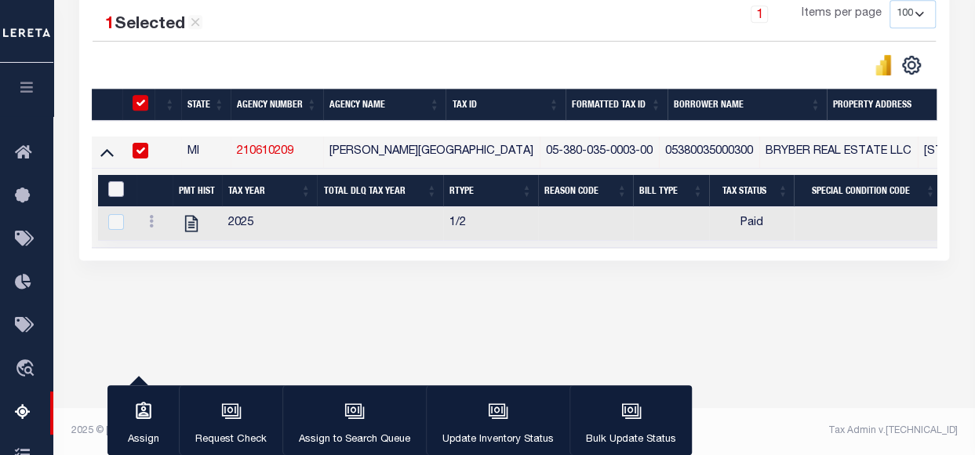
click at [111, 187] on input "&nbsp;" at bounding box center [116, 189] width 16 height 16
checkbox input "true"
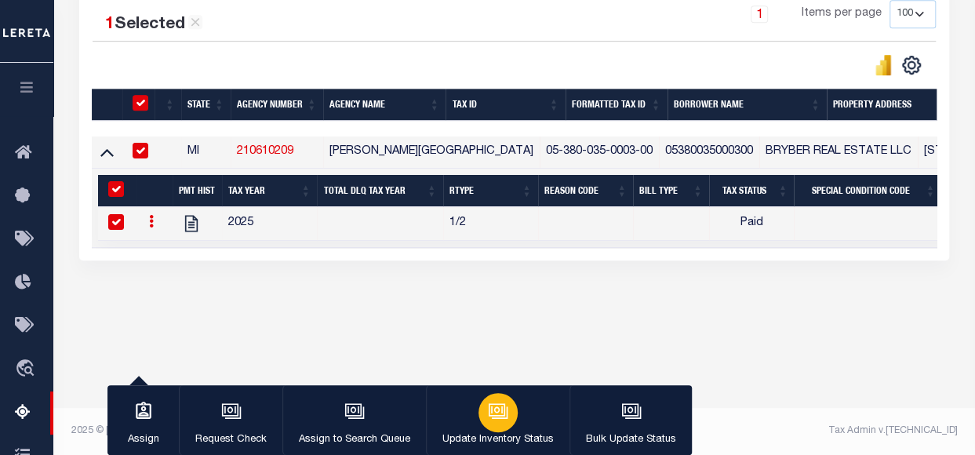
click at [496, 408] on icon "button" at bounding box center [498, 411] width 20 height 20
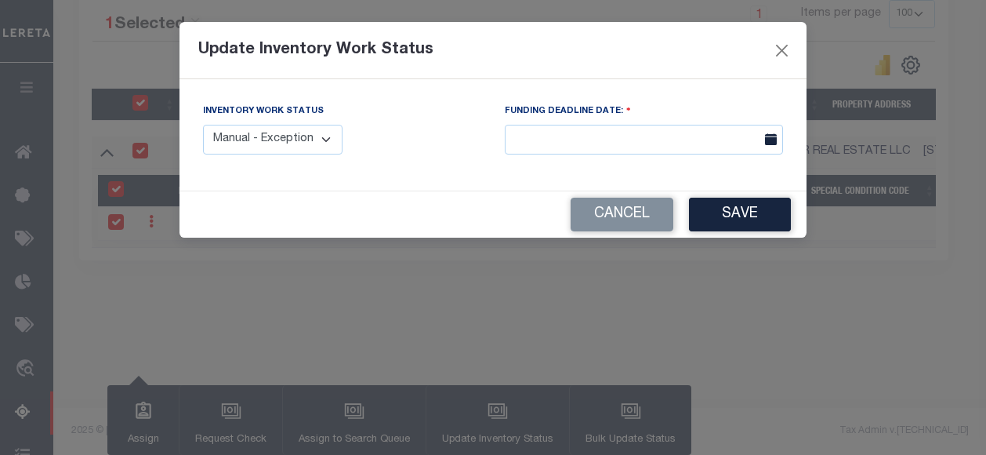
click at [310, 138] on select "Manual - Exception Pended - Awaiting Search Late Add Exception Completed" at bounding box center [273, 140] width 140 height 31
select select "4"
click at [203, 125] on select "Manual - Exception Pended - Awaiting Search Late Add Exception Completed" at bounding box center [273, 140] width 140 height 31
click at [764, 220] on button "Save" at bounding box center [740, 215] width 102 height 34
